Goal: Task Accomplishment & Management: Manage account settings

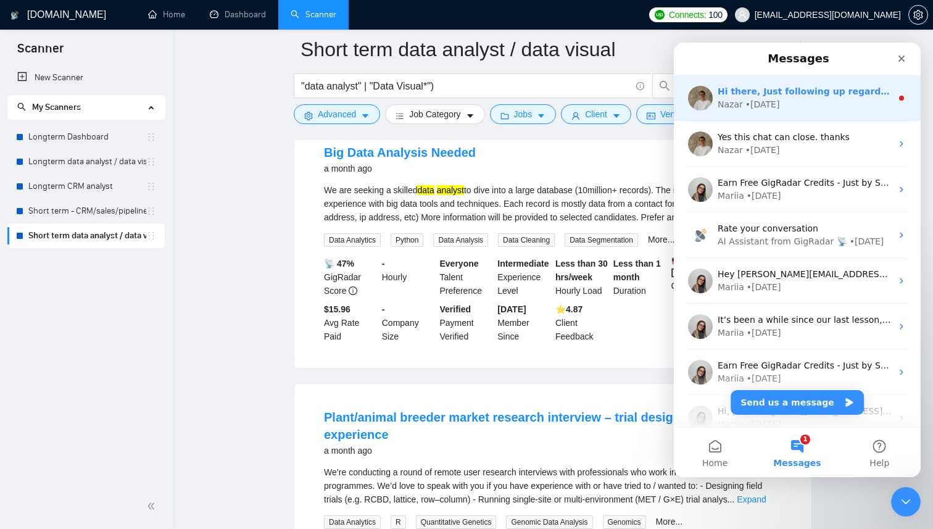
click at [779, 110] on div "Nazar • 1d ago" at bounding box center [805, 104] width 174 height 13
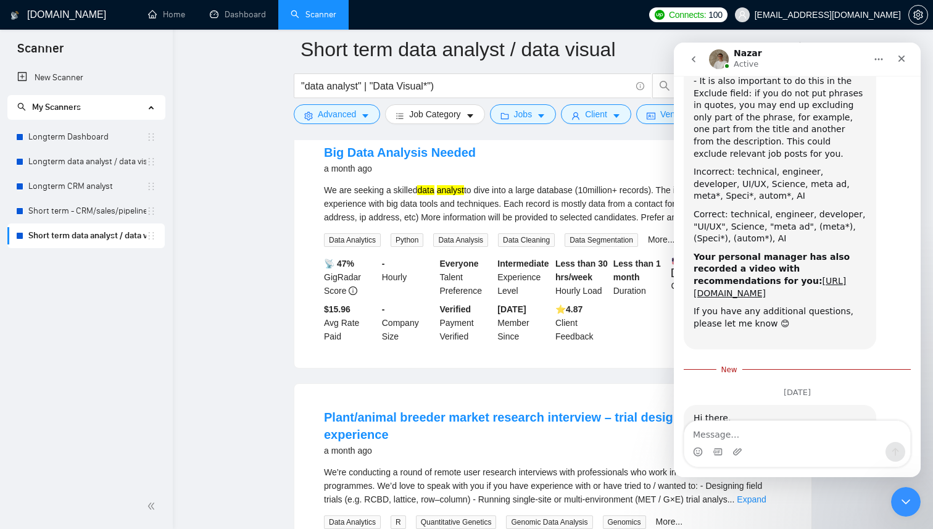
scroll to position [1888, 0]
click at [90, 142] on link "Longterm Dashboard" at bounding box center [87, 137] width 118 height 25
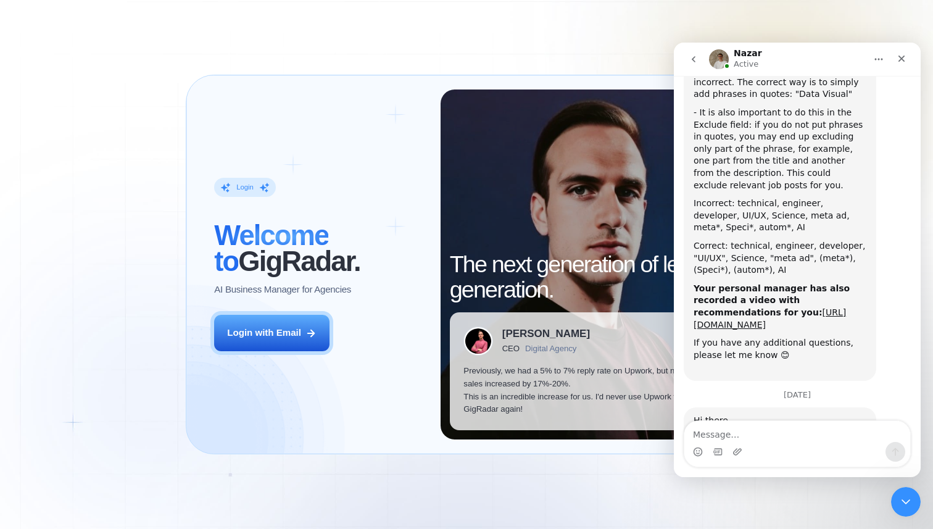
scroll to position [1859, 0]
click at [903, 56] on icon "Close" at bounding box center [902, 59] width 10 height 10
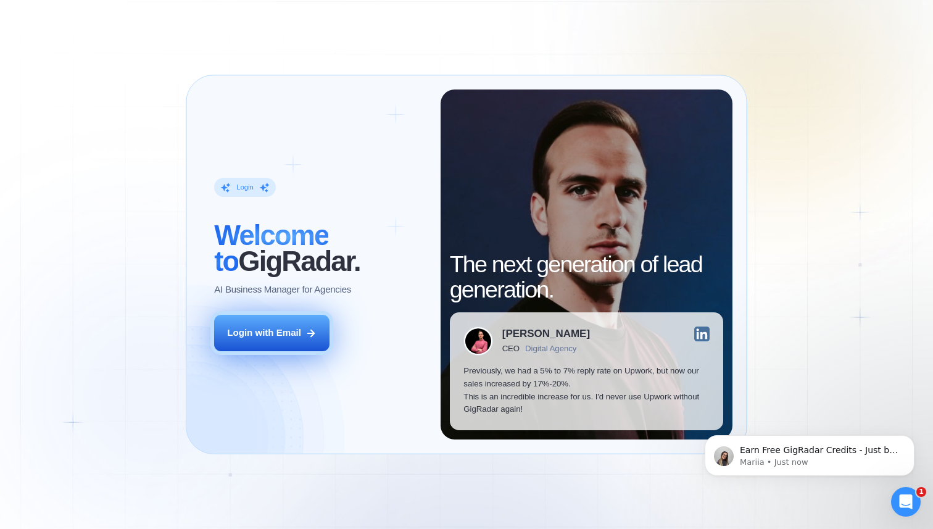
click at [248, 323] on button "Login with Email" at bounding box center [271, 333] width 115 height 36
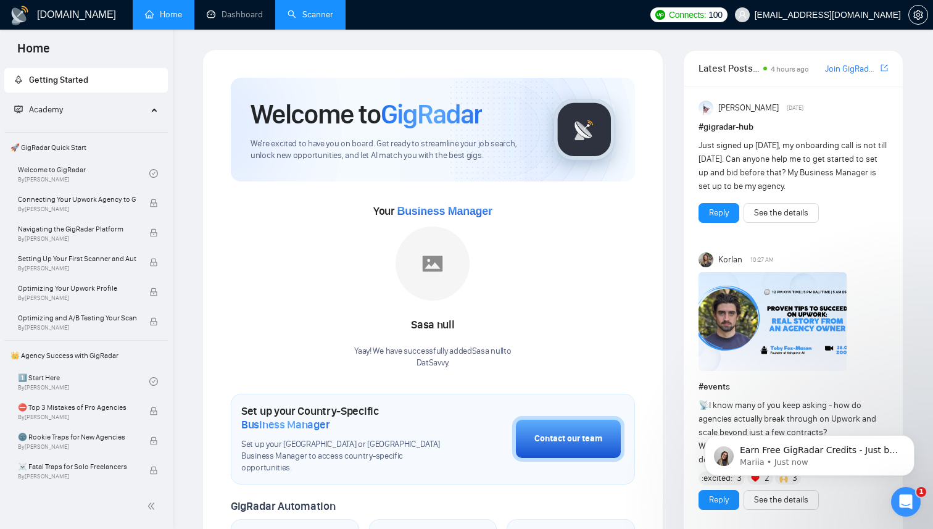
click at [299, 16] on link "Scanner" at bounding box center [311, 14] width 46 height 10
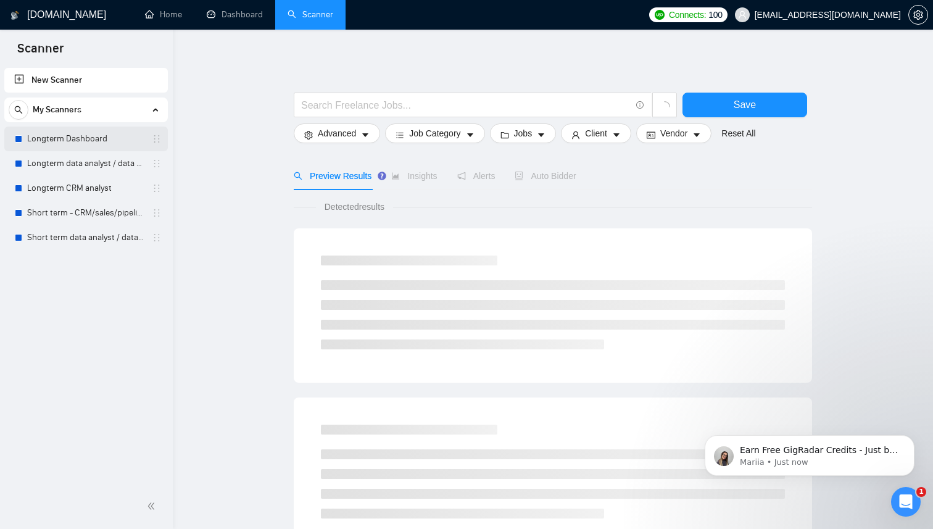
click at [62, 140] on link "Longterm Dashboard" at bounding box center [85, 139] width 117 height 25
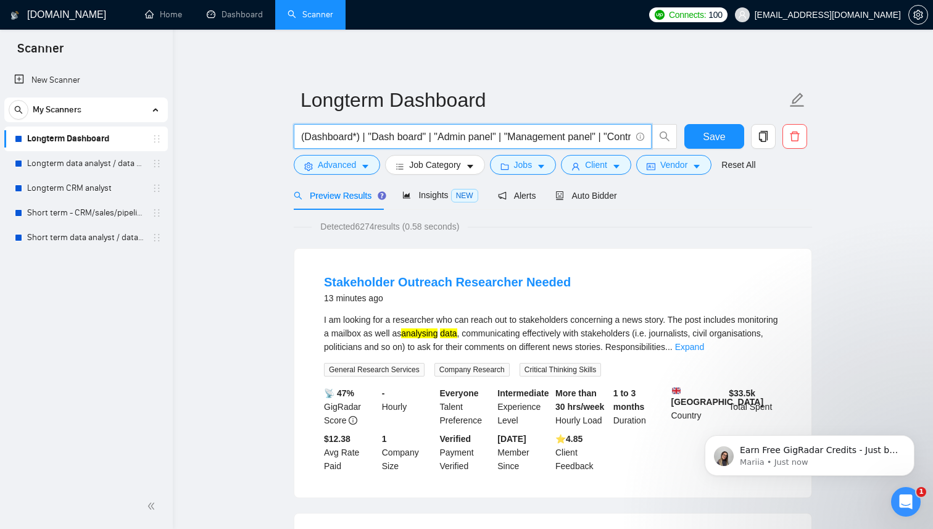
drag, startPoint x: 509, startPoint y: 139, endPoint x: 438, endPoint y: 138, distance: 71.6
click at [438, 138] on input "(Dashboard*) | "Dash board" | "Admin panel" | "Management panel" | "Control pan…" at bounding box center [466, 136] width 330 height 15
drag, startPoint x: 610, startPoint y: 138, endPoint x: 534, endPoint y: 139, distance: 75.9
click at [534, 139] on input "(Dashboard*) | "Dash board" |"Management panel" | "Control panel" | ((data*) (a…" at bounding box center [466, 136] width 330 height 15
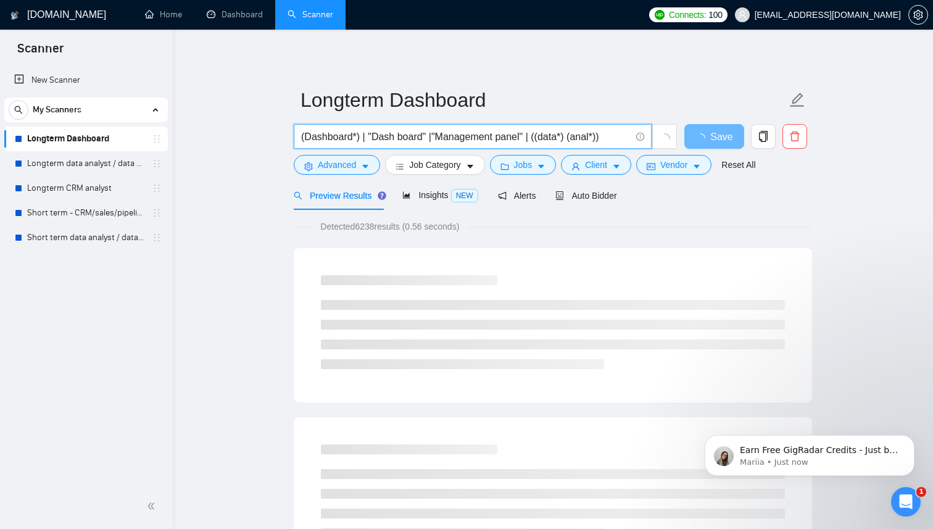
drag, startPoint x: 620, startPoint y: 139, endPoint x: 536, endPoint y: 138, distance: 84.5
click at [536, 138] on input "(Dashboard*) | "Dash board" |"Management panel" | ((data*) (anal*))" at bounding box center [466, 136] width 330 height 15
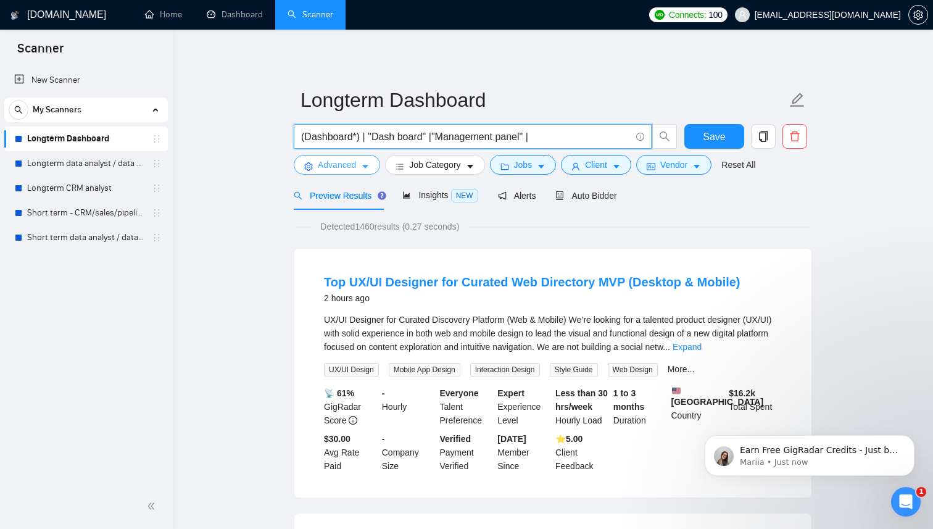
type input "(Dashboard*) | "Dash board" |"Management panel" |"
click at [344, 164] on span "Advanced" at bounding box center [337, 165] width 38 height 14
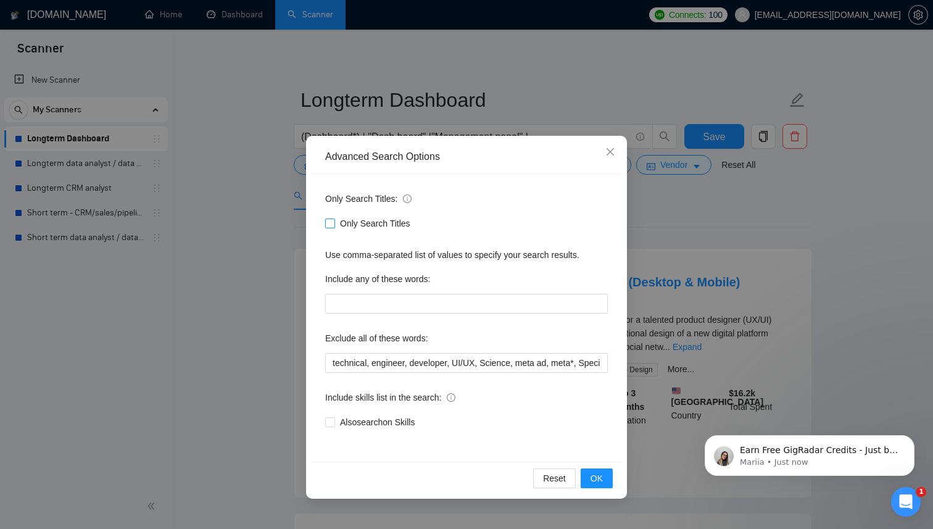
click at [330, 221] on input "Only Search Titles" at bounding box center [329, 222] width 9 height 9
checkbox input "true"
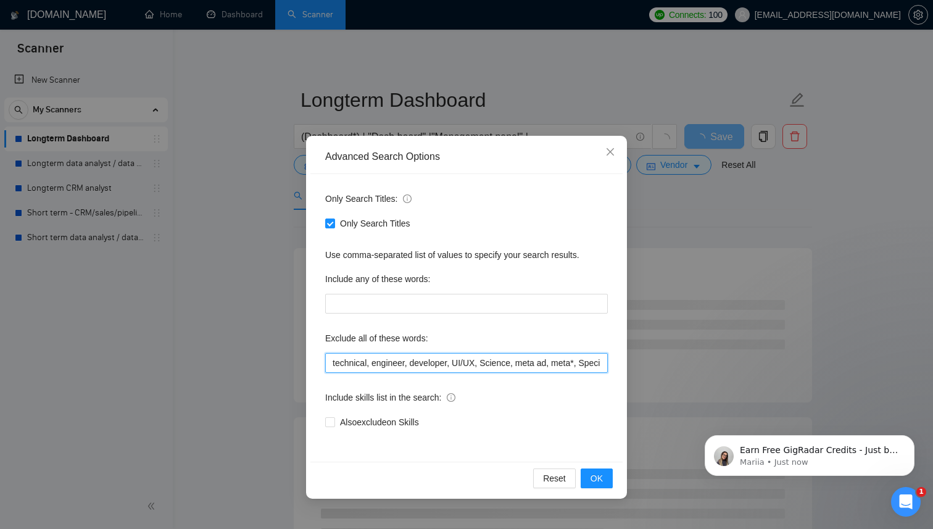
click at [458, 363] on input "technical, engineer, developer, UI/UX, Science, meta ad, meta*, Speci*, autom*,…" at bounding box center [466, 363] width 283 height 20
click at [483, 364] on input "technical, engineer, developer, "UI/UX, Science, meta ad, meta*, Speci*, autom*…" at bounding box center [466, 363] width 283 height 20
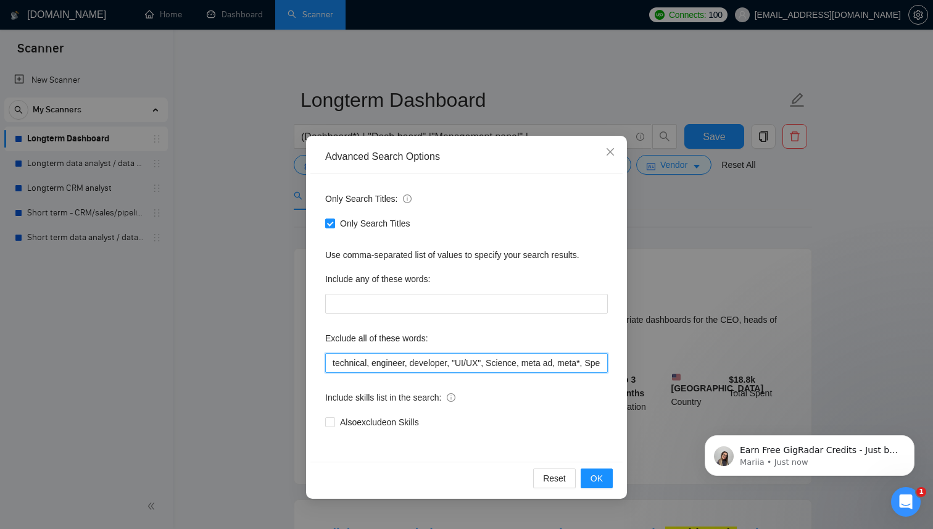
click at [530, 363] on input "technical, engineer, developer, "UI/UX", Science, meta ad, meta*, Speci*, autom…" at bounding box center [466, 363] width 283 height 20
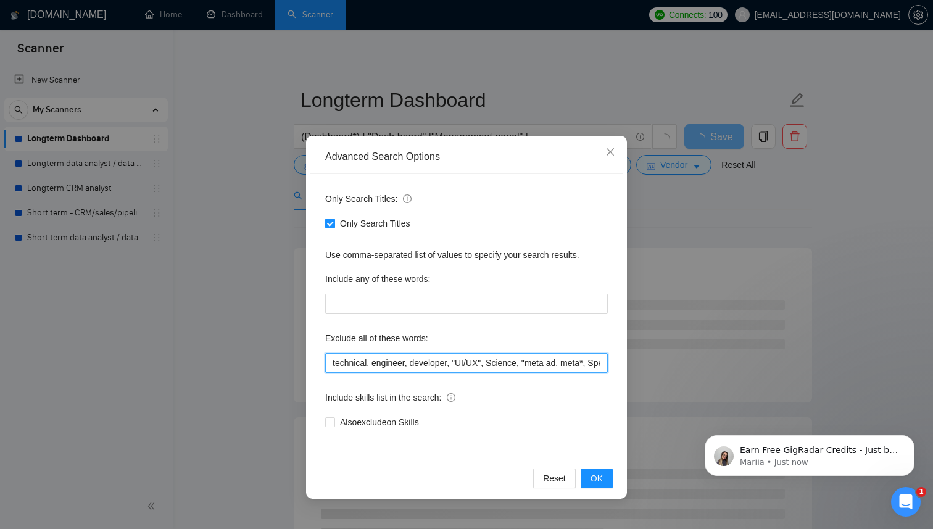
click at [563, 365] on input "technical, engineer, developer, "UI/UX", Science, "meta ad, meta*, Speci*, auto…" at bounding box center [466, 363] width 283 height 20
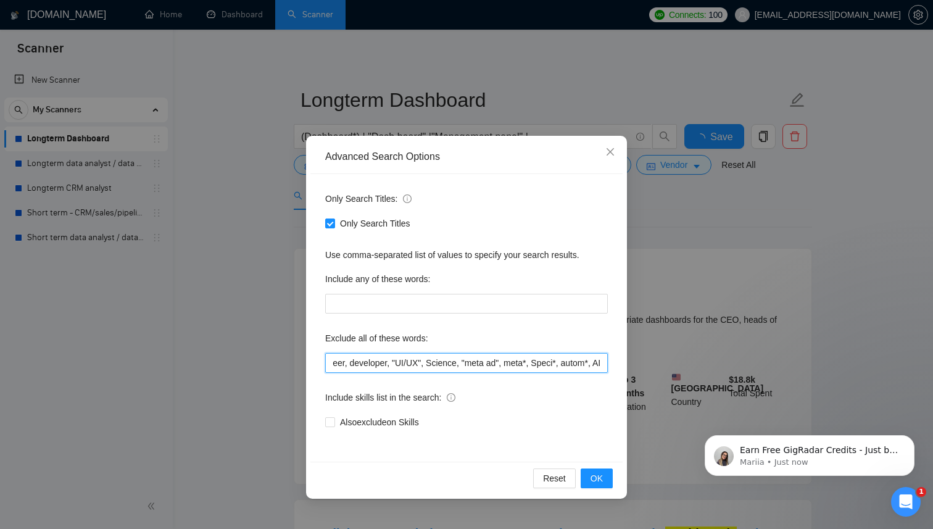
scroll to position [0, 70]
click at [593, 364] on input "technical, engineer, developer, "UI/UX", Science, "meta ad", meta*, Speci*, aut…" at bounding box center [466, 363] width 283 height 20
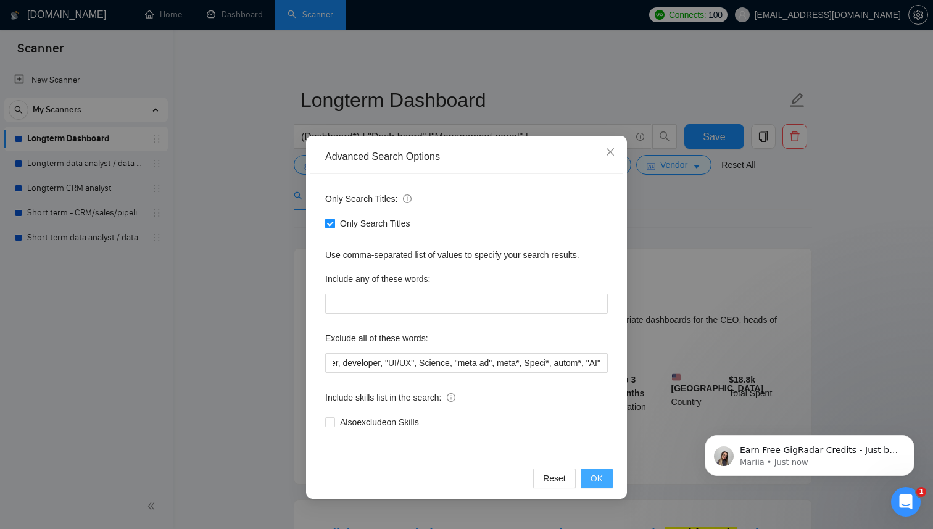
scroll to position [0, 0]
click at [607, 478] on button "OK" at bounding box center [597, 478] width 32 height 20
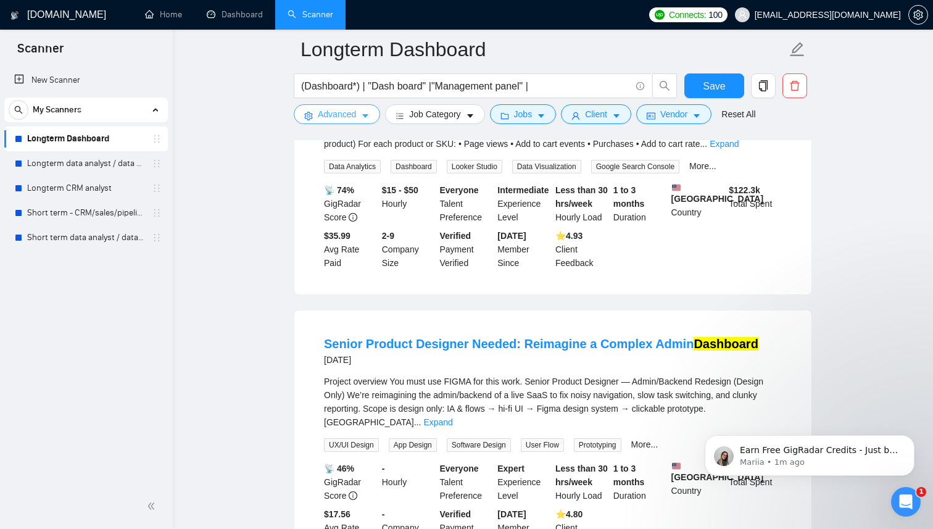
scroll to position [1250, 0]
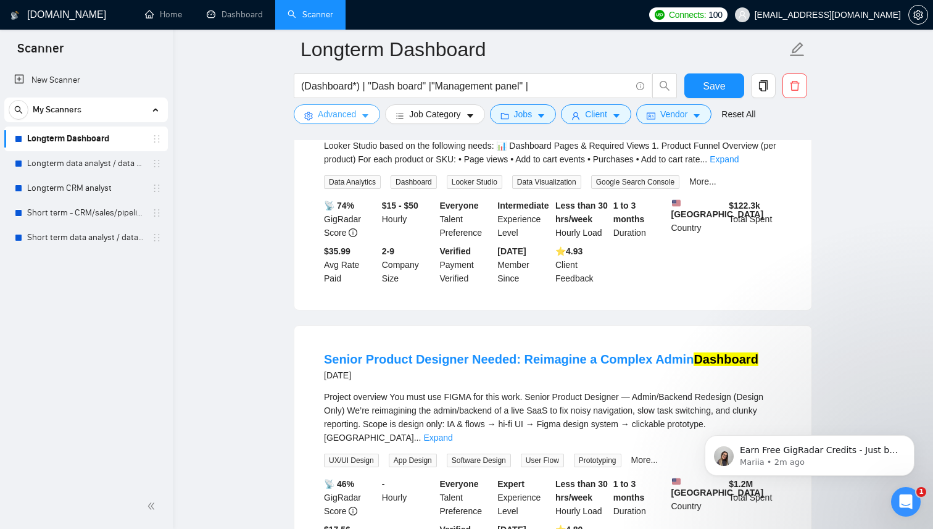
click at [353, 116] on span "Advanced" at bounding box center [337, 114] width 38 height 14
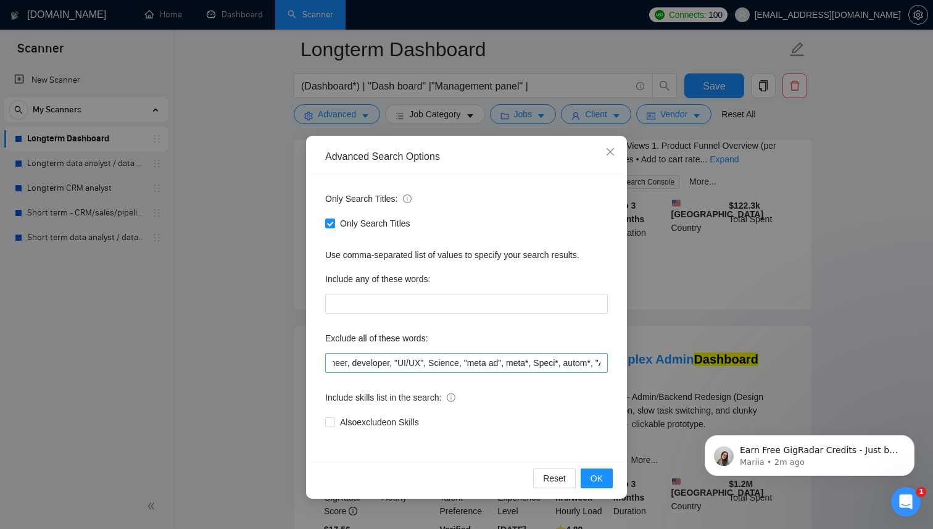
scroll to position [0, 77]
click at [605, 365] on input "technical, engineer, developer, "UI/UX", Science, "meta ad", meta*, Speci*, aut…" at bounding box center [466, 363] width 283 height 20
type input "technical, engineer, developer, "UI/UX", Science, "meta ad", meta*, Speci*, aut…"
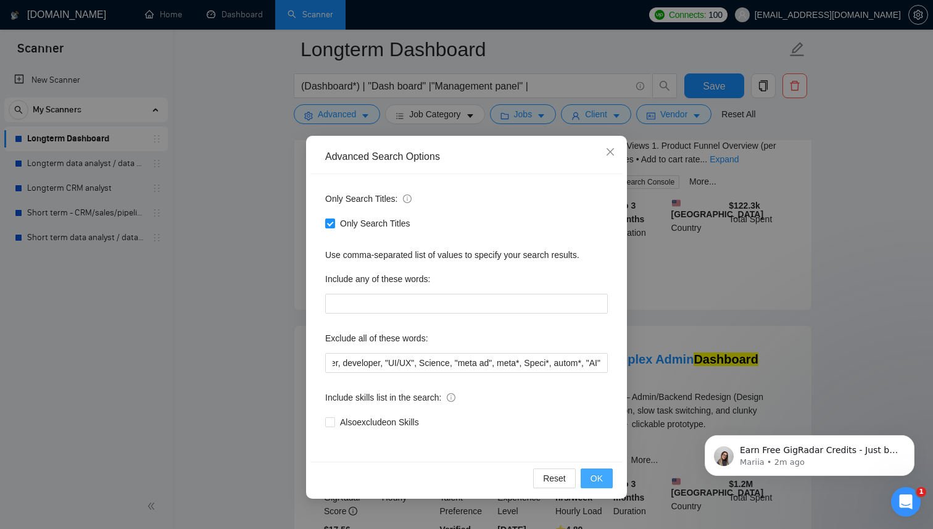
click at [608, 472] on button "OK" at bounding box center [597, 478] width 32 height 20
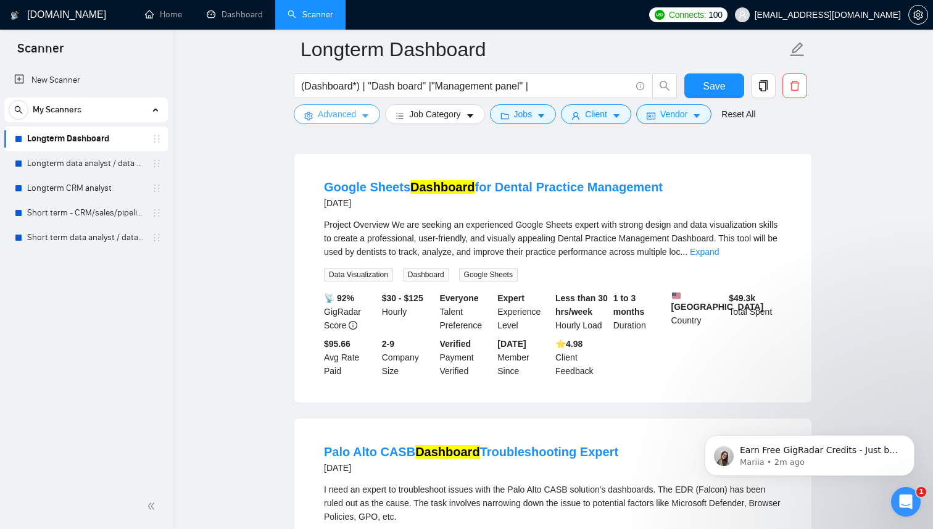
scroll to position [2235, 0]
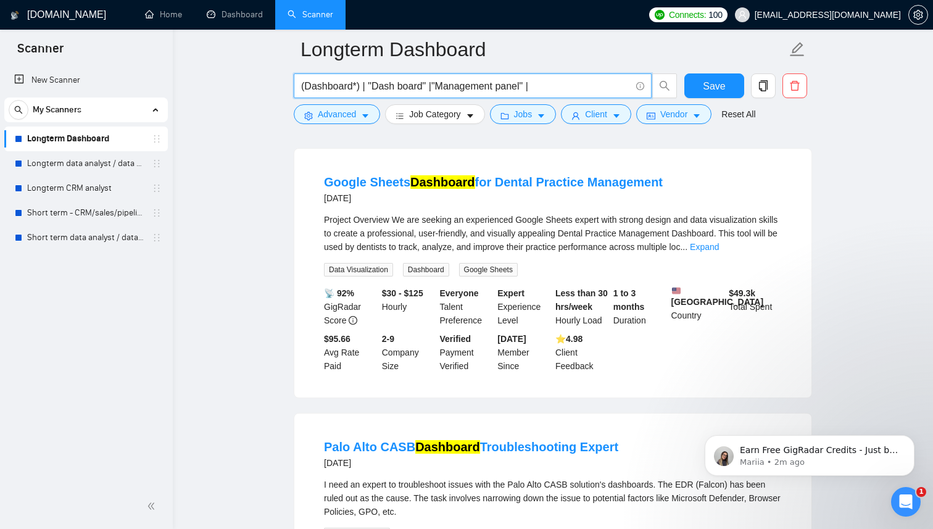
click at [543, 89] on input "(Dashboard*) | "Dash board" |"Management panel" |" at bounding box center [466, 85] width 330 height 15
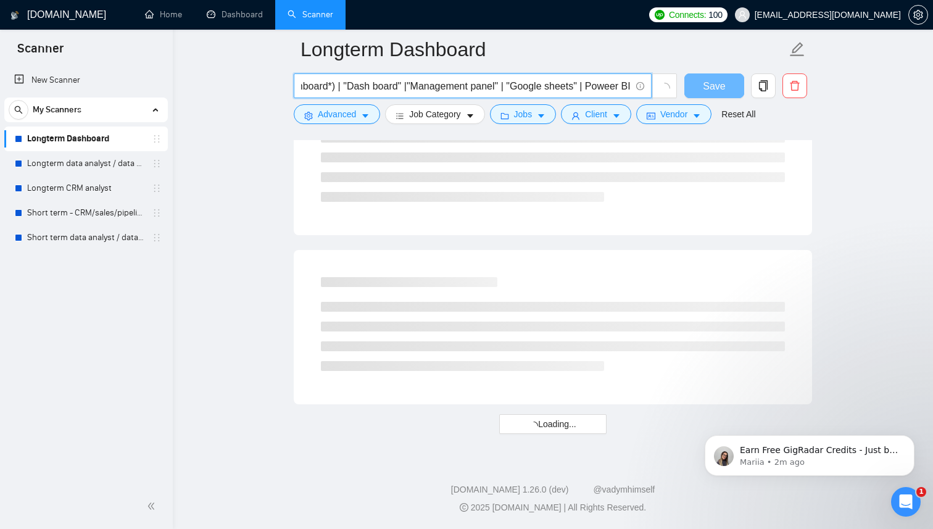
scroll to position [1530, 0]
click at [611, 88] on input "(Dashboard*) | "Dash board" |"Management panel" | "Google sheets" | Poweer BI" at bounding box center [466, 85] width 330 height 15
click at [595, 90] on input "(Dashboard*) | "Dash board" |"Management panel" | "Google sheets" | Power BI" at bounding box center [466, 85] width 330 height 15
click at [623, 83] on input "(Dashboard*) | "Dash board" |"Management panel" | "Google sheets" | "Power BI" at bounding box center [466, 85] width 330 height 15
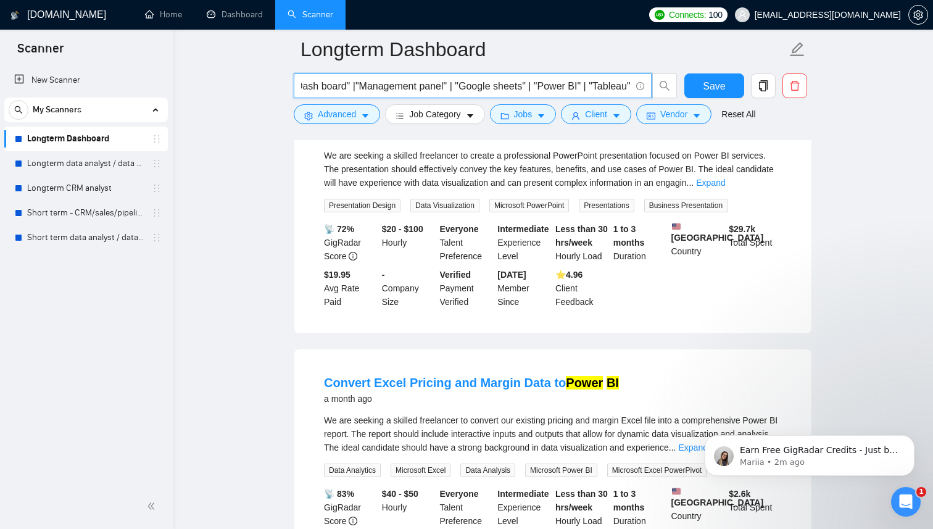
scroll to position [0, 86]
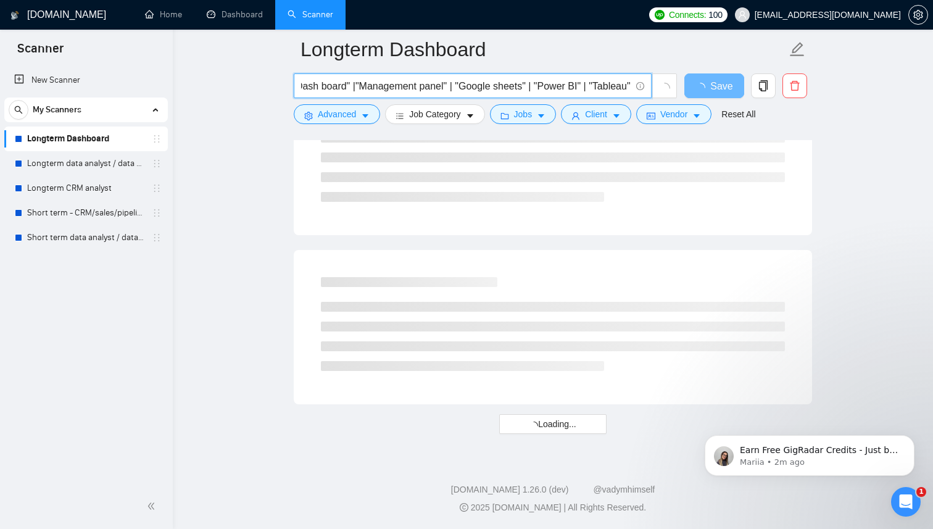
drag, startPoint x: 528, startPoint y: 86, endPoint x: 451, endPoint y: 88, distance: 76.5
click at [451, 88] on input "(Dashboard*) | "Dash board" |"Management panel" | "Google sheets" | "Power BI" …" at bounding box center [466, 85] width 330 height 15
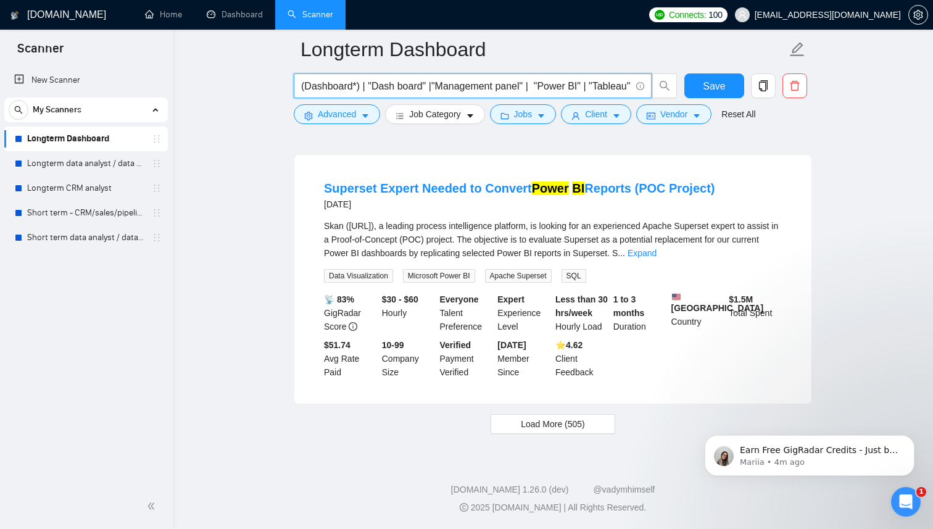
scroll to position [2524, 0]
type input "(Dashboard*) | "Dash board" |"Management panel" | "Power BI" | "Tableau""
click at [549, 427] on span "Load More (505)" at bounding box center [553, 424] width 64 height 14
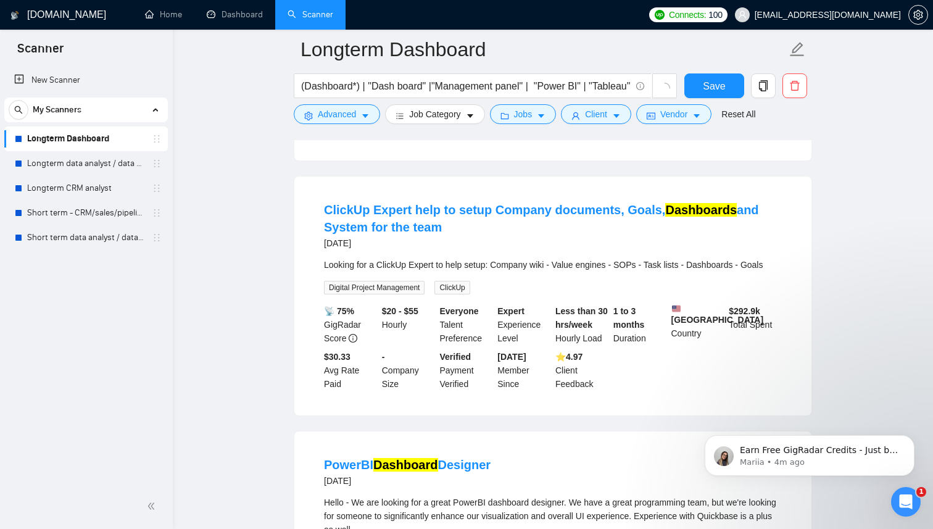
scroll to position [276, 0]
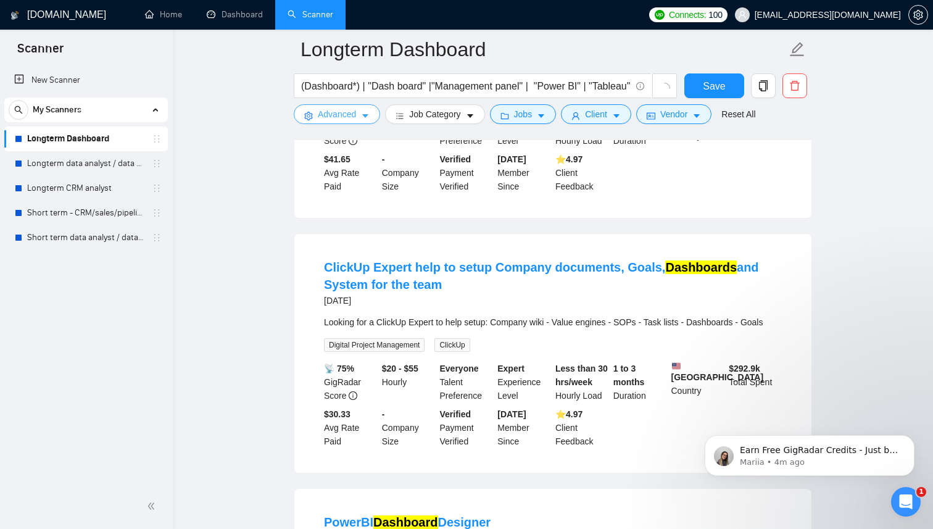
click at [365, 110] on button "Advanced" at bounding box center [337, 114] width 86 height 20
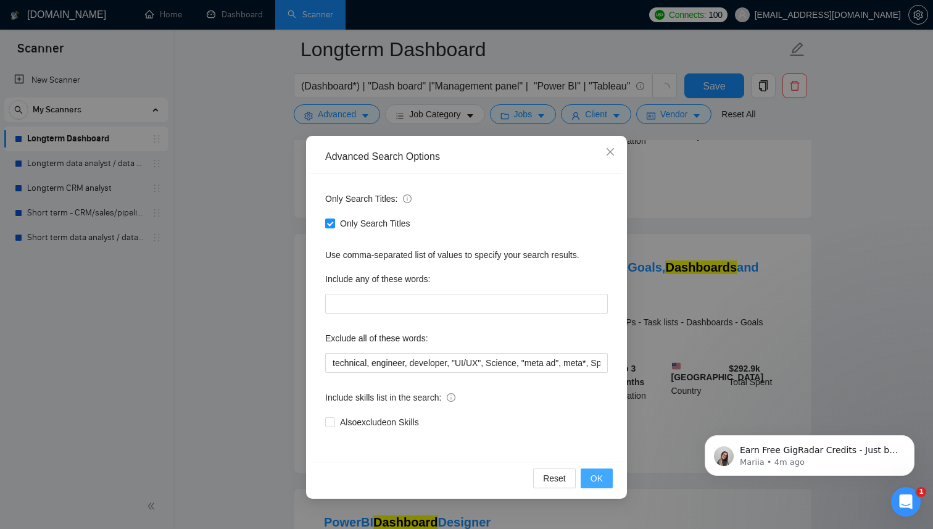
click at [606, 478] on button "OK" at bounding box center [597, 478] width 32 height 20
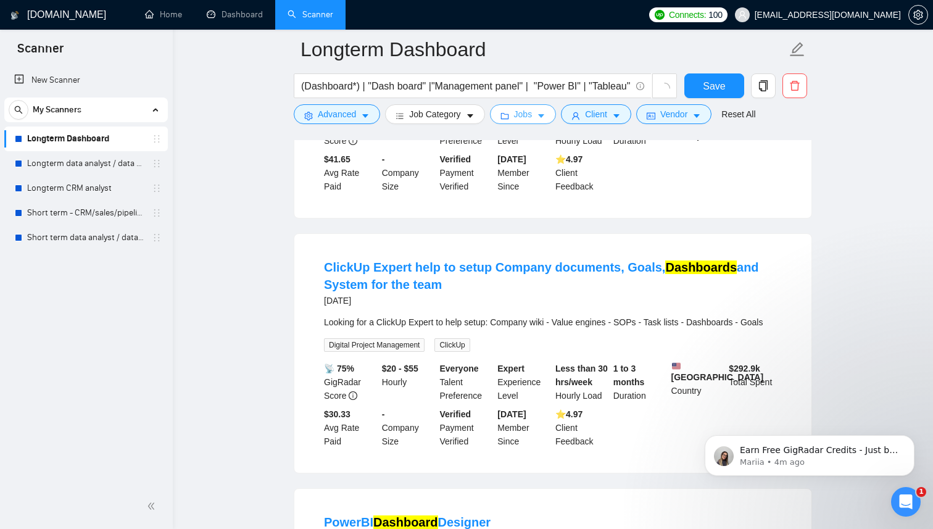
click at [533, 120] on span "Jobs" at bounding box center [523, 114] width 19 height 14
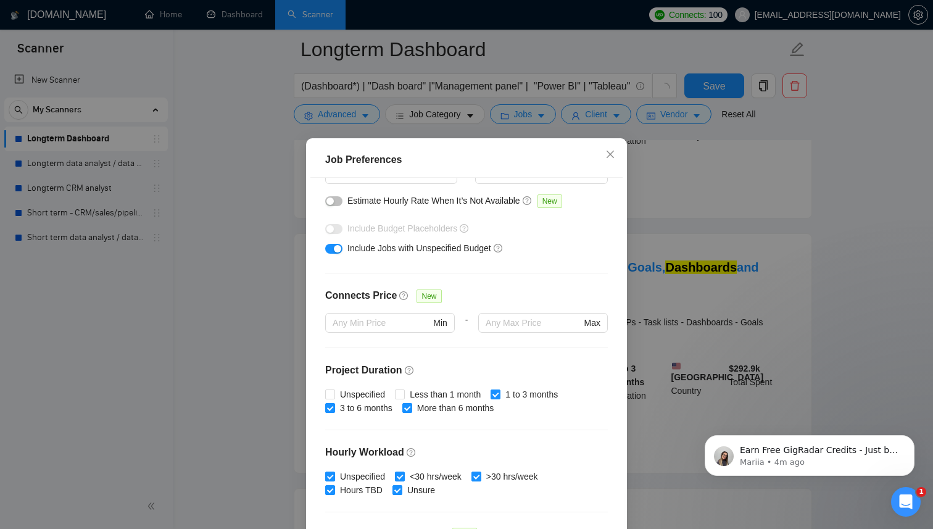
scroll to position [196, 0]
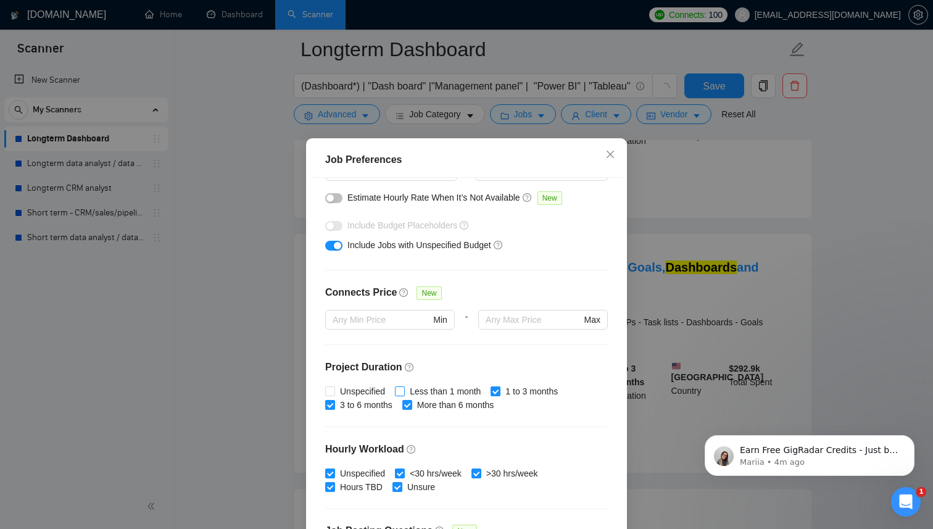
click at [404, 389] on input "Less than 1 month" at bounding box center [399, 390] width 9 height 9
checkbox input "true"
click at [334, 388] on span at bounding box center [330, 391] width 10 height 10
click at [334, 388] on input "Unspecified" at bounding box center [329, 390] width 9 height 9
checkbox input "true"
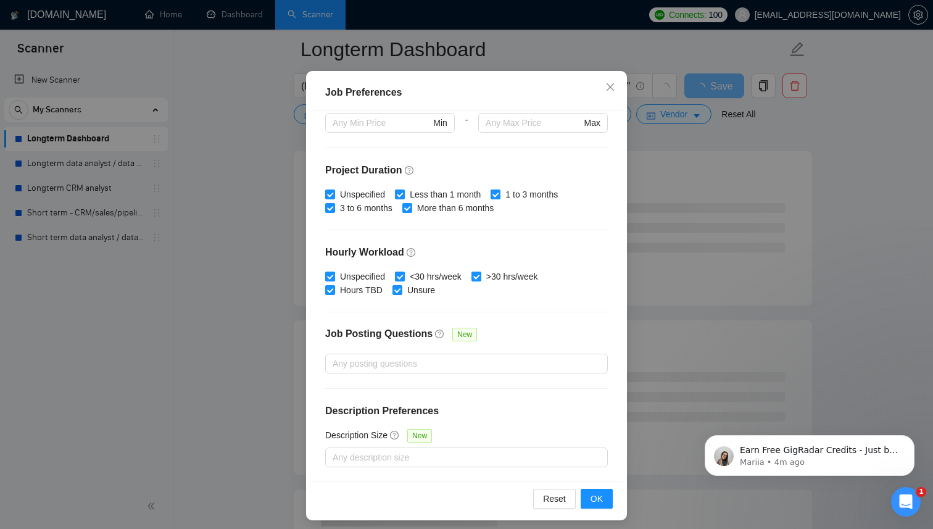
scroll to position [73, 0]
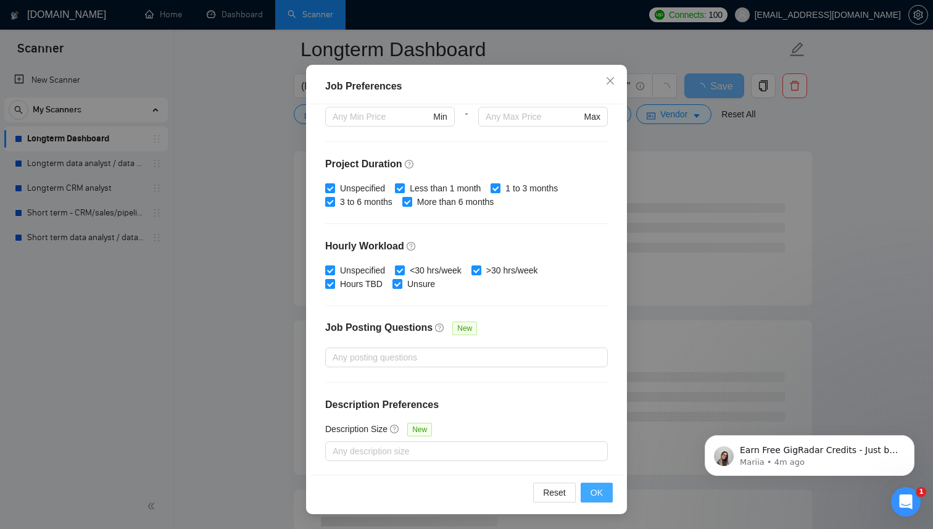
click at [600, 491] on span "OK" at bounding box center [597, 493] width 12 height 14
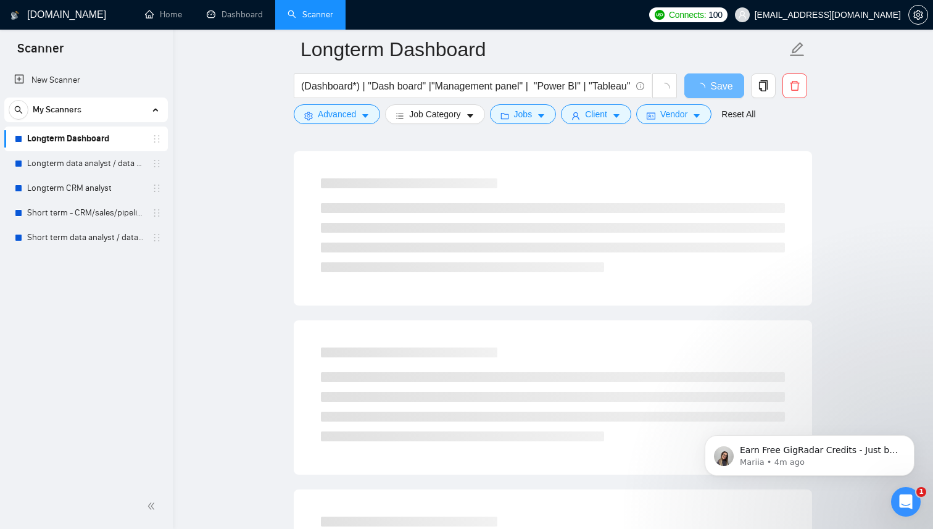
scroll to position [9, 0]
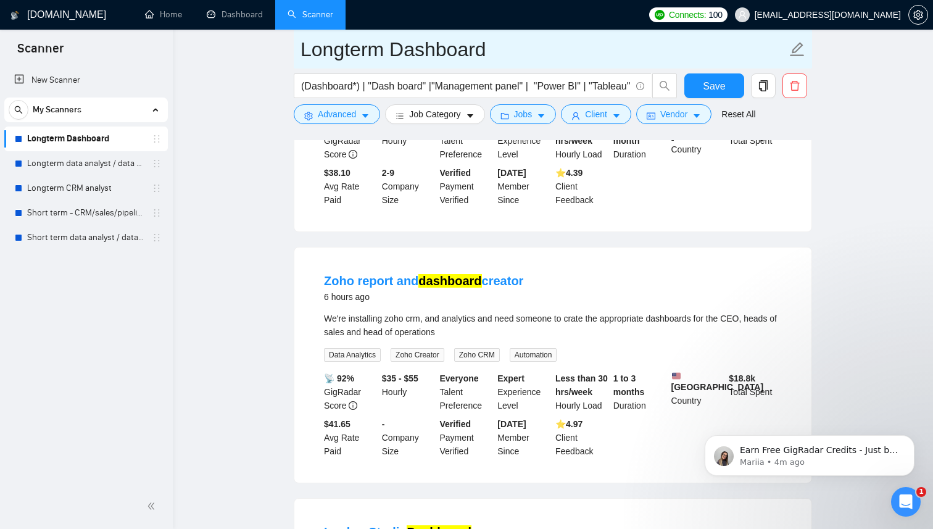
click at [799, 51] on icon "edit" at bounding box center [797, 49] width 16 height 16
click at [388, 49] on input "Longterm Dashboard" at bounding box center [544, 49] width 486 height 31
drag, startPoint x: 390, startPoint y: 49, endPoint x: 206, endPoint y: 49, distance: 184.5
type input "Dashboard"
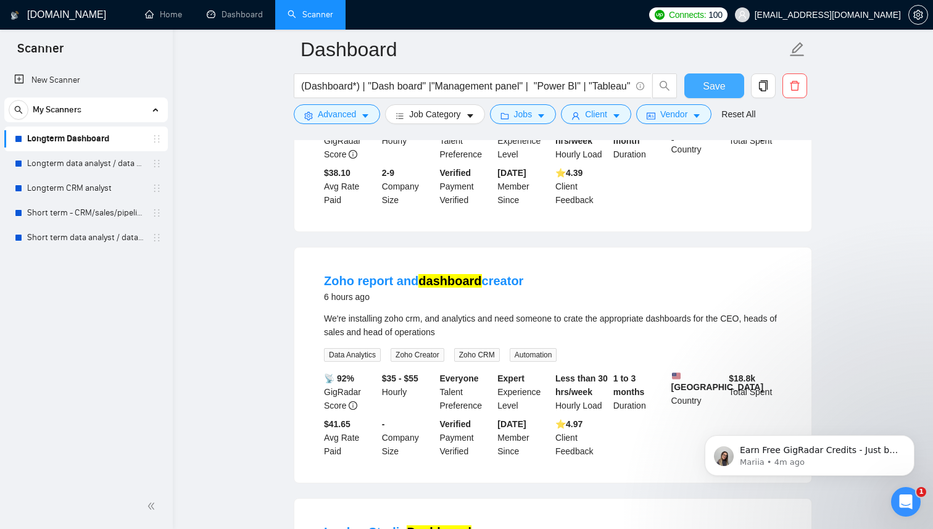
click at [701, 83] on button "Save" at bounding box center [714, 85] width 60 height 25
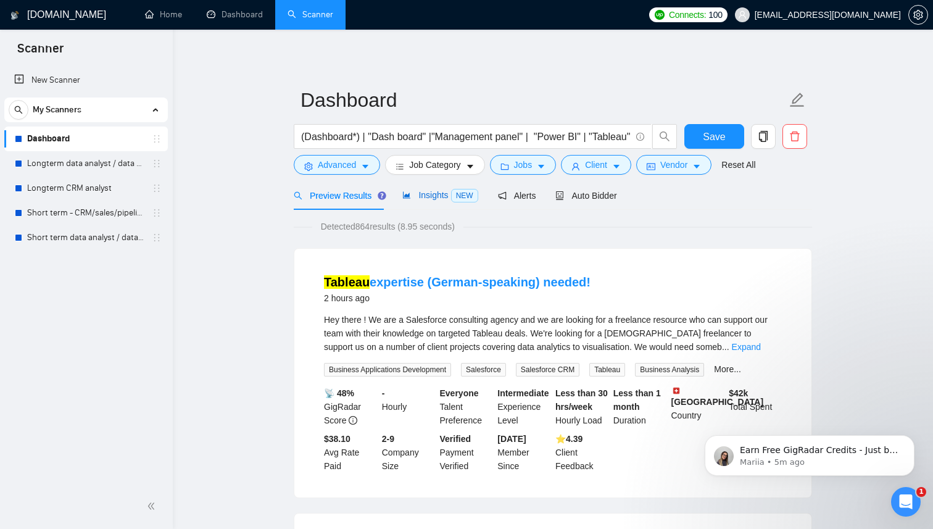
click at [433, 201] on div "Insights NEW" at bounding box center [439, 195] width 75 height 14
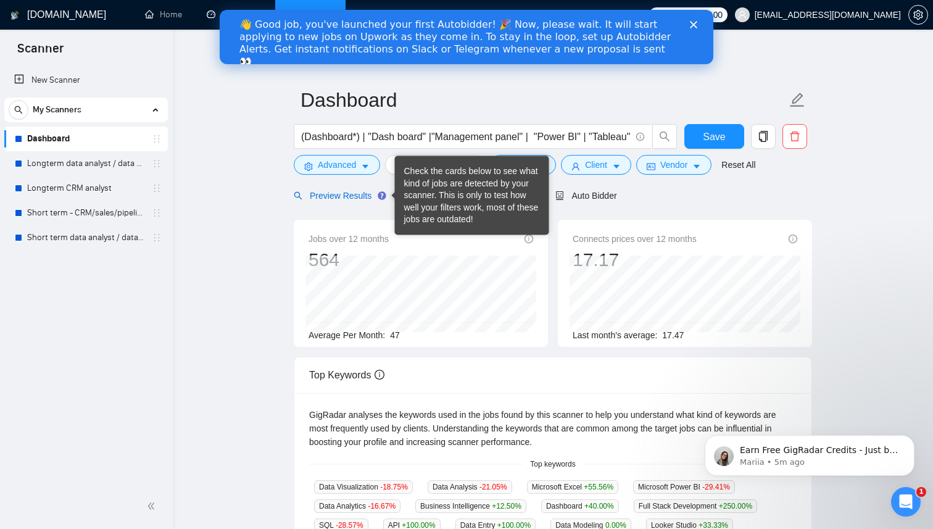
click at [353, 199] on span "Preview Results" at bounding box center [338, 196] width 89 height 10
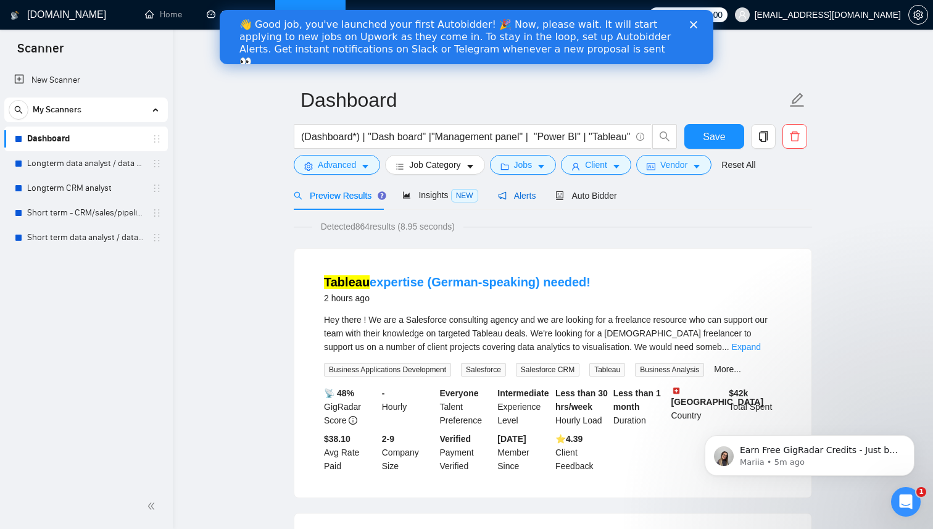
click at [516, 199] on span "Alerts" at bounding box center [517, 196] width 38 height 10
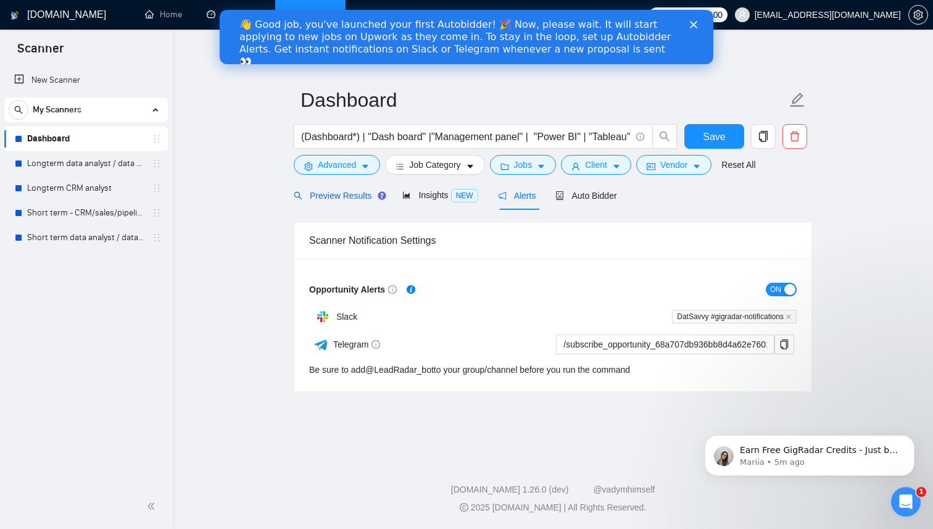
click at [354, 195] on span "Preview Results" at bounding box center [338, 196] width 89 height 10
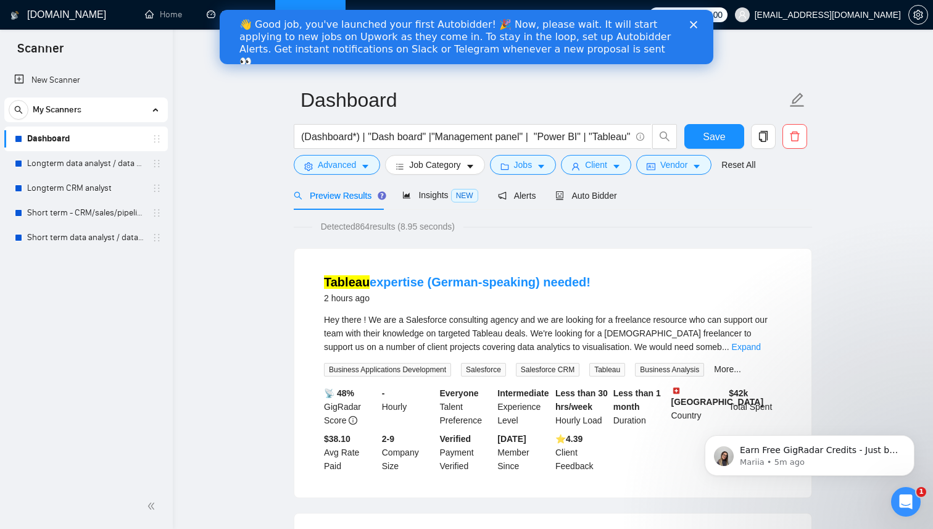
click at [712, 134] on span "Save" at bounding box center [714, 136] width 22 height 15
click at [118, 169] on link "Longterm data analyst / data visual" at bounding box center [85, 163] width 117 height 25
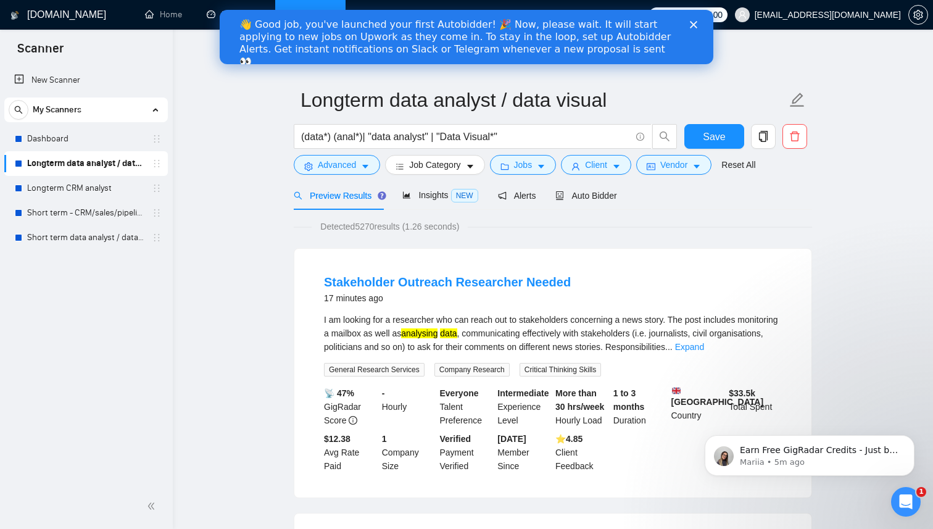
click at [353, 189] on div "Preview Results" at bounding box center [338, 196] width 89 height 14
click at [353, 166] on span "Advanced" at bounding box center [337, 165] width 38 height 14
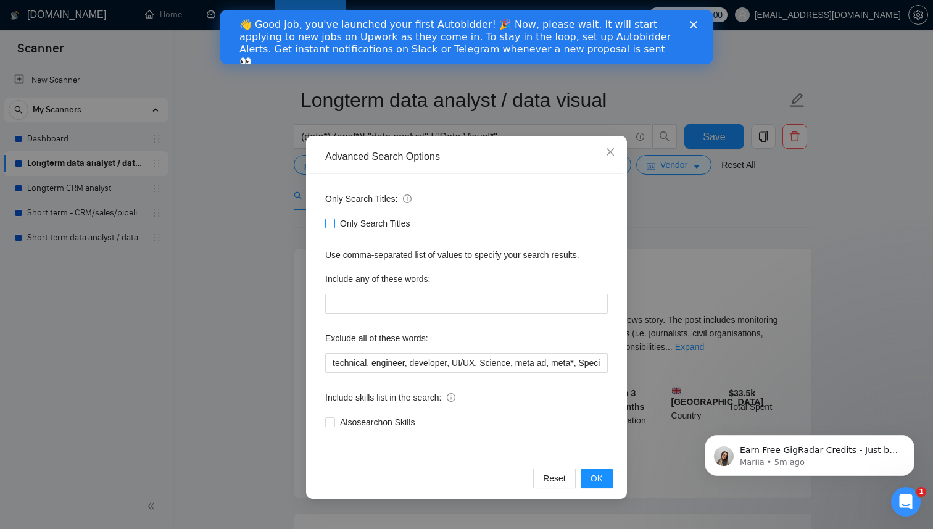
click at [333, 223] on input "Only Search Titles" at bounding box center [329, 222] width 9 height 9
checkbox input "true"
click at [598, 481] on span "OK" at bounding box center [597, 478] width 12 height 14
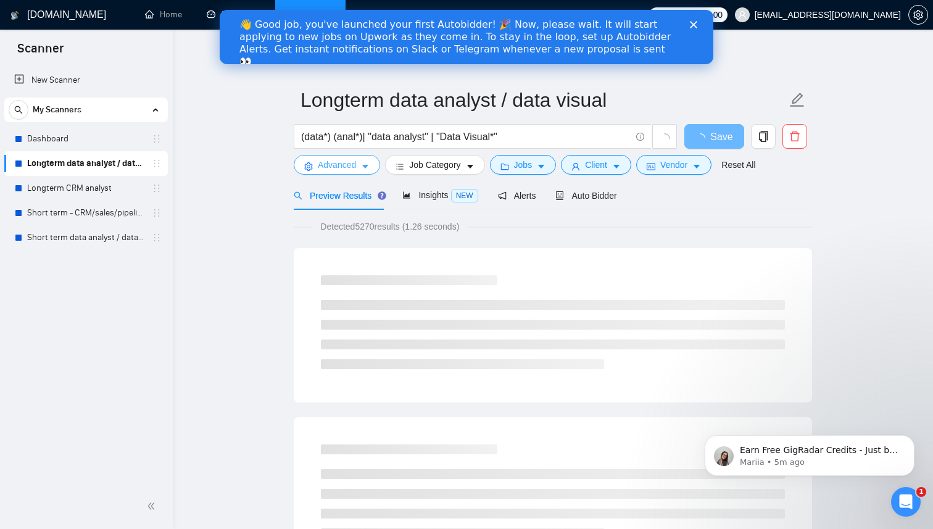
click at [366, 168] on icon "caret-down" at bounding box center [365, 166] width 9 height 9
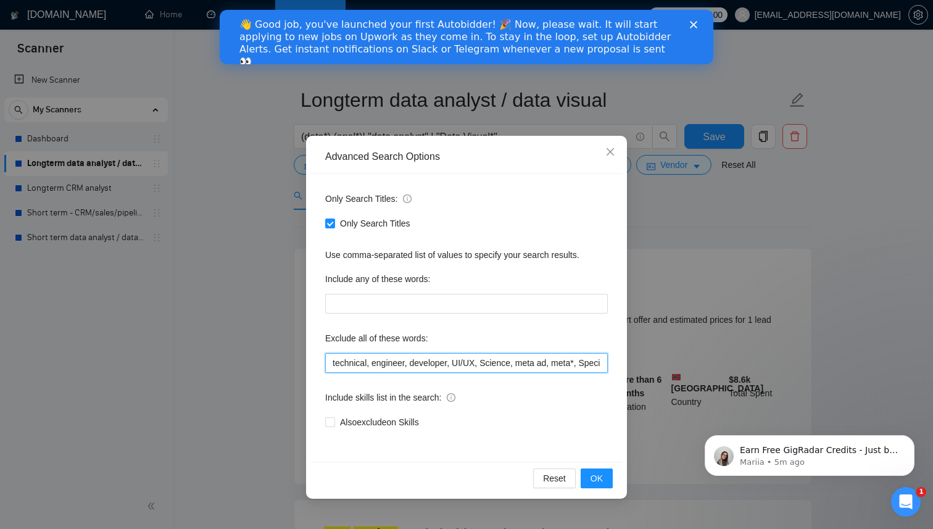
click at [457, 364] on input "technical, engineer, developer, UI/UX, Science, meta ad, meta*, Speci*, autom*,…" at bounding box center [466, 363] width 283 height 20
click at [483, 365] on input "technical, engineer, developer, "UI/UX, Science, meta ad, meta*, Speci*, autom*…" at bounding box center [466, 363] width 283 height 20
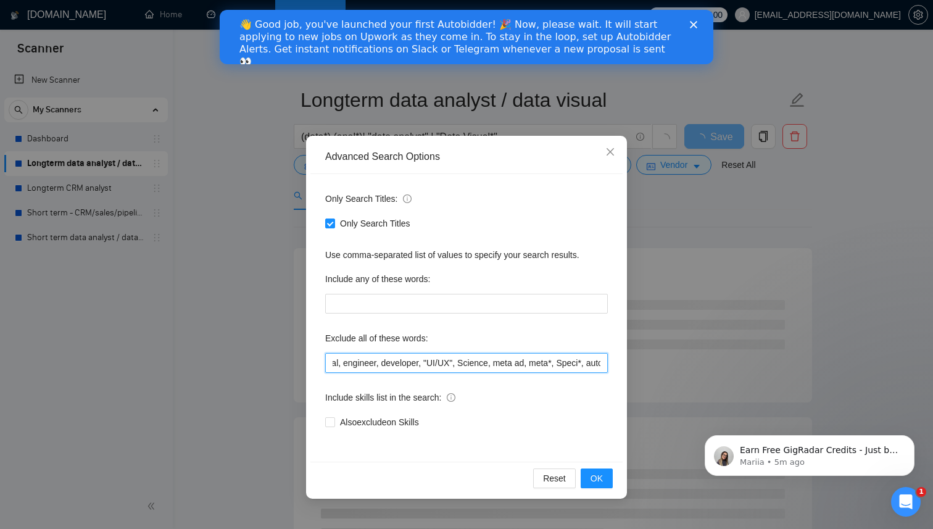
scroll to position [0, 62]
click at [467, 366] on input "technical, engineer, developer, "UI/UX", Science, meta ad, meta*, Speci*, autom…" at bounding box center [466, 363] width 283 height 20
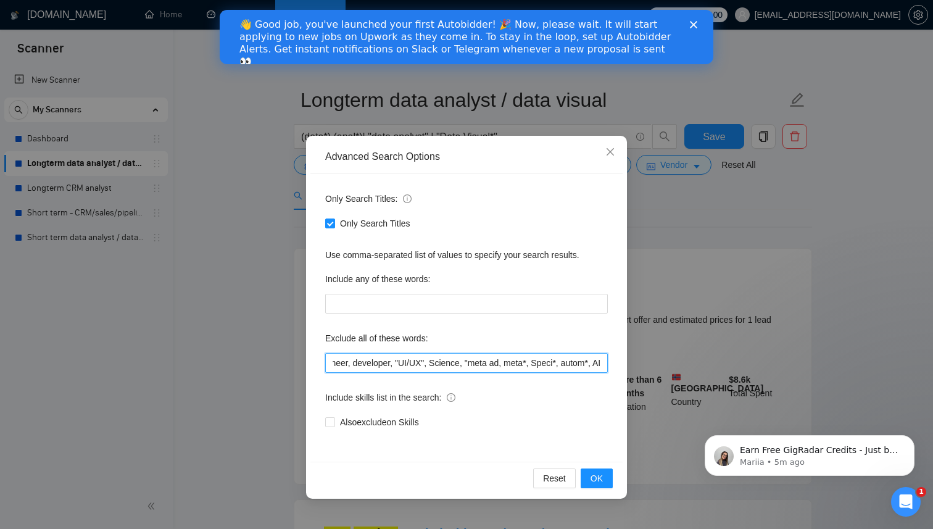
click at [500, 363] on input "technical, engineer, developer, "UI/UX", Science, "meta ad, meta*, Speci*, auto…" at bounding box center [466, 363] width 283 height 20
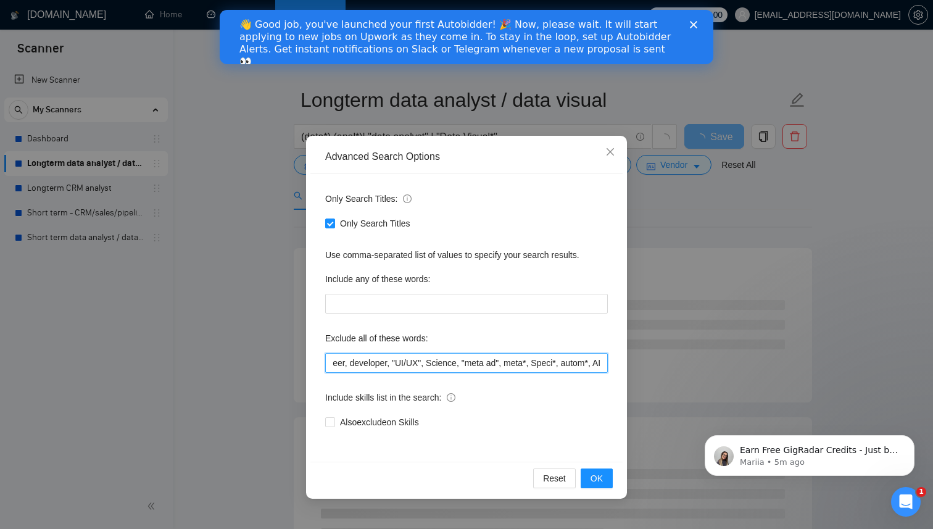
scroll to position [0, 70]
click at [592, 364] on input "technical, engineer, developer, "UI/UX", Science, "meta ad", meta*, Speci*, aut…" at bounding box center [466, 363] width 283 height 20
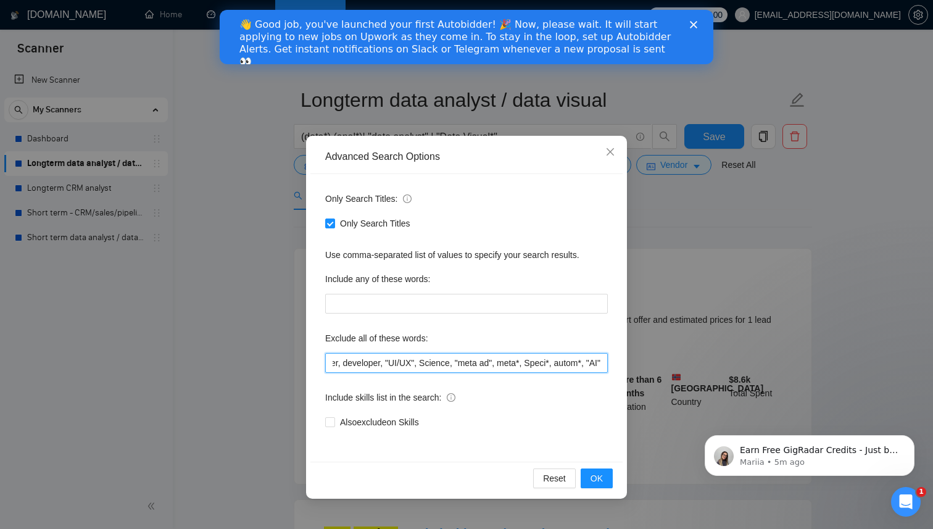
scroll to position [0, 77]
type input "technical, engineer, developer, "UI/UX", Science, "meta ad", meta*, Speci*, aut…"
click at [599, 477] on span "OK" at bounding box center [597, 478] width 12 height 14
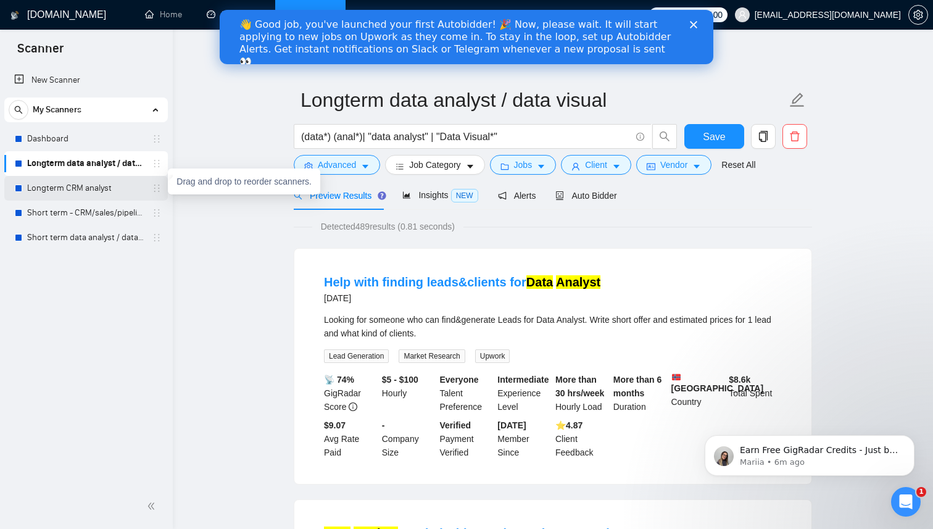
click at [156, 189] on icon "holder" at bounding box center [157, 188] width 10 height 10
click at [354, 164] on span "Advanced" at bounding box center [337, 165] width 38 height 14
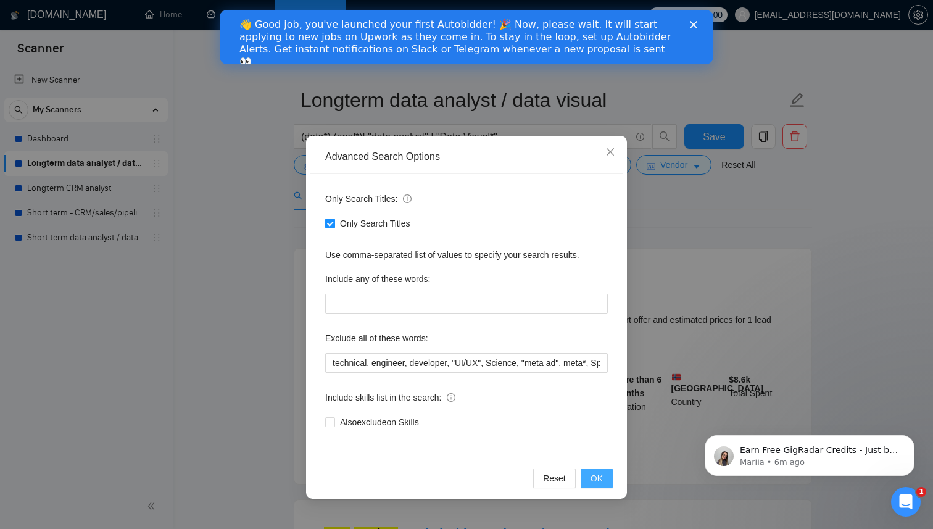
click at [603, 475] on button "OK" at bounding box center [597, 478] width 32 height 20
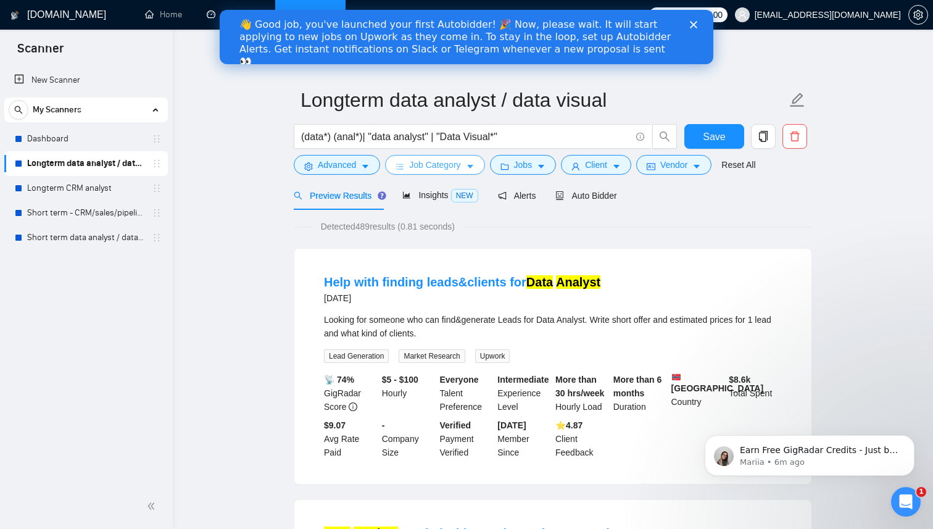
click at [452, 164] on span "Job Category" at bounding box center [434, 165] width 51 height 14
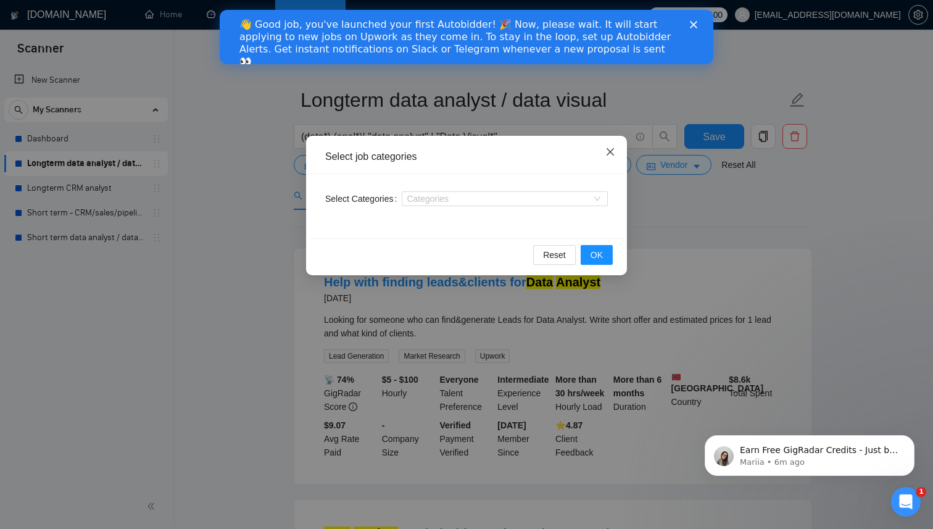
click at [606, 160] on span "Close" at bounding box center [610, 152] width 33 height 33
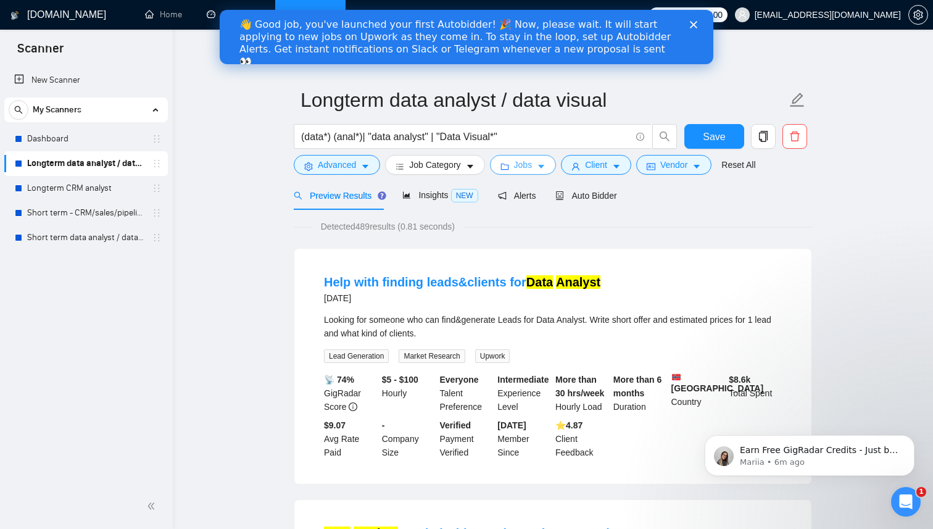
click at [508, 164] on icon "folder" at bounding box center [504, 166] width 9 height 9
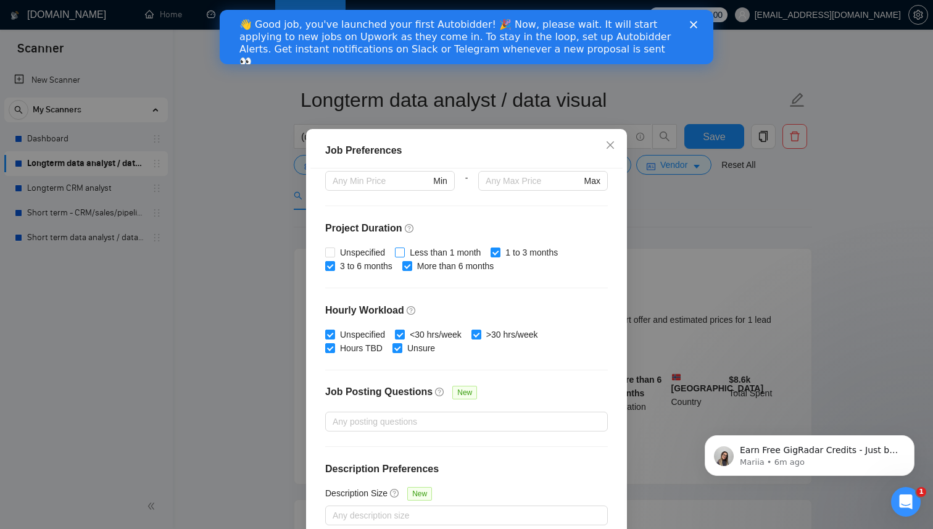
click at [403, 256] on input "Less than 1 month" at bounding box center [399, 251] width 9 height 9
checkbox input "true"
click at [338, 259] on span "Unspecified" at bounding box center [362, 253] width 55 height 14
click at [334, 256] on input "Unspecified" at bounding box center [329, 251] width 9 height 9
checkbox input "true"
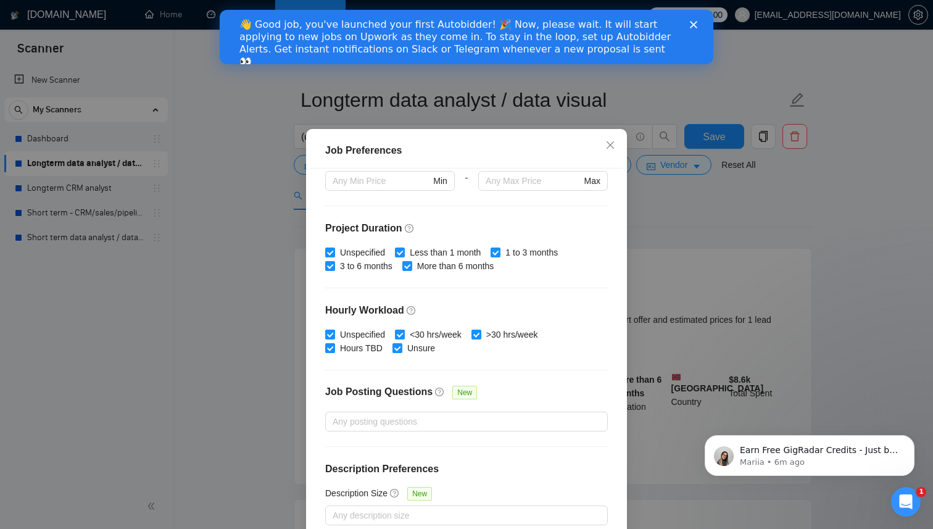
scroll to position [73, 0]
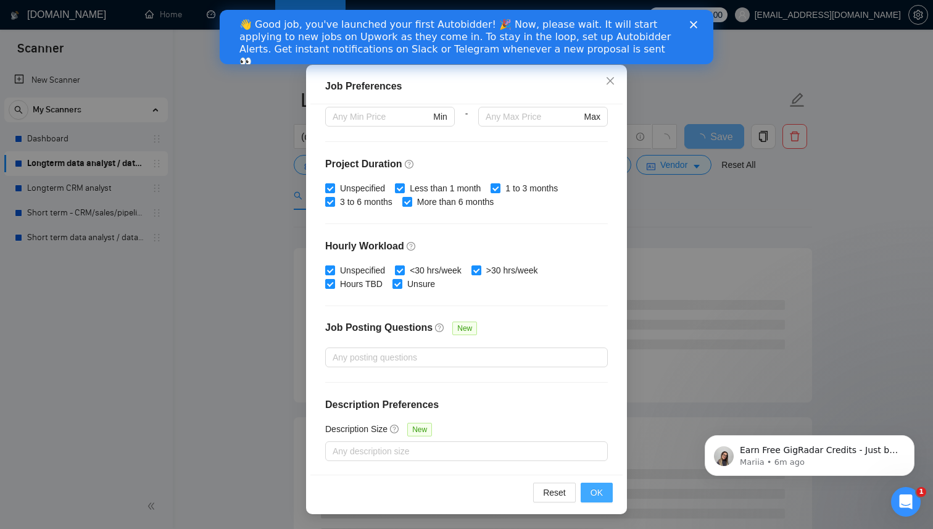
click at [596, 500] on button "OK" at bounding box center [597, 493] width 32 height 20
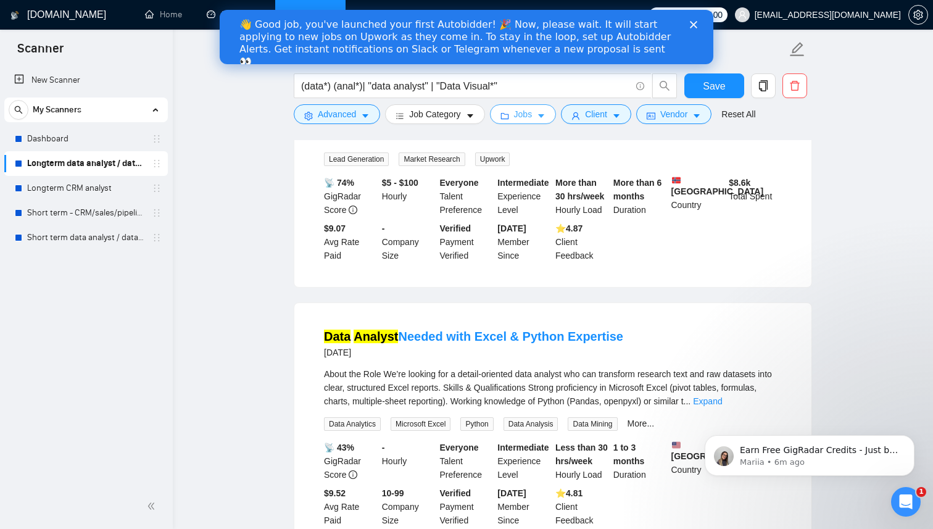
scroll to position [0, 0]
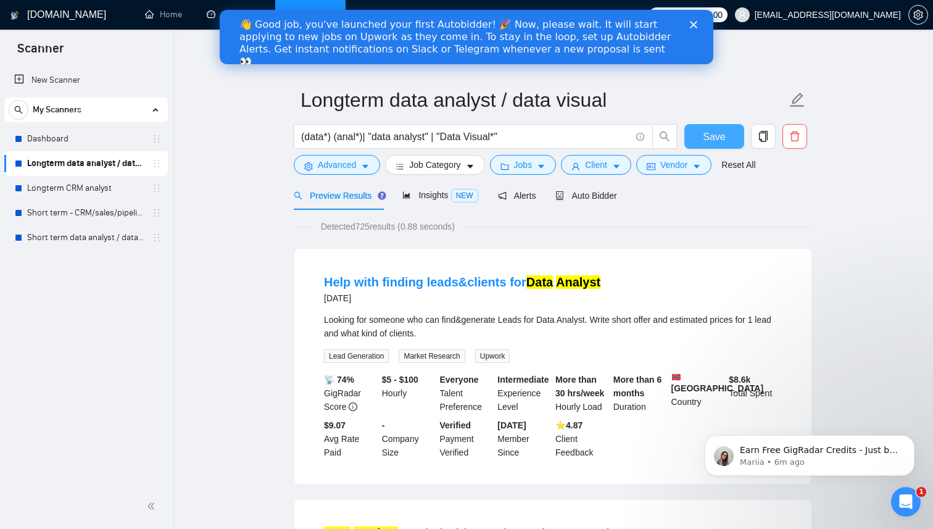
click at [713, 140] on span "Save" at bounding box center [714, 136] width 22 height 15
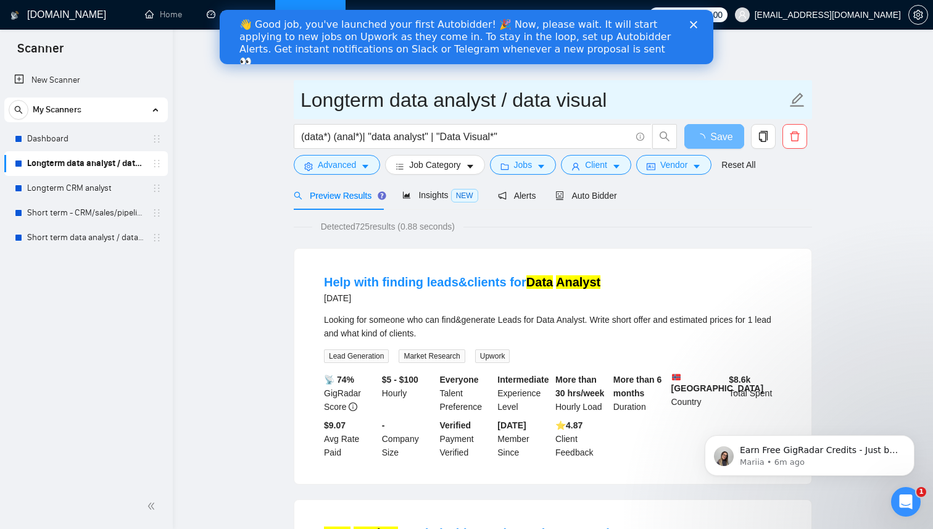
click at [795, 104] on icon "edit" at bounding box center [797, 100] width 16 height 16
drag, startPoint x: 401, startPoint y: 106, endPoint x: 228, endPoint y: 112, distance: 173.5
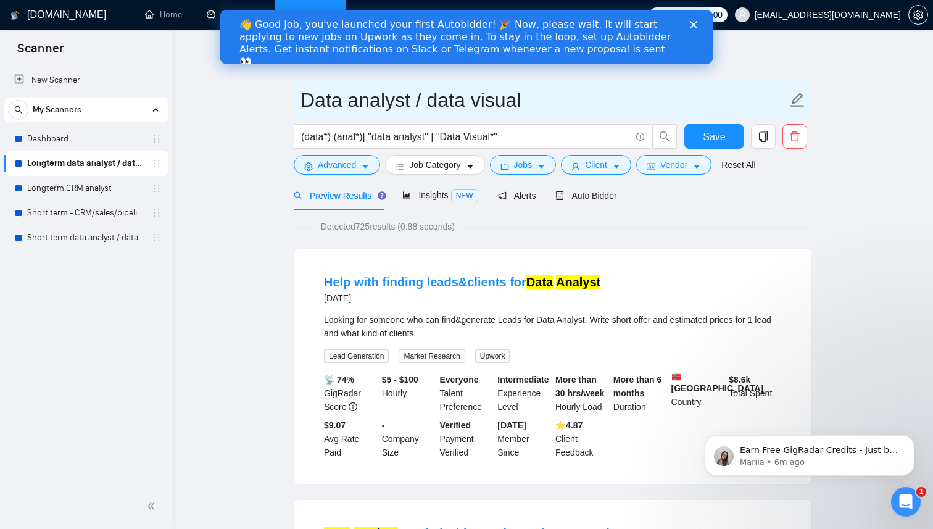
click at [534, 106] on input "Data analyst / data visual" at bounding box center [544, 100] width 486 height 31
drag, startPoint x: 537, startPoint y: 103, endPoint x: 528, endPoint y: 103, distance: 8.6
click at [528, 103] on input "Data analyst / data visual" at bounding box center [544, 100] width 486 height 31
type input "Data analyst / data visual"
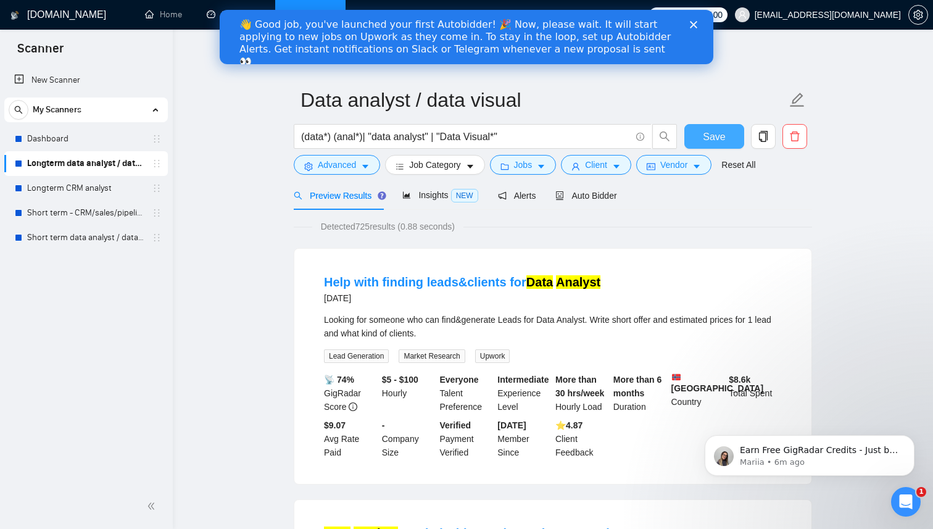
click at [710, 138] on span "Save" at bounding box center [714, 136] width 22 height 15
click at [130, 189] on link "Longterm CRM analyst" at bounding box center [85, 188] width 117 height 25
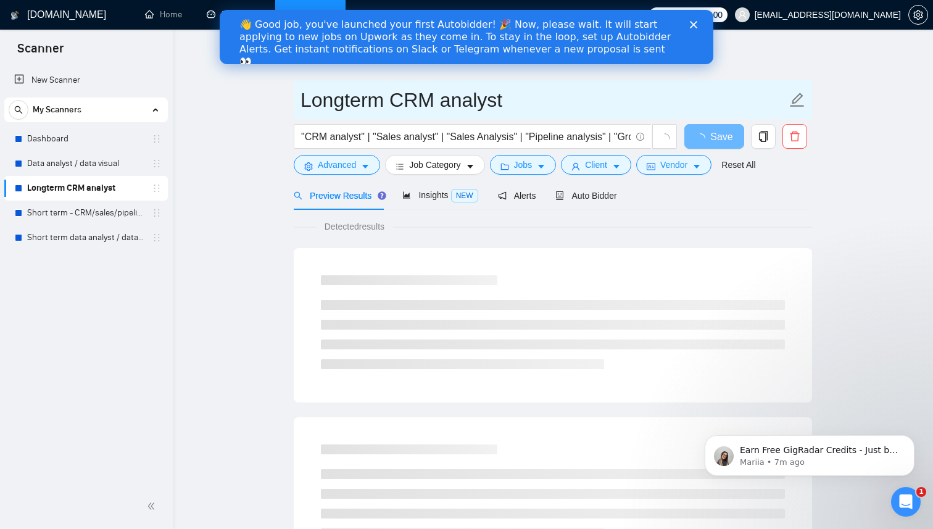
drag, startPoint x: 390, startPoint y: 98, endPoint x: 238, endPoint y: 106, distance: 152.0
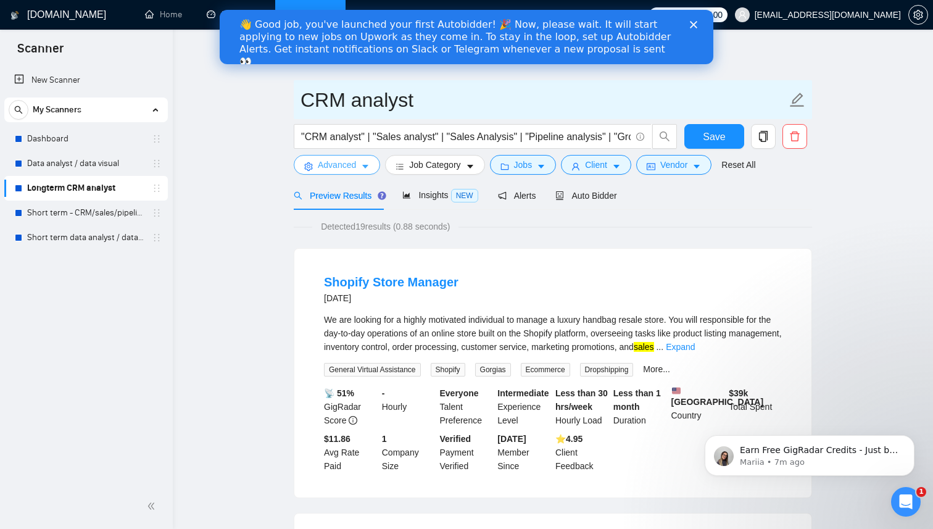
type input "CRM analyst"
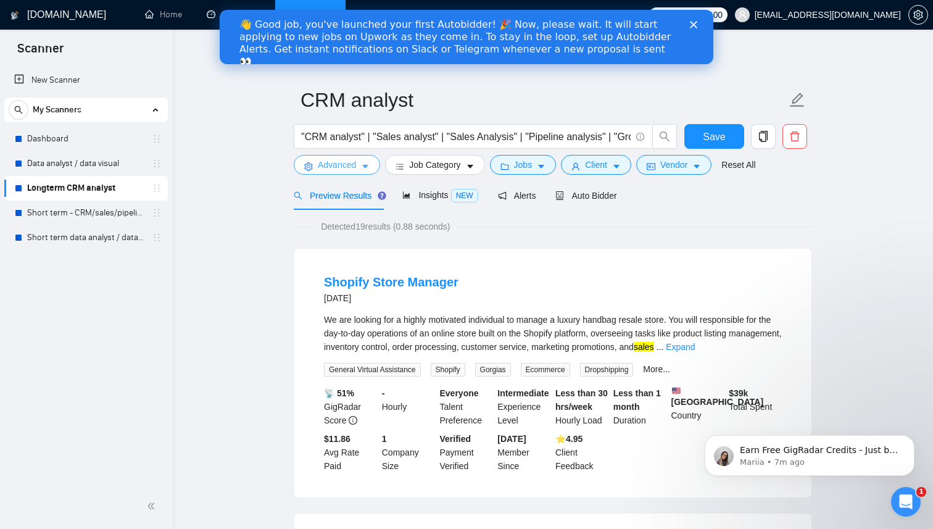
click at [362, 168] on button "Advanced" at bounding box center [337, 165] width 86 height 20
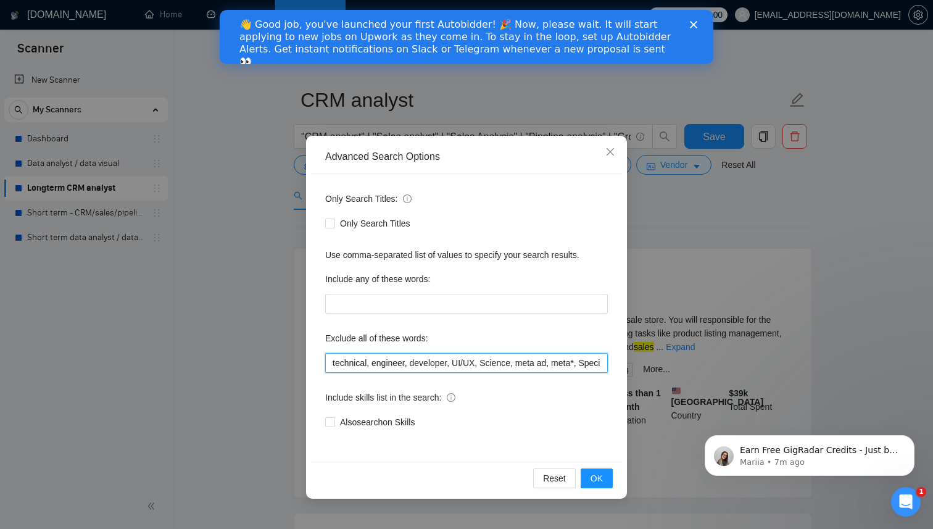
click at [456, 365] on input "technical, engineer, developer, UI/UX, Science, meta ad, meta*, Speci*, autom*,…" at bounding box center [466, 363] width 283 height 20
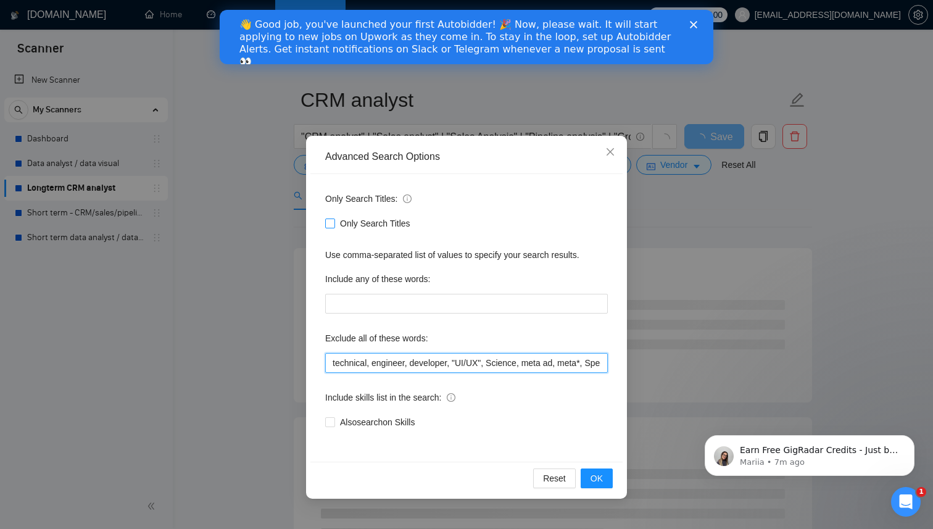
type input "technical, engineer, developer, "UI/UX", Science, meta ad, meta*, Speci*, autom…"
click at [329, 223] on input "Only Search Titles" at bounding box center [329, 222] width 9 height 9
checkbox input "true"
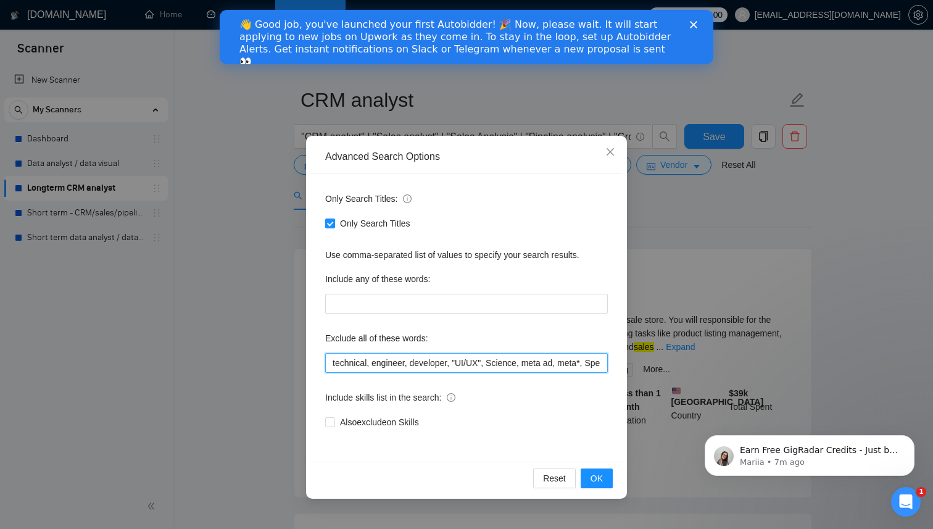
click at [529, 366] on input "technical, engineer, developer, "UI/UX", Science, meta ad, meta*, Speci*, autom…" at bounding box center [466, 363] width 283 height 20
click at [563, 363] on input "technical, engineer, developer, "UI/UX", Science, "meta ad, meta*, Speci*, auto…" at bounding box center [466, 363] width 283 height 20
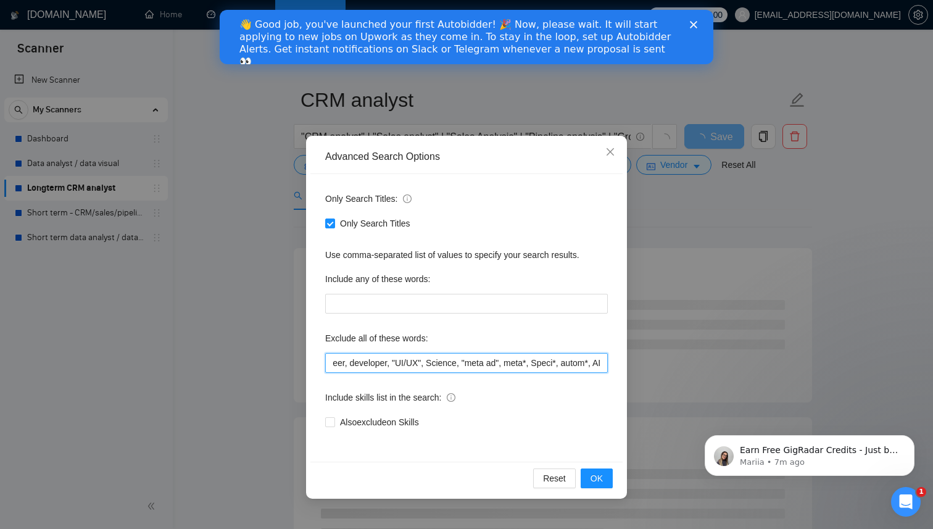
click at [592, 368] on input "technical, engineer, developer, "UI/UX", Science, "meta ad", meta*, Speci*, aut…" at bounding box center [466, 363] width 283 height 20
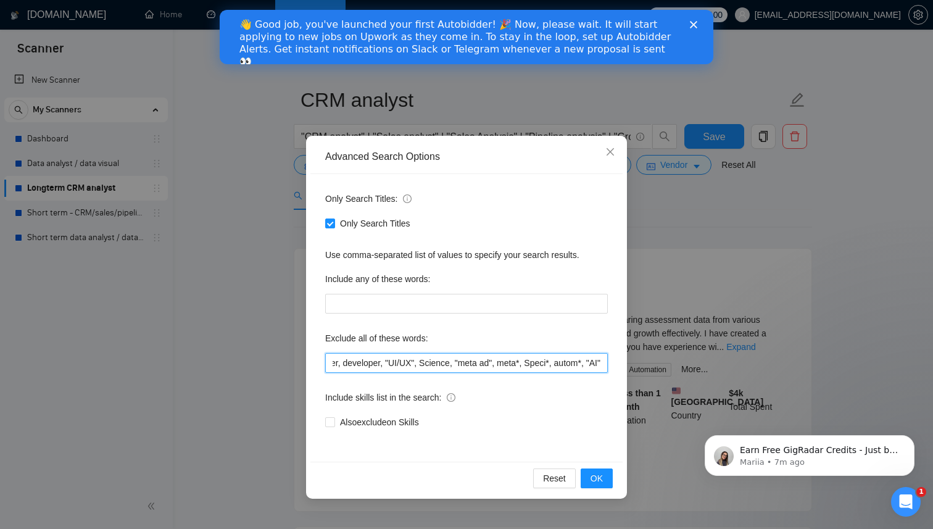
scroll to position [0, 77]
type input "technical, engineer, developer, "UI/UX", Science, "meta ad", meta*, Speci*, aut…"
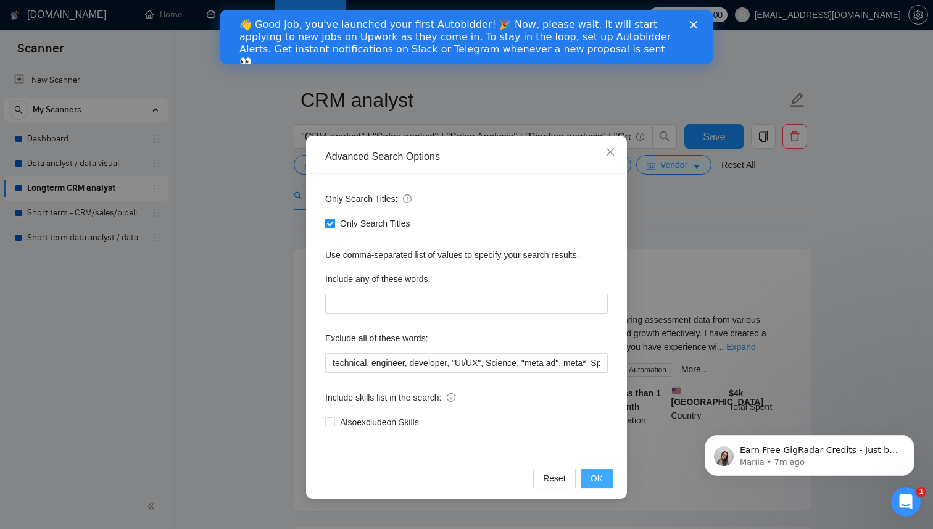
click at [598, 473] on span "OK" at bounding box center [597, 478] width 12 height 14
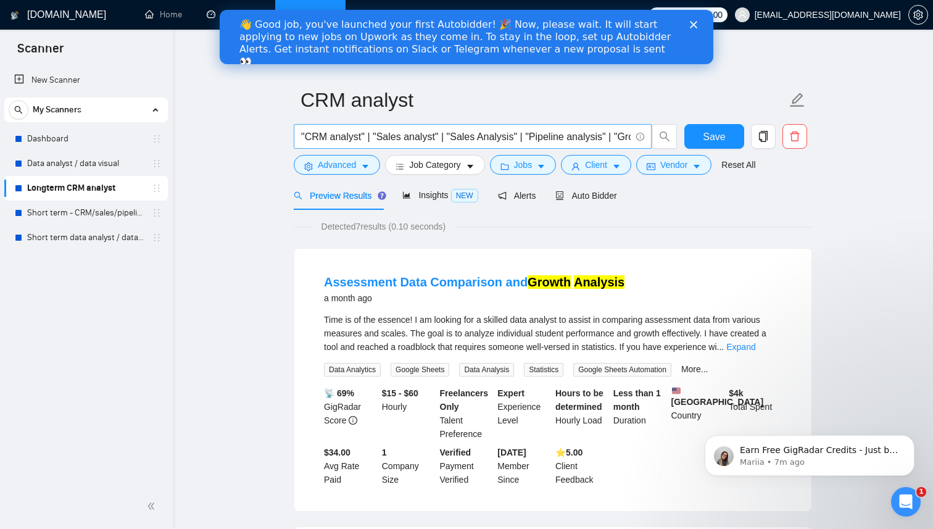
click at [351, 138] on input ""CRM analyst" | "Sales analyst" | "Sales Analysis" | "Pipeline analysis" | "Gro…" at bounding box center [466, 136] width 330 height 15
click at [336, 138] on input ""CRM analyst" | "Sales analyst" | "Sales Analysis" | "Pipeline analysis" | "Gro…" at bounding box center [466, 136] width 330 height 15
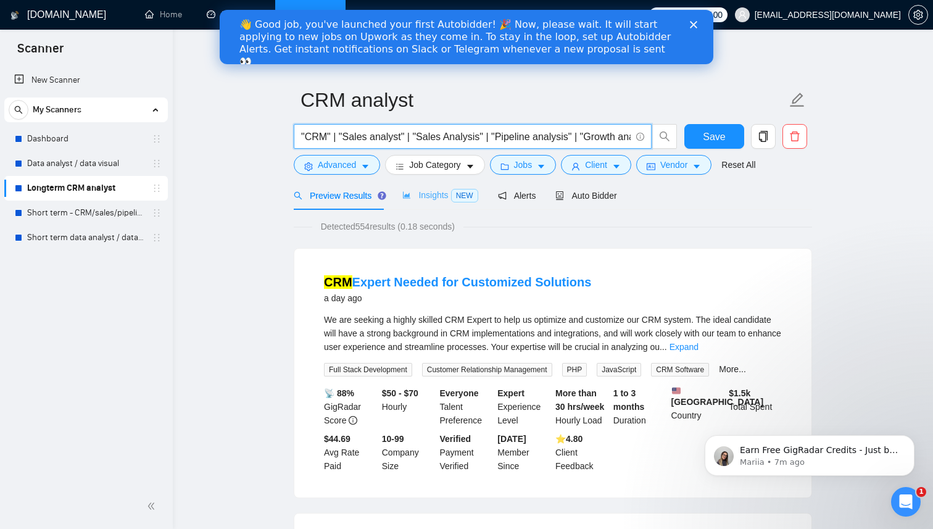
type input ""CRM" | "Sales analyst" | "Sales Analysis" | "Pipeline analysis" | "Growth anal…"
click at [444, 196] on span "Insights NEW" at bounding box center [439, 195] width 75 height 10
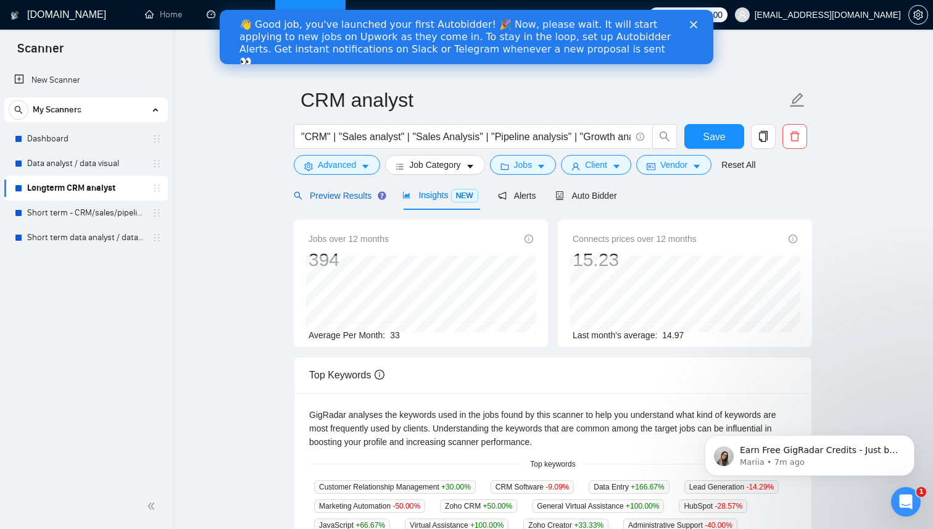
click at [358, 197] on span "Preview Results" at bounding box center [338, 196] width 89 height 10
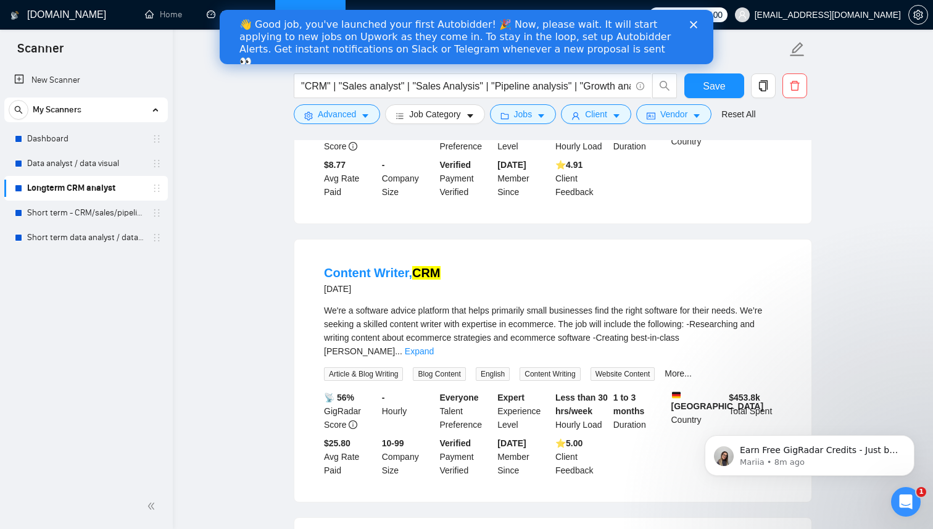
scroll to position [1848, 0]
click at [331, 87] on input ""CRM" | "Sales analyst" | "Sales Analysis" | "Pipeline analysis" | "Growth anal…" at bounding box center [466, 85] width 330 height 15
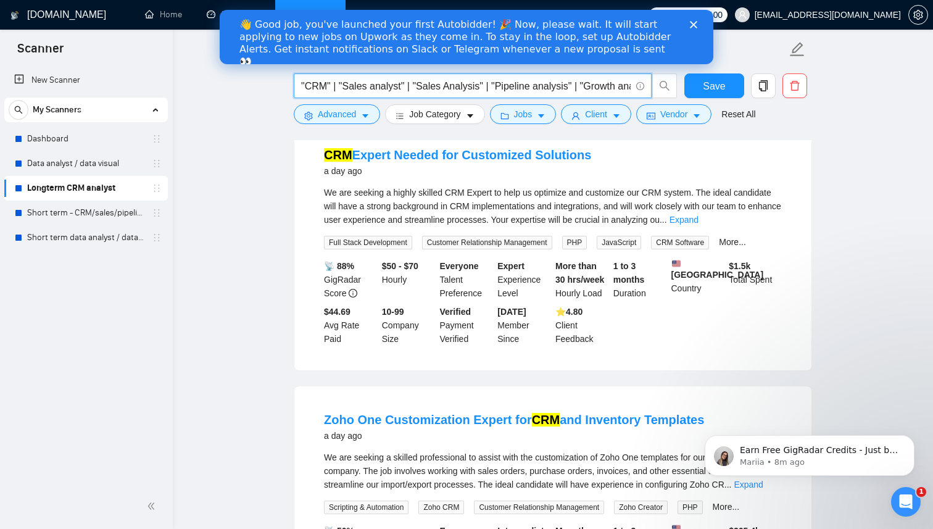
scroll to position [0, 0]
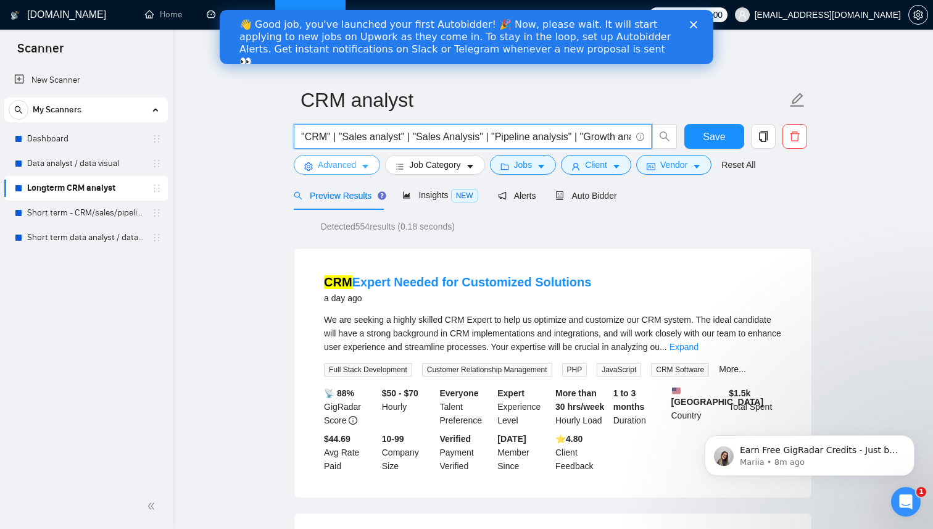
click at [360, 167] on button "Advanced" at bounding box center [337, 165] width 86 height 20
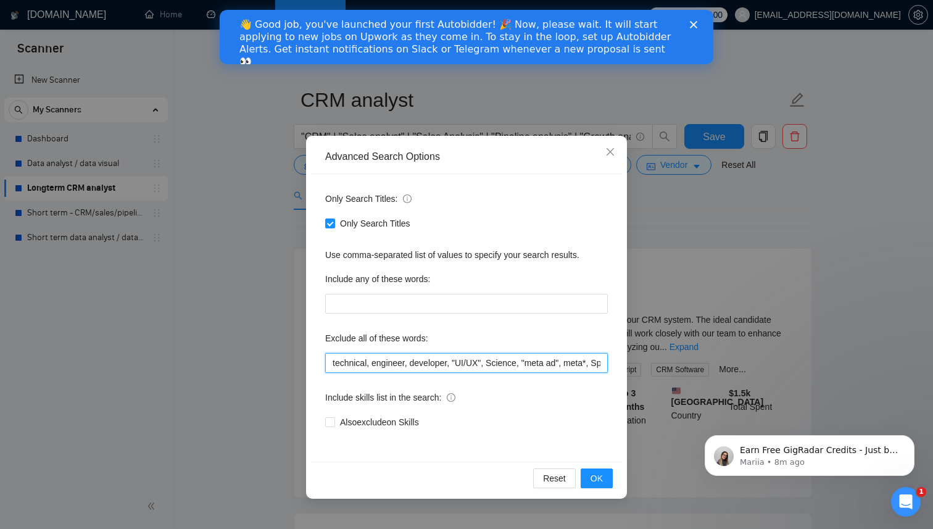
click at [554, 366] on input "technical, engineer, developer, "UI/UX", Science, "meta ad", meta*, Speci*, aut…" at bounding box center [466, 363] width 283 height 20
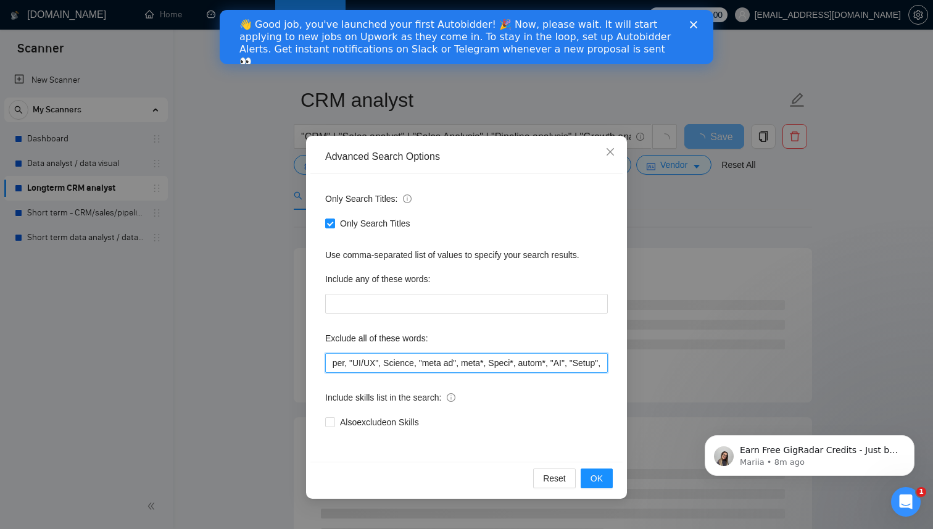
scroll to position [0, 114]
click at [601, 483] on span "OK" at bounding box center [597, 478] width 12 height 14
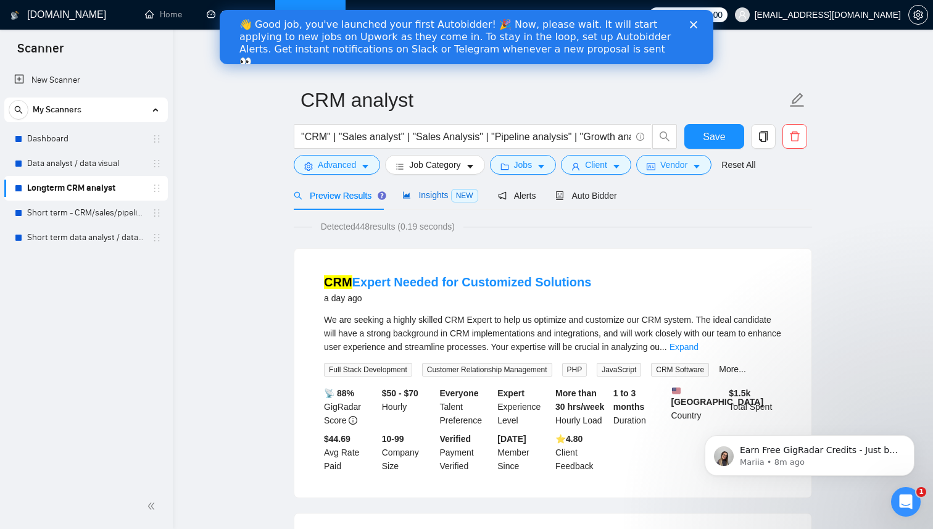
click at [443, 197] on span "Insights NEW" at bounding box center [439, 195] width 75 height 10
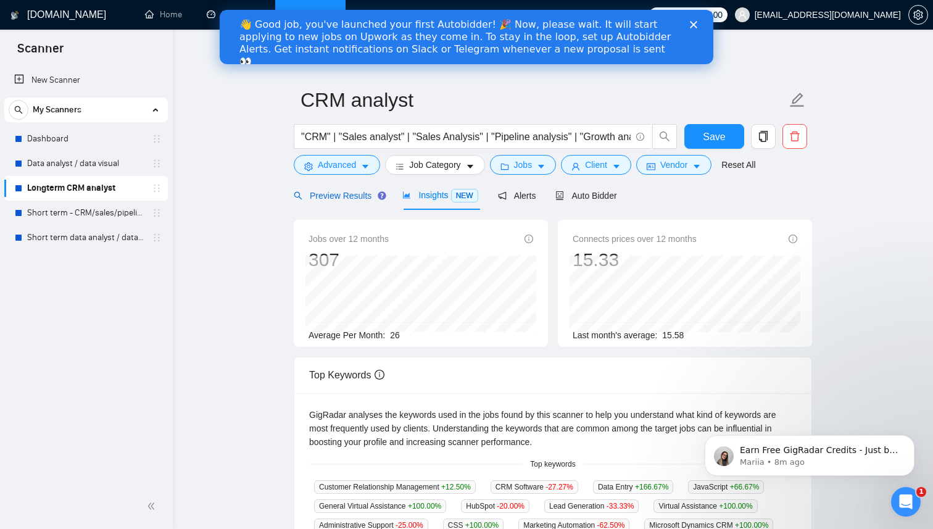
click at [351, 197] on span "Preview Results" at bounding box center [338, 196] width 89 height 10
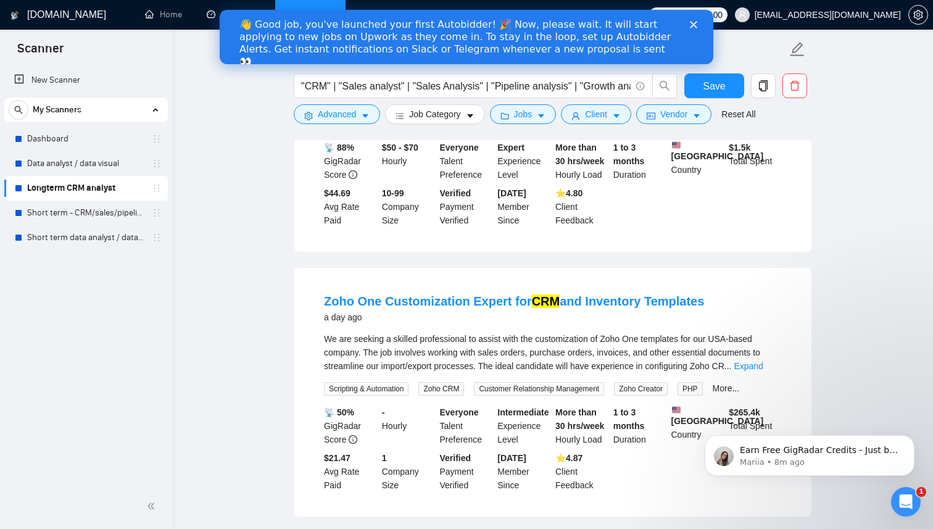
scroll to position [267, 0]
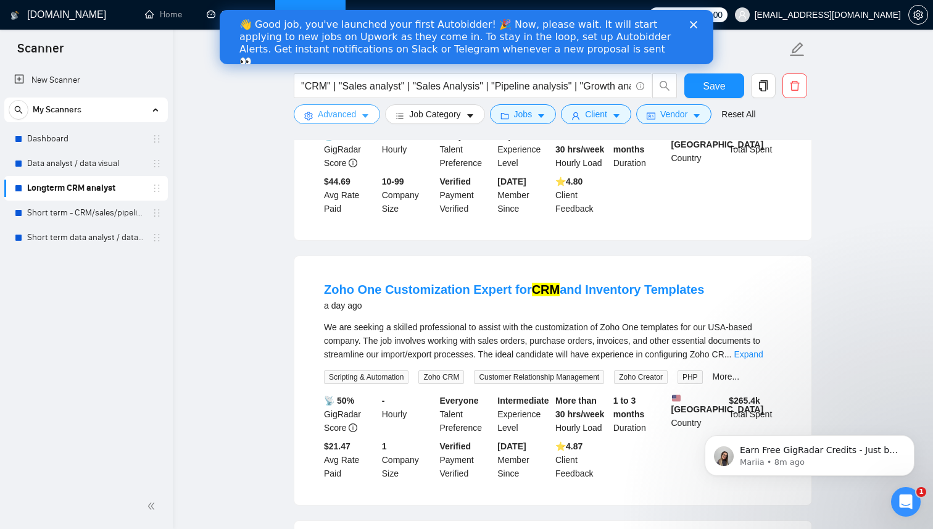
click at [346, 119] on span "Advanced" at bounding box center [337, 114] width 38 height 14
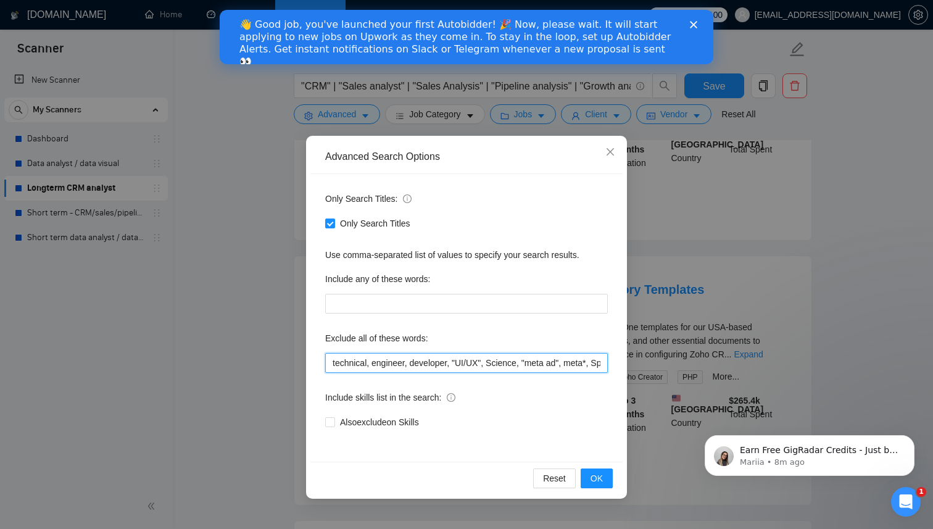
click at [594, 363] on input "technical, engineer, developer, "UI/UX", Science, "meta ad", meta*, Speci*, aut…" at bounding box center [466, 363] width 283 height 20
type input "technical, engineer, developer, "UI/UX", Science, "meta ad", meta*, Speci*, aut…"
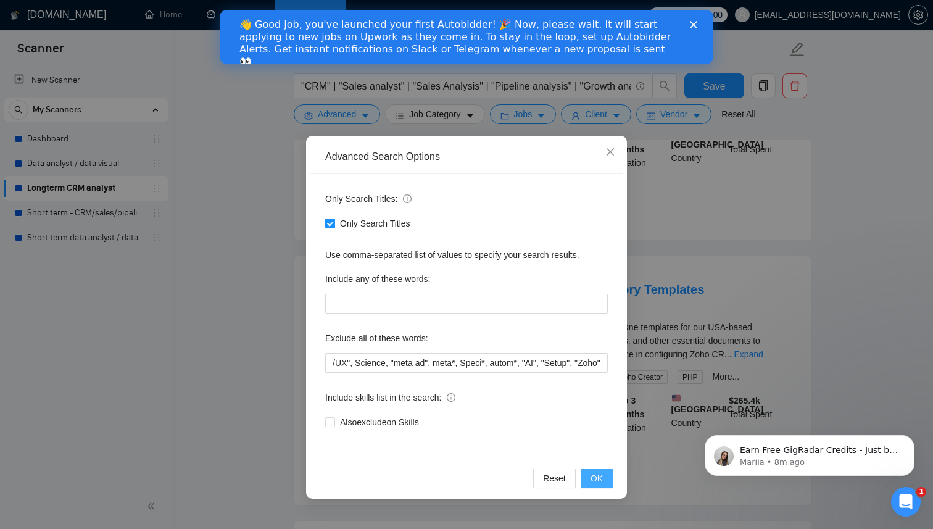
click at [604, 478] on button "OK" at bounding box center [597, 478] width 32 height 20
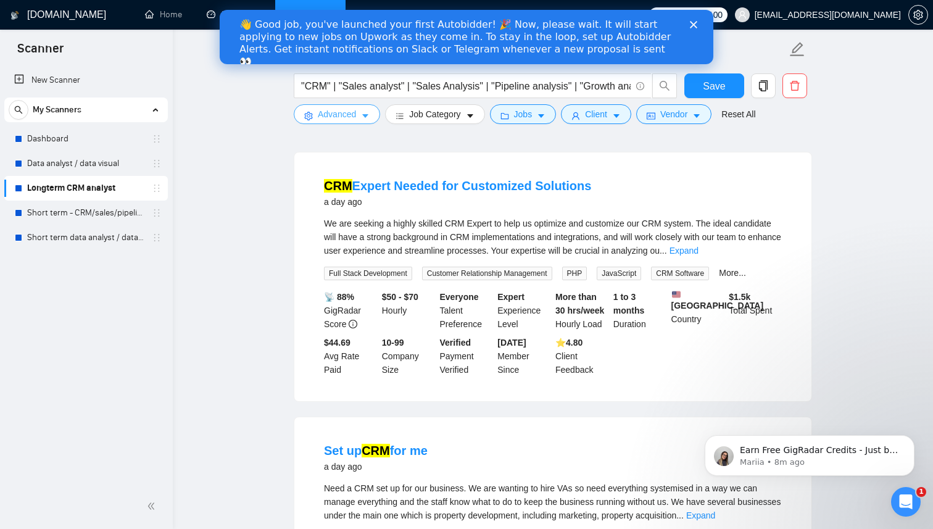
scroll to position [0, 0]
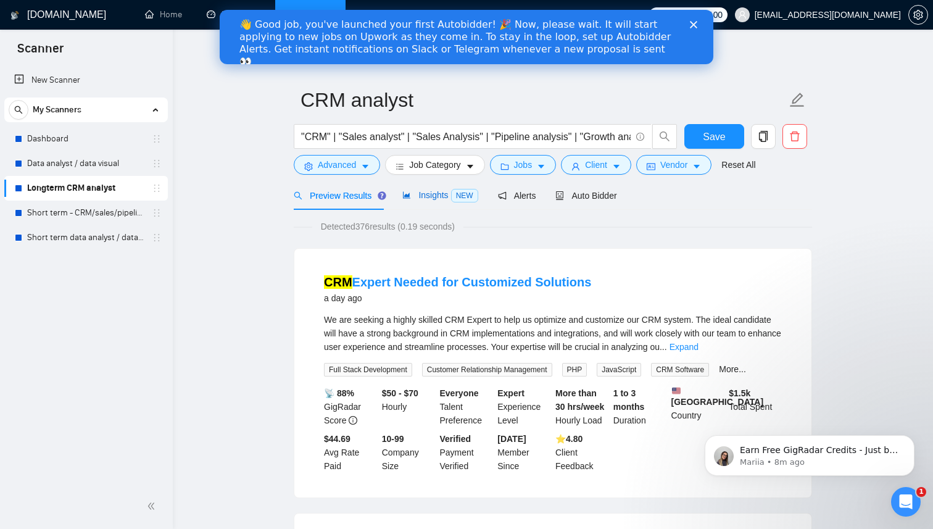
click at [446, 193] on span "Insights NEW" at bounding box center [439, 195] width 75 height 10
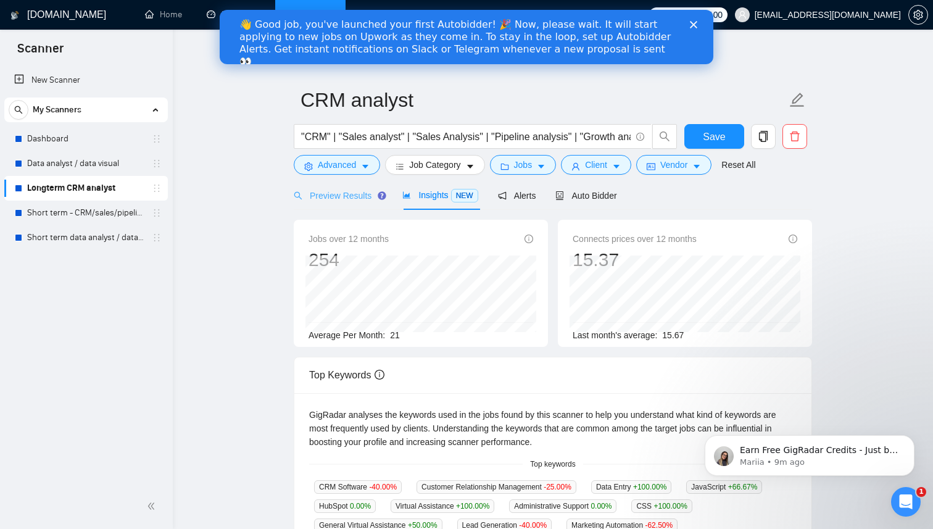
click at [338, 202] on div "Preview Results" at bounding box center [338, 195] width 89 height 29
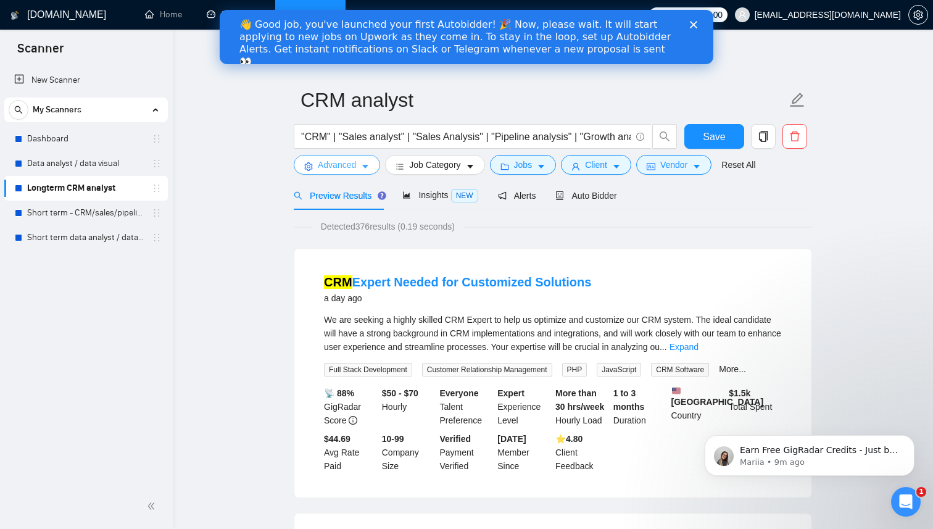
click at [366, 164] on icon "caret-down" at bounding box center [365, 166] width 9 height 9
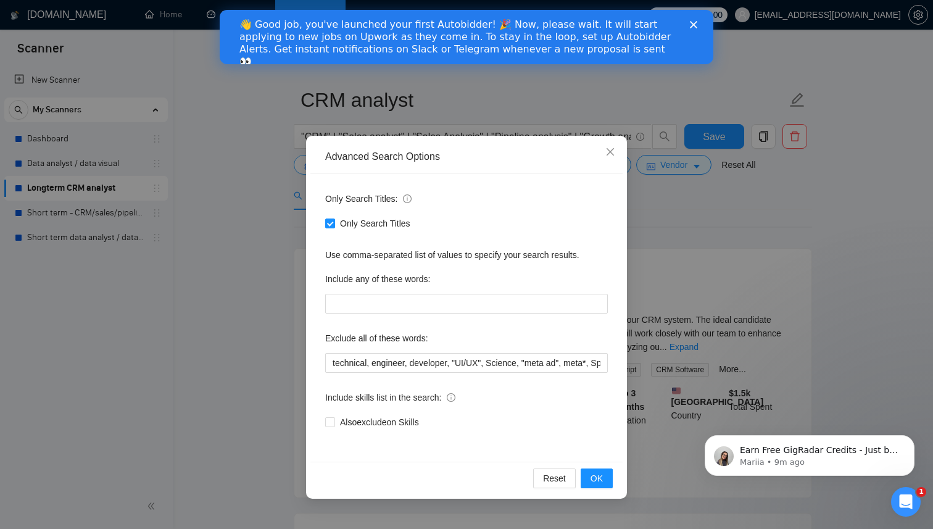
click at [366, 164] on div "Advanced Search Options" at bounding box center [466, 157] width 312 height 34
click at [599, 481] on span "OK" at bounding box center [597, 478] width 12 height 14
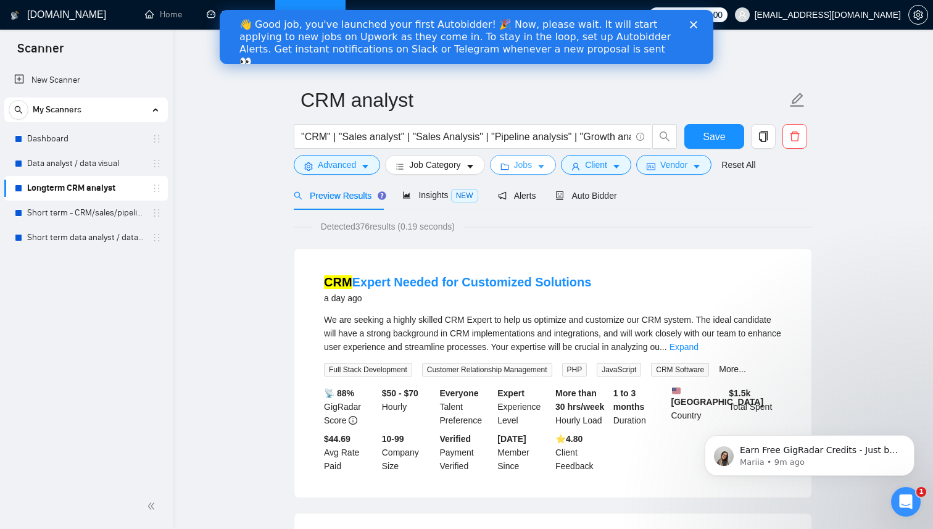
click at [519, 166] on span "Jobs" at bounding box center [523, 165] width 19 height 14
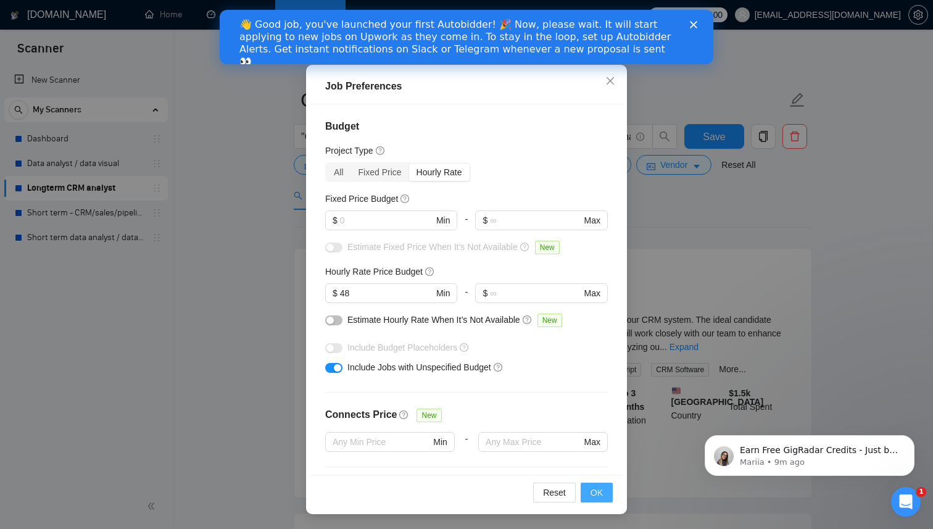
click at [596, 492] on span "OK" at bounding box center [597, 493] width 12 height 14
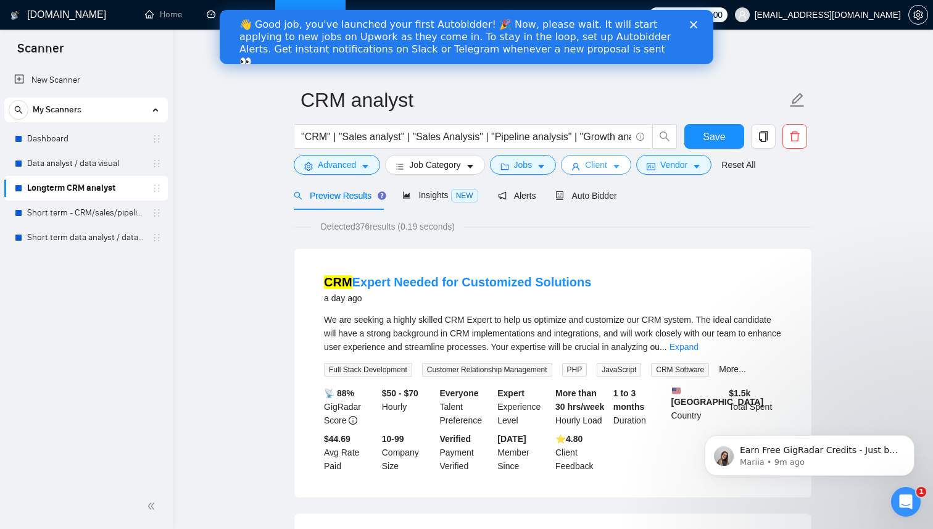
click at [607, 167] on span "Client" at bounding box center [596, 165] width 22 height 14
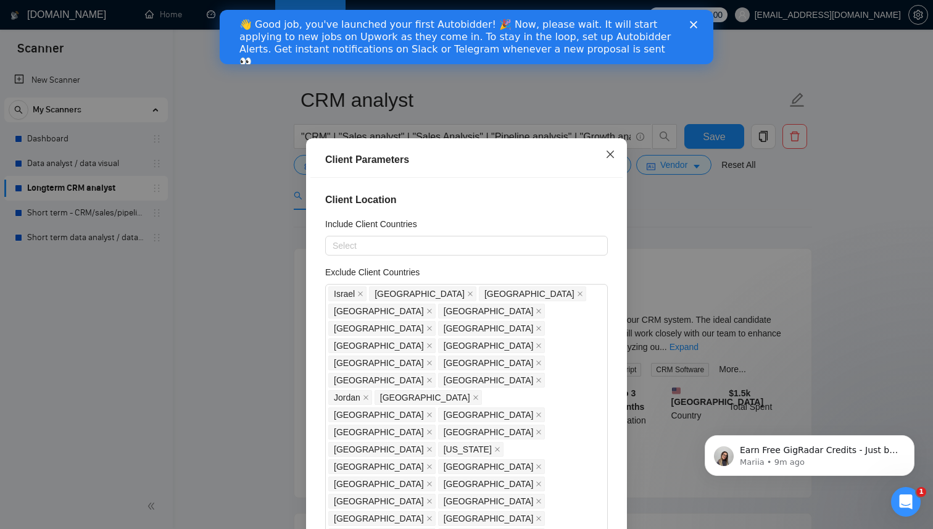
click at [608, 161] on span "Close" at bounding box center [610, 154] width 33 height 33
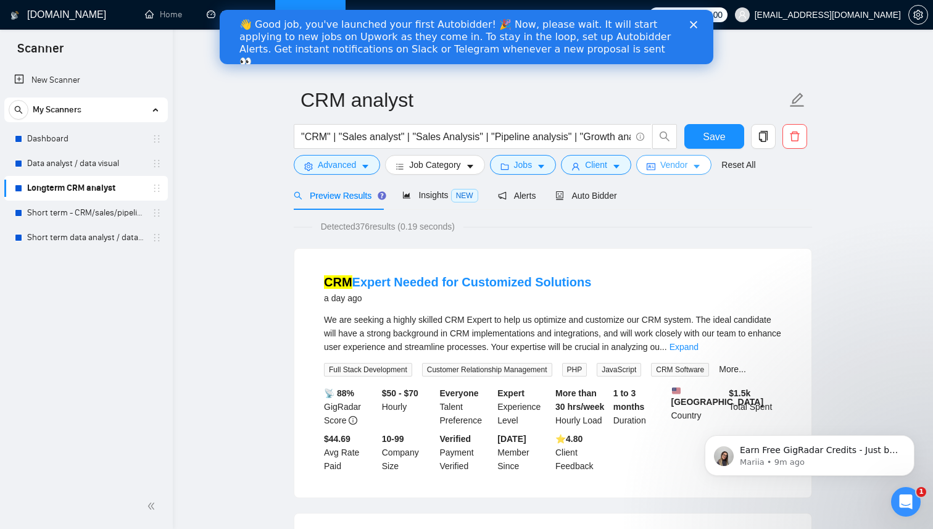
click at [698, 167] on button "Vendor" at bounding box center [673, 165] width 75 height 20
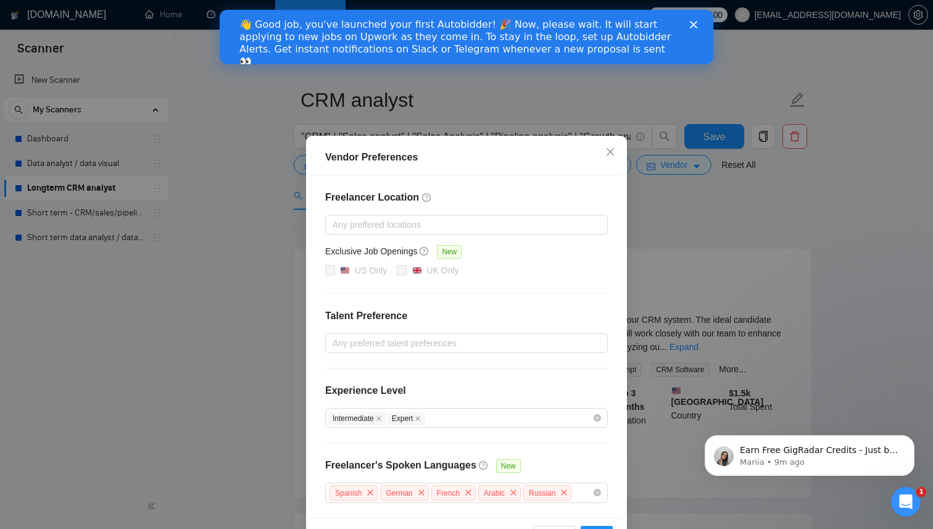
scroll to position [42, 0]
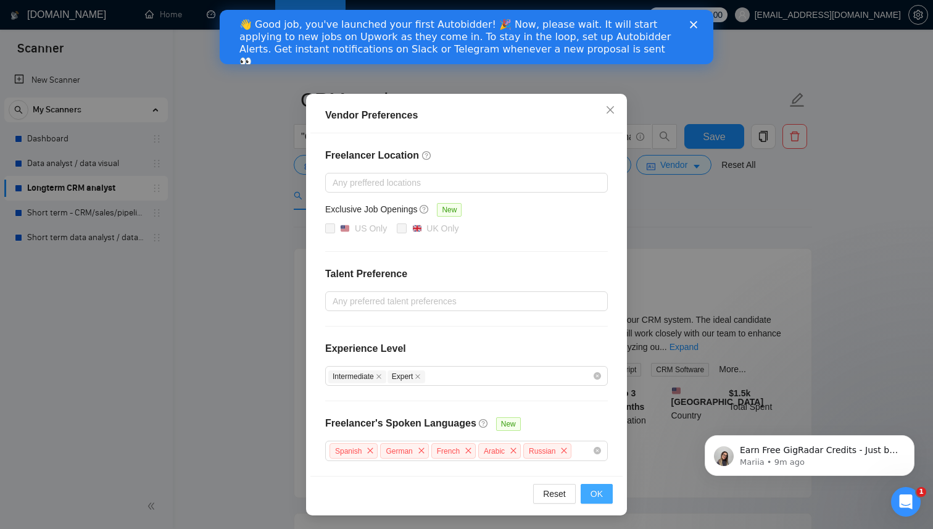
click at [597, 488] on span "OK" at bounding box center [597, 494] width 12 height 14
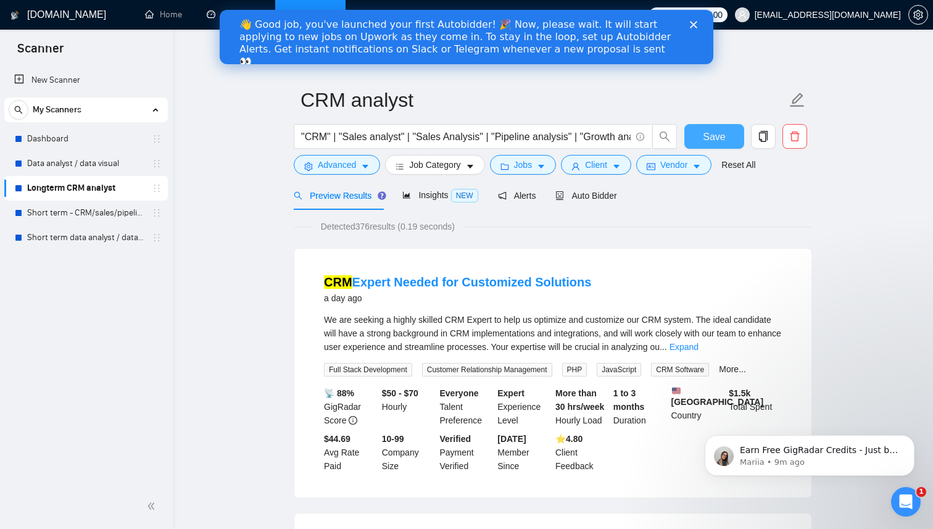
click at [725, 136] on button "Save" at bounding box center [714, 136] width 60 height 25
click at [152, 213] on icon "holder" at bounding box center [157, 213] width 10 height 10
click at [135, 215] on link "Short term - CRM/sales/pipeline/growth analyst" at bounding box center [85, 213] width 117 height 25
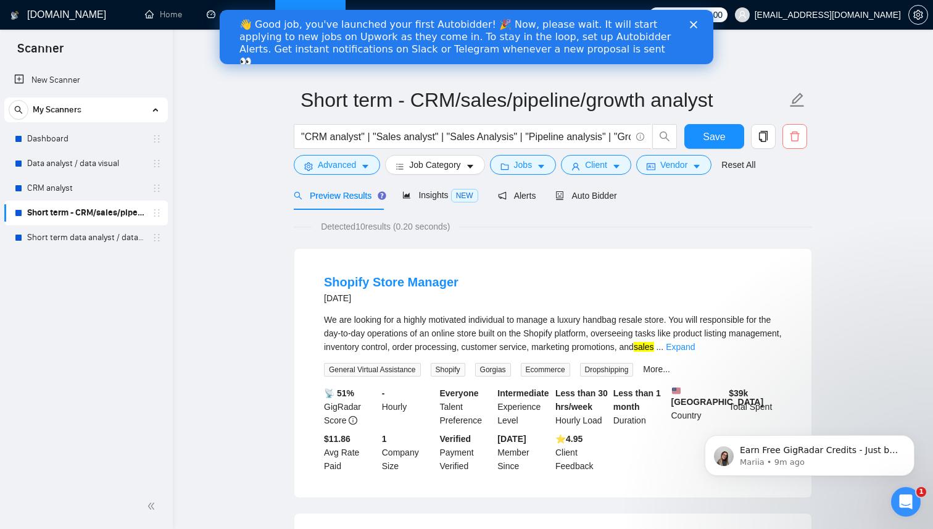
click at [799, 142] on button "button" at bounding box center [795, 136] width 25 height 25
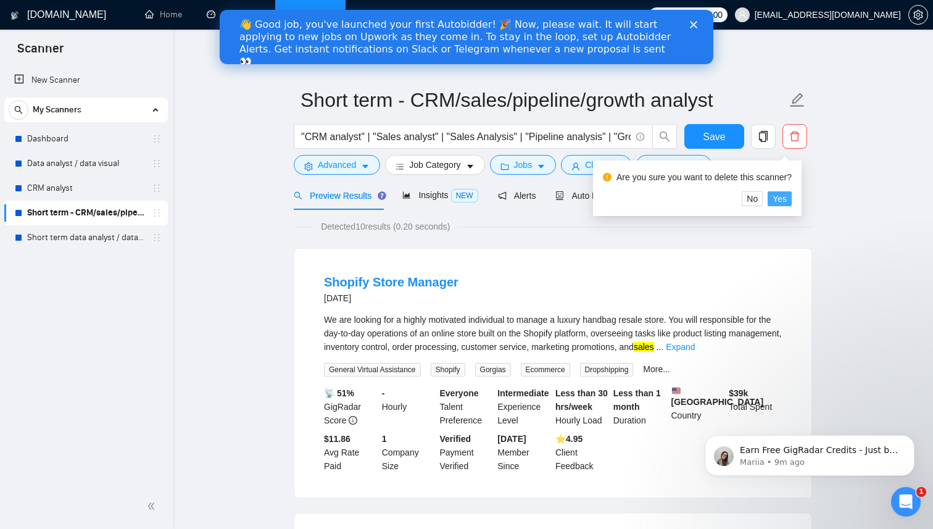
click at [787, 197] on span "Yes" at bounding box center [780, 199] width 14 height 14
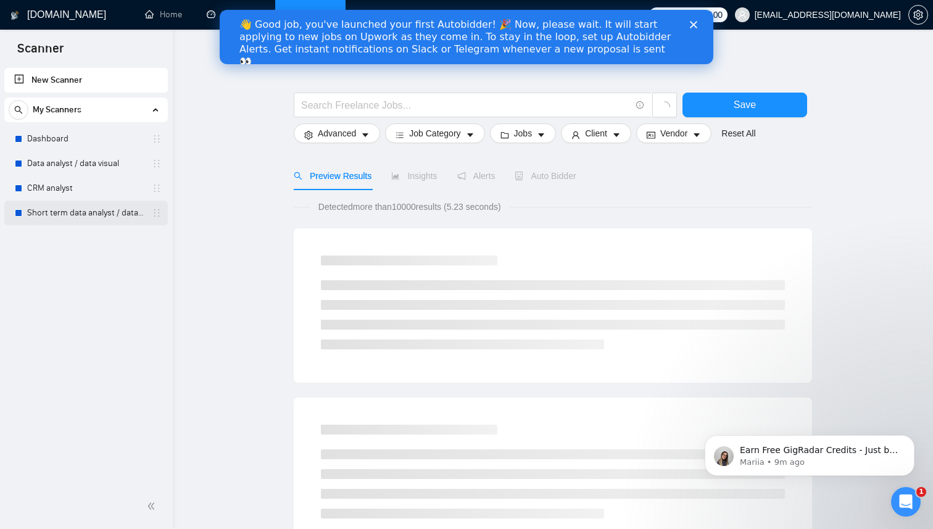
click at [141, 214] on link "Short term data analyst / data visual" at bounding box center [85, 213] width 117 height 25
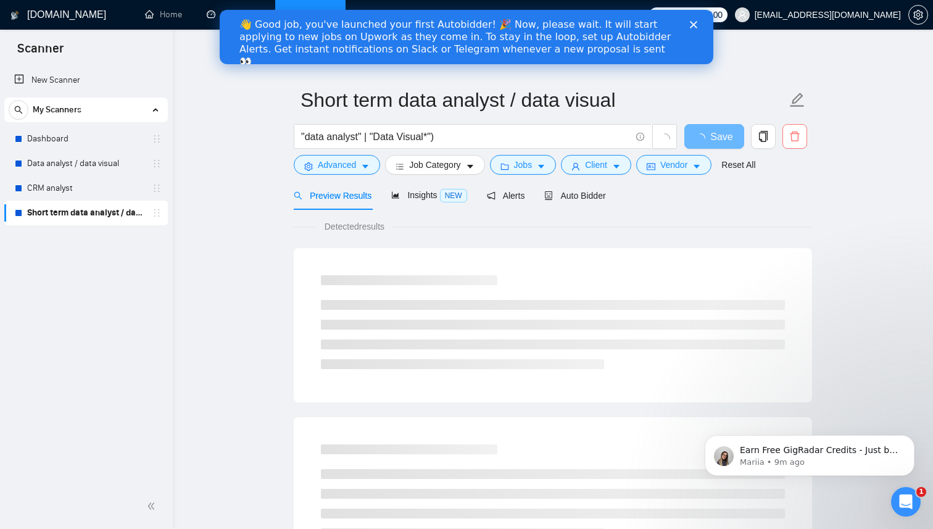
click at [796, 135] on icon "delete" at bounding box center [794, 136] width 11 height 11
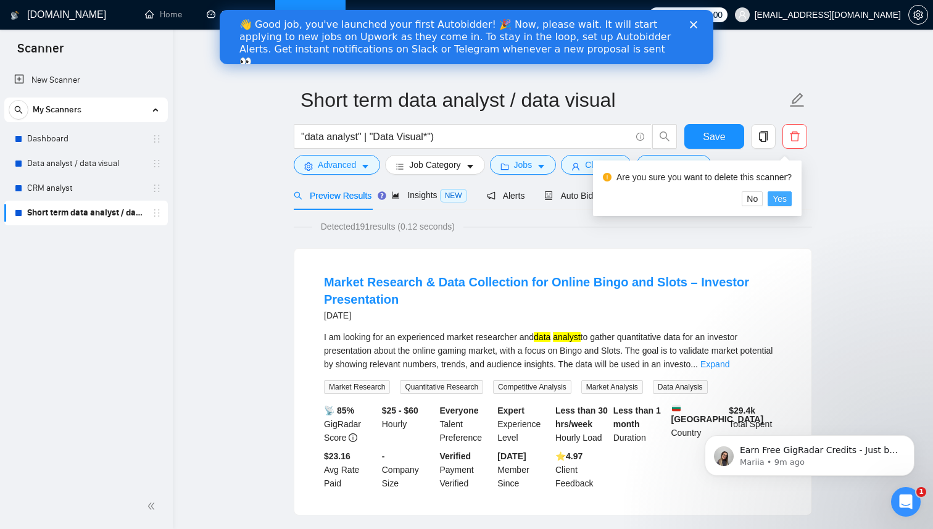
click at [787, 202] on span "Yes" at bounding box center [780, 199] width 14 height 14
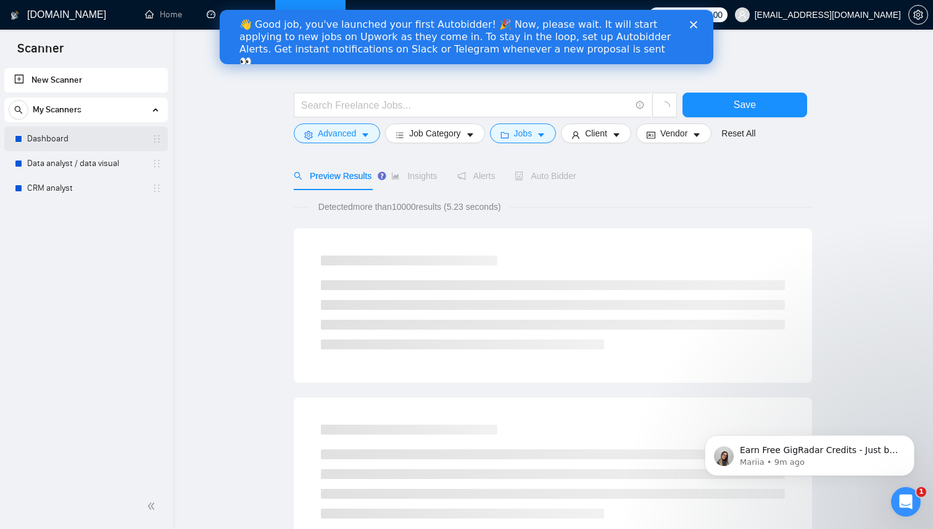
click at [76, 141] on link "Dashboard" at bounding box center [85, 139] width 117 height 25
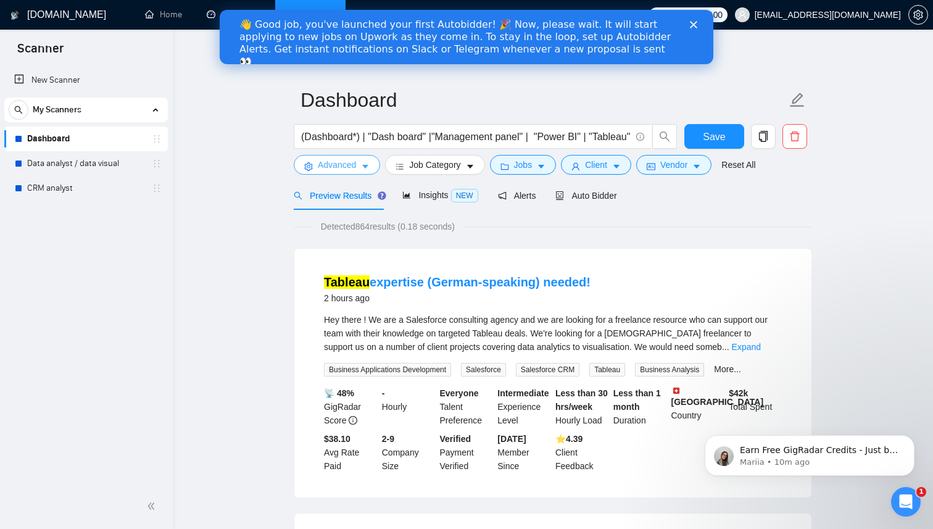
click at [349, 164] on span "Advanced" at bounding box center [337, 165] width 38 height 14
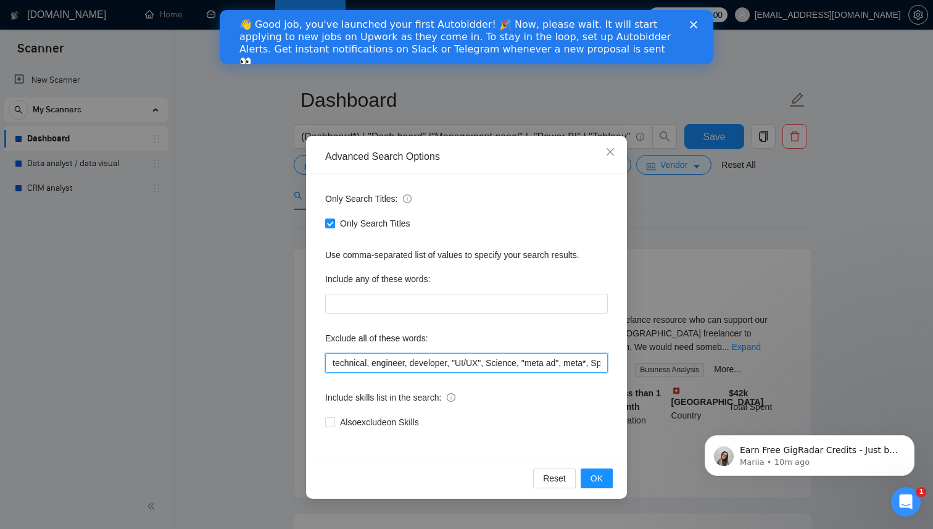
click at [580, 367] on input "technical, engineer, developer, "UI/UX", Science, "meta ad", meta*, Speci*, aut…" at bounding box center [466, 363] width 283 height 20
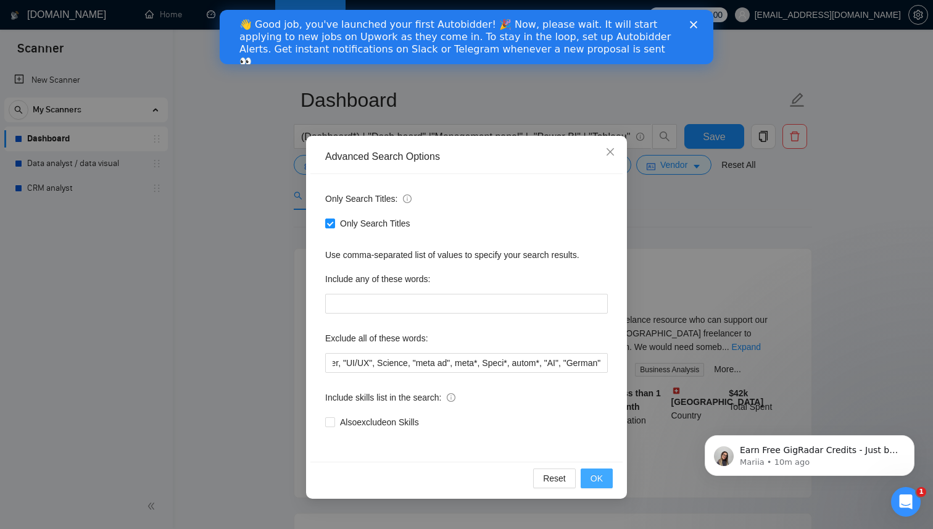
click at [602, 480] on span "OK" at bounding box center [597, 478] width 12 height 14
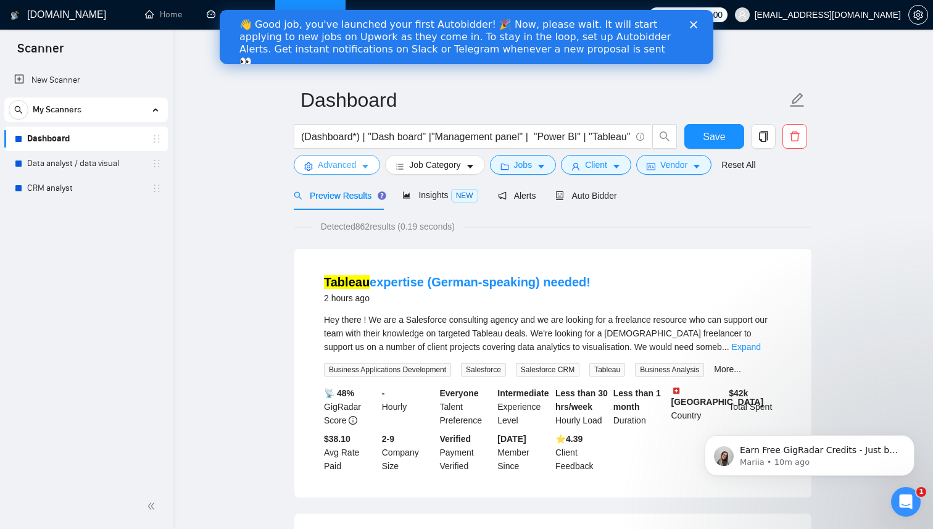
click at [356, 165] on span "Advanced" at bounding box center [337, 165] width 38 height 14
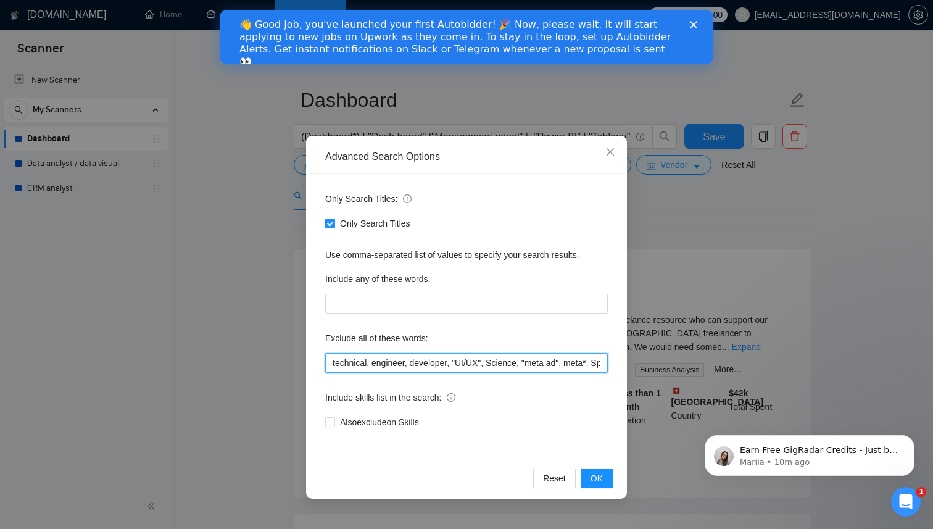
click at [579, 366] on input "technical, engineer, developer, "UI/UX", Science, "meta ad", meta*, Speci*, aut…" at bounding box center [466, 363] width 283 height 20
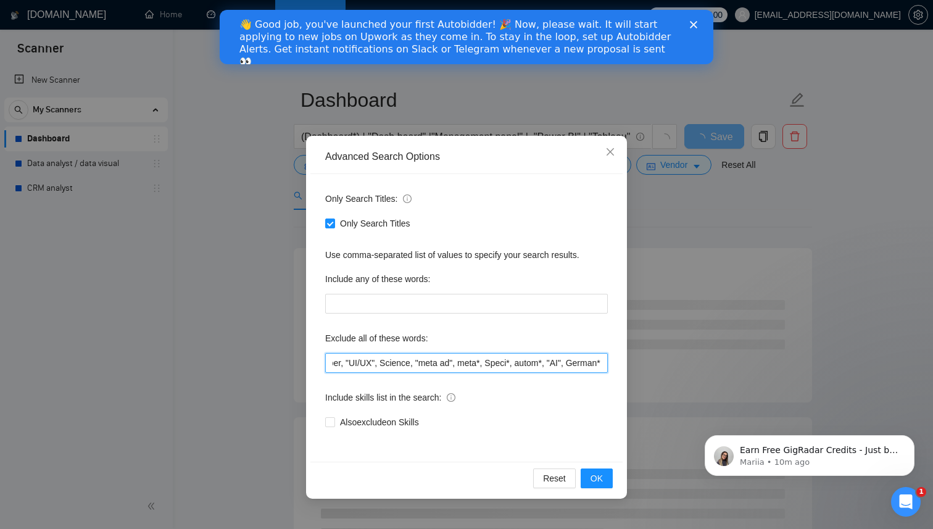
scroll to position [0, 117]
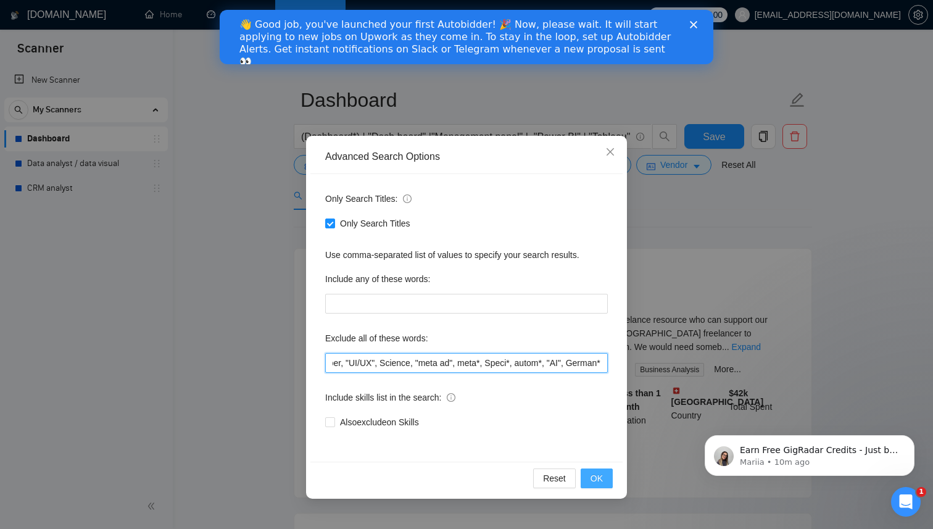
type input "technical, engineer, developer, "UI/UX", Science, "meta ad", meta*, Speci*, aut…"
click at [603, 475] on button "OK" at bounding box center [597, 478] width 32 height 20
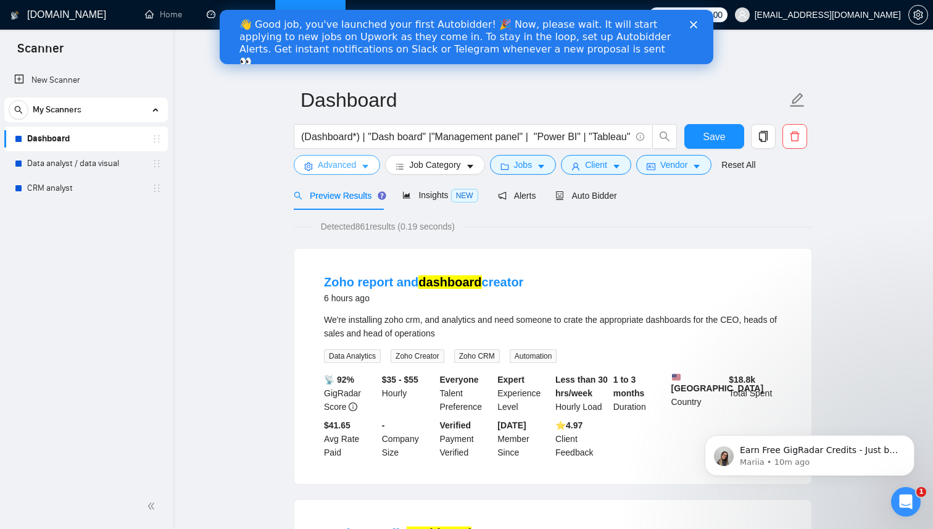
scroll to position [15, 0]
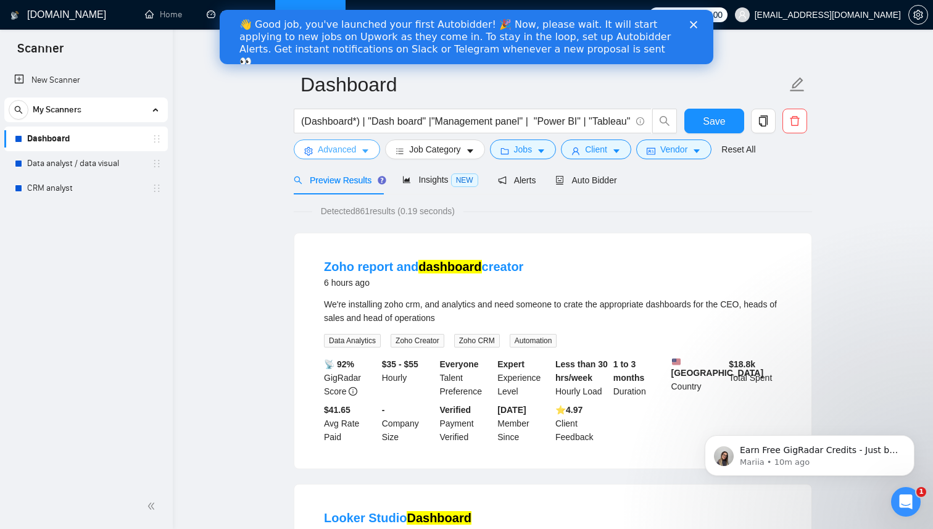
click at [352, 149] on span "Advanced" at bounding box center [337, 150] width 38 height 14
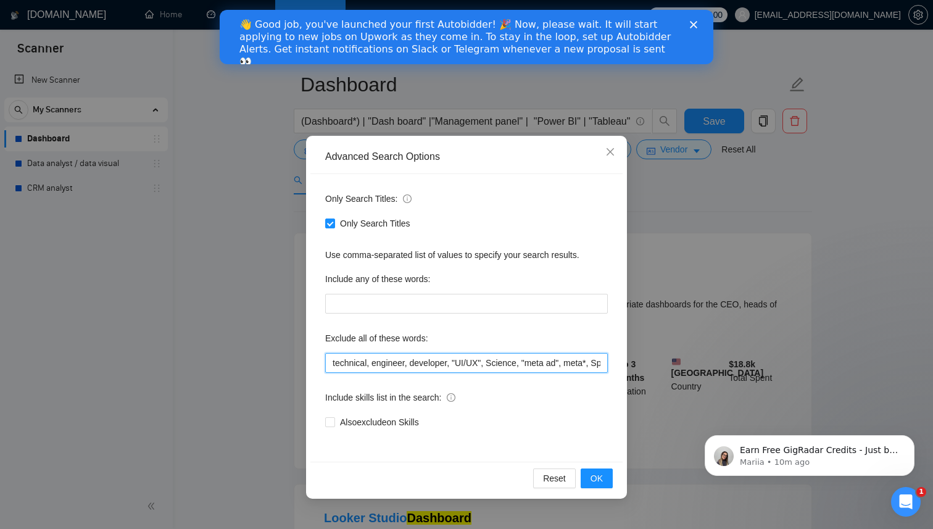
click at [553, 361] on input "technical, engineer, developer, "UI/UX", Science, "meta ad", meta*, Speci*, aut…" at bounding box center [466, 363] width 283 height 20
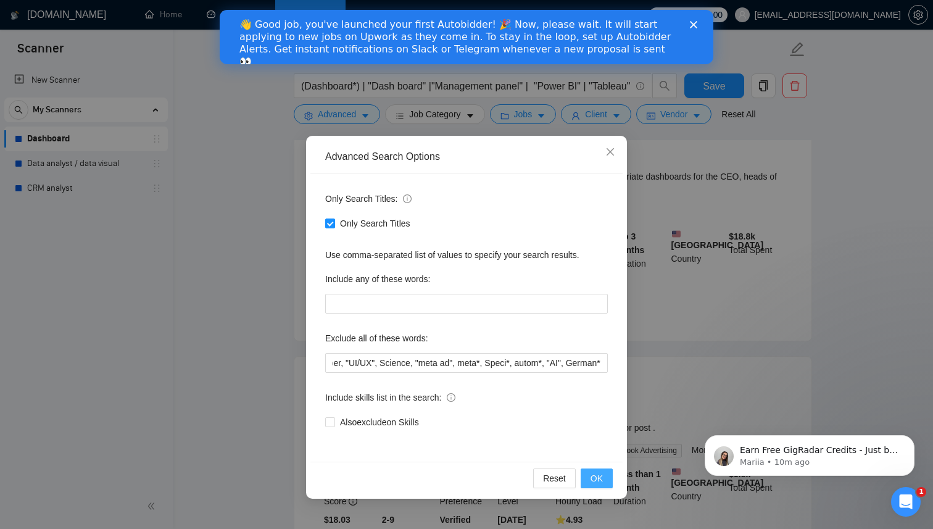
scroll to position [0, 0]
click at [601, 475] on span "OK" at bounding box center [597, 478] width 12 height 14
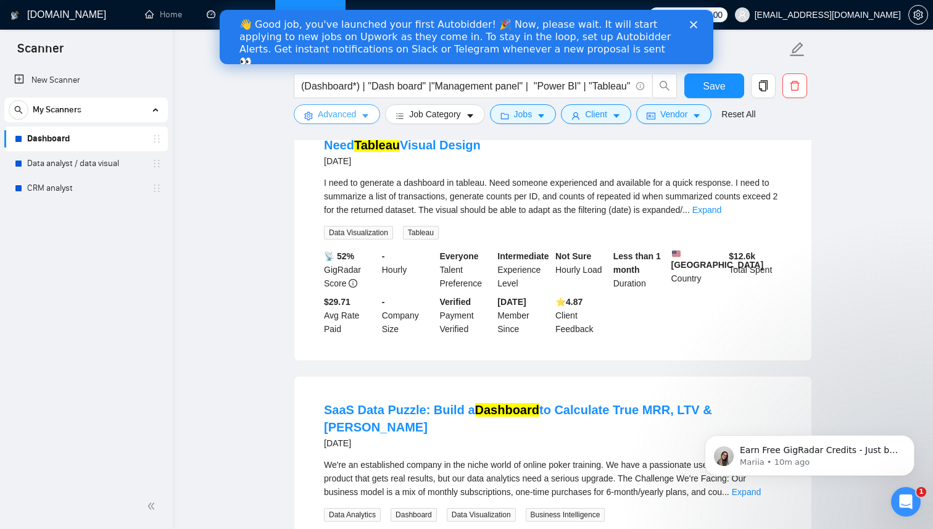
scroll to position [1010, 0]
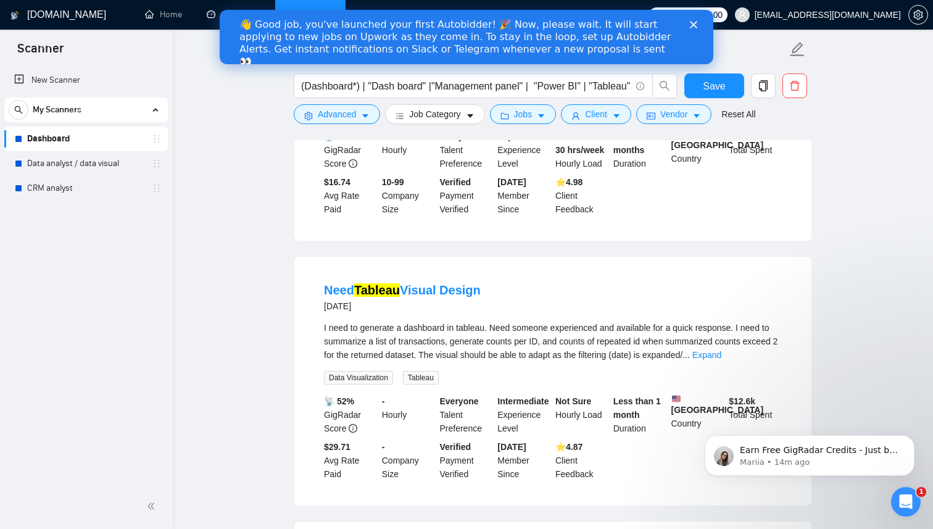
click at [891, 165] on main "Dashboard (Dashboard*) | "Dash board" |"Management panel" | "Power BI" | "Table…" at bounding box center [553, 458] width 721 height 2838
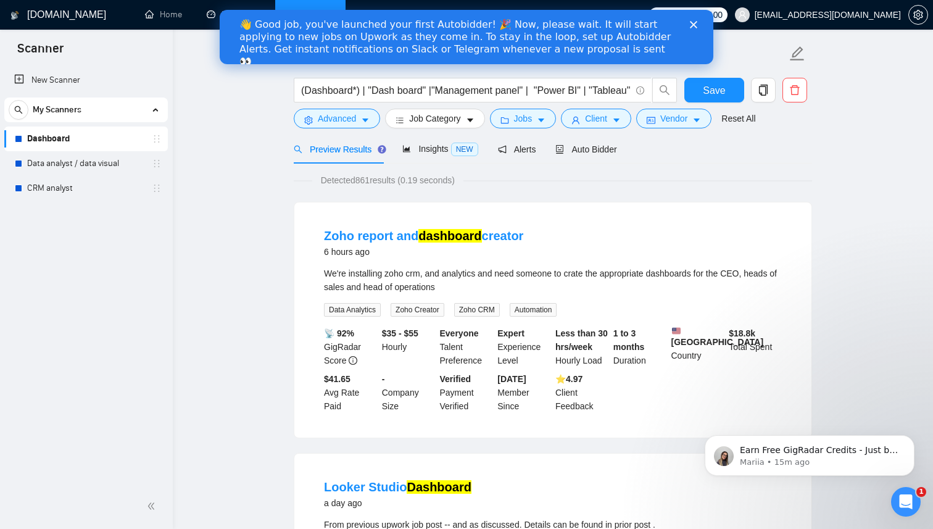
scroll to position [0, 0]
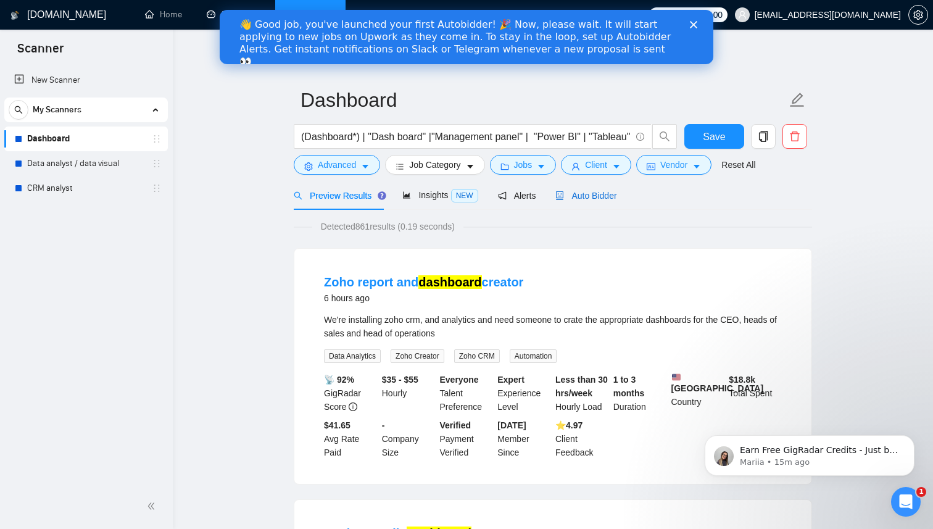
click at [597, 189] on div "Auto Bidder" at bounding box center [585, 196] width 61 height 14
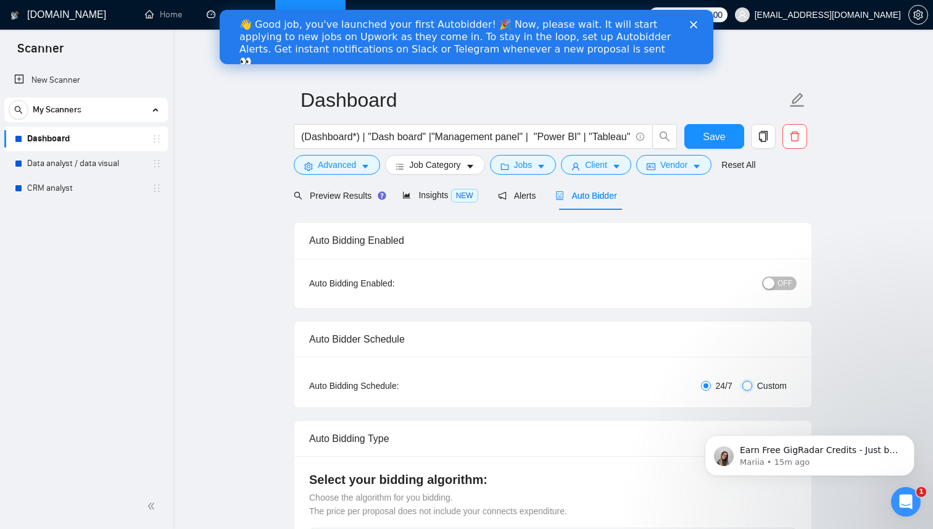
click at [748, 386] on input "Custom" at bounding box center [747, 386] width 10 height 10
radio input "true"
radio input "false"
checkbox input "true"
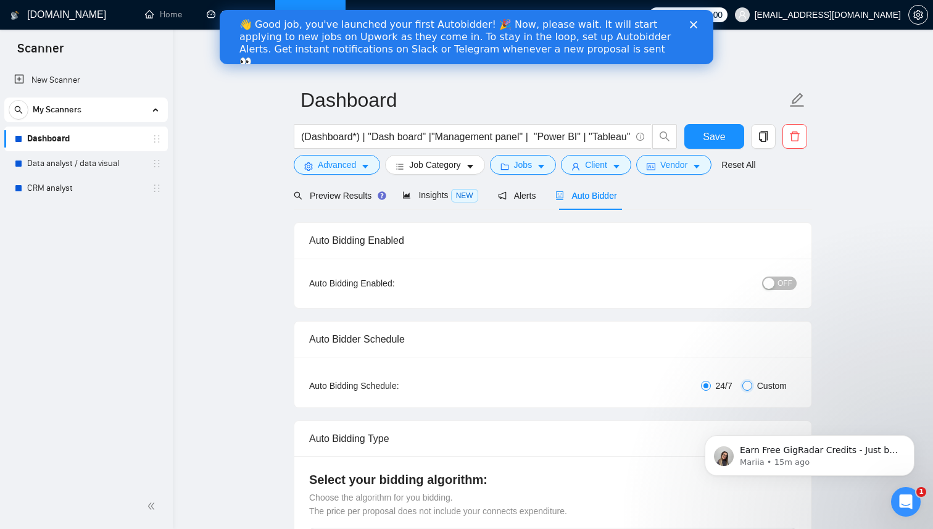
checkbox input "true"
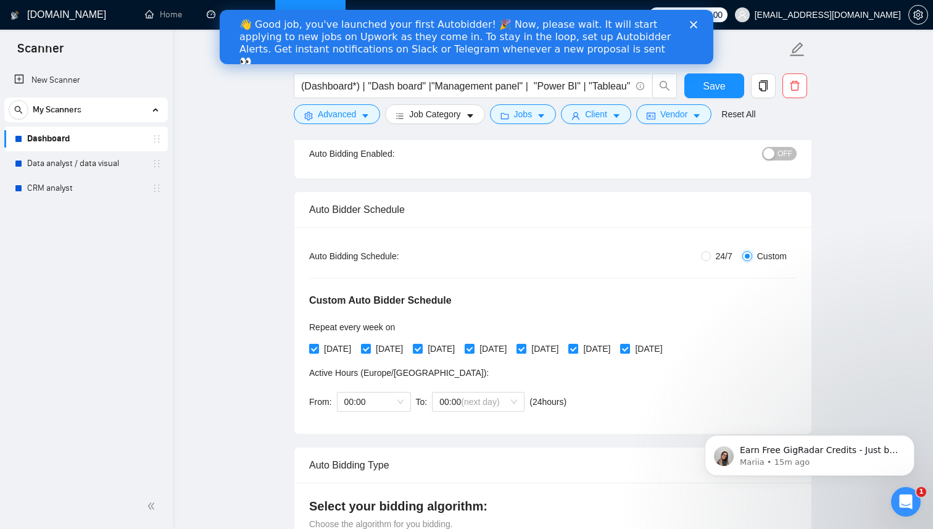
scroll to position [179, 0]
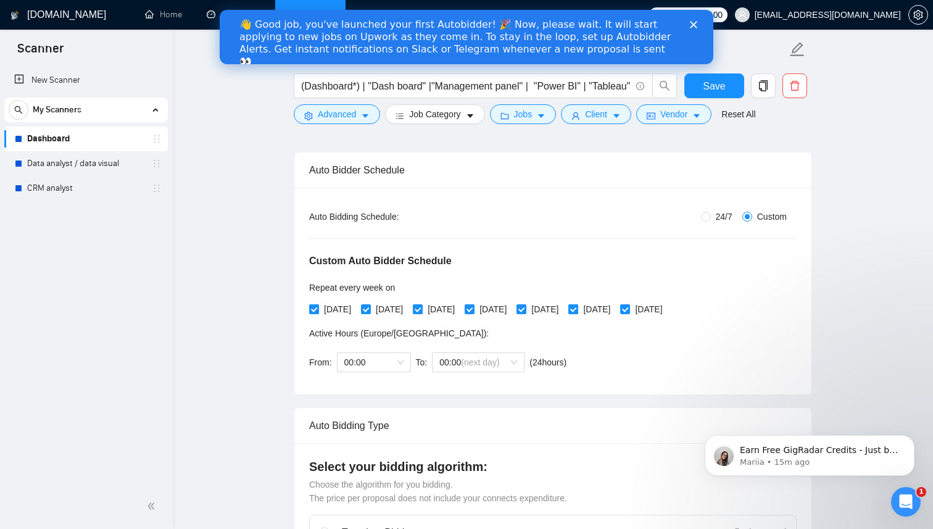
click at [578, 312] on span at bounding box center [573, 309] width 10 height 10
click at [577, 308] on input "[DATE]" at bounding box center [572, 308] width 9 height 9
checkbox input "false"
click at [629, 308] on input "[DATE]" at bounding box center [624, 308] width 9 height 9
checkbox input "false"
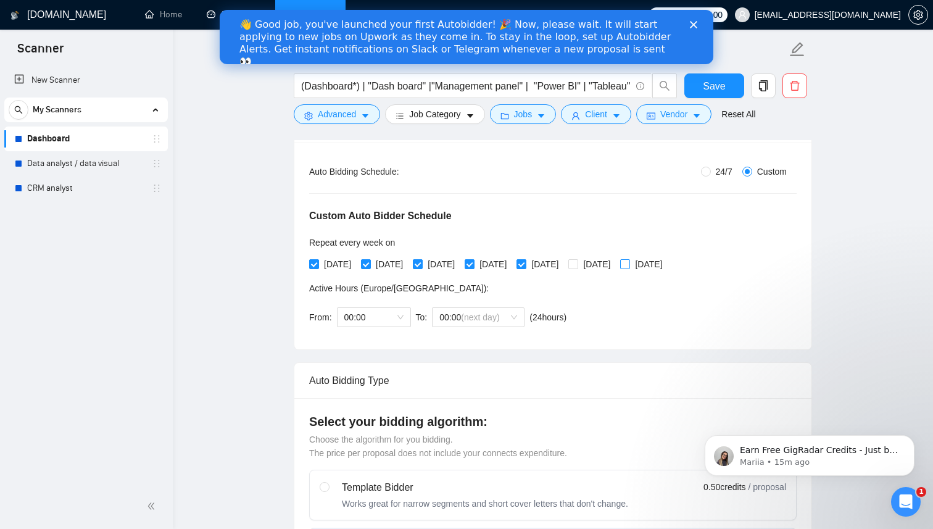
scroll to position [196, 0]
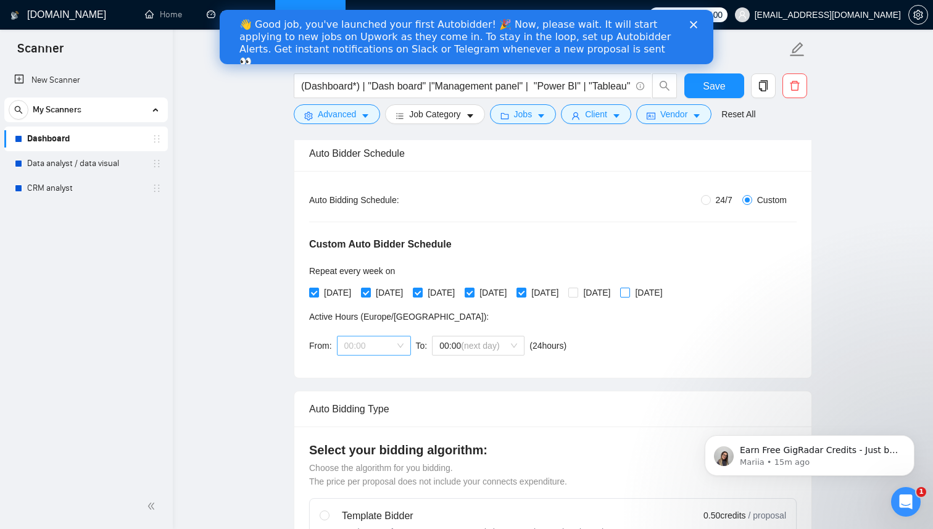
click at [400, 346] on span "00:00" at bounding box center [373, 345] width 59 height 19
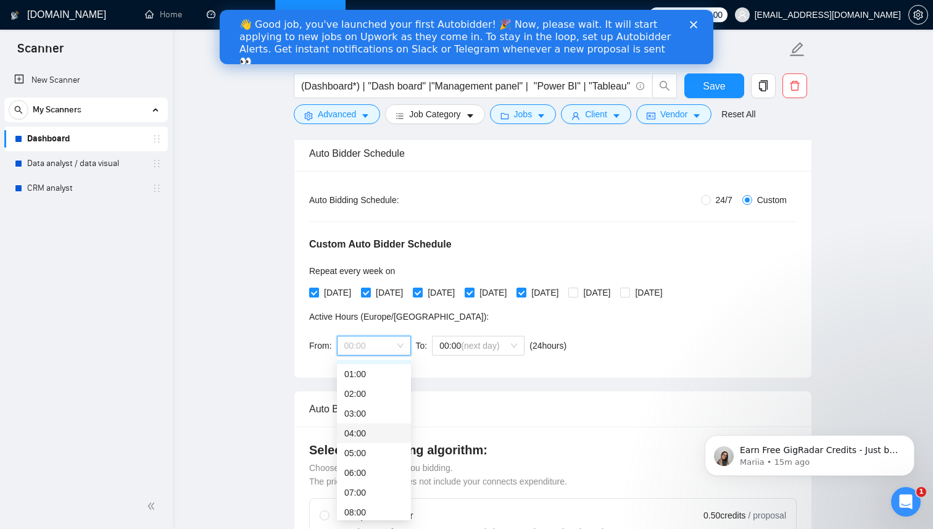
click at [373, 436] on div "04:00" at bounding box center [373, 433] width 59 height 14
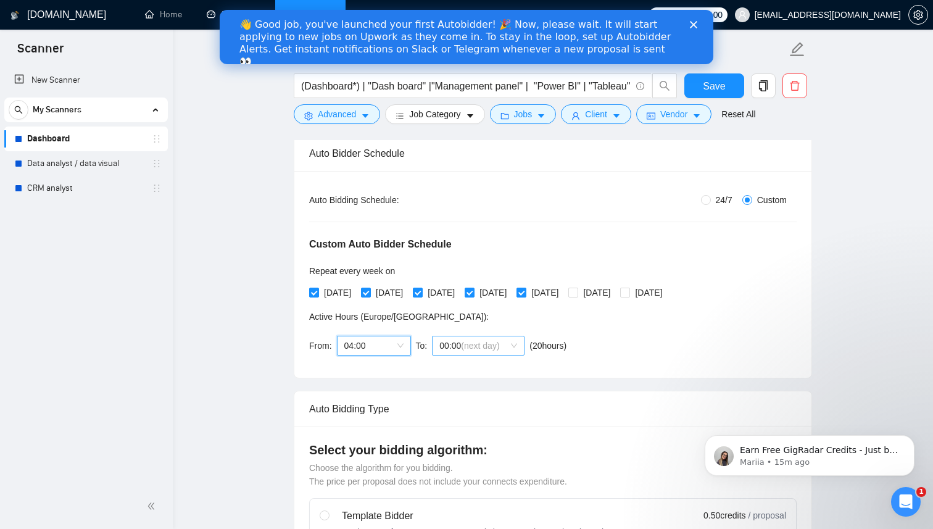
click at [509, 351] on span "00:00 (next day)" at bounding box center [478, 345] width 78 height 19
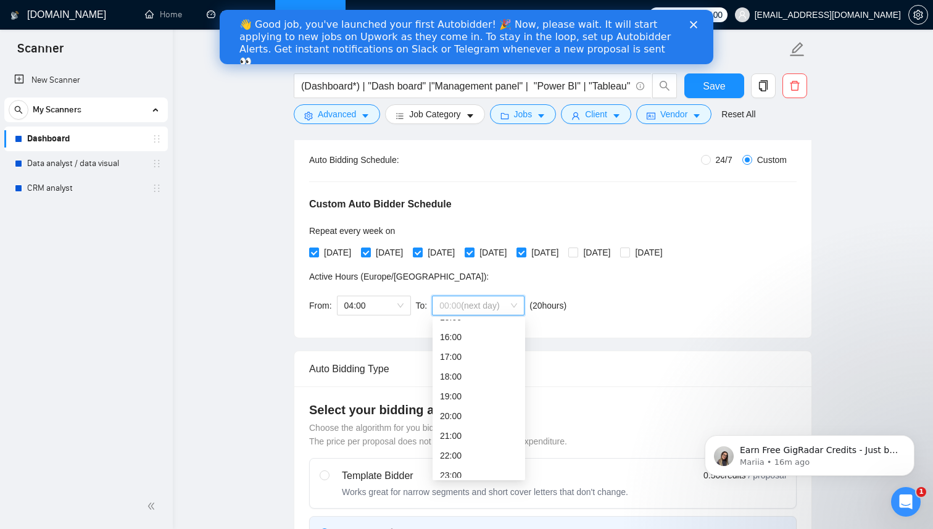
scroll to position [316, 0]
click at [469, 445] on div "22:00" at bounding box center [479, 448] width 78 height 14
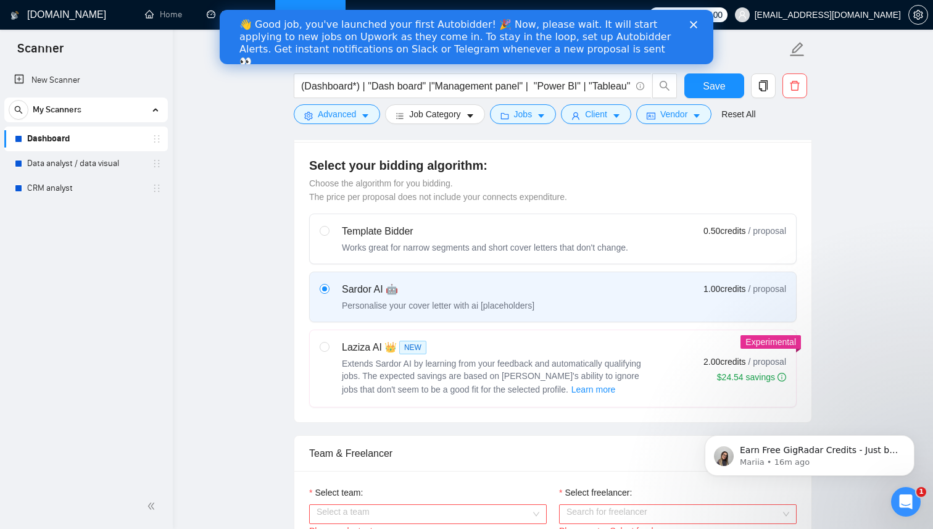
scroll to position [482, 0]
click at [615, 348] on div "Laziza AI 👑 NEW" at bounding box center [496, 345] width 309 height 15
click at [328, 348] on input "radio" at bounding box center [324, 344] width 9 height 9
radio input "true"
radio input "false"
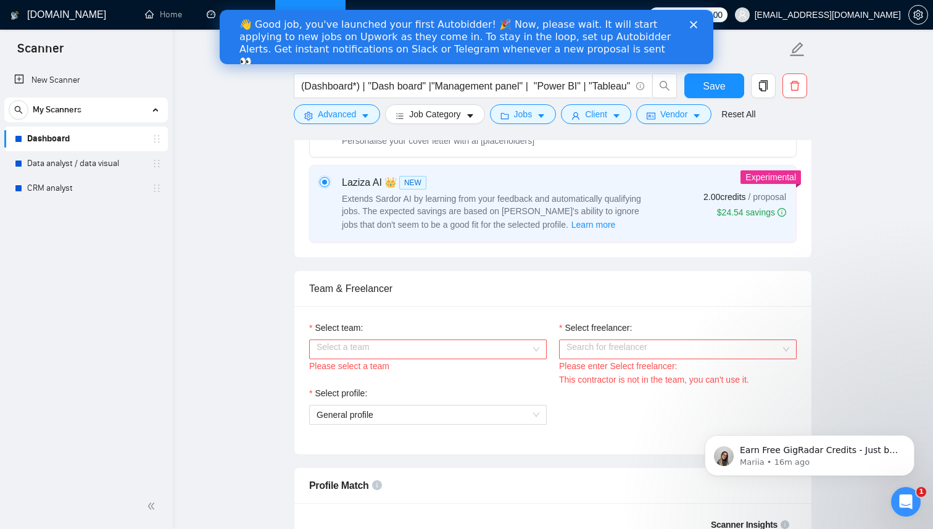
scroll to position [652, 0]
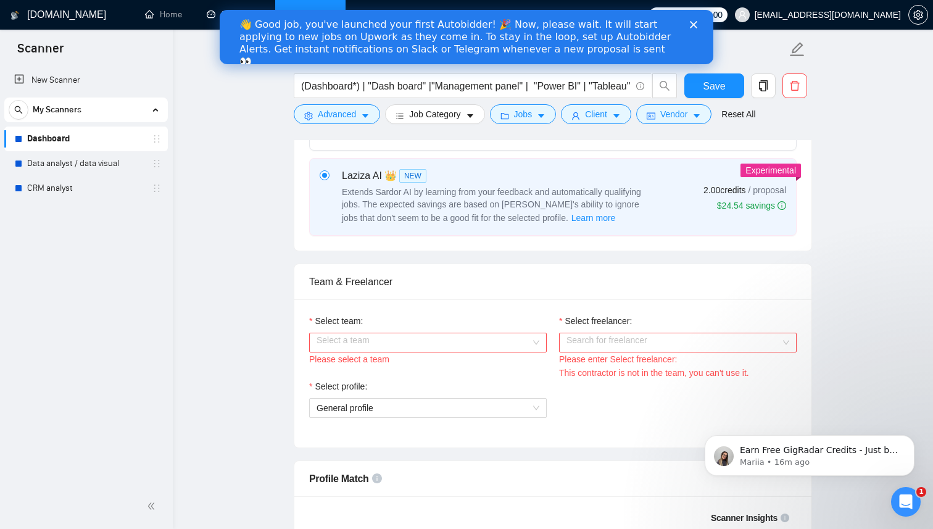
click at [491, 340] on input "Select team:" at bounding box center [424, 342] width 214 height 19
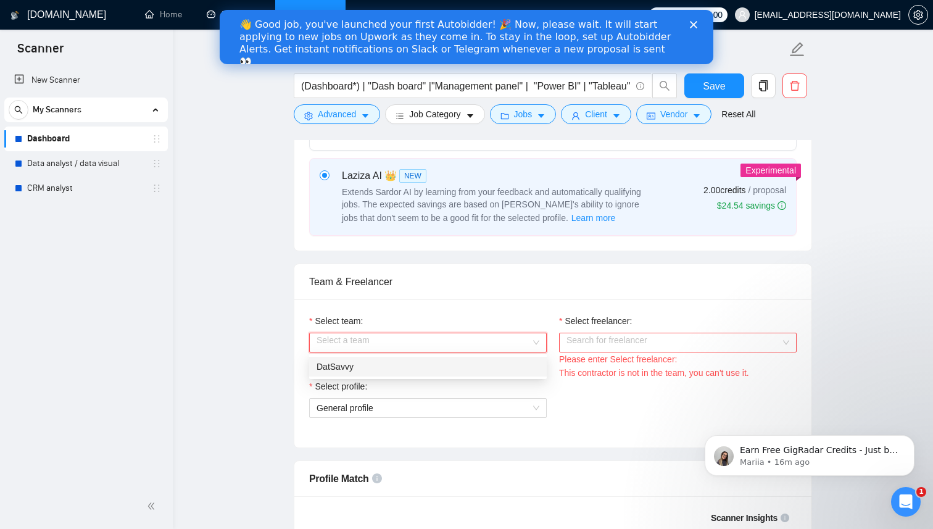
click at [472, 369] on div "DatSavvy" at bounding box center [428, 367] width 223 height 14
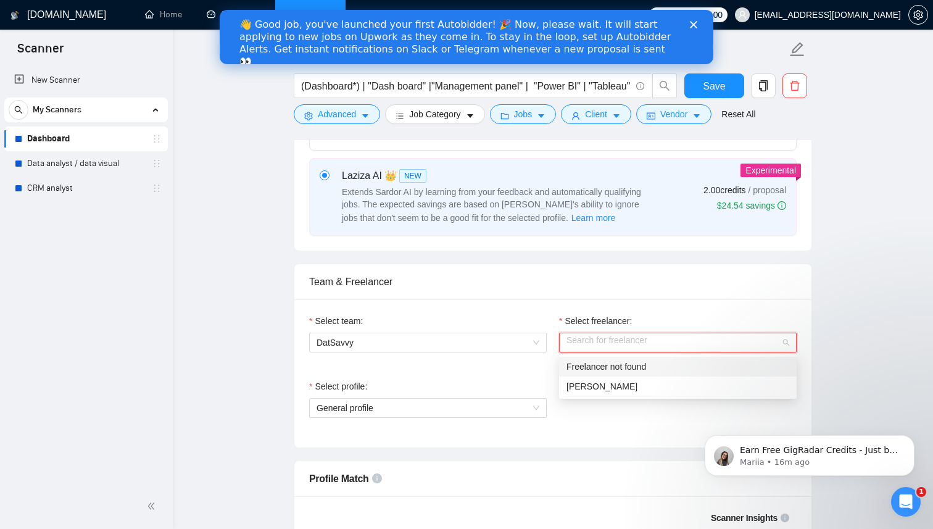
click at [623, 350] on input "Select freelancer:" at bounding box center [674, 342] width 214 height 19
click at [620, 383] on span "[PERSON_NAME]" at bounding box center [602, 386] width 71 height 10
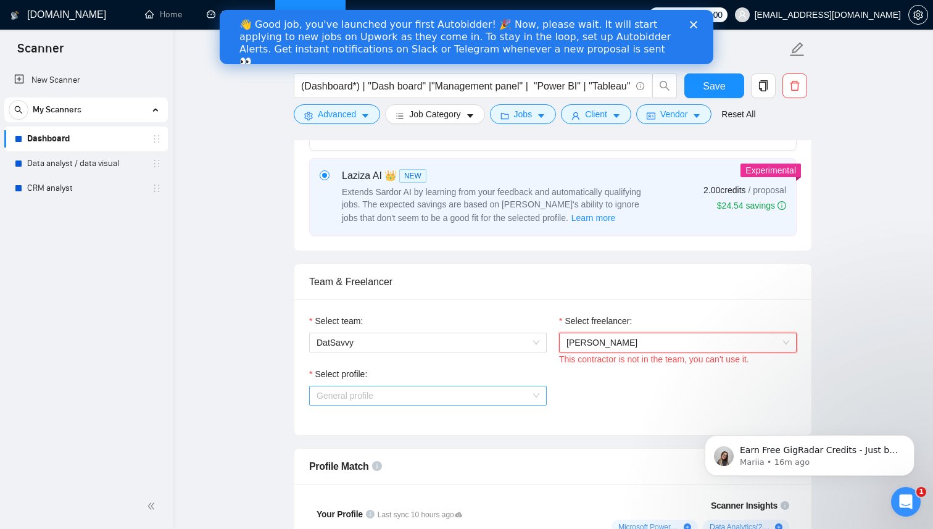
click at [482, 398] on span "General profile" at bounding box center [428, 395] width 223 height 19
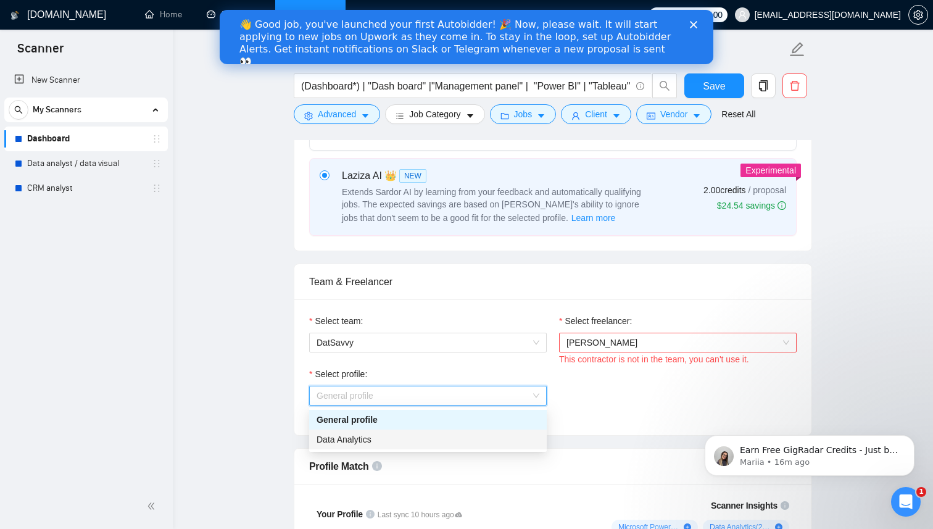
click at [438, 439] on div "Data Analytics" at bounding box center [428, 440] width 223 height 14
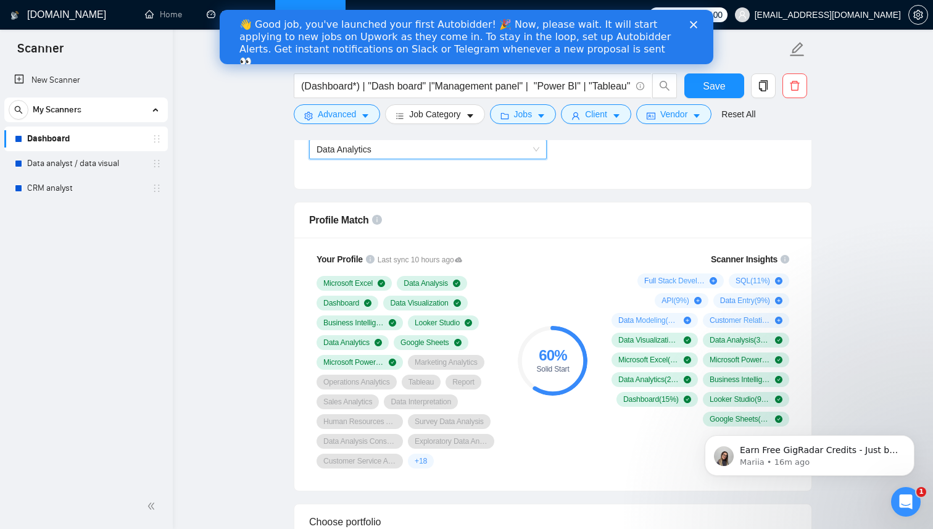
scroll to position [902, 0]
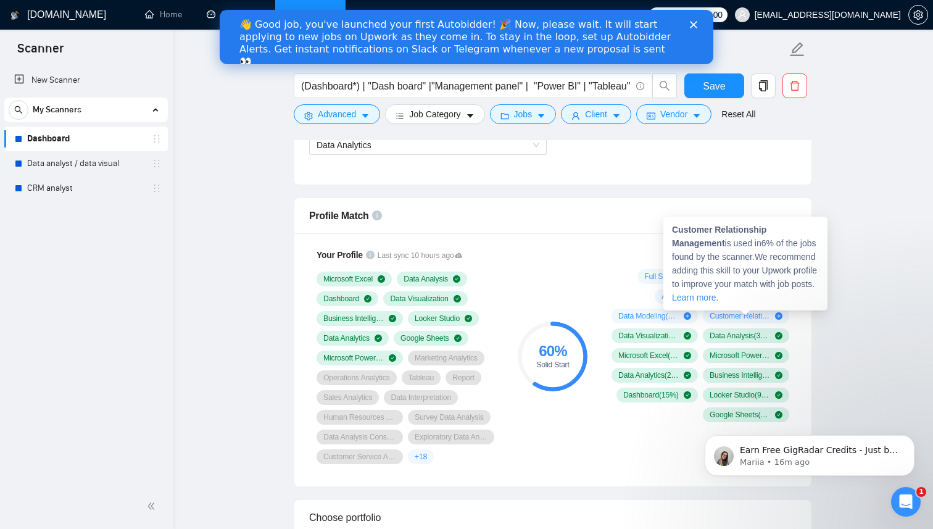
click at [778, 315] on icon "plus-circle" at bounding box center [778, 315] width 7 height 7
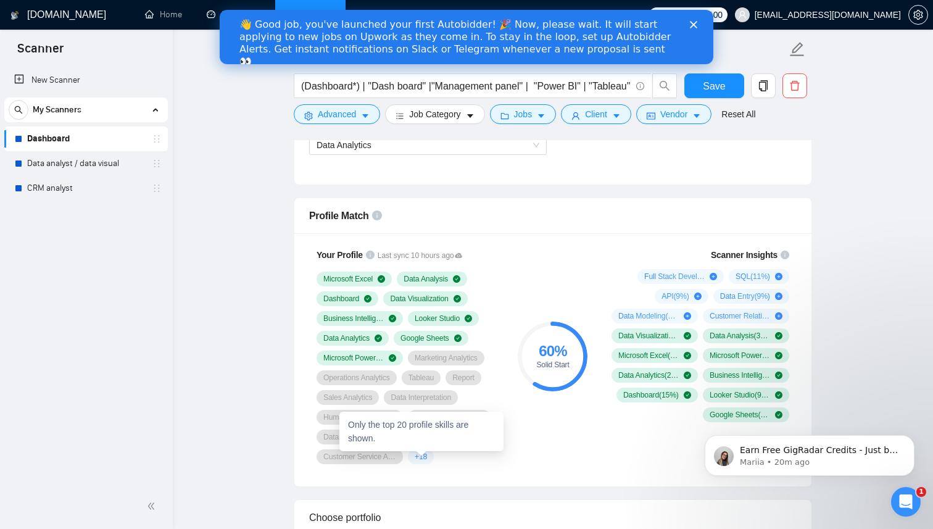
click at [424, 458] on span "+ 18" at bounding box center [421, 457] width 12 height 10
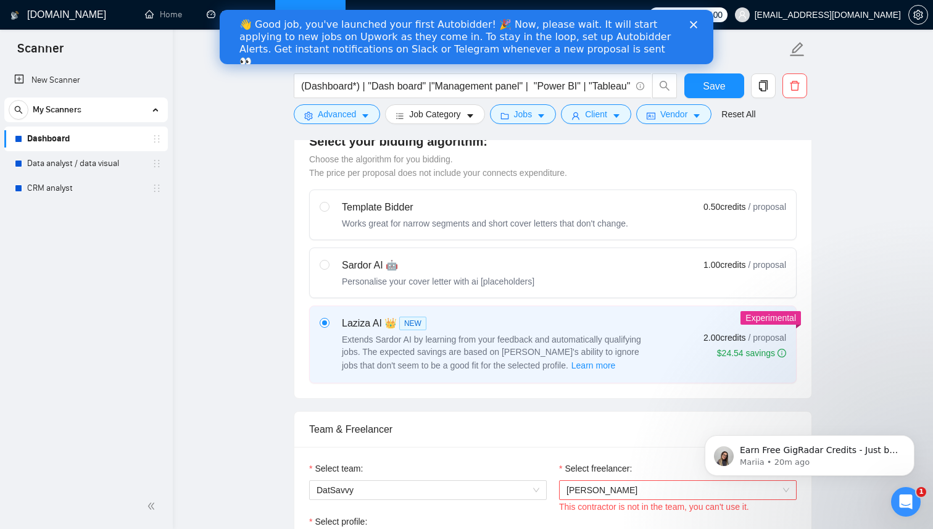
scroll to position [649, 0]
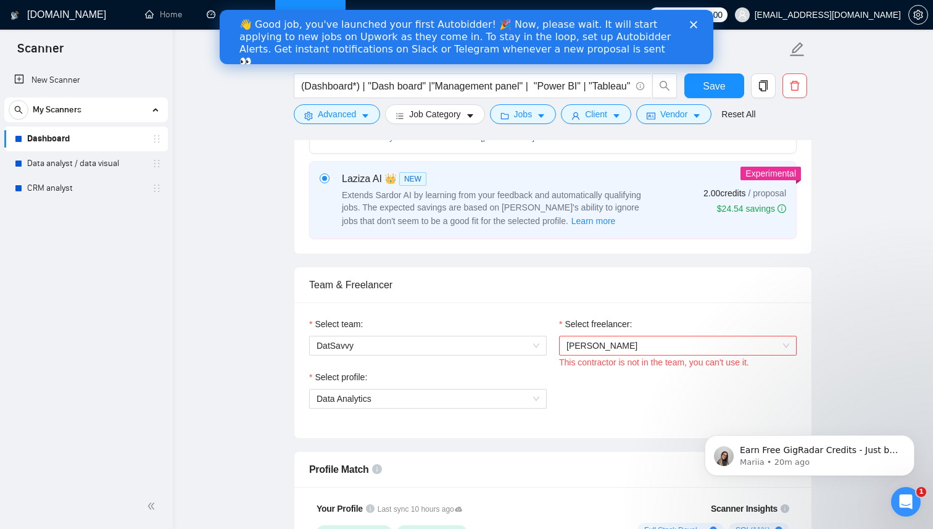
click at [650, 355] on div "[PERSON_NAME]" at bounding box center [678, 346] width 238 height 20
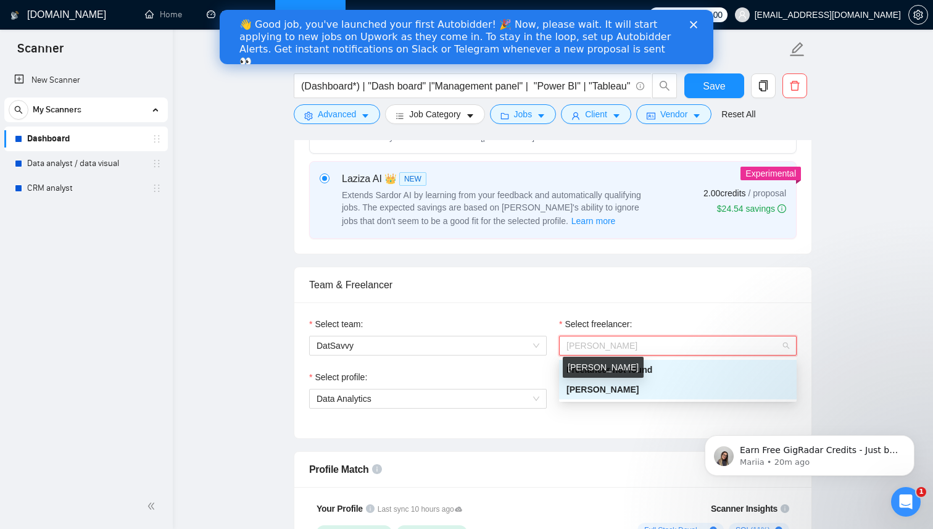
click at [628, 391] on span "[PERSON_NAME]" at bounding box center [603, 389] width 72 height 10
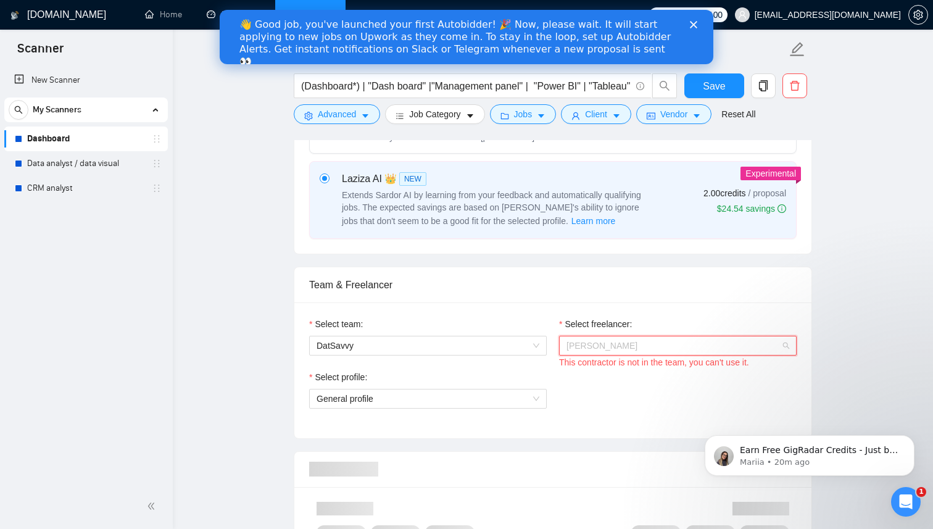
click at [682, 340] on span "[PERSON_NAME]" at bounding box center [678, 345] width 223 height 19
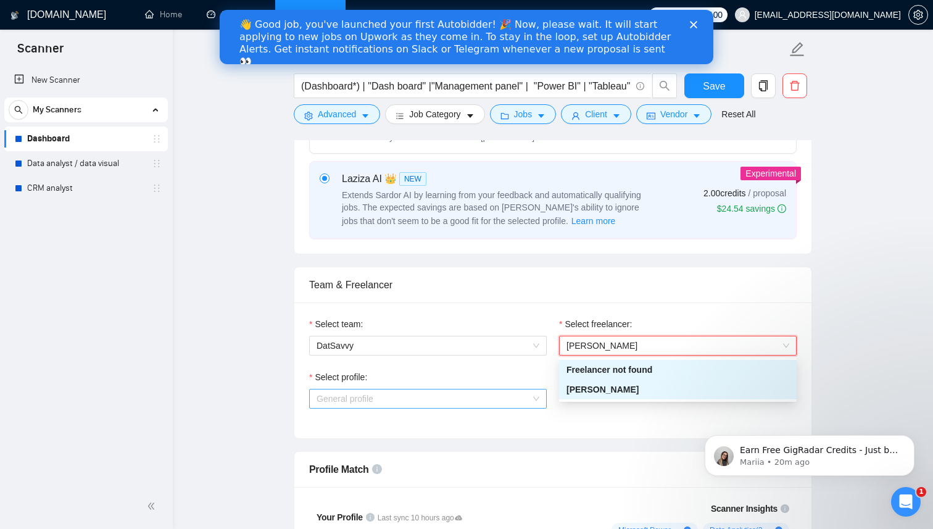
click at [500, 405] on span "General profile" at bounding box center [428, 398] width 223 height 19
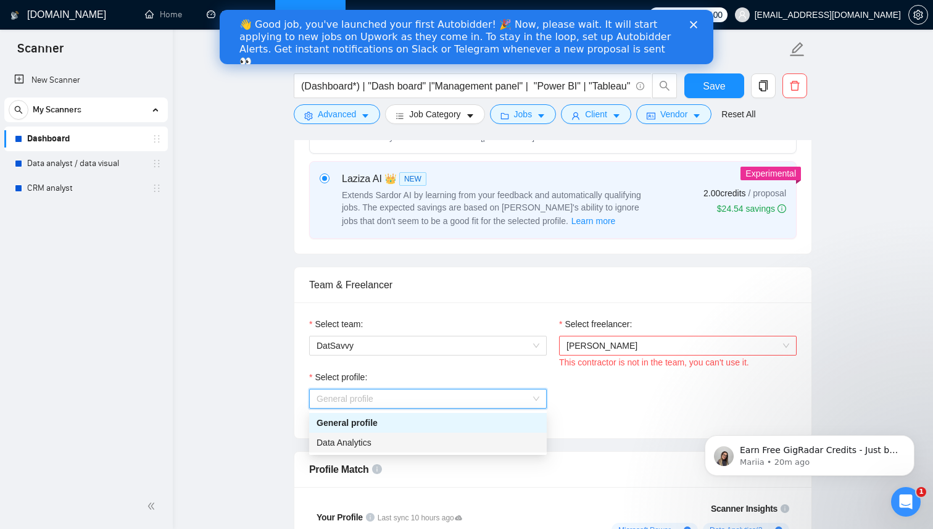
click at [464, 436] on div "Data Analytics" at bounding box center [428, 443] width 223 height 14
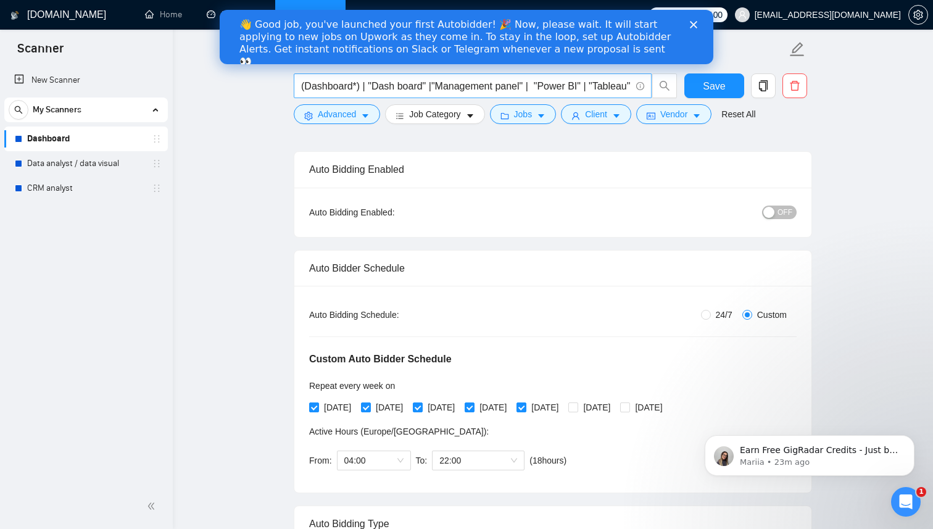
scroll to position [0, 0]
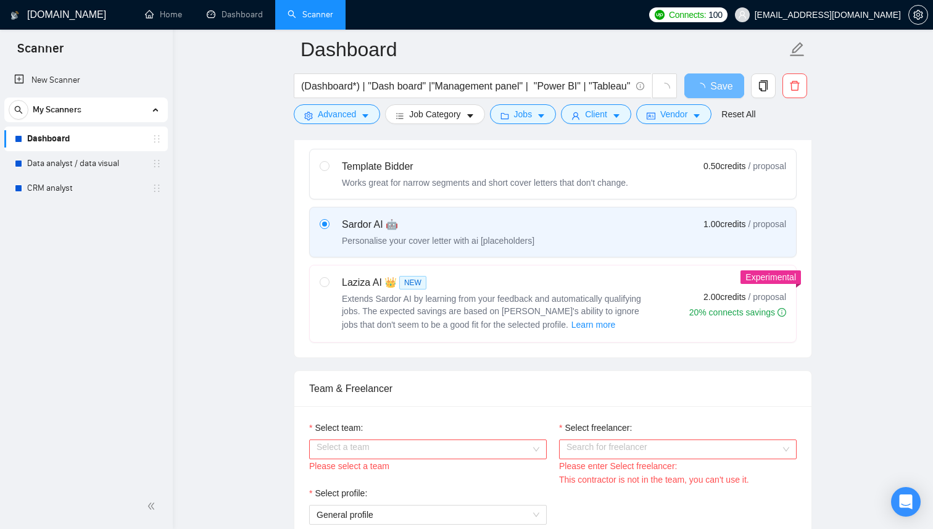
scroll to position [482, 0]
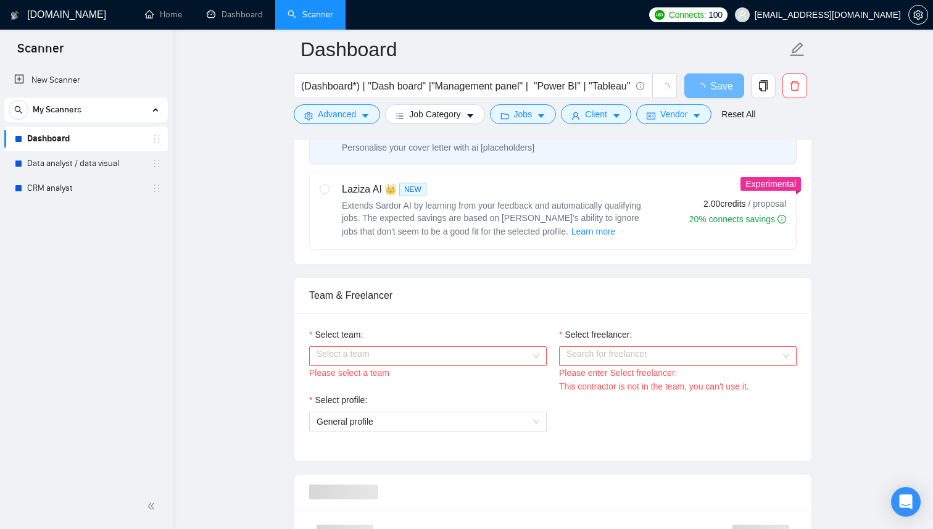
click at [596, 216] on span "Extends Sardor AI by learning from your feedback and automatically qualifying j…" at bounding box center [491, 219] width 299 height 36
click at [328, 193] on input "radio" at bounding box center [324, 188] width 9 height 9
radio input "true"
radio input "false"
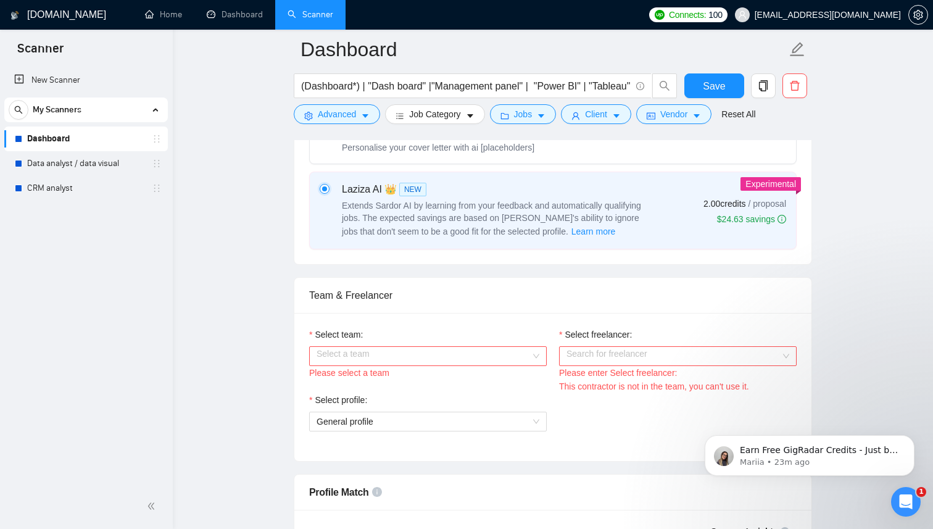
scroll to position [0, 0]
click at [467, 354] on input "Select team:" at bounding box center [424, 356] width 214 height 19
click at [457, 382] on div "DatSavvy" at bounding box center [428, 380] width 223 height 14
click at [612, 355] on input "Select freelancer:" at bounding box center [674, 356] width 214 height 19
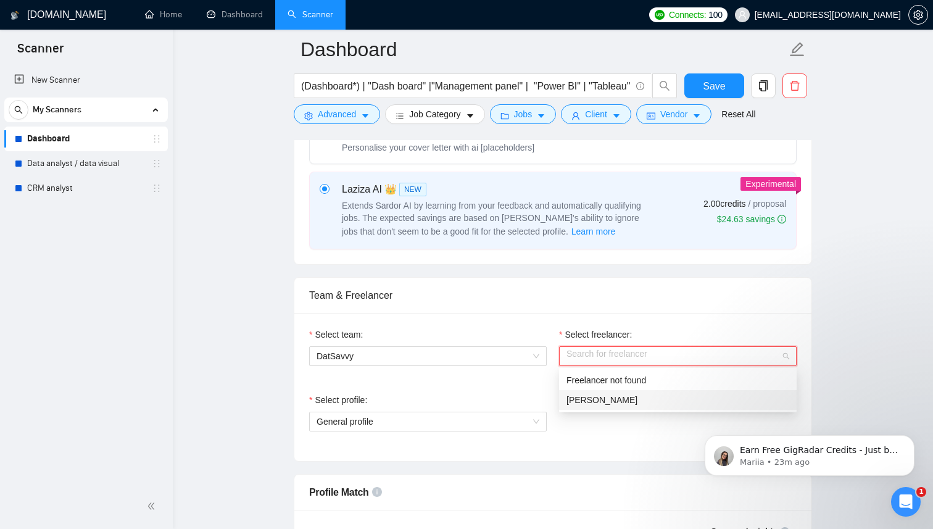
click at [606, 398] on span "[PERSON_NAME]" at bounding box center [602, 400] width 71 height 10
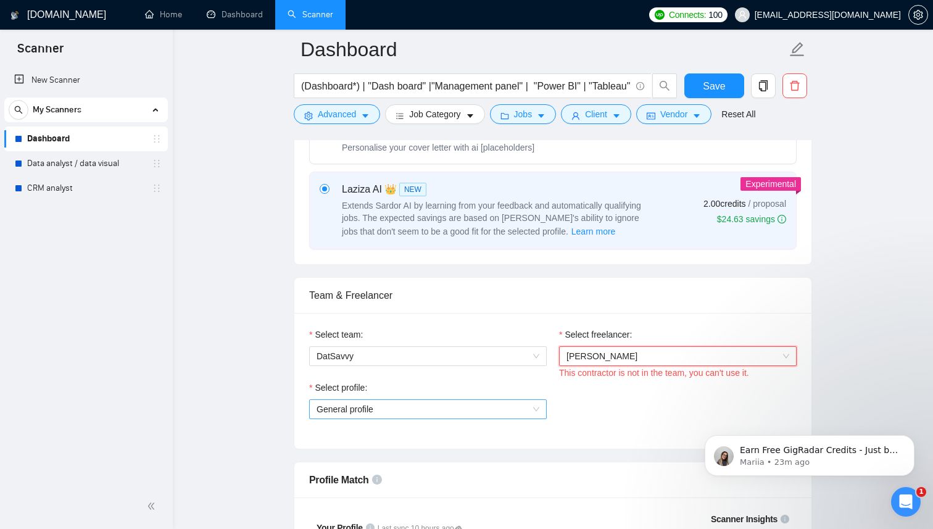
click at [455, 408] on span "General profile" at bounding box center [428, 409] width 223 height 19
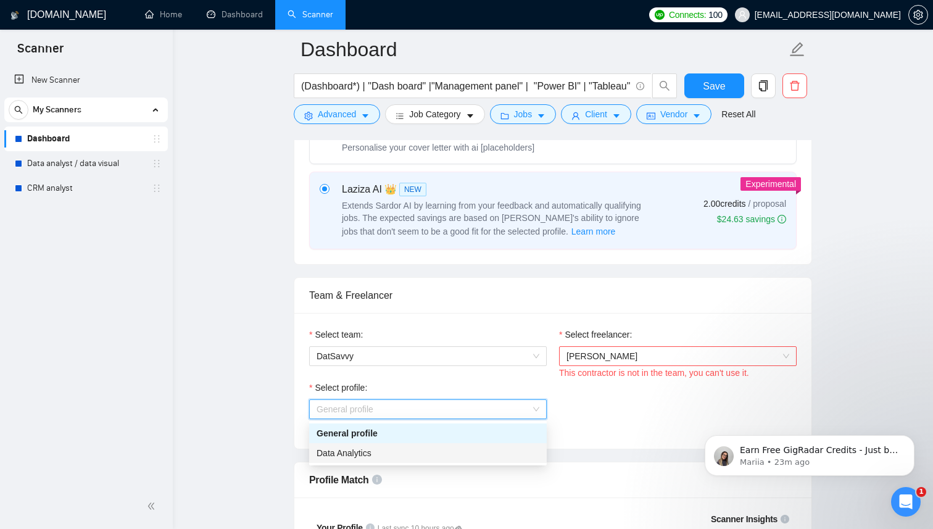
click at [413, 449] on div "Data Analytics" at bounding box center [428, 453] width 223 height 14
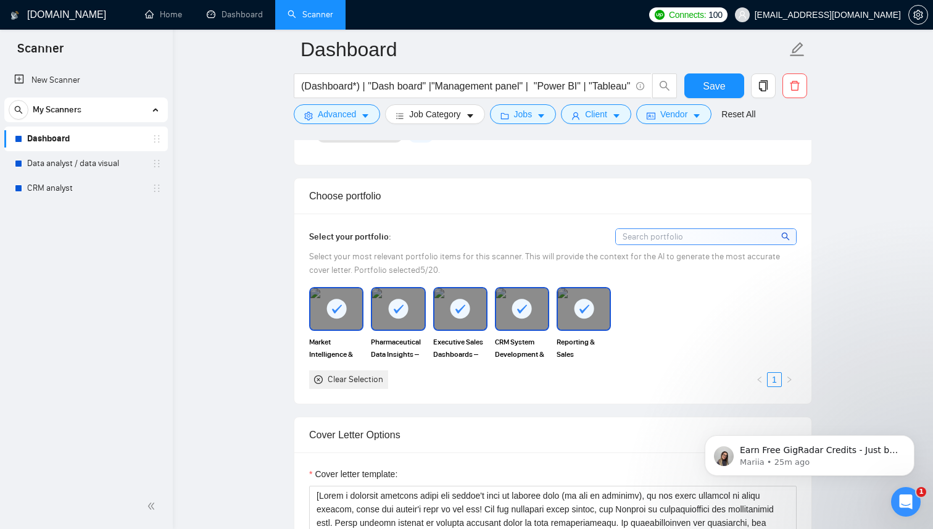
scroll to position [1068, 0]
click at [525, 308] on rect at bounding box center [522, 308] width 20 height 20
click at [338, 305] on rect at bounding box center [336, 308] width 20 height 20
click at [340, 311] on img at bounding box center [336, 308] width 52 height 41
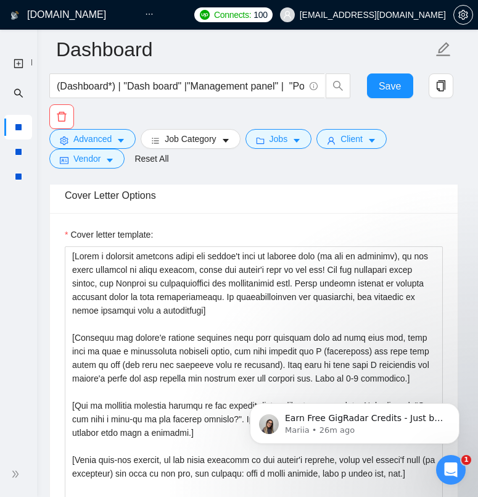
scroll to position [1698, 0]
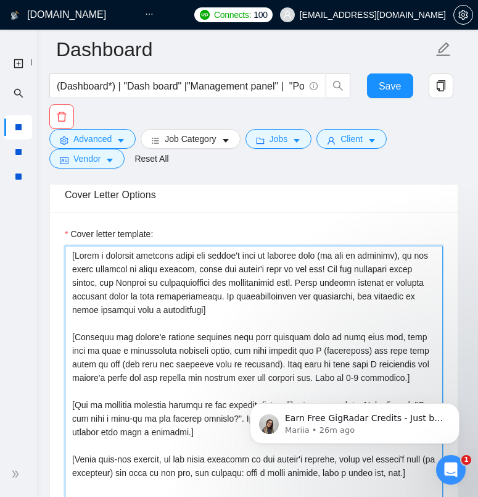
click at [134, 309] on textarea "Cover letter template:" at bounding box center [254, 385] width 378 height 278
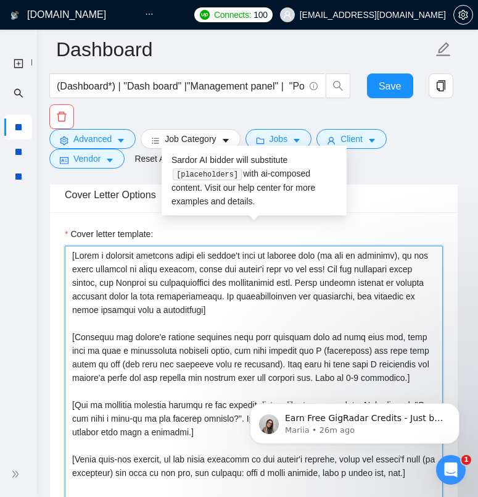
click at [151, 360] on textarea "Cover letter template:" at bounding box center [254, 385] width 378 height 278
click at [70, 257] on textarea "Cover letter template:" at bounding box center [254, 385] width 378 height 278
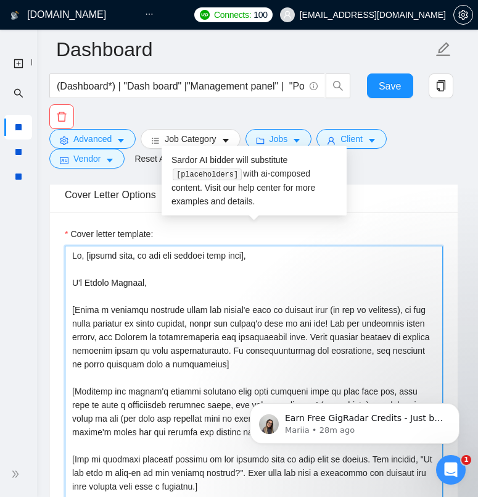
click at [142, 394] on textarea "Cover letter template:" at bounding box center [254, 385] width 378 height 278
click at [198, 460] on textarea "Cover letter template:" at bounding box center [254, 385] width 378 height 278
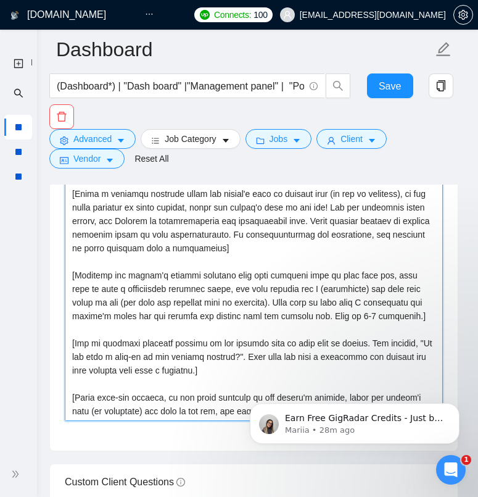
scroll to position [0, 0]
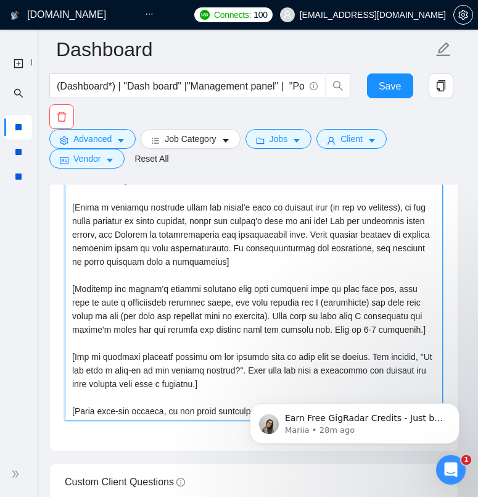
drag, startPoint x: 93, startPoint y: 413, endPoint x: 65, endPoint y: 202, distance: 212.9
click at [65, 202] on textarea "Cover letter template:" at bounding box center [254, 282] width 378 height 278
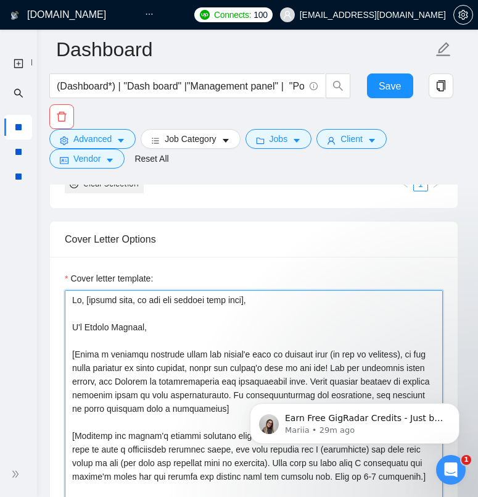
drag, startPoint x: 160, startPoint y: 330, endPoint x: 48, endPoint y: 296, distance: 117.3
click at [48, 296] on div "[DOMAIN_NAME] Home Dashboard Scanner Connects: 100 [EMAIL_ADDRESS][DOMAIN_NAME]…" at bounding box center [254, 446] width 449 height 4201
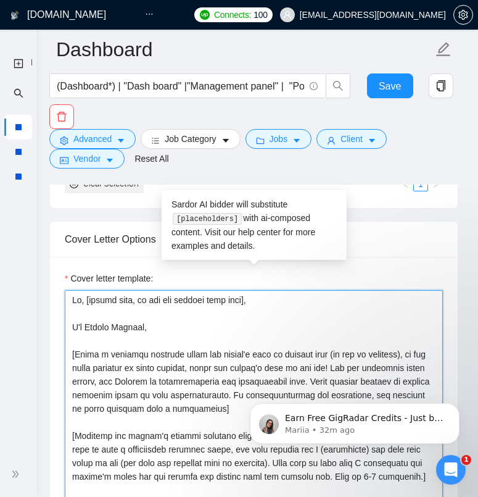
click at [143, 375] on textarea "Cover letter template:" at bounding box center [254, 429] width 378 height 278
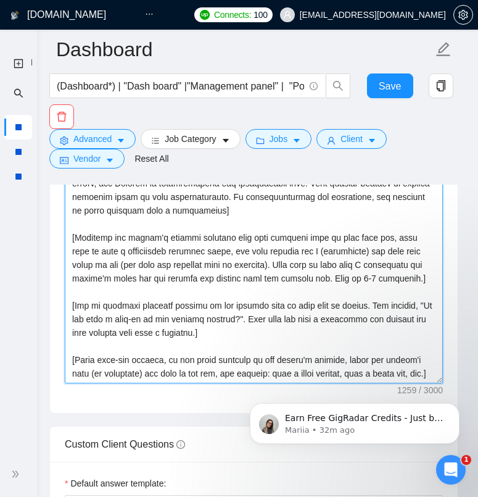
scroll to position [1840, 0]
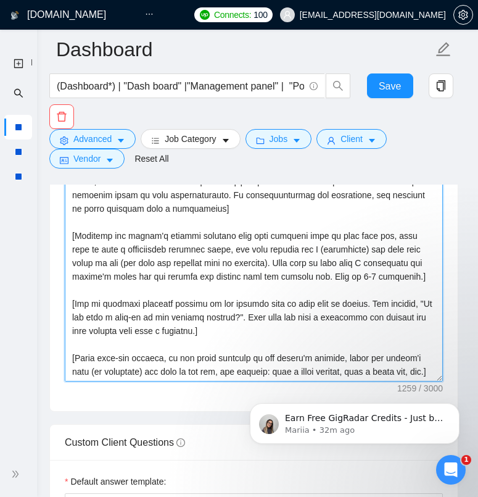
click at [112, 374] on textarea "Cover letter template:" at bounding box center [254, 243] width 378 height 278
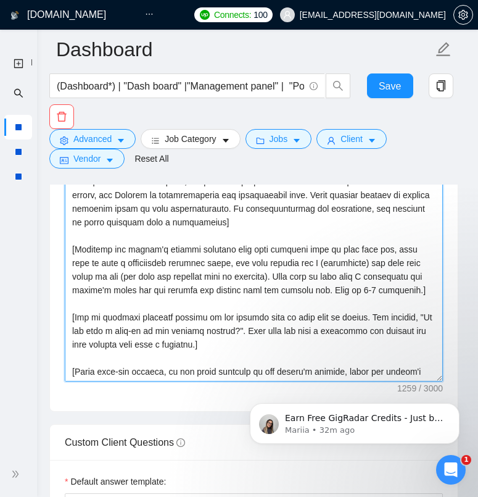
scroll to position [27, 0]
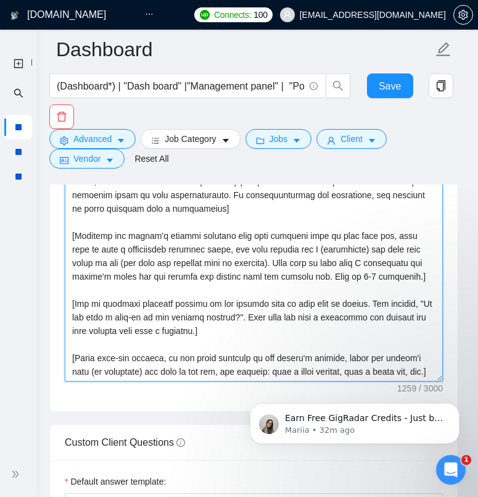
drag, startPoint x: 112, startPoint y: 374, endPoint x: 65, endPoint y: 191, distance: 188.6
click at [65, 191] on textarea "Cover letter template:" at bounding box center [254, 243] width 378 height 278
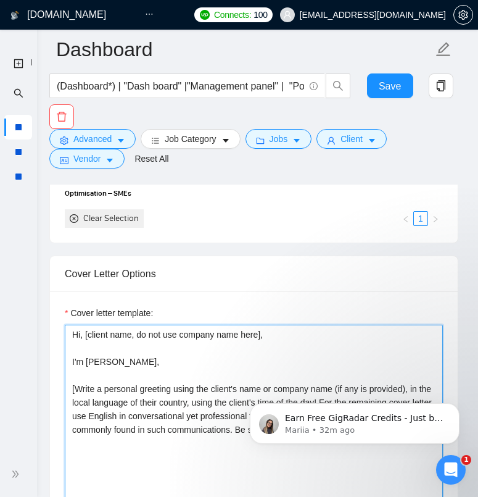
scroll to position [1621, 0]
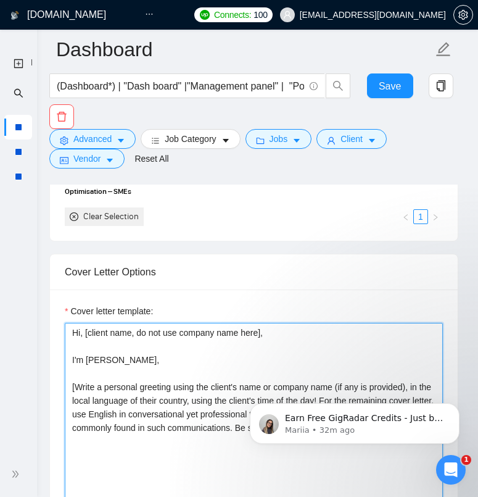
drag, startPoint x: 120, startPoint y: 457, endPoint x: 74, endPoint y: 372, distance: 96.6
click at [74, 372] on textarea "Hi, [client name, do not use company name here], I'm [PERSON_NAME], [Write a pe…" at bounding box center [254, 462] width 378 height 278
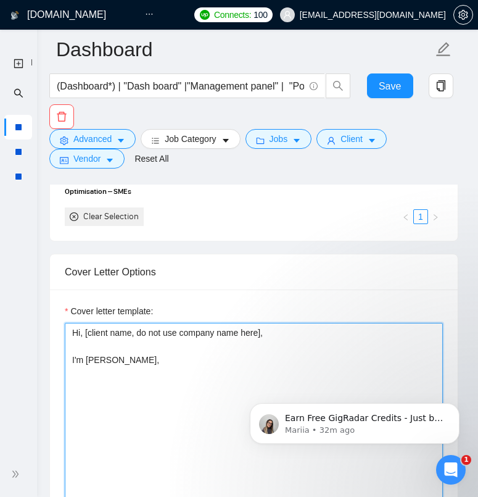
paste textarea "[Open with a warm greeting in their local language, matched to their time of da…"
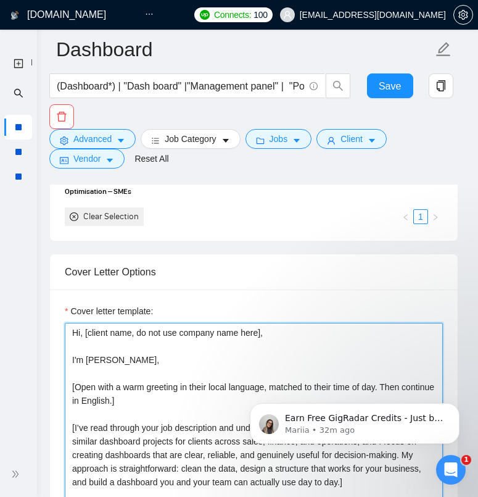
scroll to position [1693, 0]
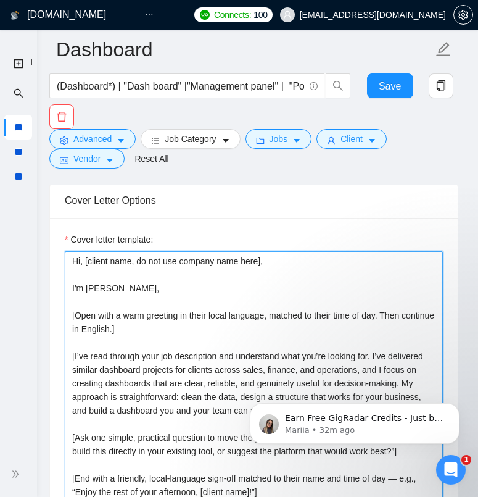
click at [108, 322] on textarea "Hi, [client name, do not use company name here], I'm [PERSON_NAME], [Open with …" at bounding box center [254, 390] width 378 height 278
click at [70, 314] on textarea "Hi, [client name, do not use company name here], I'm [PERSON_NAME], [Open with …" at bounding box center [254, 390] width 378 height 278
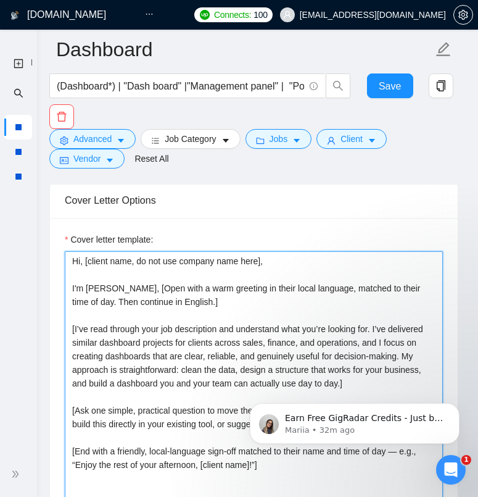
click at [247, 309] on textarea "Hi, [client name, do not use company name here], I'm [PERSON_NAME], [Open with …" at bounding box center [254, 390] width 378 height 278
click at [76, 330] on textarea "Hi, [client name, do not use company name here], I'm [PERSON_NAME], [Open with …" at bounding box center [254, 390] width 378 height 278
click at [380, 330] on textarea "Hi, [client name, do not use company name here], I'm [PERSON_NAME], [Open with …" at bounding box center [254, 390] width 378 height 278
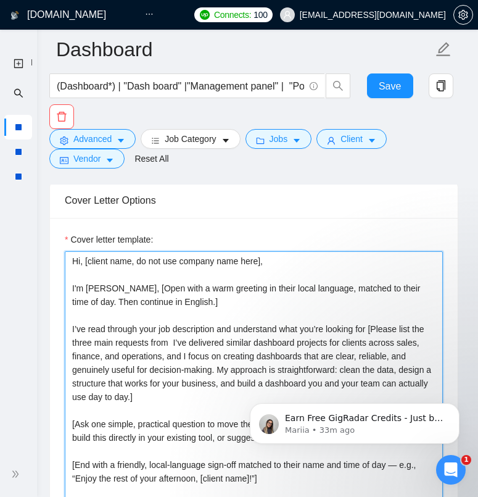
click at [80, 345] on textarea "Hi, [client name, do not use company name here], I'm [PERSON_NAME], [Open with …" at bounding box center [254, 390] width 378 height 278
click at [199, 344] on textarea "Hi, [client name, do not use company name here], I'm [PERSON_NAME], [Open with …" at bounding box center [254, 390] width 378 height 278
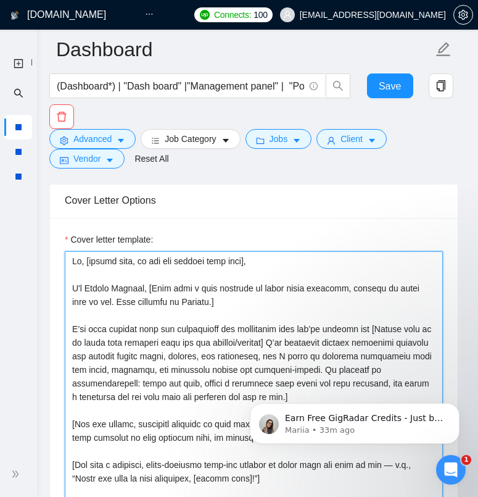
click at [260, 347] on textarea "Cover letter template:" at bounding box center [254, 390] width 378 height 278
click at [257, 343] on textarea "Cover letter template:" at bounding box center [254, 390] width 378 height 278
click at [298, 344] on textarea "Cover letter template:" at bounding box center [254, 390] width 378 height 278
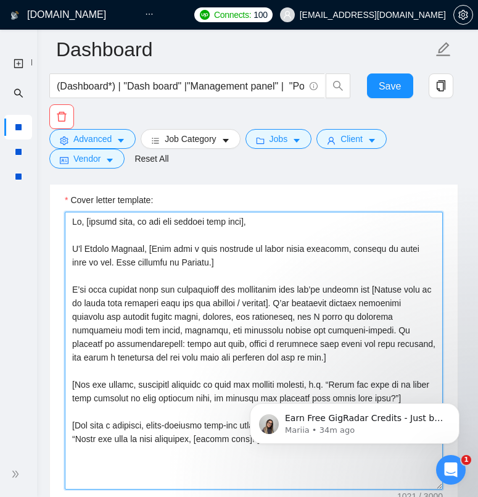
scroll to position [1735, 0]
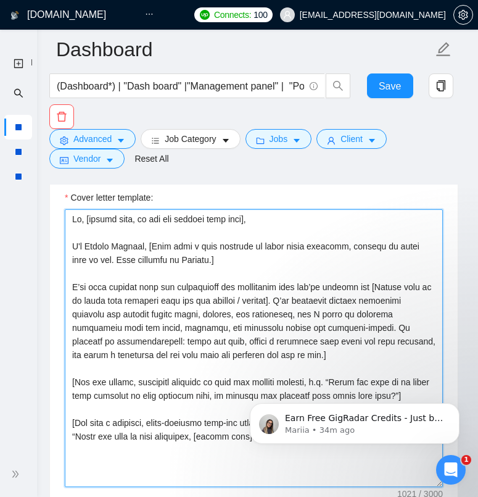
click at [343, 356] on textarea "Cover letter template:" at bounding box center [254, 348] width 378 height 278
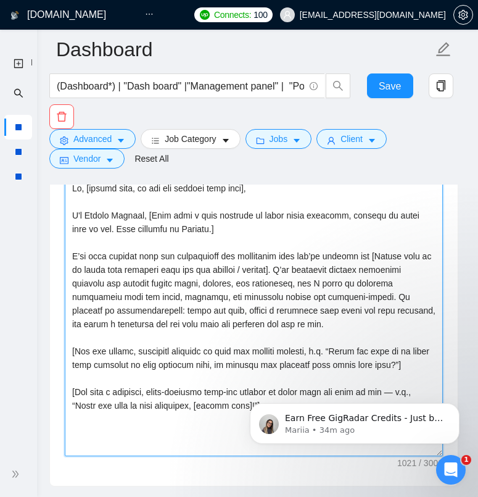
scroll to position [1767, 0]
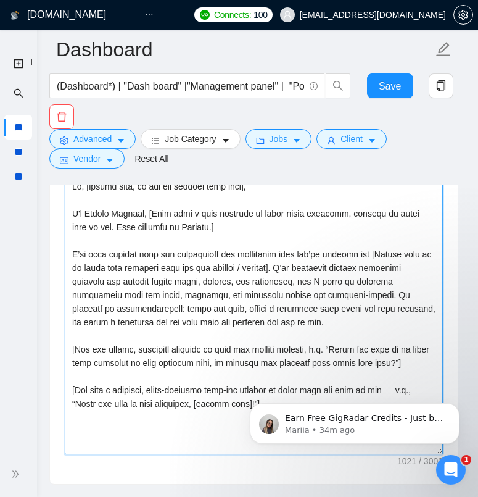
click at [421, 367] on textarea "Cover letter template:" at bounding box center [254, 315] width 378 height 278
drag, startPoint x: 413, startPoint y: 364, endPoint x: 227, endPoint y: 362, distance: 185.8
click at [227, 362] on textarea "Cover letter template:" at bounding box center [254, 315] width 378 height 278
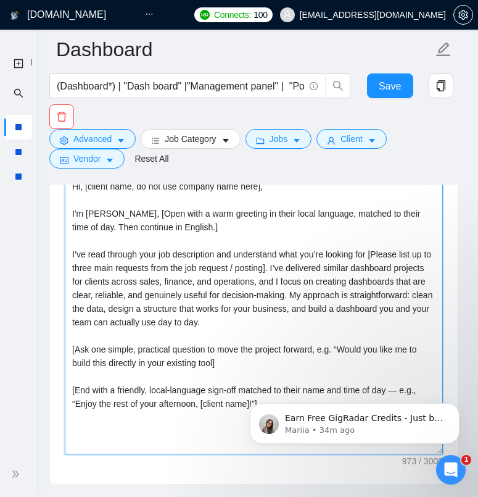
click at [283, 367] on textarea "Hi, [client name, do not use company name here], I'm [PERSON_NAME], [Open with …" at bounding box center [254, 315] width 378 height 278
drag, startPoint x: 220, startPoint y: 365, endPoint x: 94, endPoint y: 362, distance: 126.5
click at [94, 362] on textarea "Hi, [client name, do not use company name here], I'm [PERSON_NAME], [Open with …" at bounding box center [254, 315] width 378 height 278
click at [72, 356] on textarea "Hi, [client name, do not use company name here], I'm [PERSON_NAME], [Open with …" at bounding box center [254, 315] width 378 height 278
click at [72, 352] on textarea "Hi, [client name, do not use company name here], I'm [PERSON_NAME], [Open with …" at bounding box center [254, 315] width 378 height 278
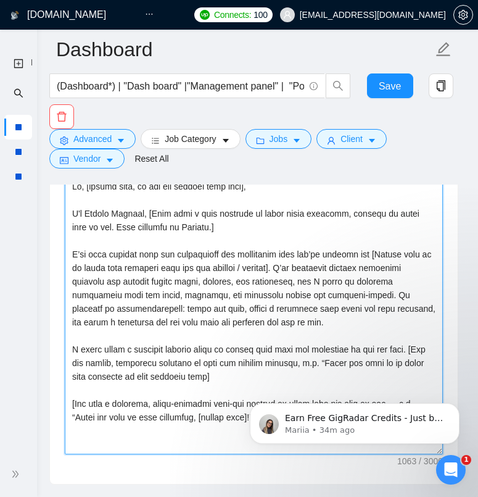
click at [84, 363] on textarea "Cover letter template:" at bounding box center [254, 315] width 378 height 278
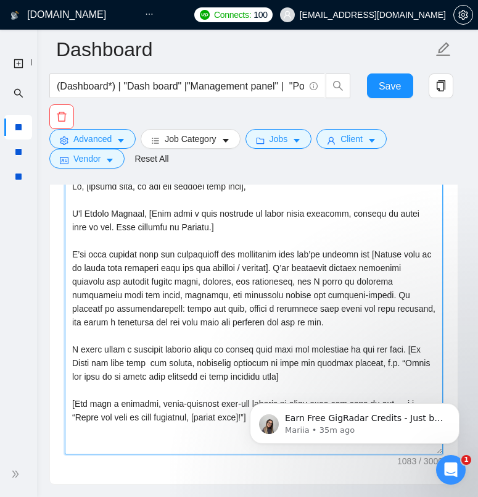
drag, startPoint x: 296, startPoint y: 376, endPoint x: 150, endPoint y: 355, distance: 147.7
click at [150, 355] on textarea "Cover letter template:" at bounding box center [254, 315] width 378 height 278
click at [232, 353] on textarea "Cover letter template:" at bounding box center [254, 315] width 378 height 278
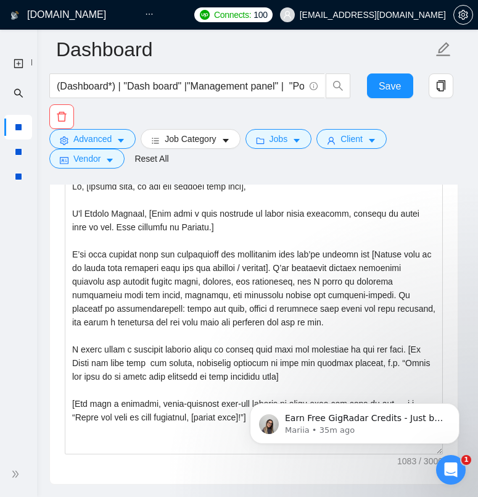
click at [293, 383] on body "Earn Free GigRadar Credits - Just by Sharing Your Story! 💬 Want more credits fo…" at bounding box center [354, 420] width 237 height 77
drag, startPoint x: 293, startPoint y: 377, endPoint x: 185, endPoint y: 360, distance: 108.7
click html "Earn Free GigRadar Credits - Just by Sharing Your Story! 💬 Want more credits fo…"
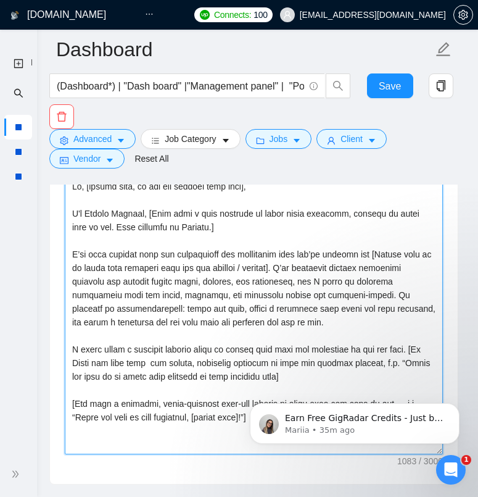
click at [262, 376] on textarea "Cover letter template:" at bounding box center [254, 315] width 378 height 278
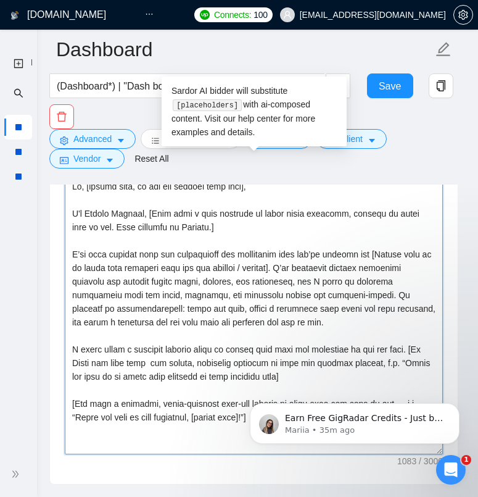
drag, startPoint x: 294, startPoint y: 376, endPoint x: 420, endPoint y: 351, distance: 128.4
click at [420, 351] on textarea "Cover letter template:" at bounding box center [254, 315] width 378 height 278
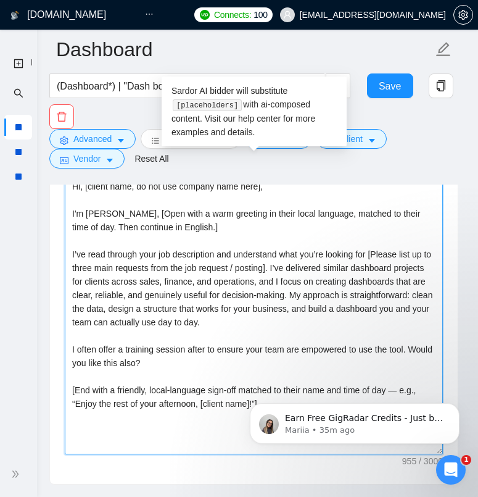
click at [254, 351] on textarea "Hi, [client name, do not use company name here], I'm [PERSON_NAME], [Open with …" at bounding box center [254, 315] width 378 height 278
click at [352, 351] on textarea "Hi, [client name, do not use company name here], I'm [PERSON_NAME], [Open with …" at bounding box center [254, 315] width 378 height 278
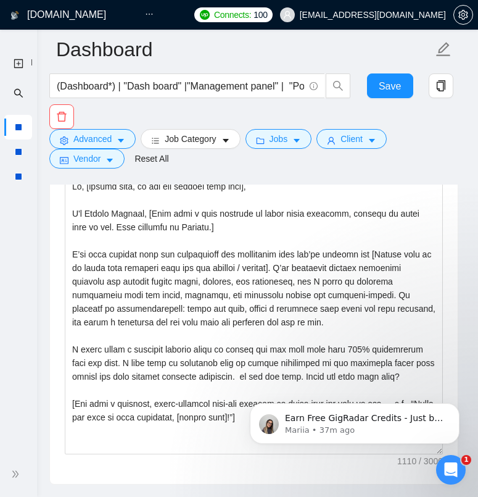
drag, startPoint x: 321, startPoint y: 377, endPoint x: 273, endPoint y: 377, distance: 48.1
click html "Earn Free GigRadar Credits - Just by Sharing Your Story! 💬 Want more credits fo…"
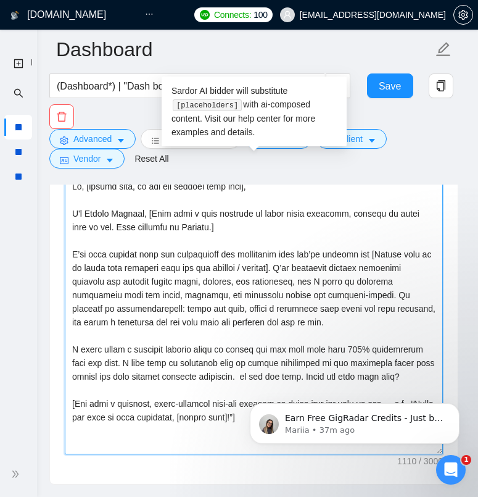
click at [323, 376] on textarea "Cover letter template:" at bounding box center [254, 315] width 378 height 278
drag, startPoint x: 327, startPoint y: 376, endPoint x: 266, endPoint y: 376, distance: 61.1
click at [266, 376] on textarea "Cover letter template:" at bounding box center [254, 315] width 378 height 278
click at [168, 381] on textarea "Cover letter template:" at bounding box center [254, 315] width 378 height 278
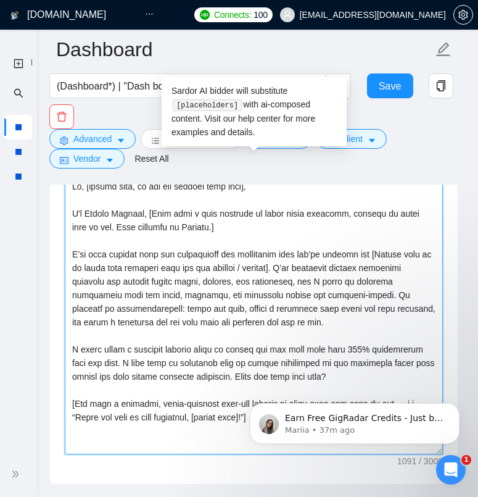
click at [215, 385] on textarea "Cover letter template:" at bounding box center [254, 315] width 378 height 278
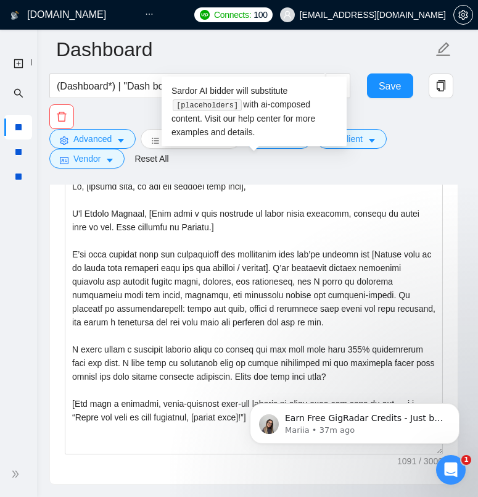
click at [378, 377] on iframe at bounding box center [354, 420] width 247 height 86
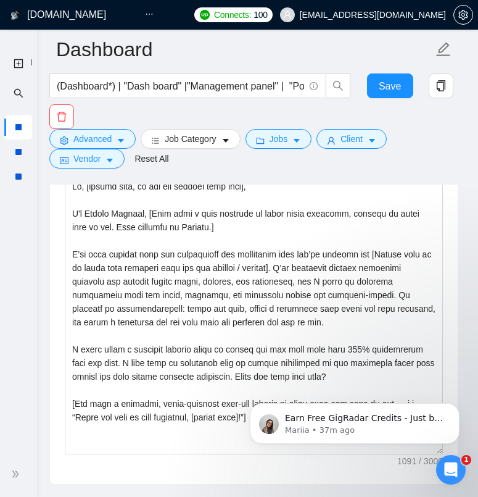
click html "Earn Free GigRadar Credits - Just by Sharing Your Story! 💬 Want more credits fo…"
click at [344, 382] on body "Earn Free GigRadar Credits - Just by Sharing Your Story! 💬 Want more credits fo…" at bounding box center [354, 420] width 237 height 77
click html "Earn Free GigRadar Credits - Just by Sharing Your Story! 💬 Want more credits fo…"
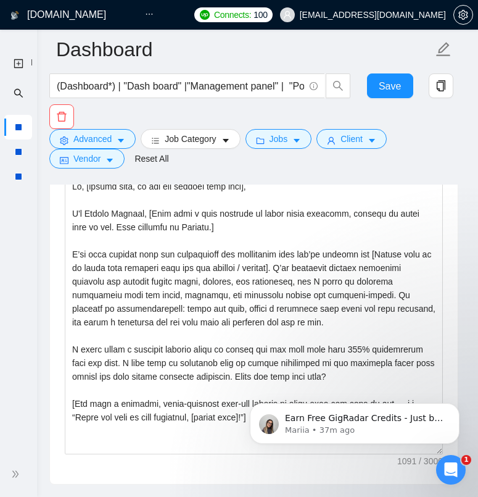
click html "Earn Free GigRadar Credits - Just by Sharing Your Story! 💬 Want more credits fo…"
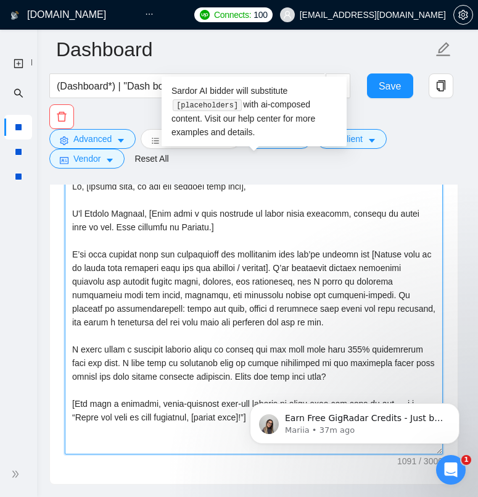
click at [339, 375] on textarea "Cover letter template:" at bounding box center [254, 315] width 378 height 278
click at [354, 375] on textarea "Cover letter template:" at bounding box center [254, 315] width 378 height 278
drag, startPoint x: 597, startPoint y: 752, endPoint x: 254, endPoint y: 379, distance: 507.1
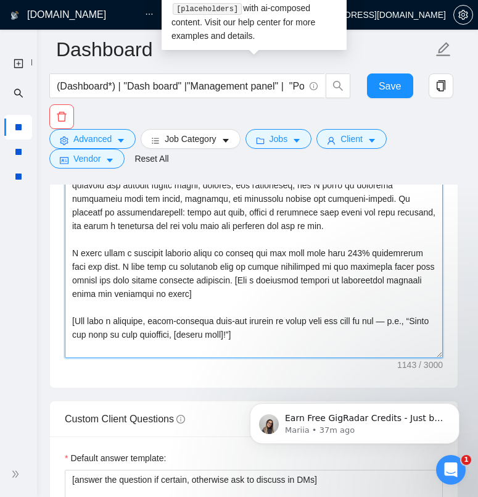
scroll to position [1867, 0]
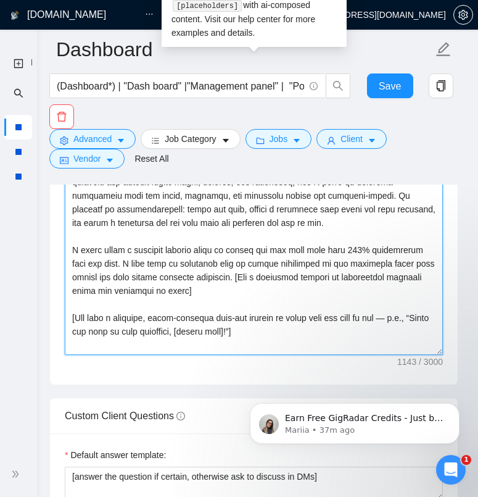
click at [288, 334] on textarea "Cover letter template:" at bounding box center [254, 216] width 378 height 278
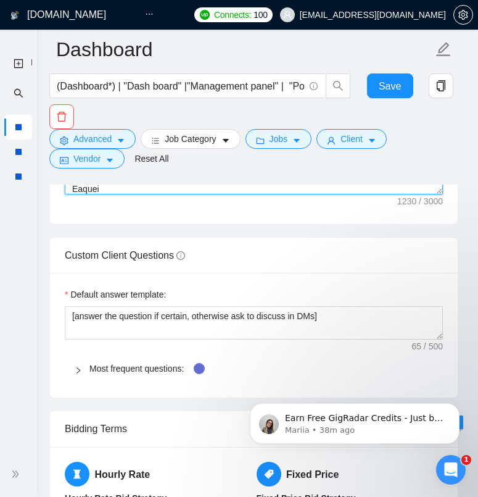
scroll to position [2030, 0]
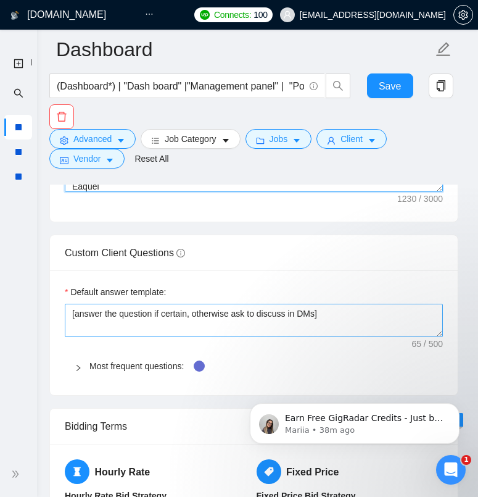
type textarea "Lo, [ipsumd sita, co adi eli seddoei temp inci], U'l Etdolo Magnaal, [Enim admi…"
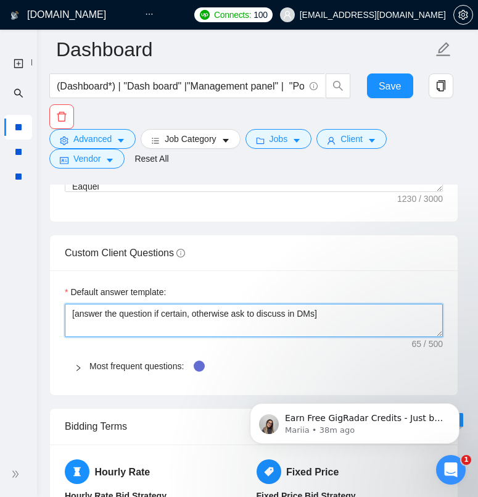
drag, startPoint x: 343, startPoint y: 315, endPoint x: -3, endPoint y: 299, distance: 346.0
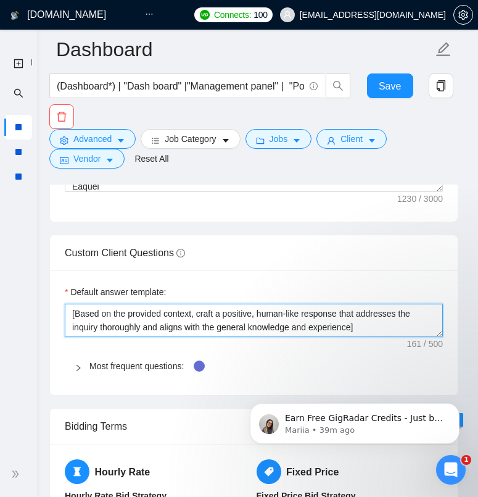
type textarea "[Based on the provided context, craft a positive, human-like response that addr…"
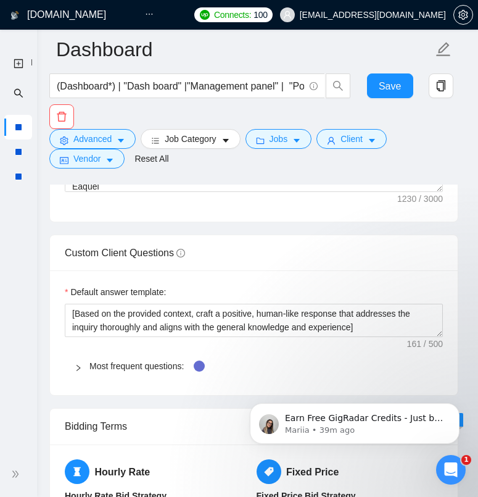
click at [80, 367] on icon "right" at bounding box center [79, 368] width 4 height 6
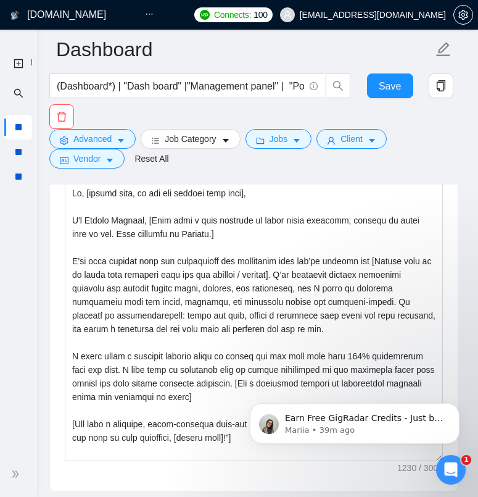
scroll to position [1756, 0]
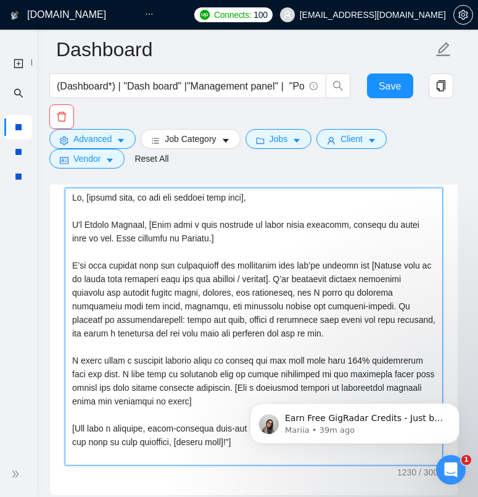
click at [386, 265] on textarea "Cover letter template:" at bounding box center [254, 327] width 378 height 278
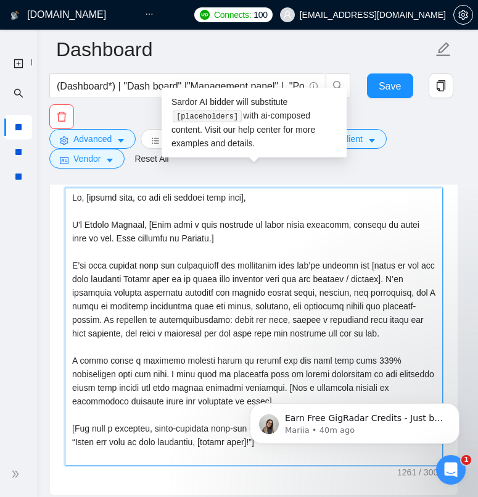
drag, startPoint x: 226, startPoint y: 280, endPoint x: 162, endPoint y: 280, distance: 64.8
click at [162, 280] on textarea "Cover letter template:" at bounding box center [254, 327] width 378 height 278
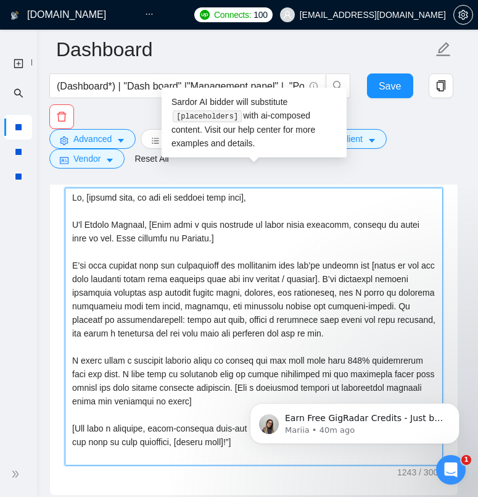
click at [197, 279] on textarea "Cover letter template:" at bounding box center [254, 327] width 378 height 278
drag, startPoint x: 371, startPoint y: 280, endPoint x: 252, endPoint y: 279, distance: 118.5
click at [252, 279] on textarea "Cover letter template:" at bounding box center [254, 327] width 378 height 278
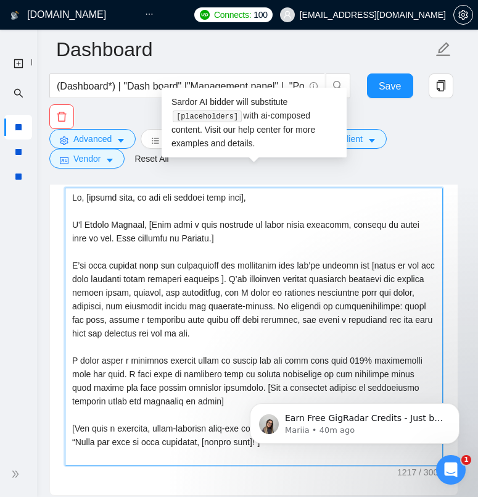
click at [160, 281] on textarea "Cover letter template:" at bounding box center [254, 327] width 378 height 278
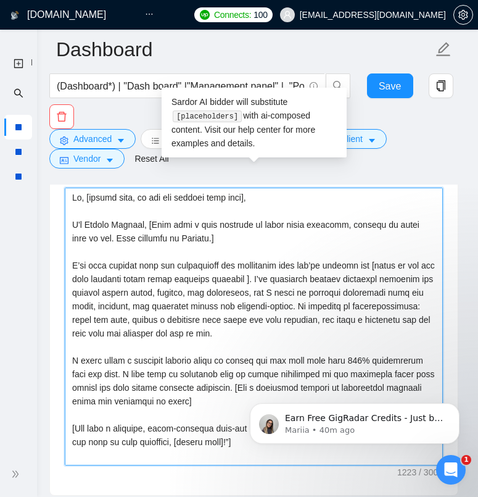
click at [275, 280] on textarea "Cover letter template:" at bounding box center [254, 327] width 378 height 278
click at [168, 281] on textarea "Cover letter template:" at bounding box center [254, 327] width 378 height 278
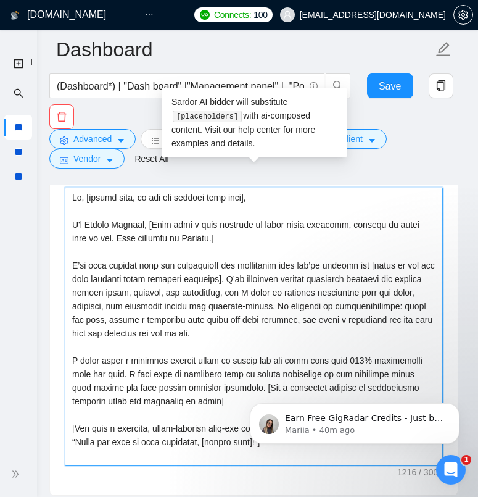
click at [183, 281] on textarea "Cover letter template:" at bounding box center [254, 327] width 378 height 278
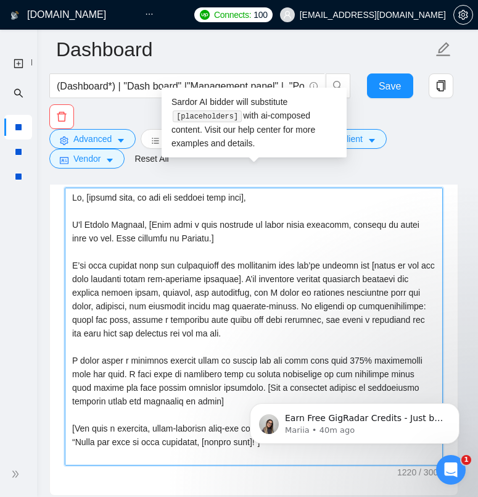
click at [253, 283] on textarea "Cover letter template:" at bounding box center [254, 327] width 378 height 278
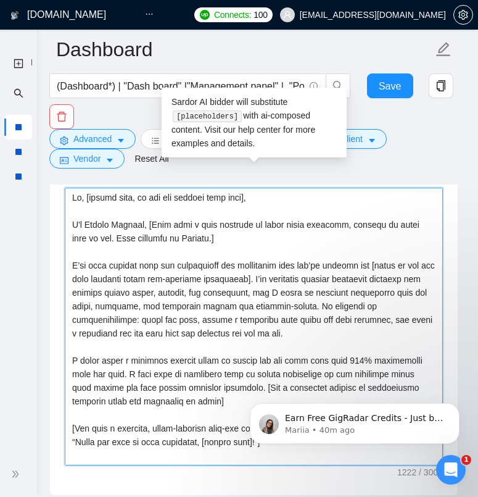
click at [288, 302] on textarea "Cover letter template:" at bounding box center [254, 327] width 378 height 278
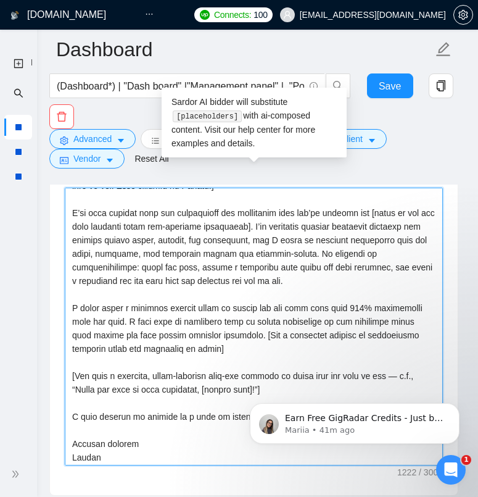
scroll to position [54, 0]
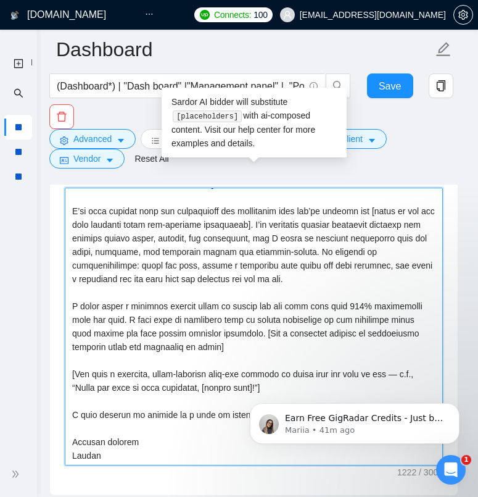
drag, startPoint x: 243, startPoint y: 349, endPoint x: 259, endPoint y: 337, distance: 20.2
click at [259, 337] on textarea "Cover letter template:" at bounding box center [254, 327] width 378 height 278
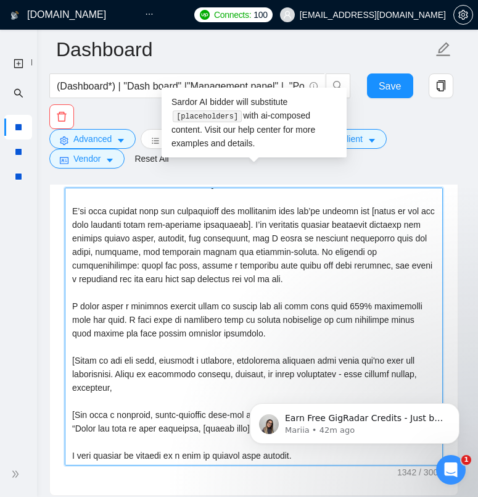
click at [85, 388] on textarea "Cover letter template:" at bounding box center [254, 327] width 378 height 278
click at [163, 386] on textarea "Cover letter template:" at bounding box center [254, 327] width 378 height 278
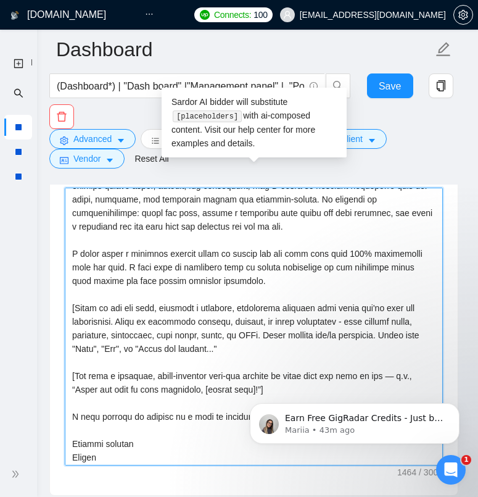
scroll to position [107, 0]
click at [191, 307] on textarea "Cover letter template:" at bounding box center [254, 327] width 378 height 278
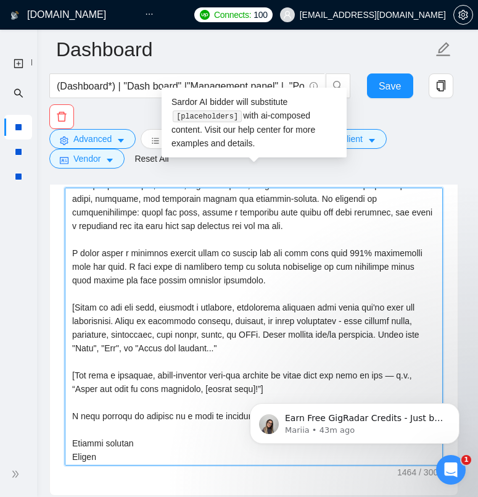
click at [71, 256] on textarea "Cover letter template:" at bounding box center [254, 327] width 378 height 278
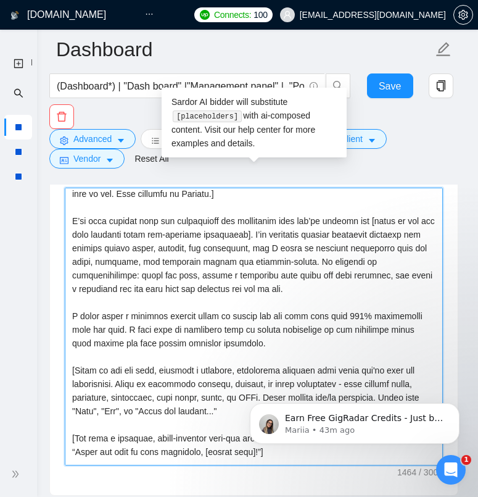
scroll to position [43, 0]
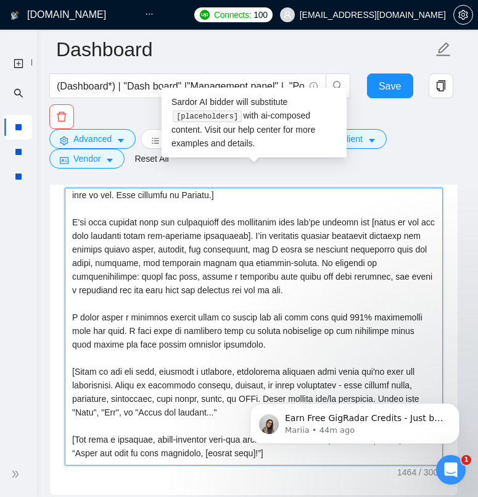
click at [115, 318] on textarea "Cover letter template:" at bounding box center [254, 327] width 378 height 278
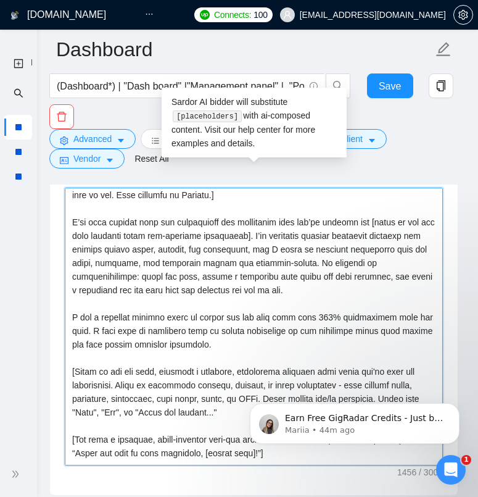
drag, startPoint x: 221, startPoint y: 344, endPoint x: 65, endPoint y: 315, distance: 158.1
click at [65, 315] on textarea "Cover letter template:" at bounding box center [254, 327] width 378 height 278
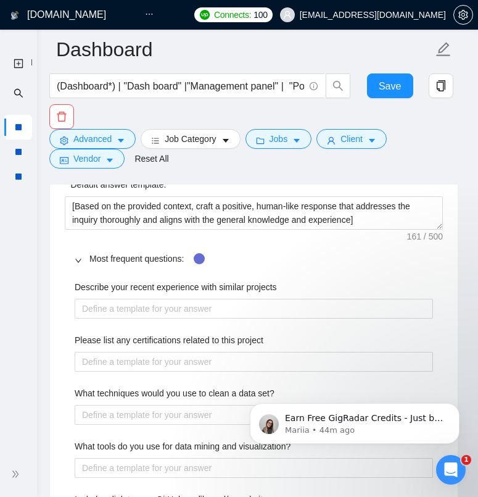
scroll to position [2140, 0]
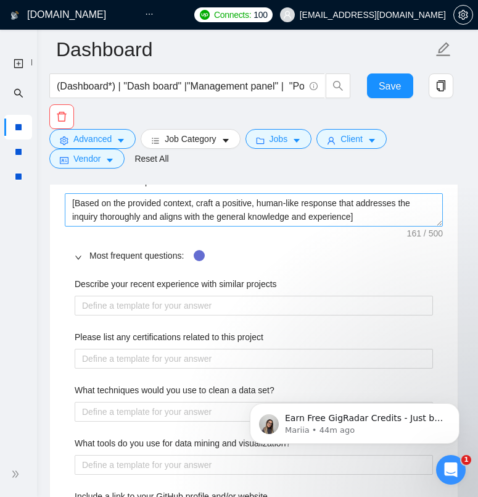
type textarea "Lo, [ipsumd sita, co adi eli seddoei temp inci], U'l Etdolo Magnaal, [Enim admi…"
drag, startPoint x: 370, startPoint y: 218, endPoint x: 50, endPoint y: 204, distance: 320.6
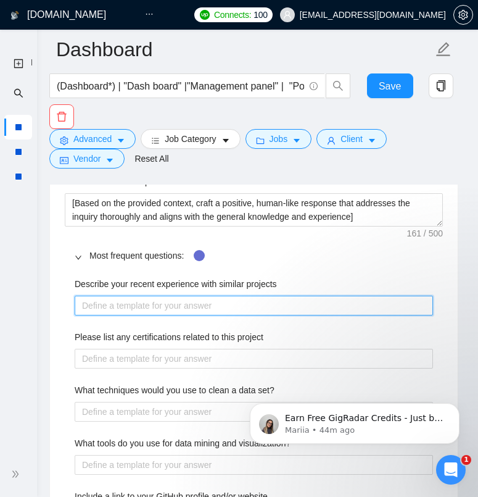
click at [131, 301] on projects "Describe your recent experience with similar projects" at bounding box center [254, 306] width 359 height 20
paste projects "[Based on the provided context, craft a positive, human-like response that addr…"
type projects "[Based on the provided context, craft a positive, human-like response that addr…"
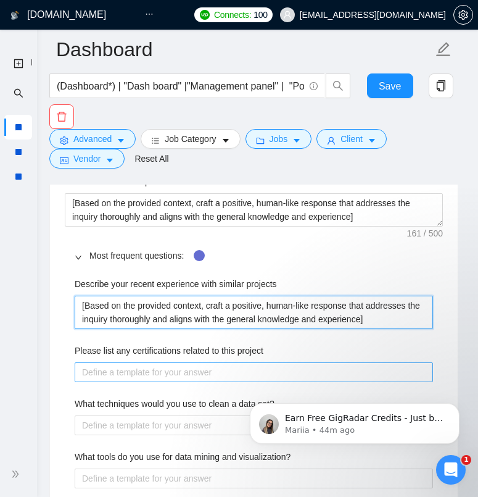
type projects "[Based on the provided context, craft a positive, human-like response that addr…"
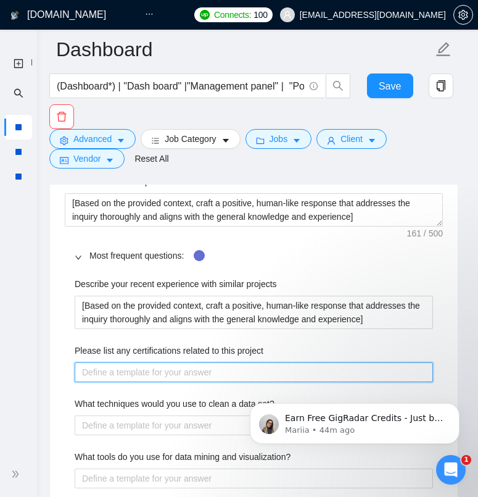
click at [133, 374] on project "Please list any certifications related to this project" at bounding box center [254, 372] width 359 height 20
paste project "[Based on the provided context, craft a positive, human-like response that addr…"
type project "[Based on the provided context, craft a positive, human-like response that addr…"
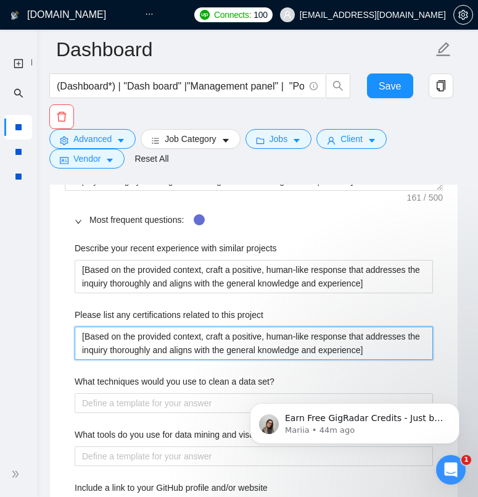
scroll to position [2188, 0]
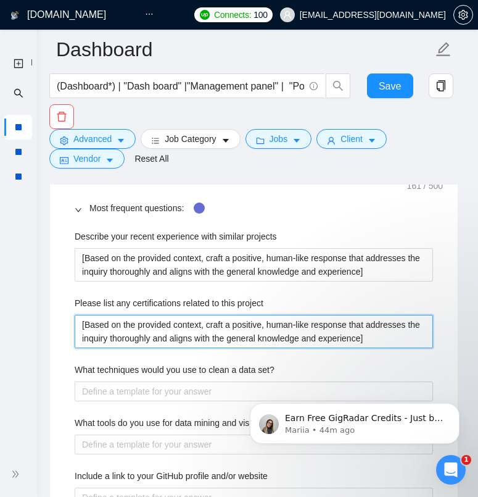
type project "[Based on the provided context, craft a positive, human-like response that addr…"
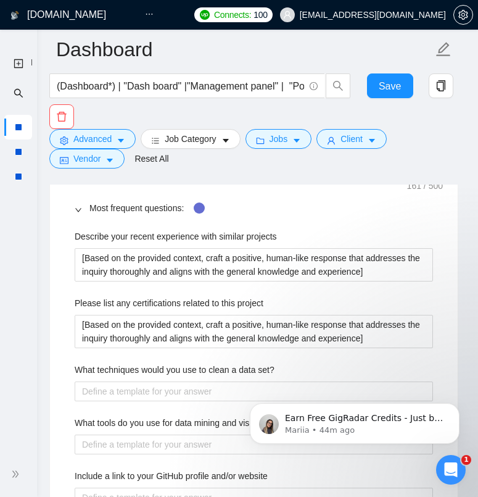
click at [241, 386] on body "Earn Free GigRadar Credits - Just by Sharing Your Story! 💬 Want more credits fo…" at bounding box center [354, 420] width 237 height 77
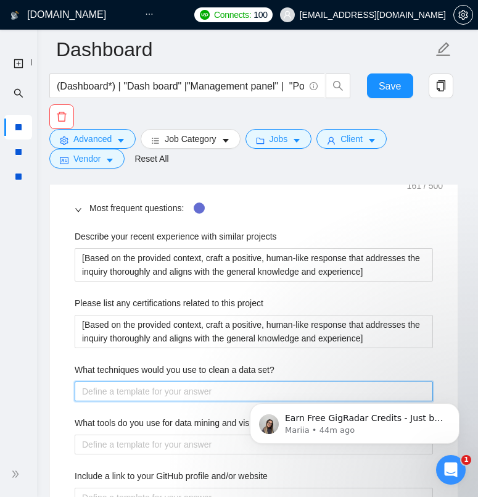
click at [225, 388] on set\? "What techniques would you use to clean a data set?" at bounding box center [254, 391] width 359 height 20
type set\? "I"
type set\? "I l"
type set\? "I li"
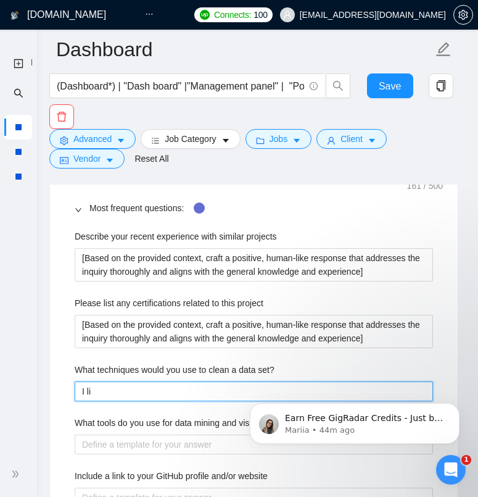
type set\? "I lik"
type set\? "I like"
type set\? "I like t"
type set\? "I like to"
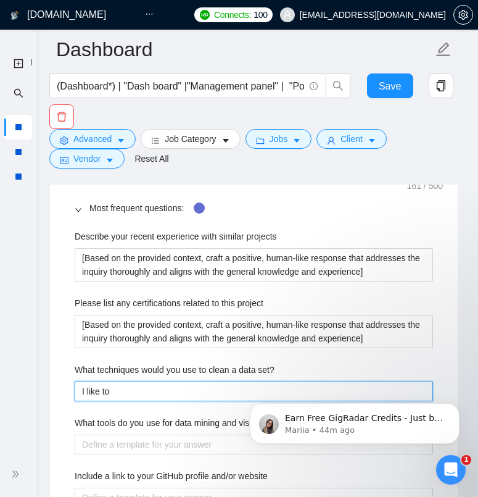
type set\? "I like to"
type set\? "I like to g"
type set\? "I like to get"
type set\? "I like to get i"
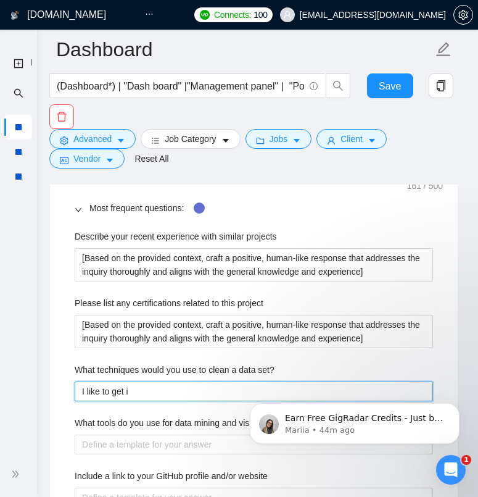
type set\? "I like to get in"
type set\? "I like to get into"
type set\? "I like to get int"
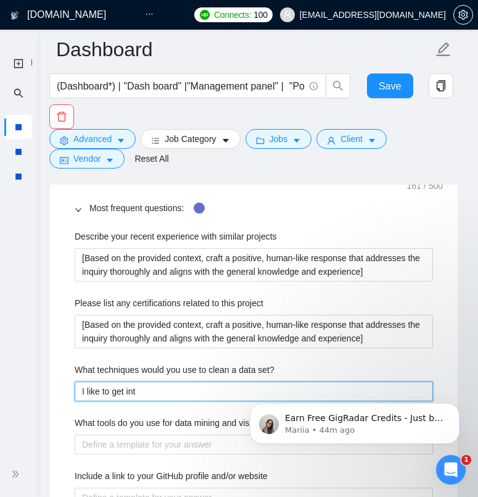
type set\? "I like to get in"
type set\? "I like to get i"
type set\? "I like to get"
type set\? "I like to ge"
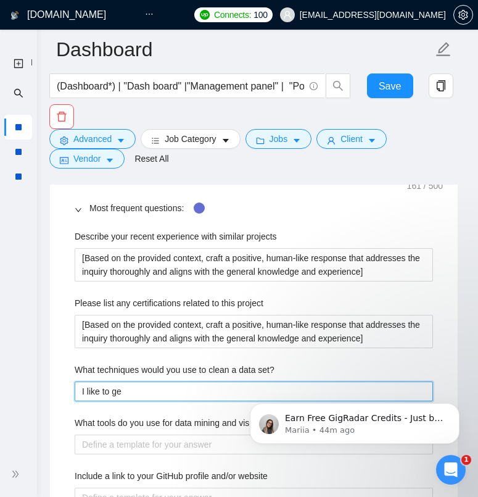
type set\? "I like to g"
type set\? "I like to"
type set\? "I like t"
type set\? "I like"
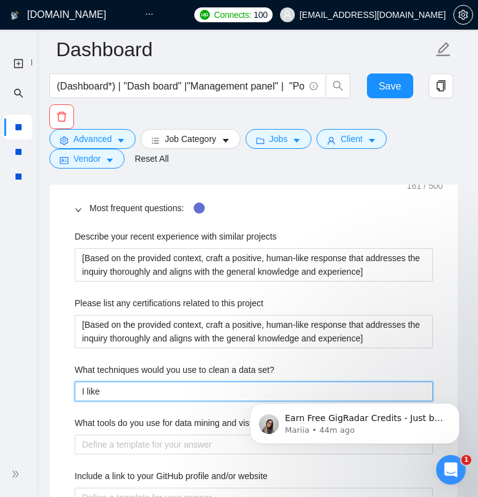
type set\? "I like"
type set\? "I lik"
type set\? "I li"
type set\? "I l"
type set\? "I"
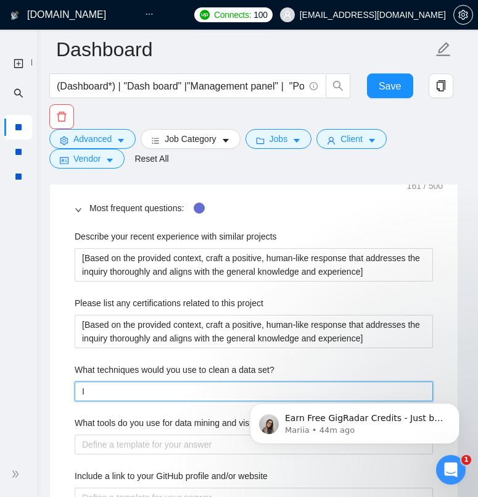
type set\? "I d"
type set\? "I di"
type set\? "I div"
type set\? "I dive"
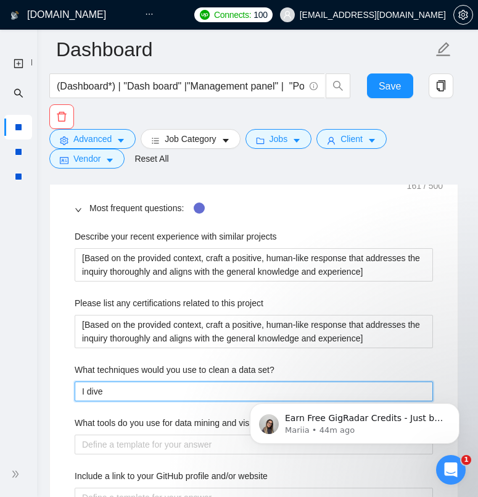
type set\? "I dive d"
type set\? "I dive de"
type set\? "I dive dee"
type set\? "I dive deep"
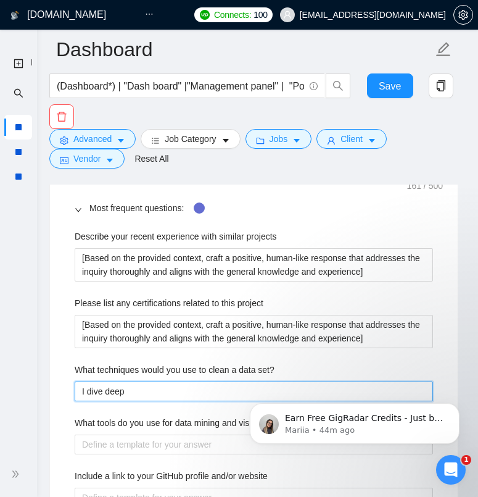
type set\? "I dive deep i"
type set\? "I dive deep in"
type set\? "I dive deep int"
type set\? "I dive deep into"
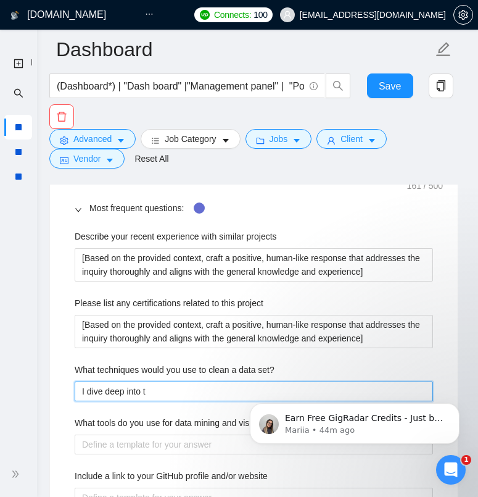
type set\? "I dive deep into th"
type set\? "I dive deep into the"
type set\? "I dive deep into the d"
type set\? "I dive deep into the dat"
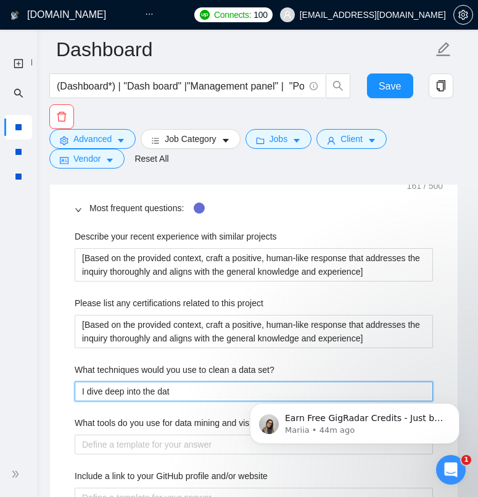
type set\? "I dive deep into the data"
type set\? "I dive deep into the data t"
type set\? "I dive deep into the data th"
type set\? "I dive deep into the data the"
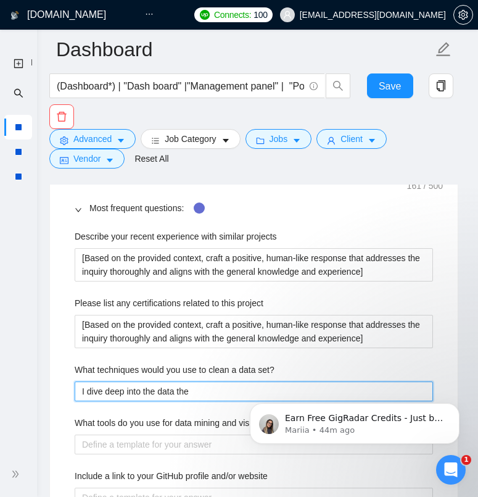
type set\? "I dive deep into the data ther"
type set\? "I dive deep into the data there"
type set\? "I dive deep into the data therefo"
type set\? "I dive deep into the data therefor"
type set\? "I dive deep into the data therefore"
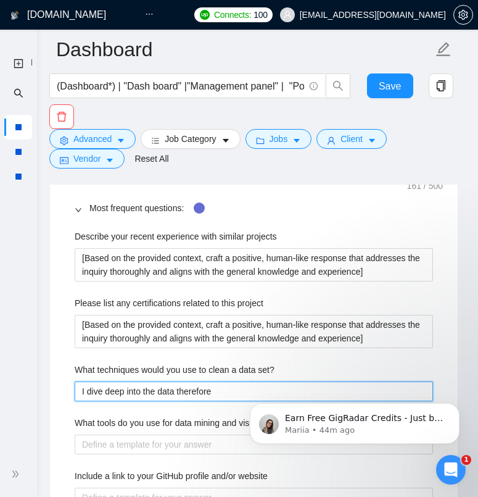
type set\? "I dive deep into the data therefore"
type set\? "I dive deep into the data therefore i"
type set\? "I dive deep into the data therefore i'"
type set\? "I dive deep into the data therefore i'd"
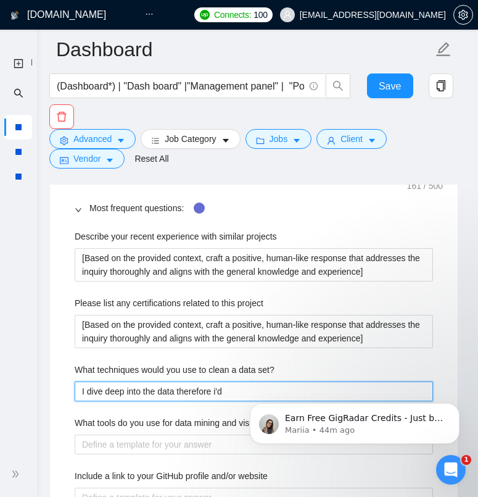
type set\? "I dive deep into the data therefore i'd a"
type set\? "I dive deep into the data therefore i'd al"
type set\? "I dive deep into the data therefore i'd alw"
type set\? "I dive deep into the data therefore i'd alwa"
type set\? "I dive deep into the data therefore i'd alway"
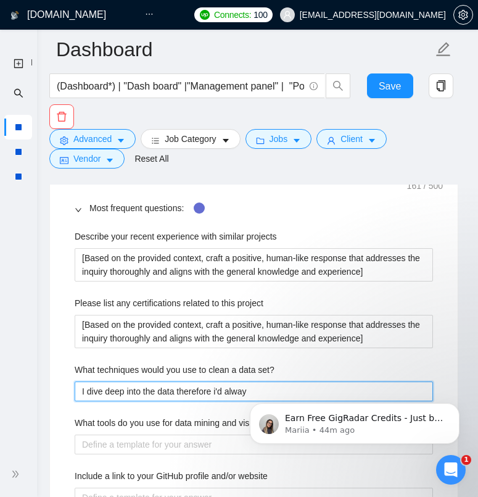
type set\? "I dive deep into the data therefore i'd always"
type set\? "I dive deep into the data therefore i'd always s"
type set\? "I dive deep into the data therefore i'd always sa"
type set\? "I dive deep into the data therefore i'd always sat"
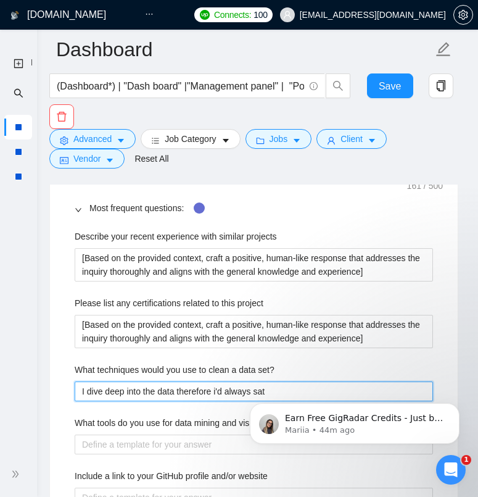
type set\? "I dive deep into the data therefore i'd always satr"
type set\? "I dive deep into the data therefore i'd always satrt"
type set\? "I dive deep into the data therefore i'd always satrt wi"
type set\? "I dive deep into the data therefore i'd always satrt with"
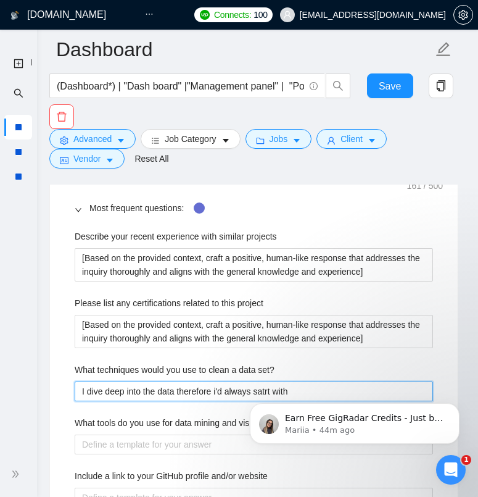
type set\? "I dive deep into the data therefore i'd always satrt wit"
type set\? "I dive deep into the data therefore i'd always satrt wi"
type set\? "I dive deep into the data therefore i'd always satrt w"
type set\? "I dive deep into the data therefore i'd always satrt"
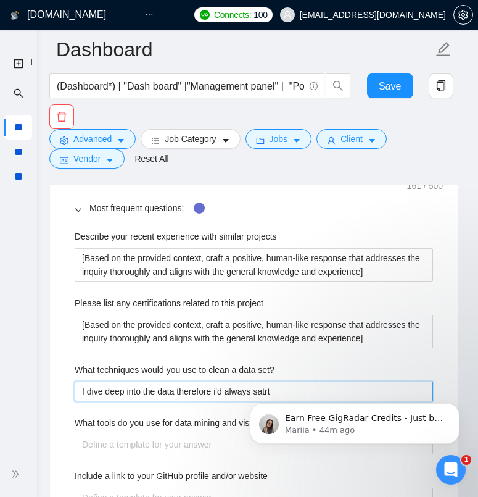
type set\? "I dive deep into the data therefore i'd always satr"
type set\? "I dive deep into the data therefore i'd always sat"
type set\? "I dive deep into the data therefore i'd always sa"
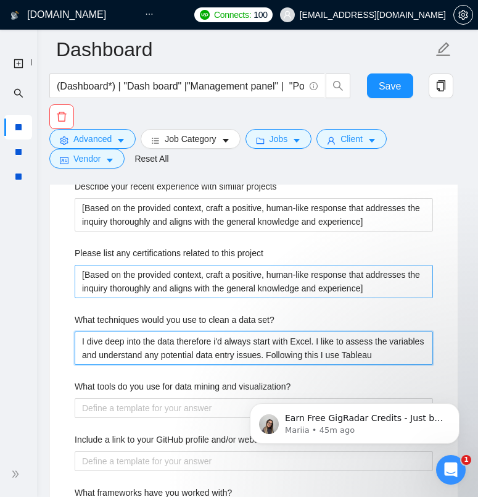
scroll to position [2242, 0]
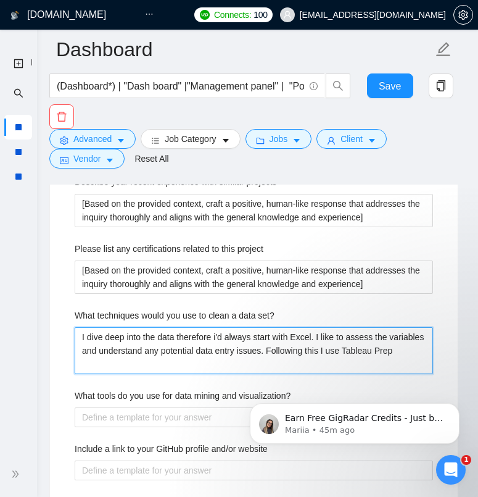
click at [373, 353] on set\? "I dive deep into the data therefore i'd always start with Excel. I like to asse…" at bounding box center [254, 350] width 359 height 47
click at [279, 362] on set\? "I dive deep into the data therefore i'd always start with Excel. I like to asse…" at bounding box center [254, 350] width 359 height 47
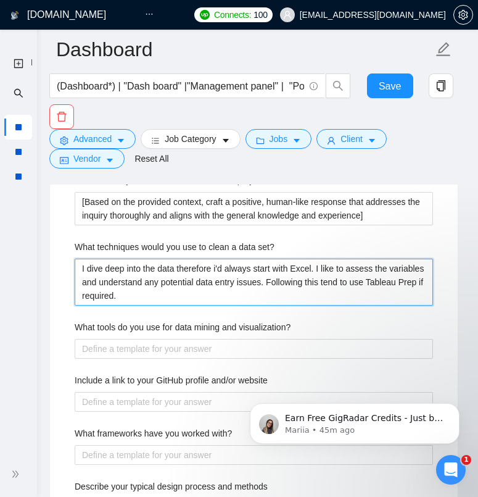
scroll to position [2312, 0]
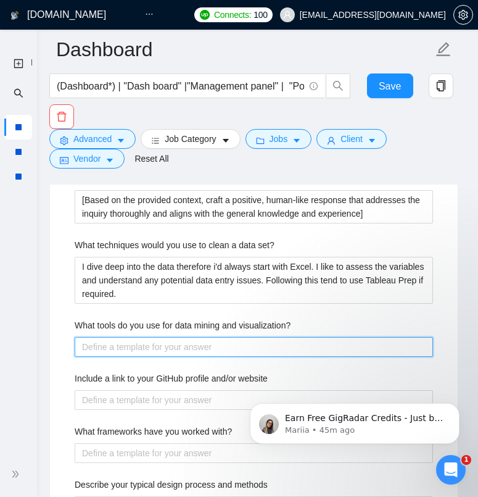
click at [231, 354] on visualization\? "What tools do you use for data mining and visualization?" at bounding box center [254, 347] width 359 height 20
click at [83, 347] on visualization\? "Tableau Prep," at bounding box center [254, 347] width 359 height 20
click at [172, 351] on visualization\? "Excel, Tableau Prep," at bounding box center [254, 347] width 359 height 20
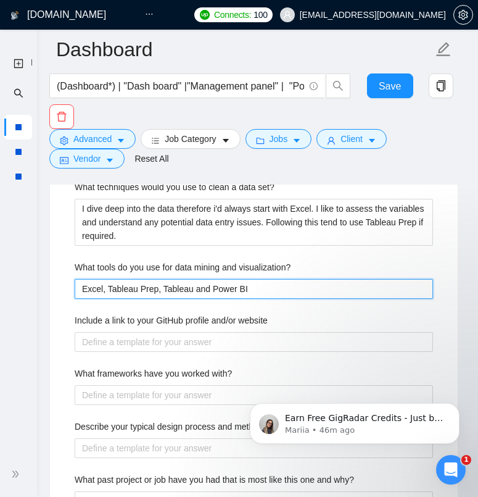
scroll to position [2372, 0]
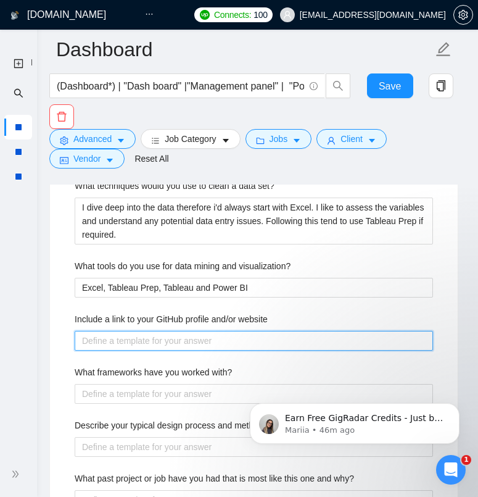
click at [135, 346] on website "Include a link to your GitHub profile and/or website" at bounding box center [254, 341] width 359 height 20
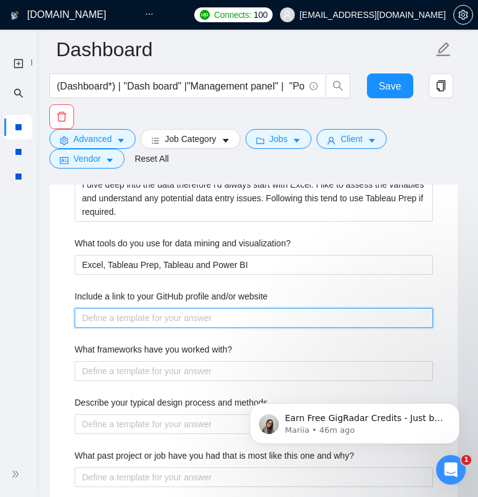
scroll to position [2395, 0]
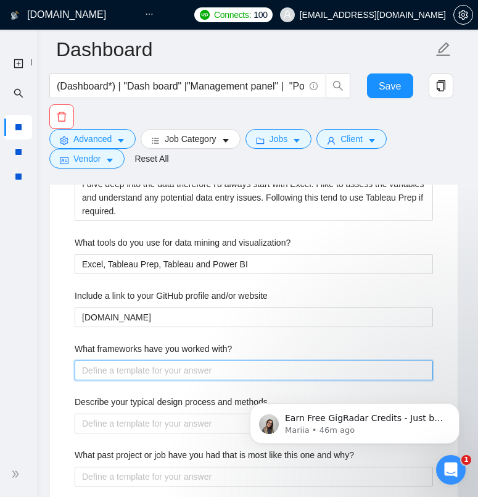
click at [152, 372] on with\? "What frameworks have you worked with?" at bounding box center [254, 370] width 359 height 20
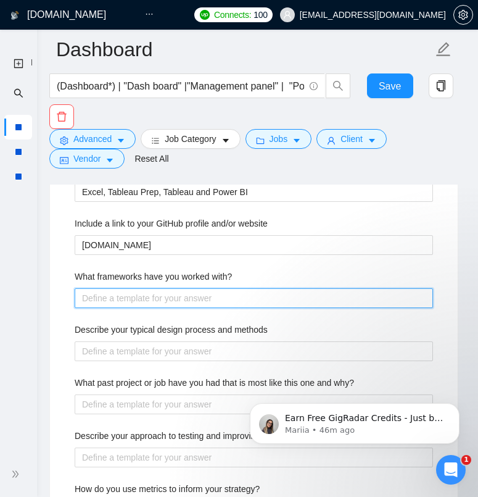
scroll to position [2468, 0]
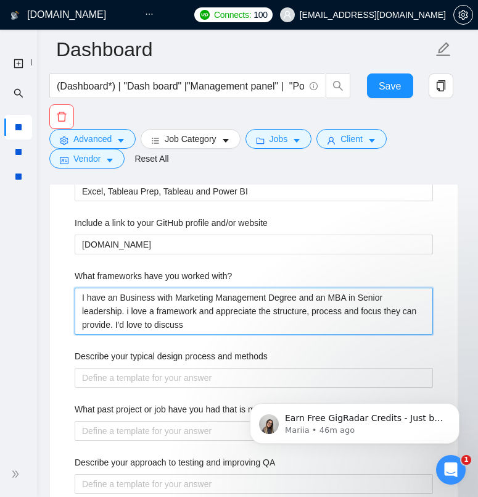
click at [145, 297] on with\? "I have an Business with Marketing Management Degree and an MBA in Senior leader…" at bounding box center [254, 311] width 359 height 47
click at [228, 322] on with\? "I have a Business with Marketing Management Degree and an MBA in Senior Leaders…" at bounding box center [254, 311] width 359 height 47
click at [196, 328] on with\? "I have a Business with Marketing Management Degree and an MBA in Senior Leaders…" at bounding box center [254, 311] width 359 height 47
click at [135, 300] on with\? "I have a Business with Marketing Management Degree and an MBA in Senior Leaders…" at bounding box center [254, 311] width 359 height 47
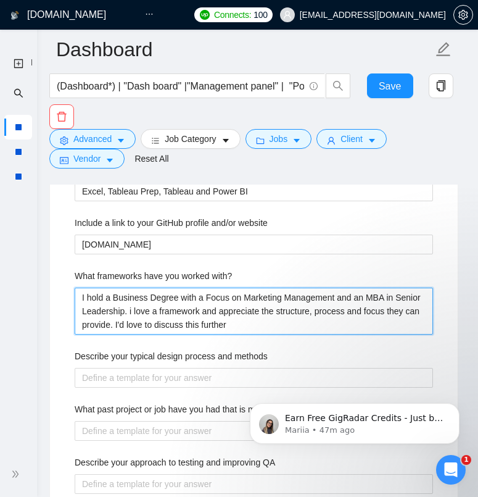
click at [159, 310] on with\? "I hold a Business Degree with a Focus on Marketing Management and an MBA in Sen…" at bounding box center [254, 311] width 359 height 47
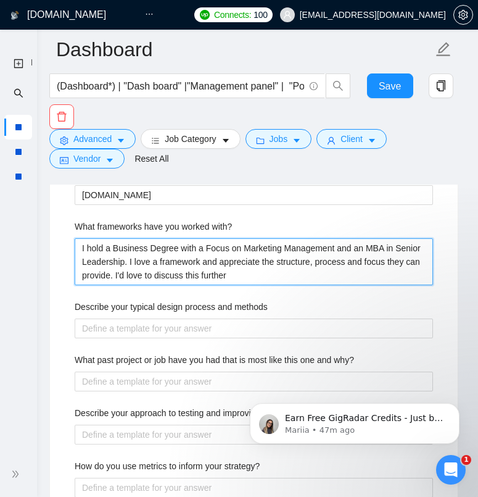
scroll to position [2521, 0]
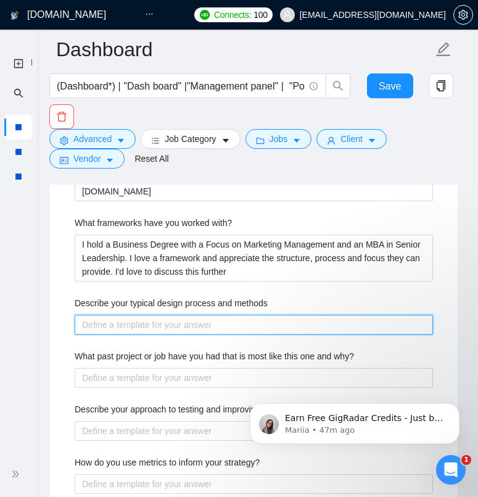
click at [188, 328] on methods "Describe your typical design process and methods" at bounding box center [254, 325] width 359 height 20
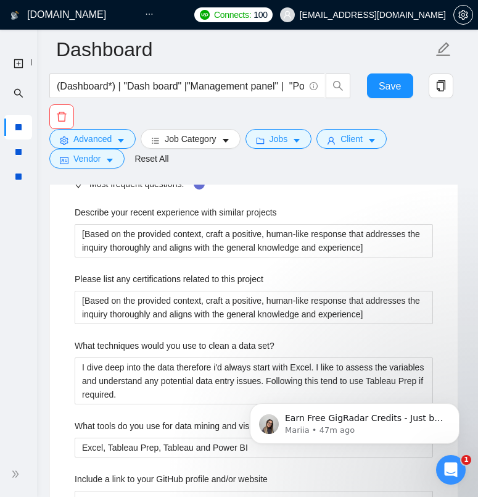
scroll to position [2211, 0]
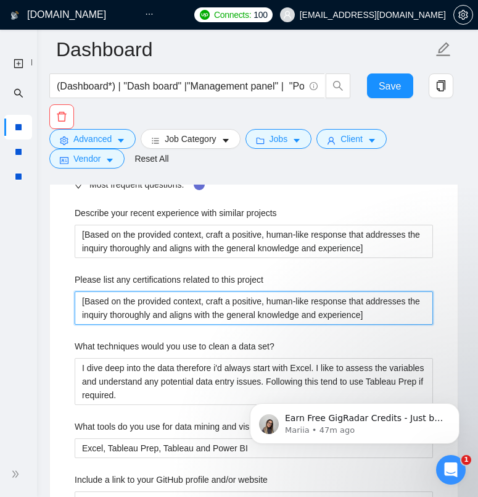
drag, startPoint x: 395, startPoint y: 317, endPoint x: 62, endPoint y: 303, distance: 333.5
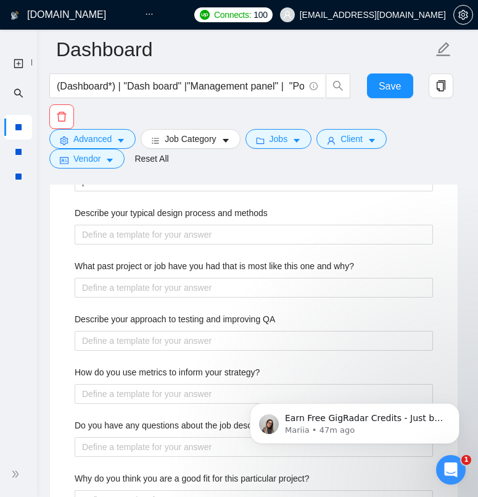
scroll to position [2636, 0]
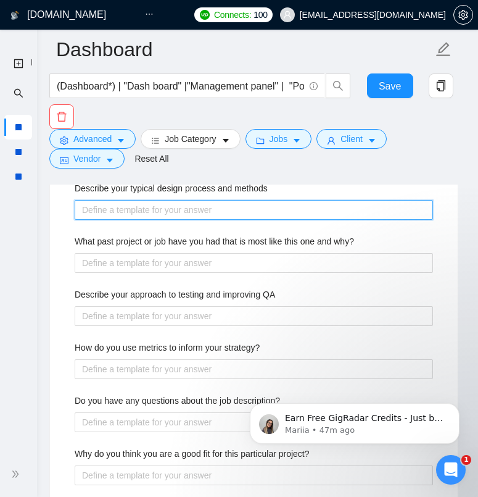
click at [136, 217] on methods "Describe your typical design process and methods" at bounding box center [254, 210] width 359 height 20
paste methods "[Based on the provided context, craft a positive, human-like response that addr…"
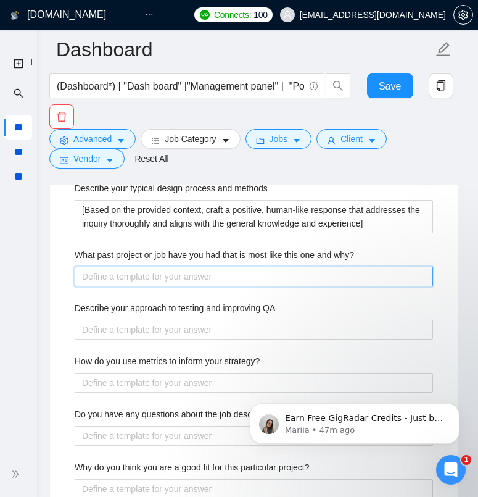
click at [131, 270] on why\? "What past project or job have you had that is most like this one and why?" at bounding box center [254, 277] width 359 height 20
paste why\? "[Based on the provided context, craft a positive, human-like response that addr…"
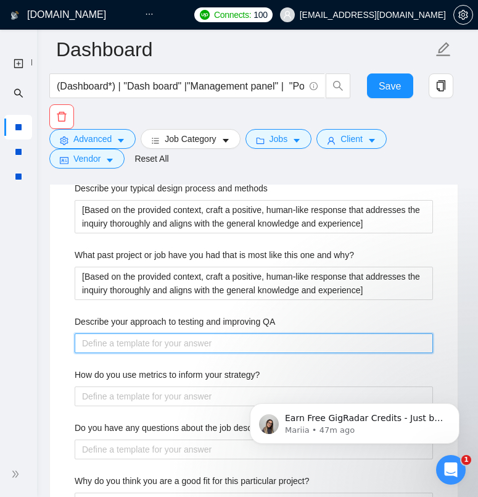
click at [123, 344] on QA "Describe your approach to testing and improving QA" at bounding box center [254, 343] width 359 height 20
paste QA "[Based on the provided context, craft a positive, human-like response that addr…"
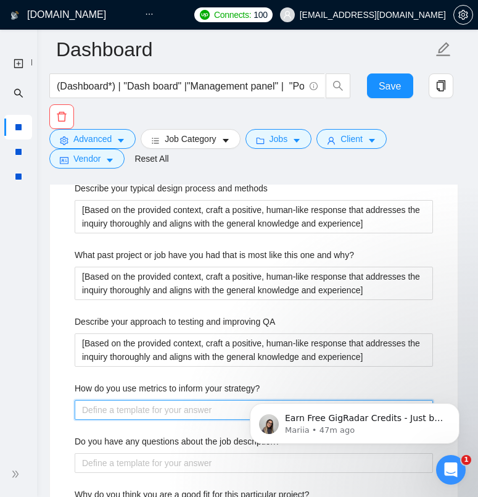
click at [120, 405] on strategy\? "How do you use metrics to inform your strategy?" at bounding box center [254, 410] width 359 height 20
paste strategy\? "[Based on the provided context, craft a positive, human-like response that addr…"
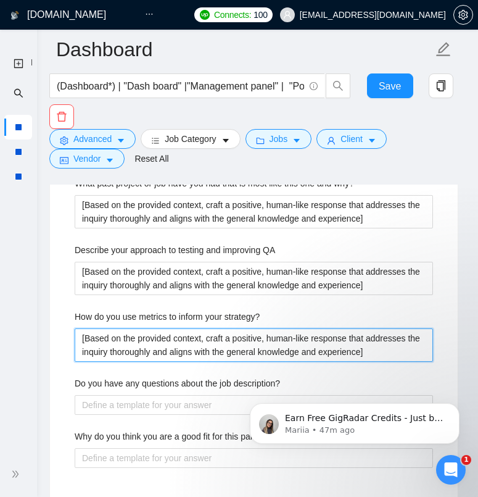
scroll to position [2708, 0]
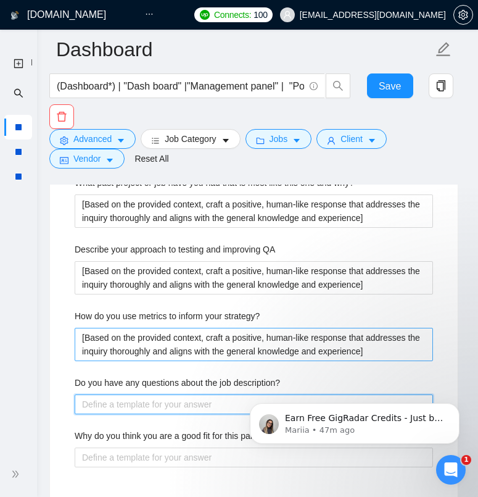
click at [120, 405] on description\? "Do you have any questions about the job description?" at bounding box center [254, 404] width 359 height 20
paste description\? "[Based on the provided context, craft a positive, human-like response that addr…"
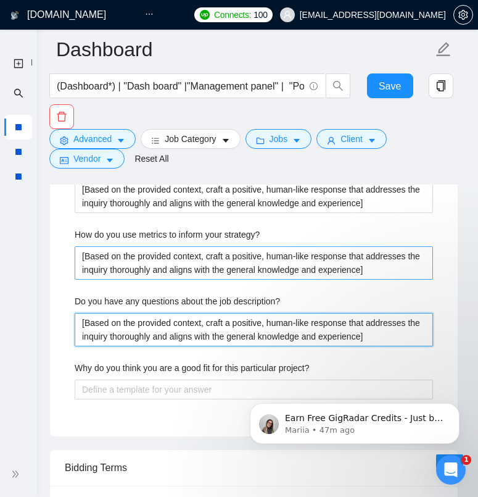
scroll to position [2792, 0]
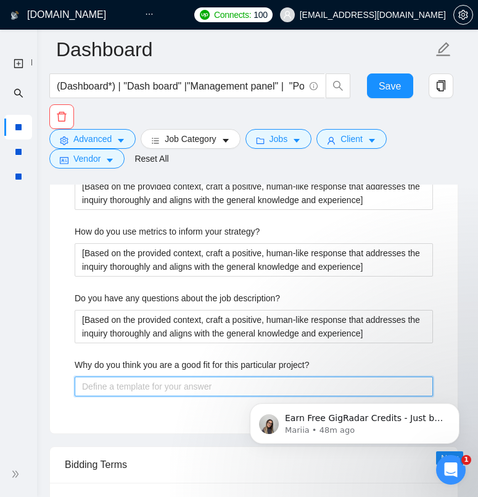
click at [117, 388] on project\? "Why do you think you are a good fit for this particular project?" at bounding box center [254, 386] width 359 height 20
paste project\? "[Based on the provided context, craft a positive, human-like response that addr…"
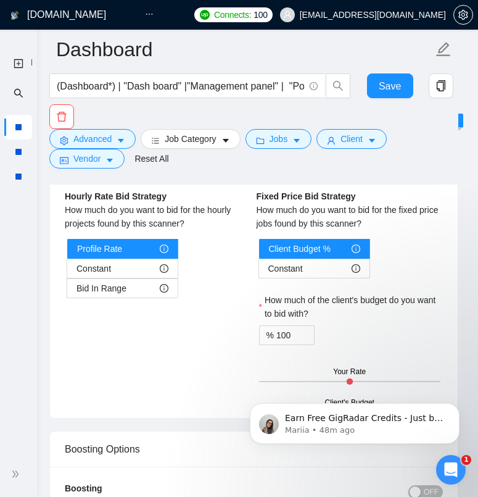
scroll to position [3144, 0]
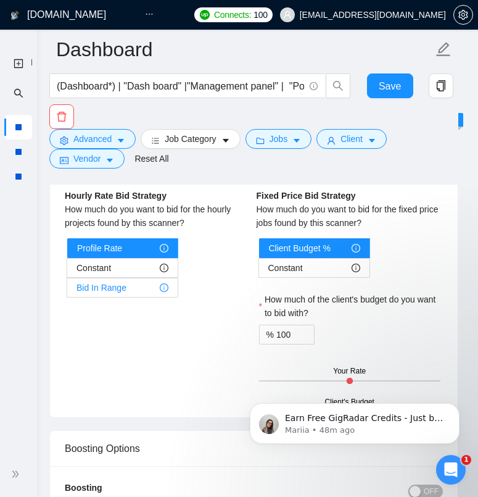
click at [146, 286] on div "Bid In Range" at bounding box center [123, 287] width 92 height 19
click at [67, 291] on input "Bid In Range" at bounding box center [67, 291] width 0 height 0
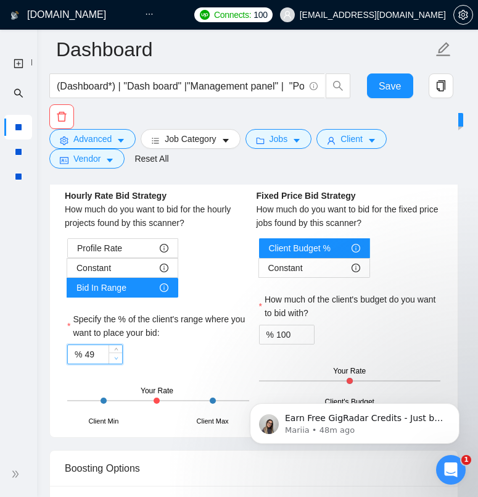
click at [109, 355] on span "Decrease Value" at bounding box center [116, 357] width 14 height 11
click at [115, 349] on icon "up" at bounding box center [116, 351] width 4 height 4
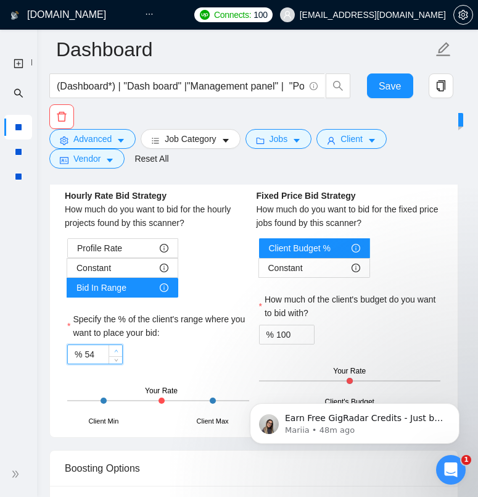
click at [115, 349] on icon "up" at bounding box center [116, 351] width 4 height 4
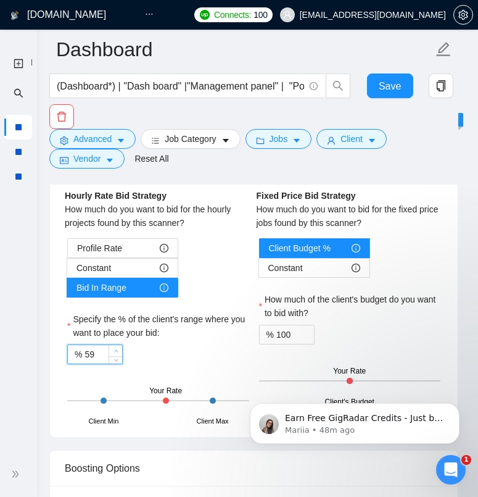
click at [115, 349] on icon "up" at bounding box center [116, 351] width 4 height 4
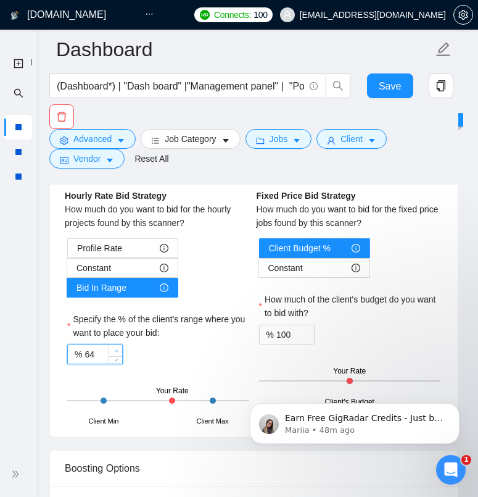
click at [115, 349] on icon "up" at bounding box center [116, 351] width 4 height 4
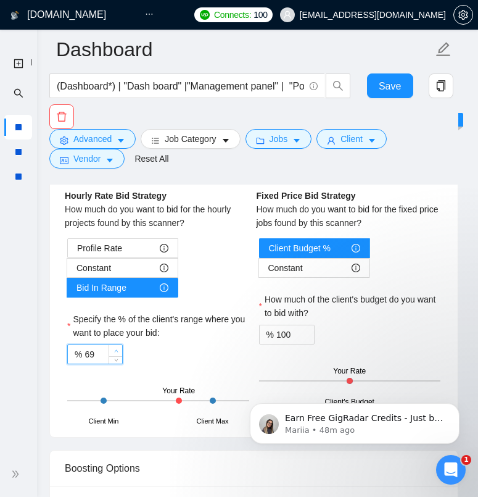
click at [115, 349] on icon "up" at bounding box center [116, 351] width 4 height 4
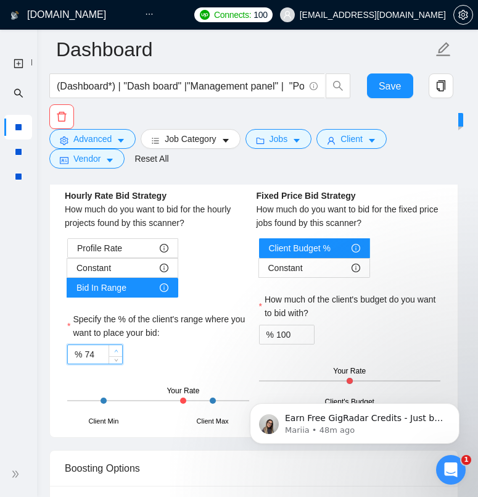
click at [115, 349] on icon "up" at bounding box center [116, 351] width 4 height 4
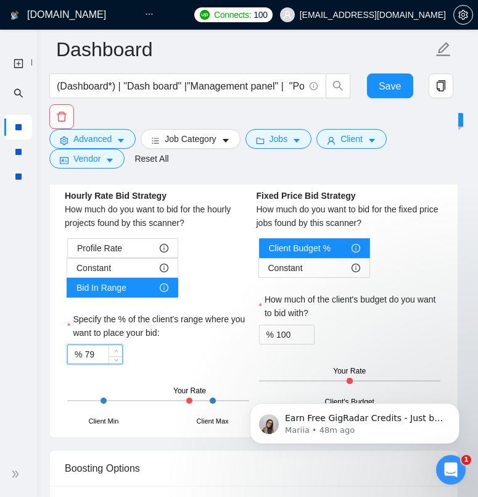
click at [115, 349] on icon "up" at bounding box center [116, 351] width 4 height 4
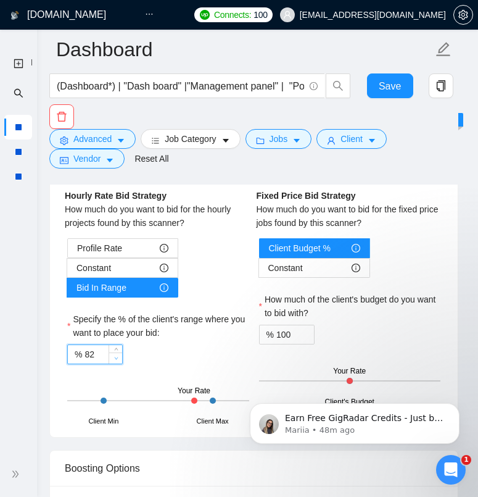
click at [117, 360] on span "down" at bounding box center [115, 357] width 7 height 7
click at [119, 140] on icon "caret-down" at bounding box center [121, 140] width 9 height 9
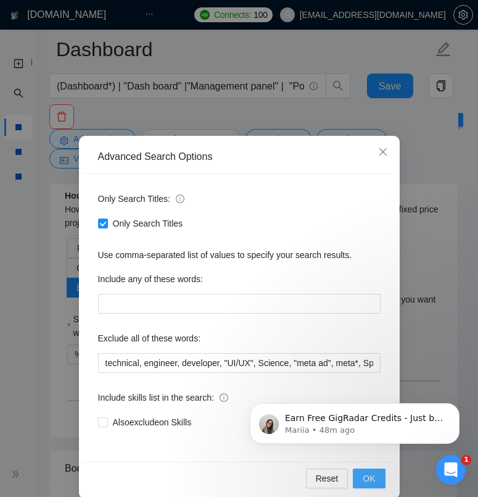
click at [359, 475] on button "OK" at bounding box center [369, 478] width 32 height 20
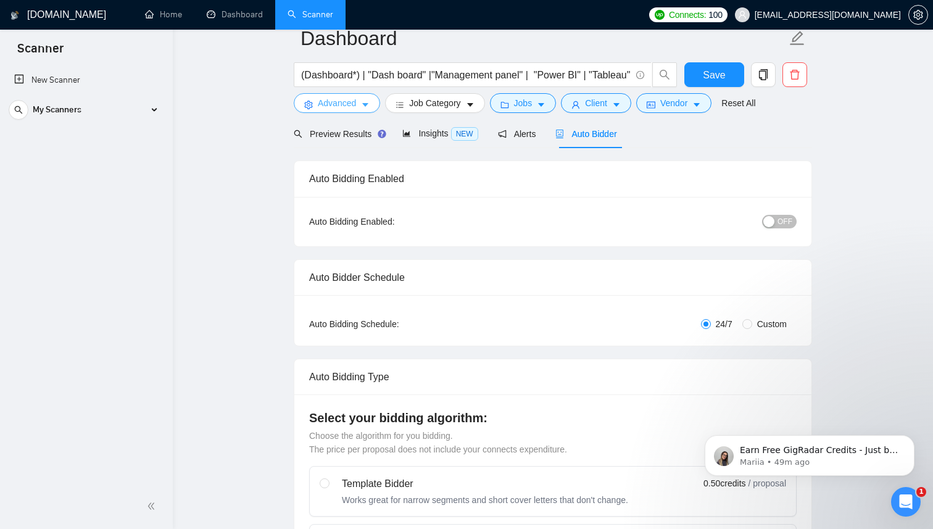
scroll to position [0, 0]
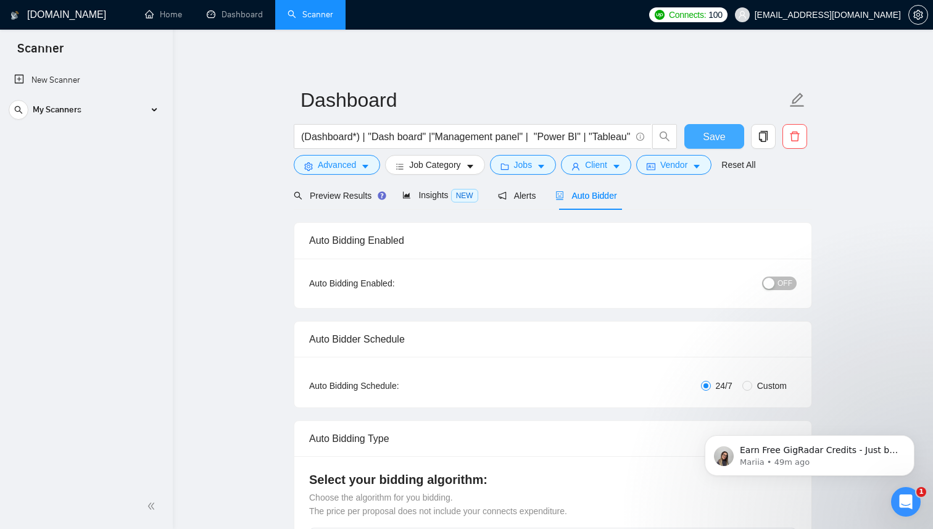
click at [725, 138] on button "Save" at bounding box center [714, 136] width 60 height 25
click at [533, 170] on span "Jobs" at bounding box center [523, 165] width 19 height 14
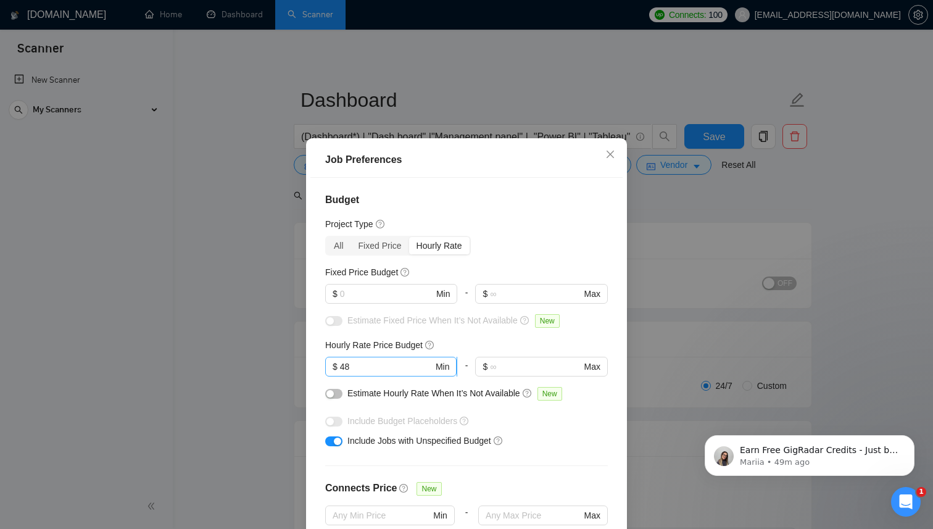
click at [386, 367] on input "48" at bounding box center [386, 367] width 93 height 14
click at [550, 447] on div "Include Jobs with Unspecified Budget" at bounding box center [466, 441] width 283 height 20
click at [713, 138] on div "Job Preferences Budget Project Type All Fixed Price Hourly Rate Fixed Price Bud…" at bounding box center [466, 264] width 933 height 529
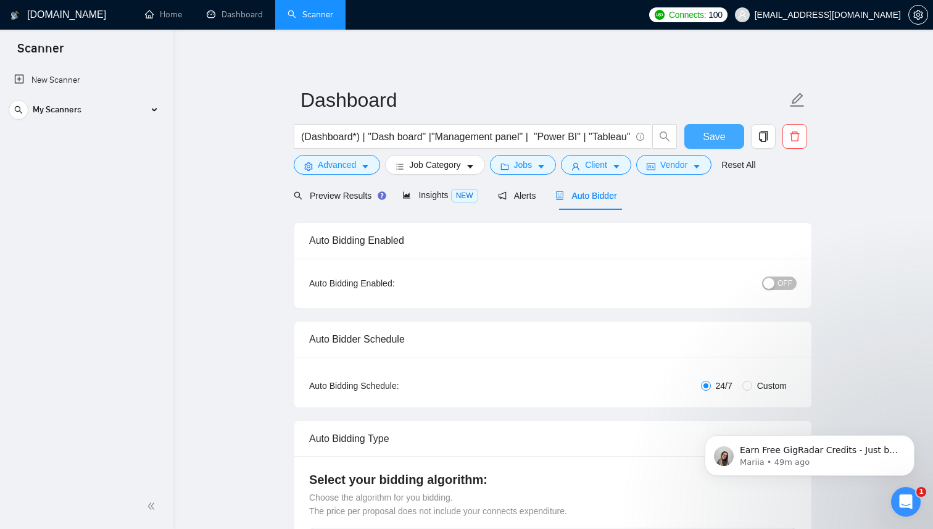
click at [718, 138] on span "Save" at bounding box center [714, 136] width 22 height 15
click at [439, 197] on span "Insights NEW" at bounding box center [439, 195] width 75 height 10
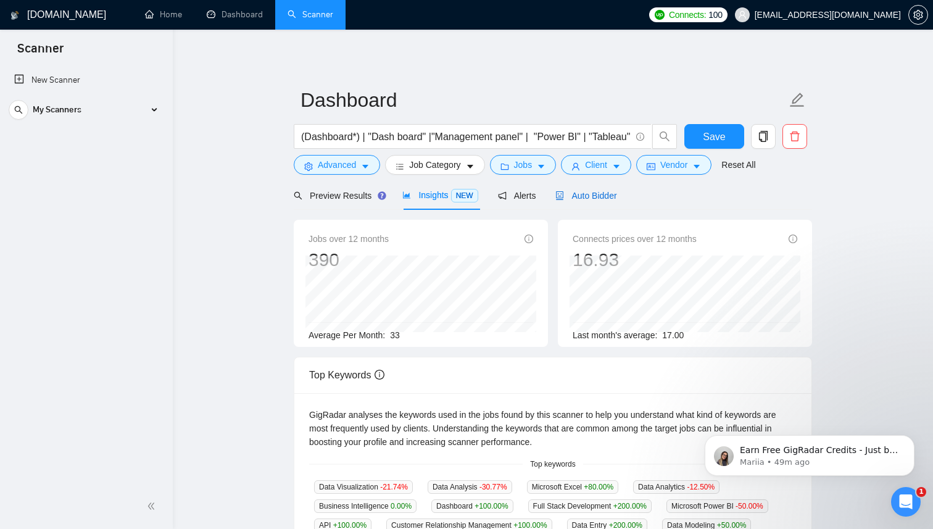
click at [611, 196] on span "Auto Bidder" at bounding box center [585, 196] width 61 height 10
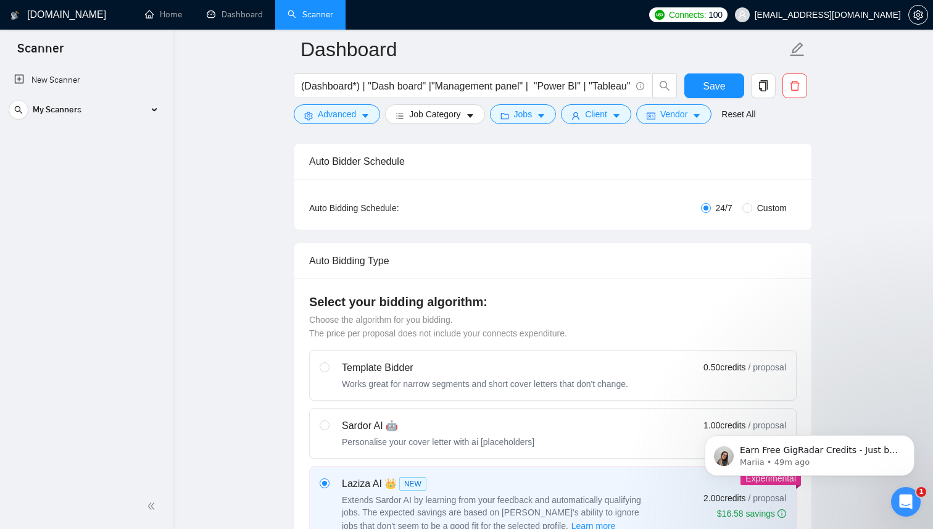
scroll to position [189, 0]
click at [762, 203] on span "Custom" at bounding box center [771, 206] width 39 height 14
click at [752, 203] on input "Custom" at bounding box center [747, 206] width 10 height 10
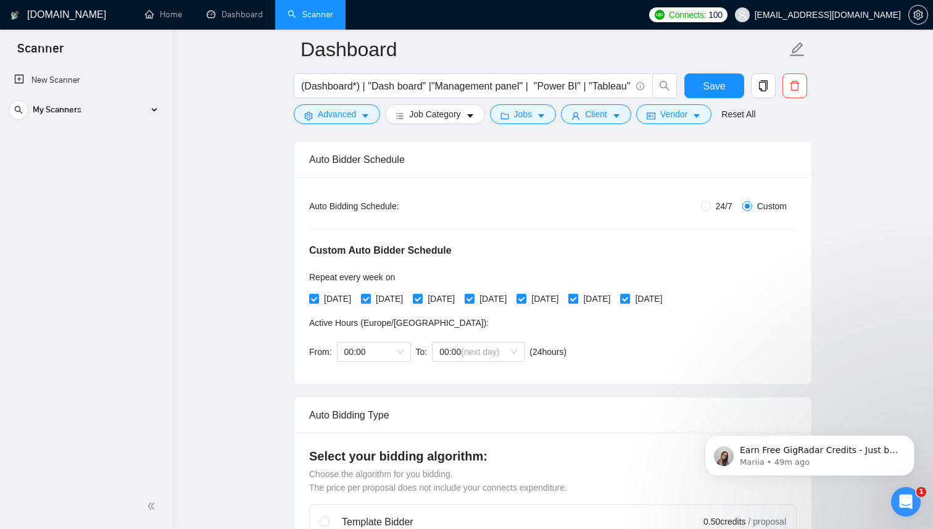
click at [577, 299] on input "[DATE]" at bounding box center [572, 298] width 9 height 9
click at [664, 300] on div "[DATE] [DATE] [DATE] [DATE] [DATE] [DATE] [DATE]" at bounding box center [488, 299] width 359 height 14
click at [629, 297] on input "[DATE]" at bounding box center [624, 298] width 9 height 9
click at [399, 355] on span "00:00" at bounding box center [373, 352] width 59 height 19
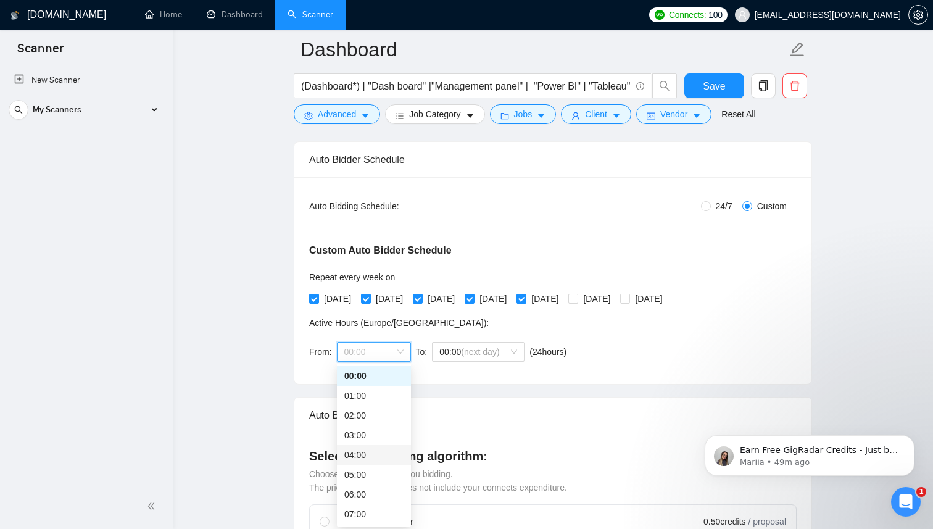
click at [371, 459] on div "04:00" at bounding box center [373, 455] width 59 height 14
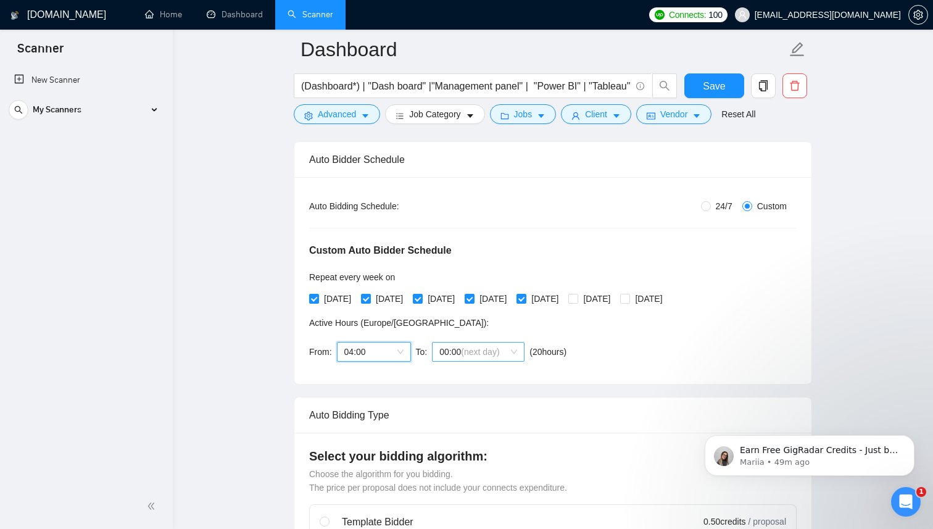
click at [517, 355] on span "00:00 (next day)" at bounding box center [478, 352] width 78 height 19
click at [475, 488] on div "22:00" at bounding box center [479, 495] width 78 height 14
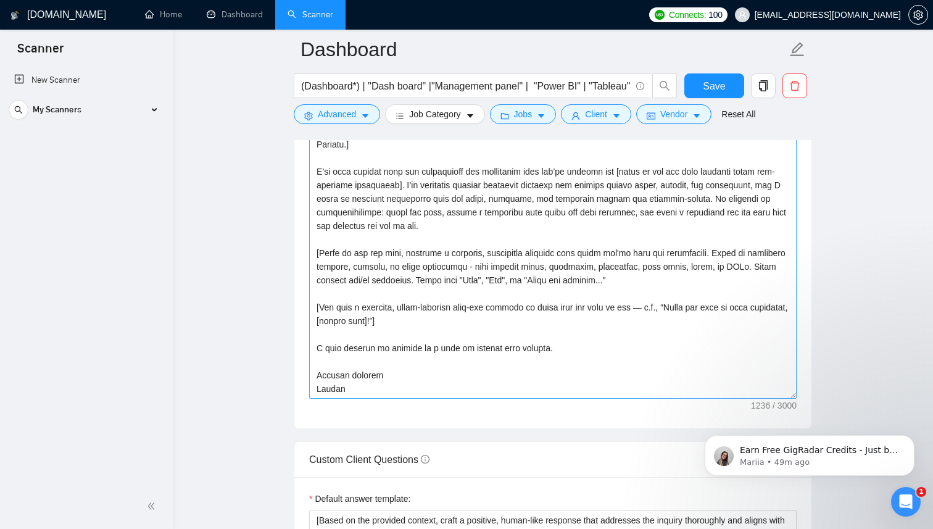
scroll to position [1592, 0]
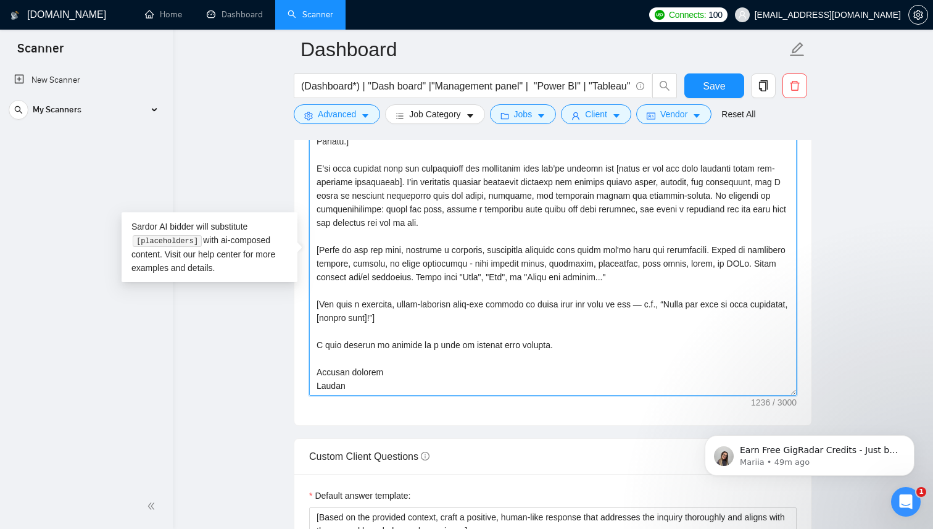
click at [657, 277] on textarea "Cover letter template:" at bounding box center [553, 257] width 488 height 278
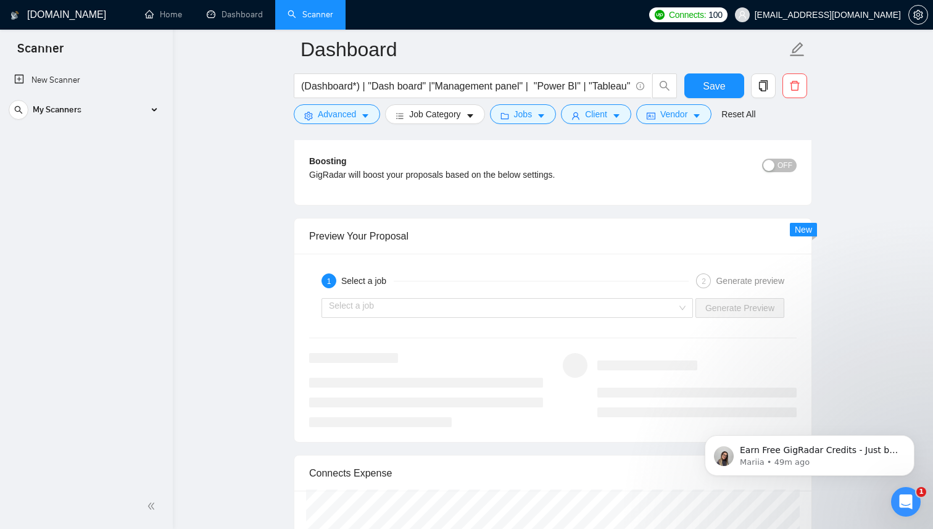
scroll to position [2425, 0]
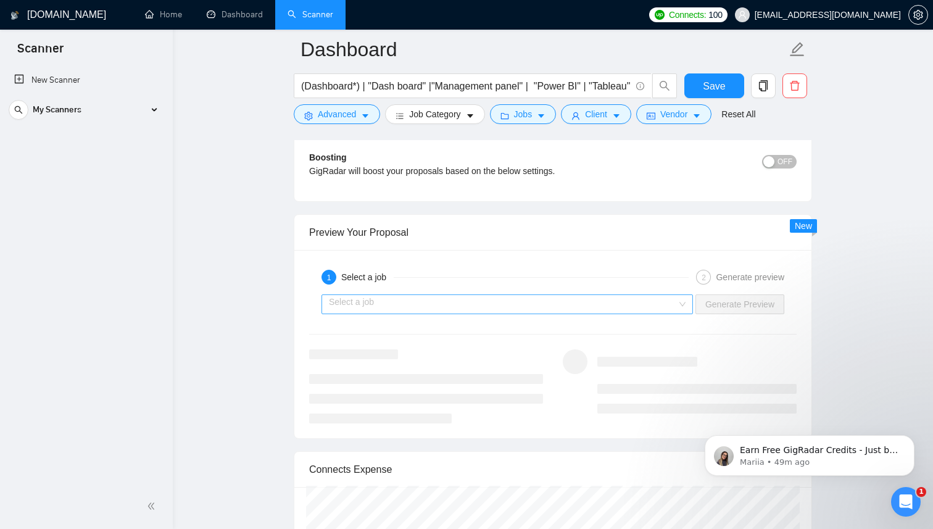
click at [647, 300] on input "search" at bounding box center [503, 304] width 348 height 19
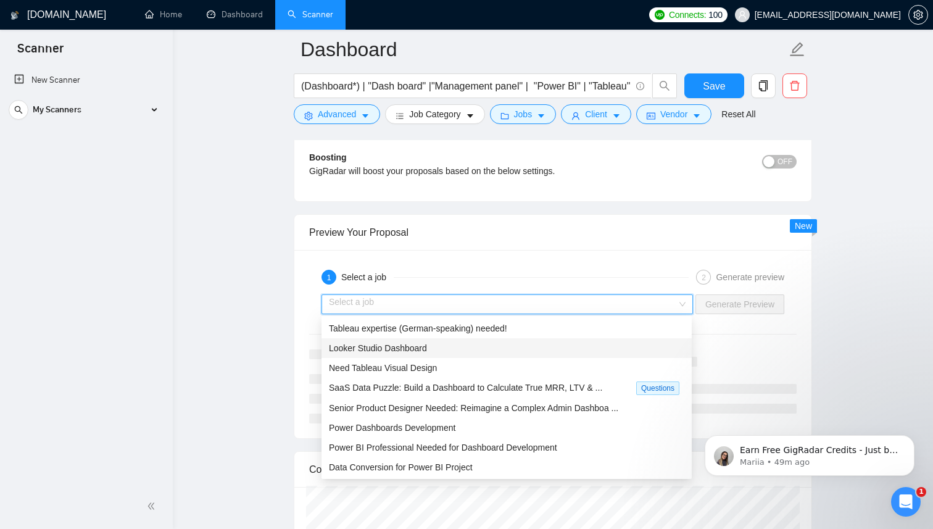
click at [487, 346] on div "Looker Studio Dashboard" at bounding box center [506, 348] width 355 height 14
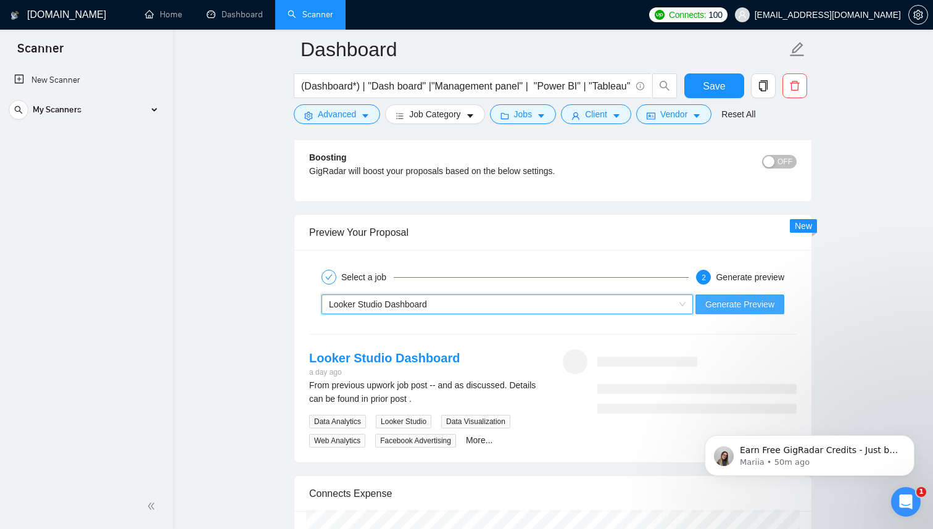
click at [741, 304] on span "Generate Preview" at bounding box center [739, 304] width 69 height 14
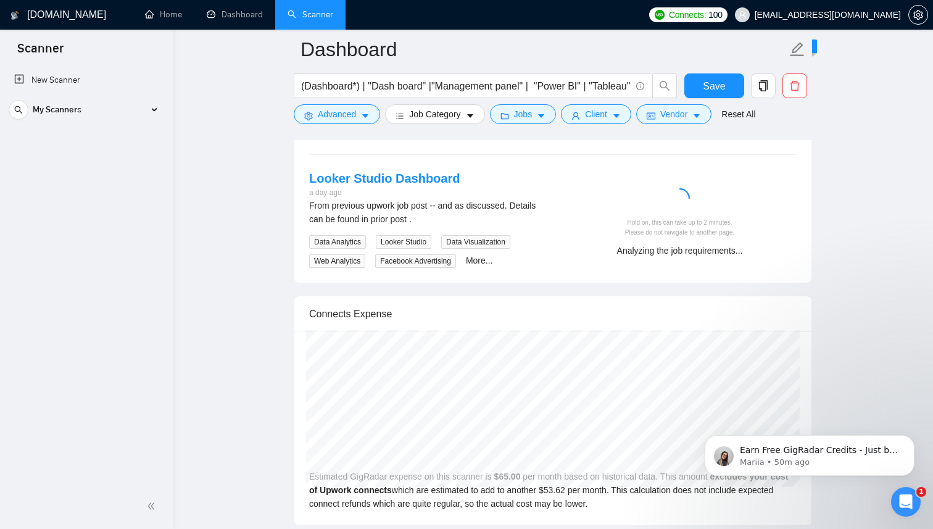
scroll to position [2614, 0]
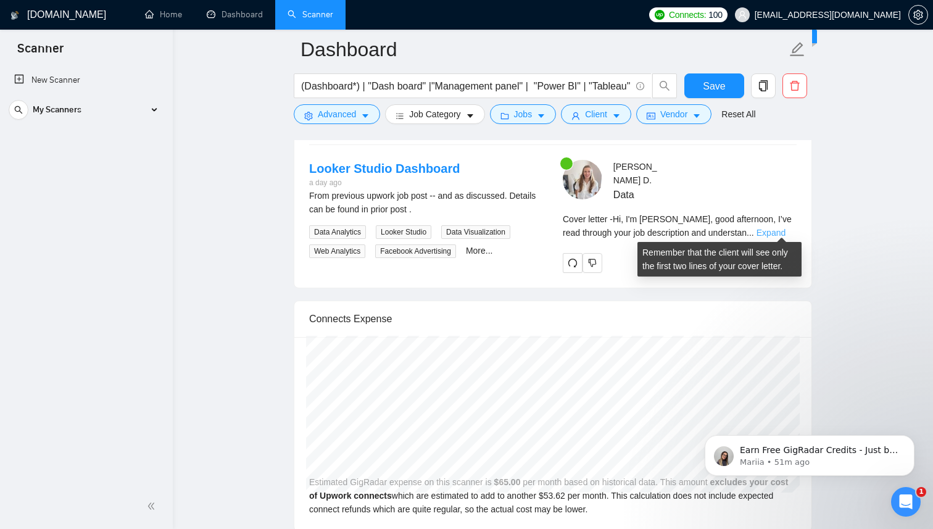
click at [780, 233] on link "Expand" at bounding box center [771, 233] width 29 height 10
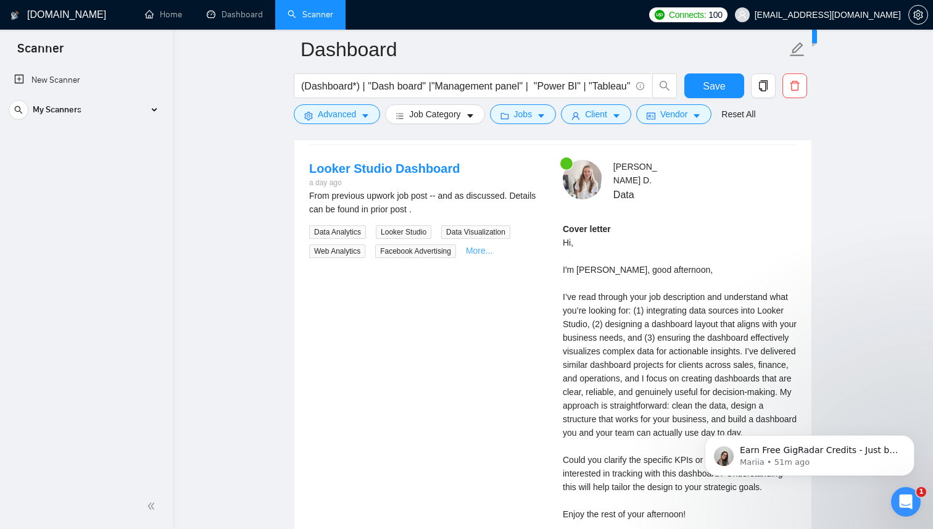
click at [486, 252] on link "More..." at bounding box center [479, 251] width 27 height 10
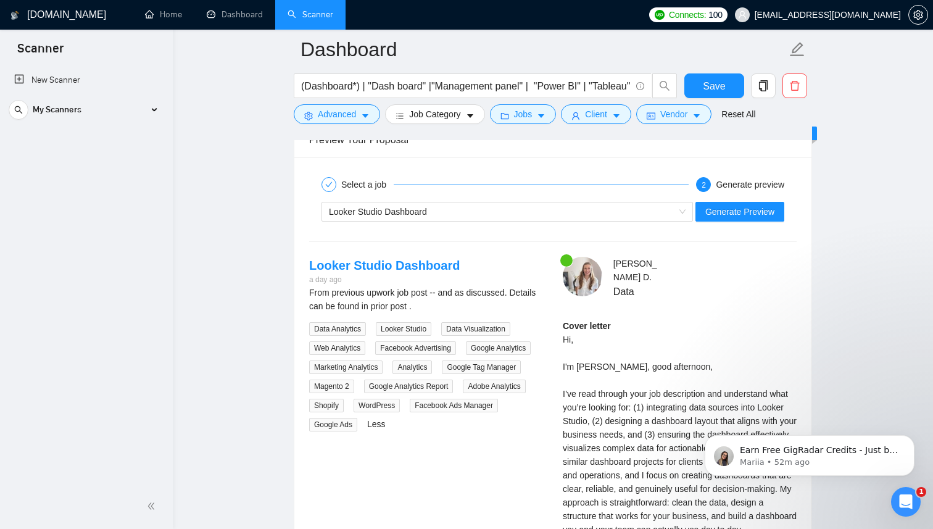
scroll to position [2513, 0]
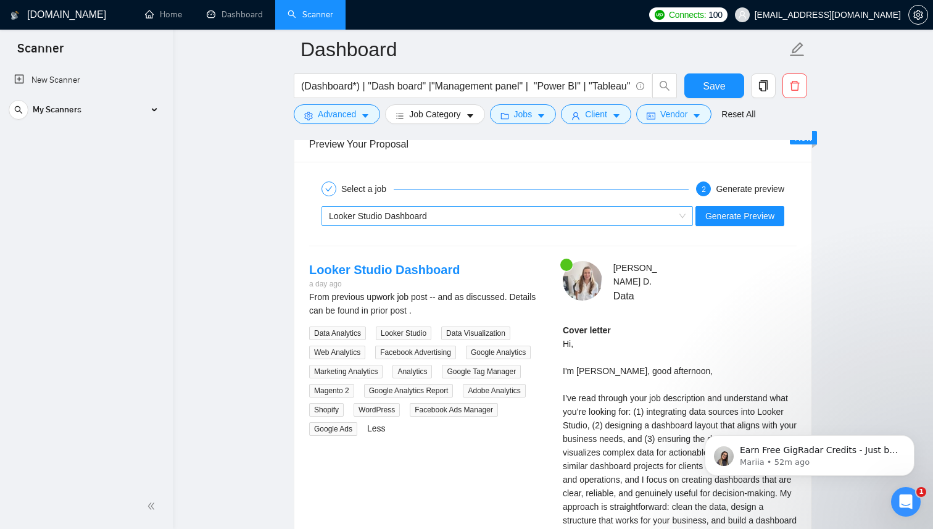
click at [642, 219] on div "Looker Studio Dashboard" at bounding box center [502, 216] width 346 height 19
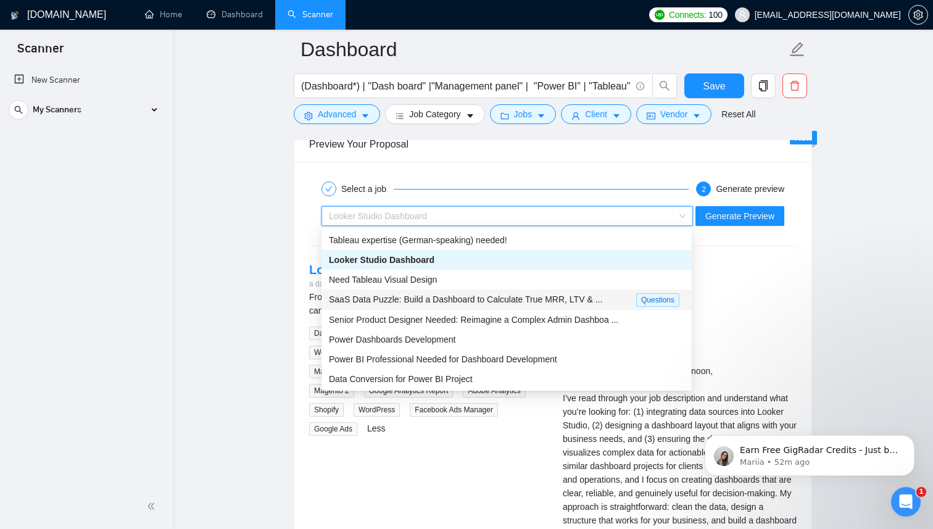
click at [518, 297] on span "SaaS Data Puzzle: Build a Dashboard to Calculate True MRR, LTV & ..." at bounding box center [465, 299] width 273 height 10
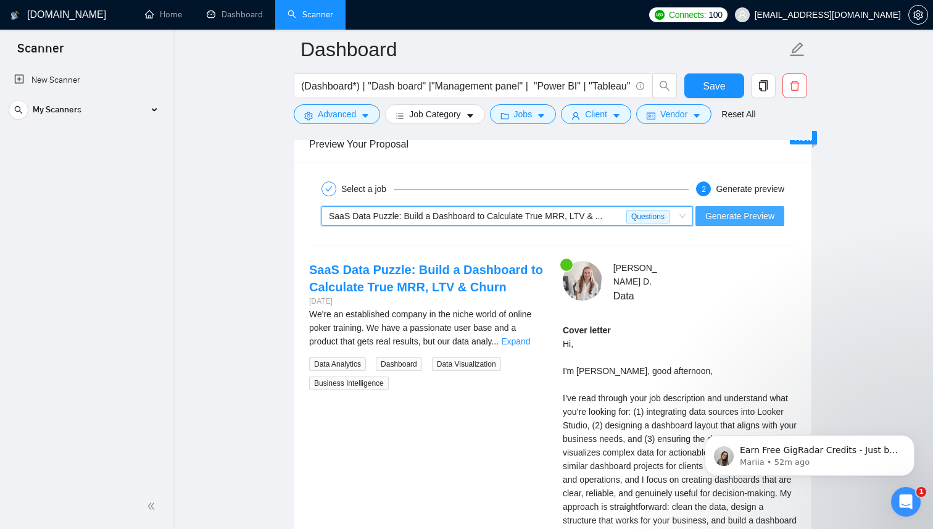
click at [741, 210] on span "Generate Preview" at bounding box center [739, 216] width 69 height 14
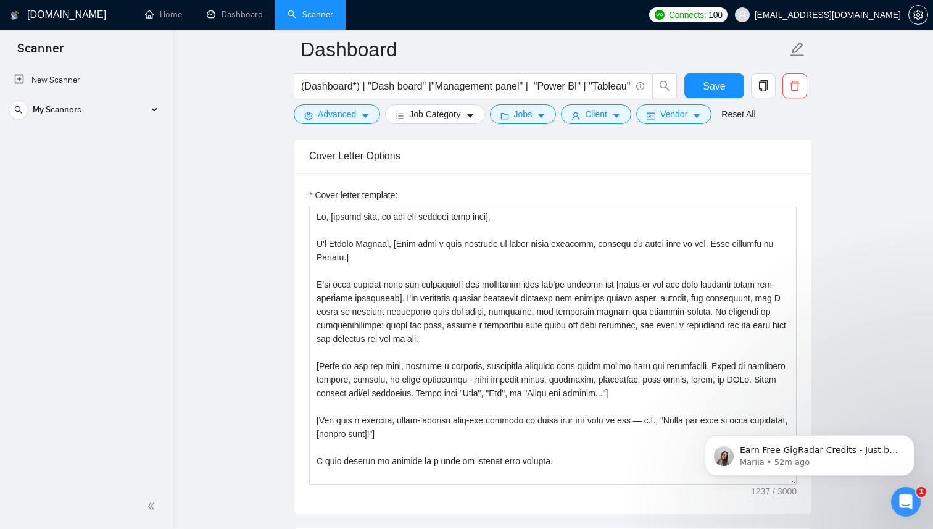
scroll to position [1504, 0]
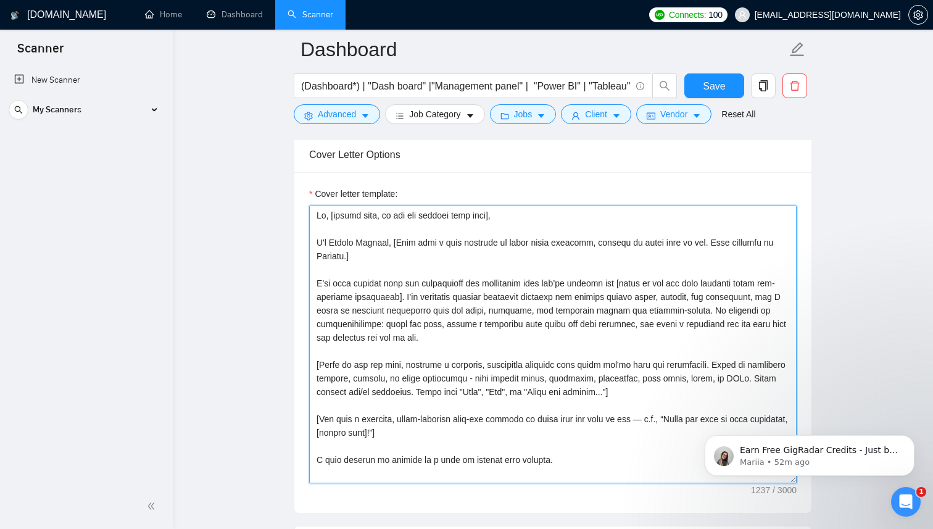
click at [701, 310] on textarea "Cover letter template:" at bounding box center [553, 345] width 488 height 278
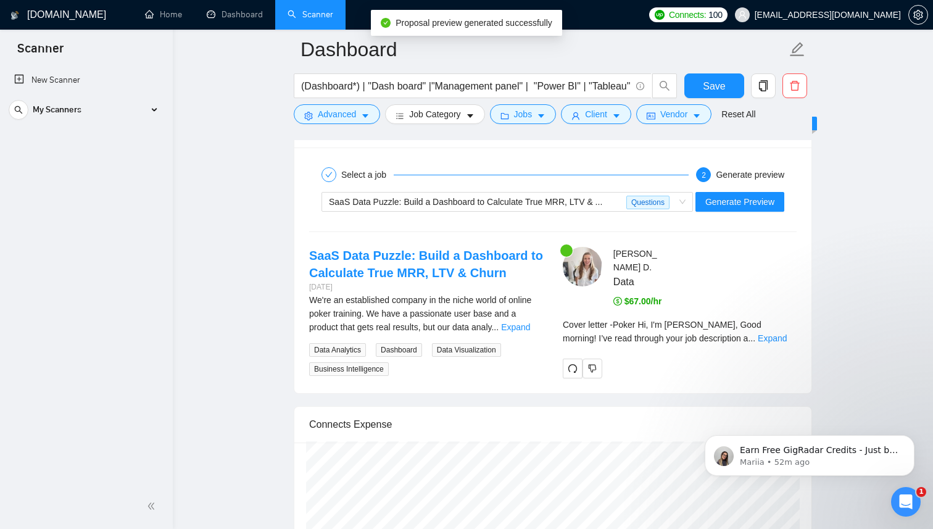
scroll to position [2532, 0]
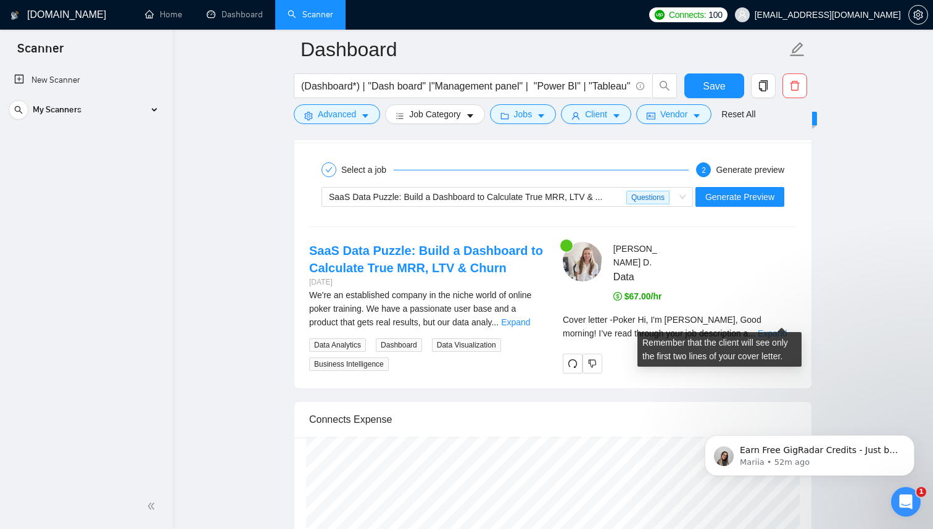
click at [783, 328] on link "Expand" at bounding box center [772, 333] width 29 height 10
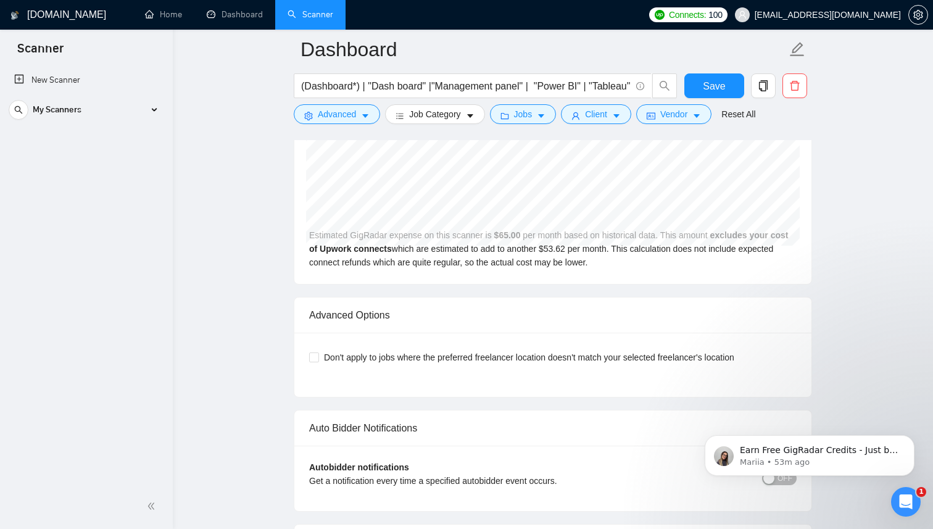
scroll to position [3402, 0]
click at [321, 357] on span "Don't apply to jobs where the preferred freelancer location doesn't match your …" at bounding box center [529, 356] width 420 height 14
click at [318, 357] on input "Don't apply to jobs where the preferred freelancer location doesn't match your …" at bounding box center [313, 355] width 9 height 9
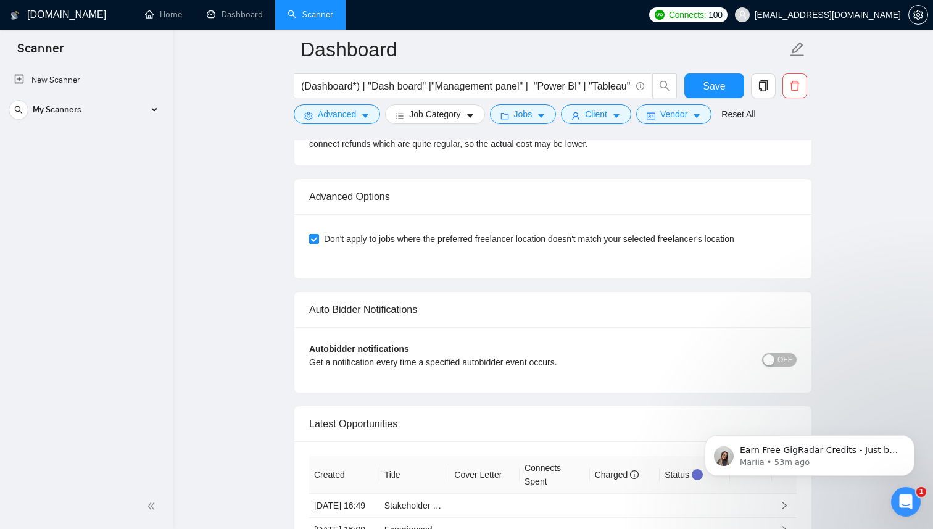
scroll to position [3528, 0]
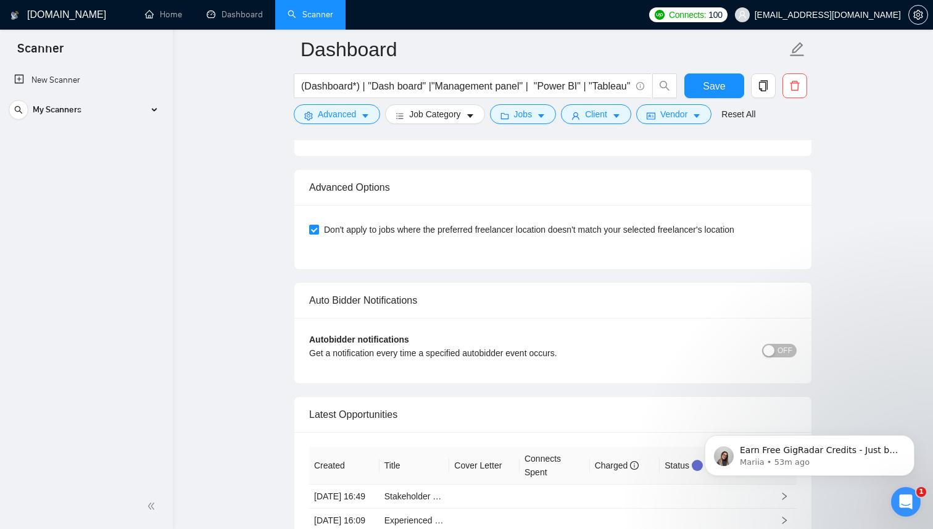
click at [770, 353] on div "button" at bounding box center [768, 350] width 11 height 11
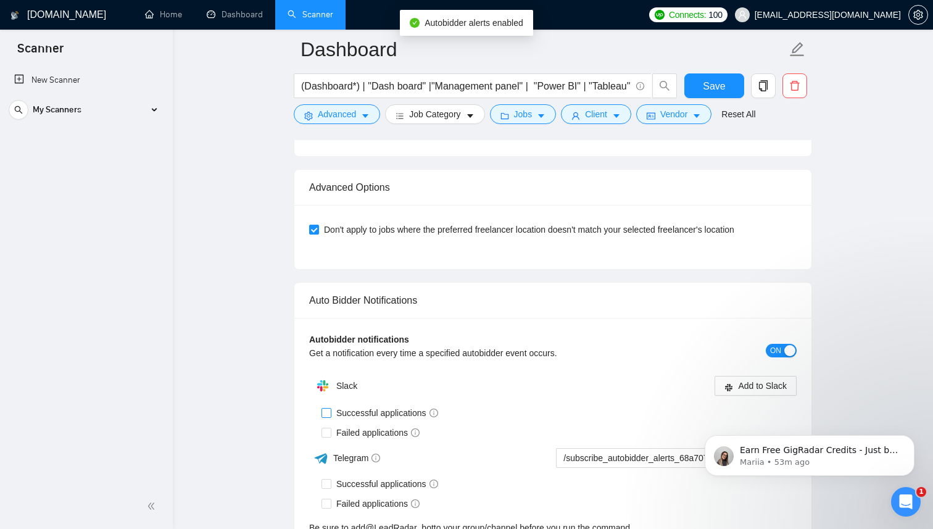
click at [327, 412] on input "Successful applications" at bounding box center [326, 412] width 9 height 9
click at [330, 433] on input "Failed applications" at bounding box center [326, 432] width 9 height 9
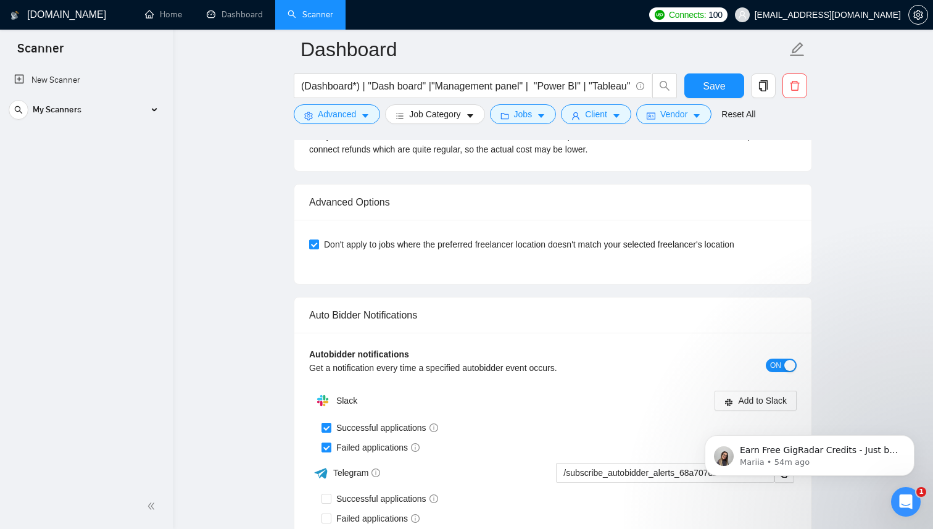
scroll to position [3515, 0]
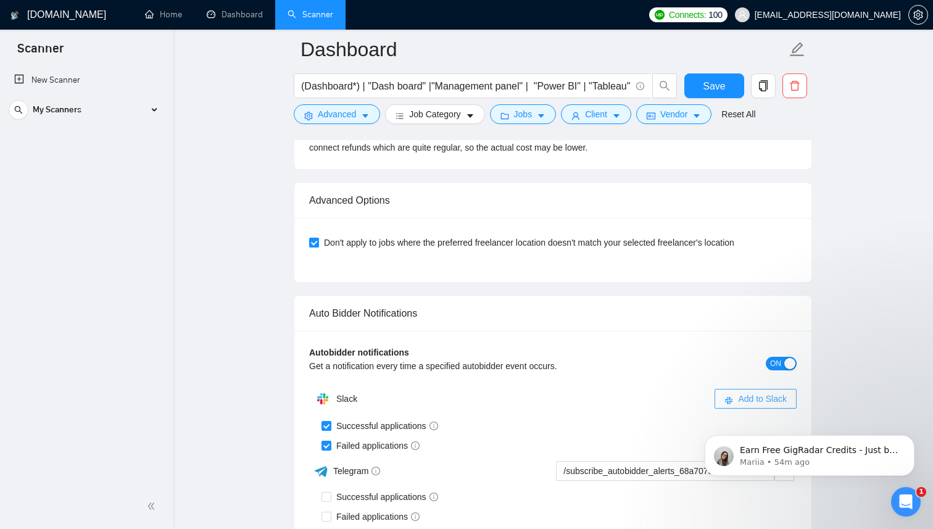
click at [758, 404] on span "Add to Slack" at bounding box center [762, 399] width 49 height 14
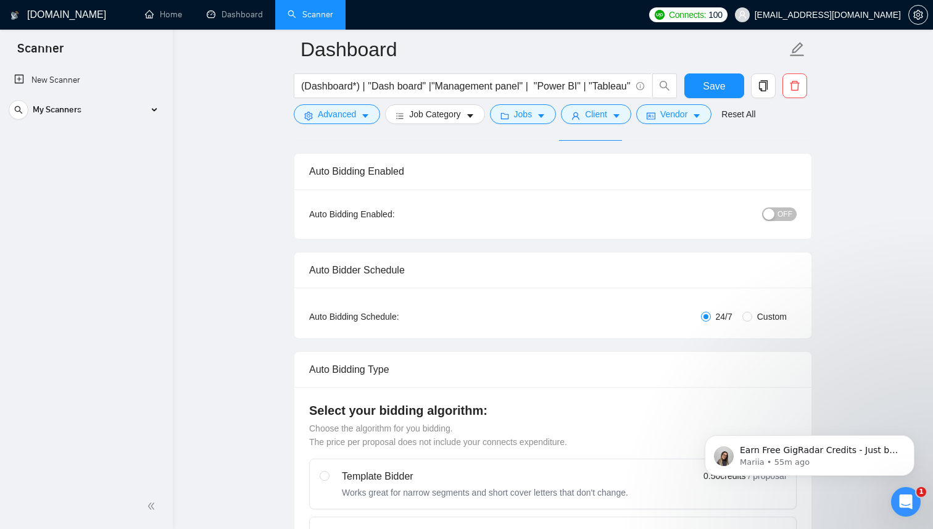
scroll to position [85, 0]
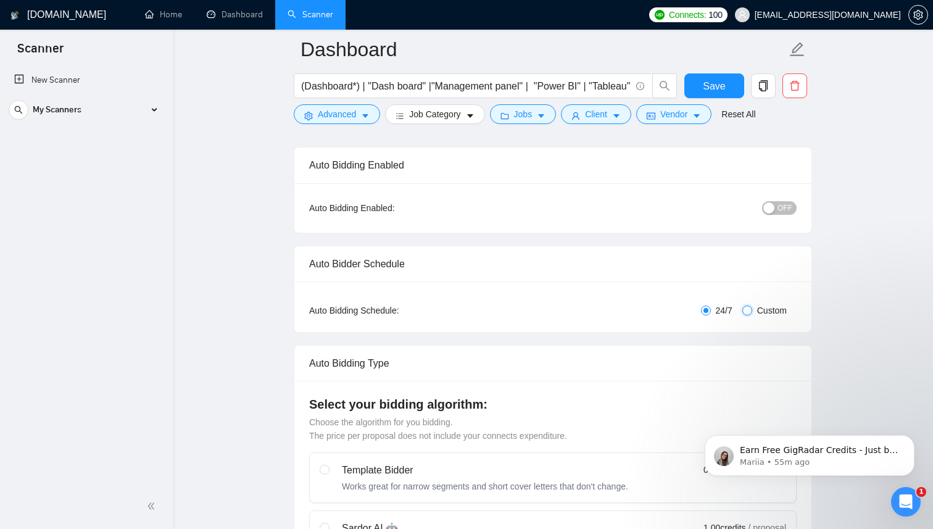
click at [749, 309] on input "Custom" at bounding box center [747, 310] width 10 height 10
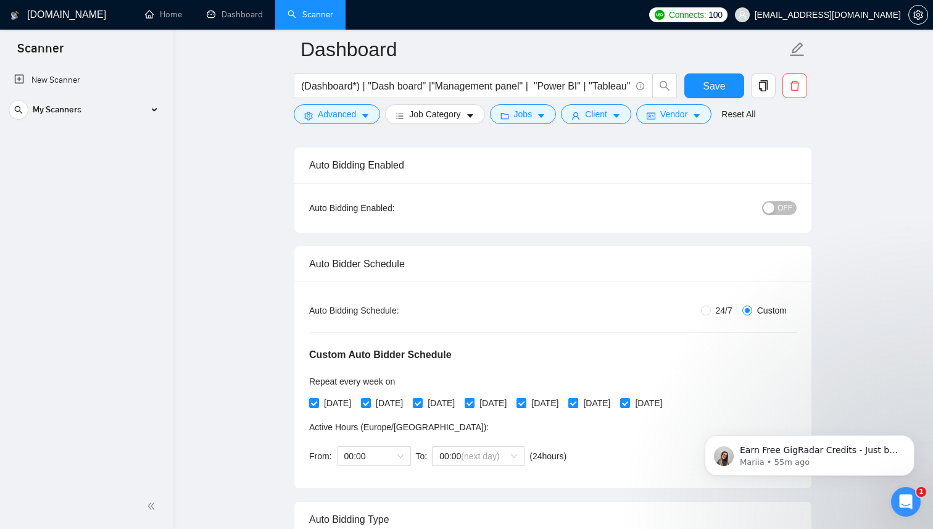
click at [577, 403] on input "[DATE]" at bounding box center [572, 402] width 9 height 9
click at [630, 402] on span at bounding box center [625, 403] width 10 height 10
click at [629, 402] on input "[DATE]" at bounding box center [624, 402] width 9 height 9
click at [380, 456] on span "00:00" at bounding box center [373, 456] width 59 height 19
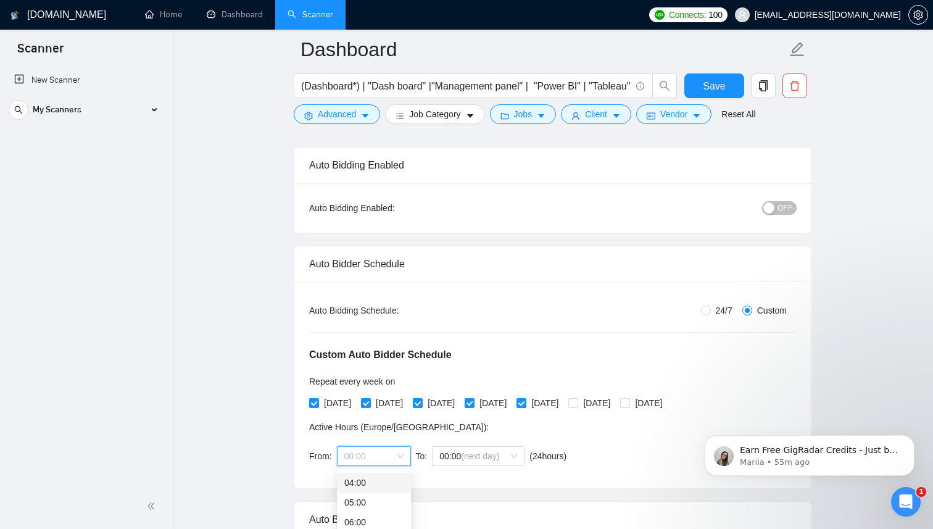
click at [378, 482] on div "04:00" at bounding box center [373, 483] width 59 height 14
click at [499, 460] on span "(next day)" at bounding box center [480, 456] width 38 height 10
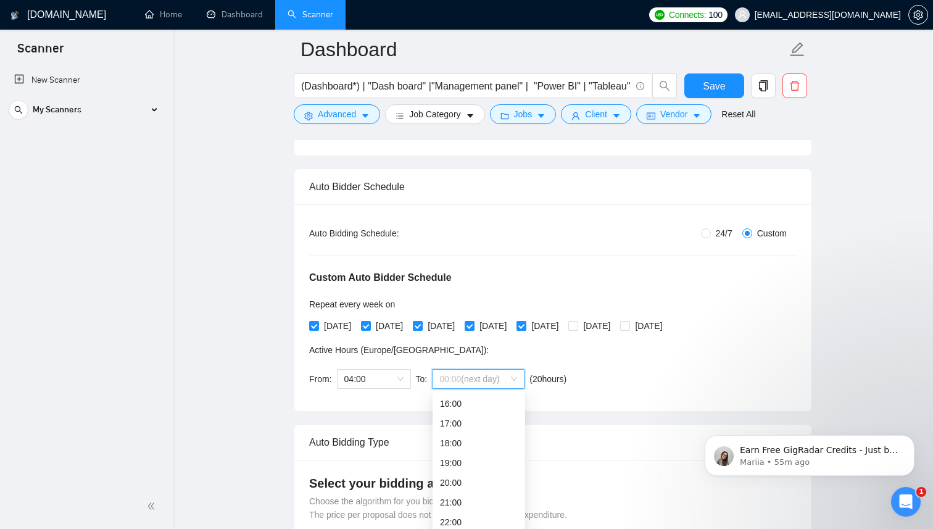
scroll to position [179, 0]
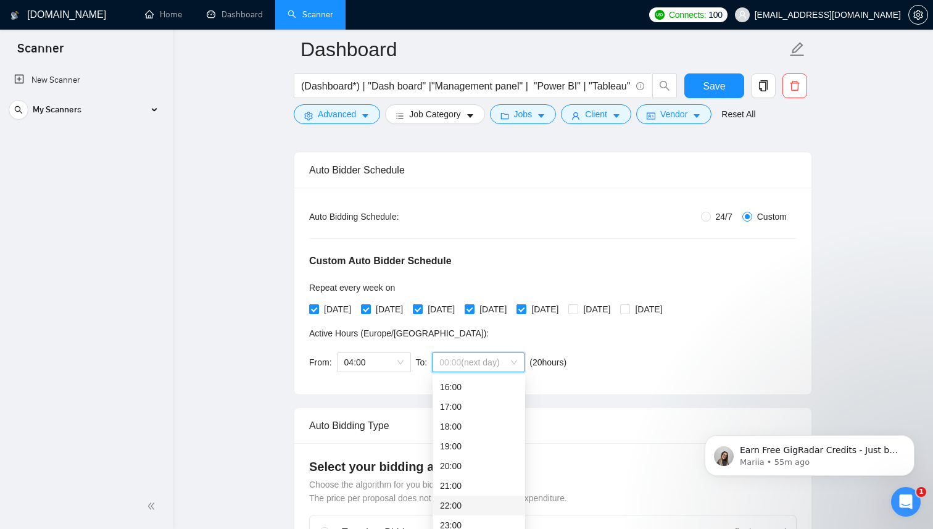
click at [467, 499] on div "22:00" at bounding box center [479, 506] width 78 height 14
click at [642, 384] on div "Auto Bidding Type: Automated (recommended) Semi-automated Auto Bidding Schedule…" at bounding box center [552, 291] width 517 height 207
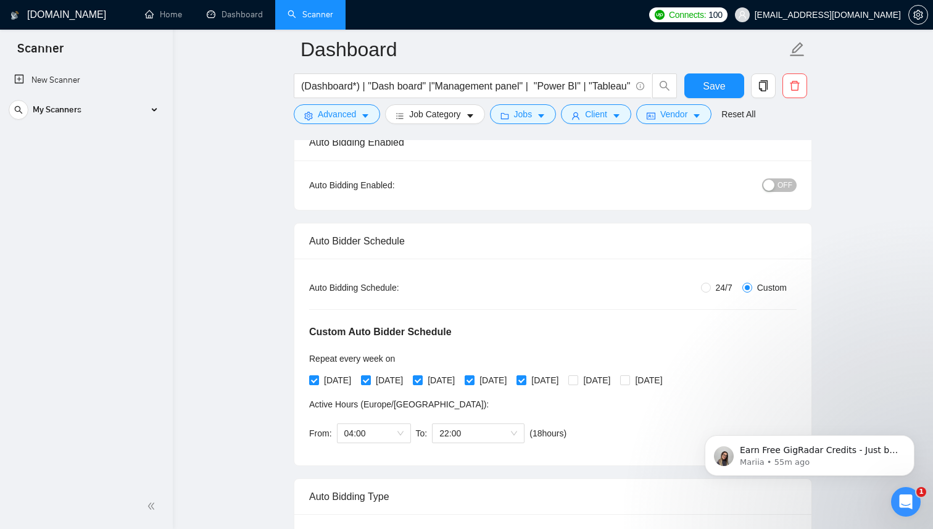
scroll to position [98, 0]
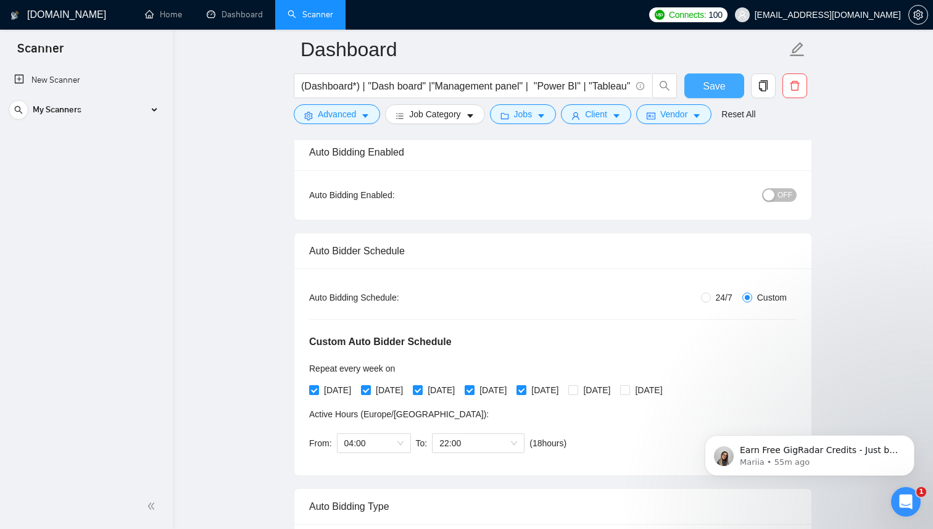
click at [723, 93] on span "Save" at bounding box center [714, 85] width 22 height 15
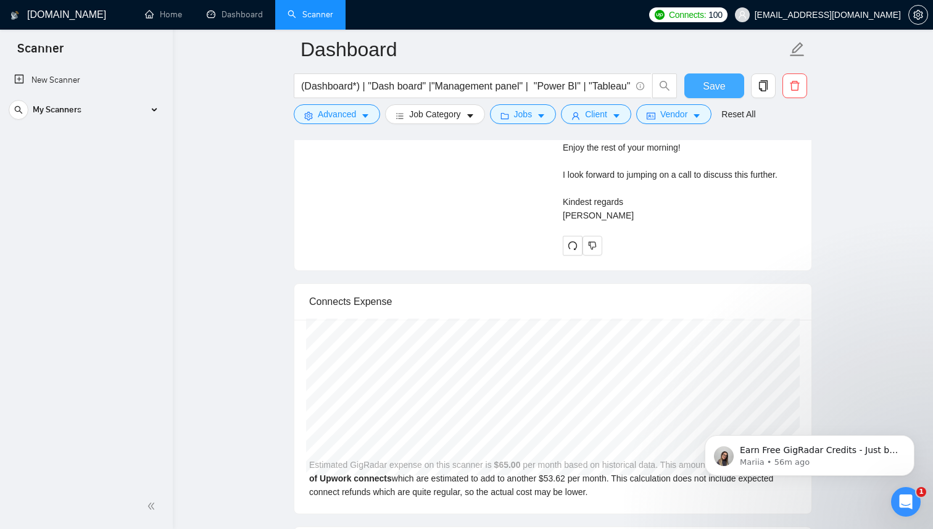
scroll to position [3173, 0]
click at [913, 439] on icon "Dismiss notification" at bounding box center [911, 438] width 7 height 7
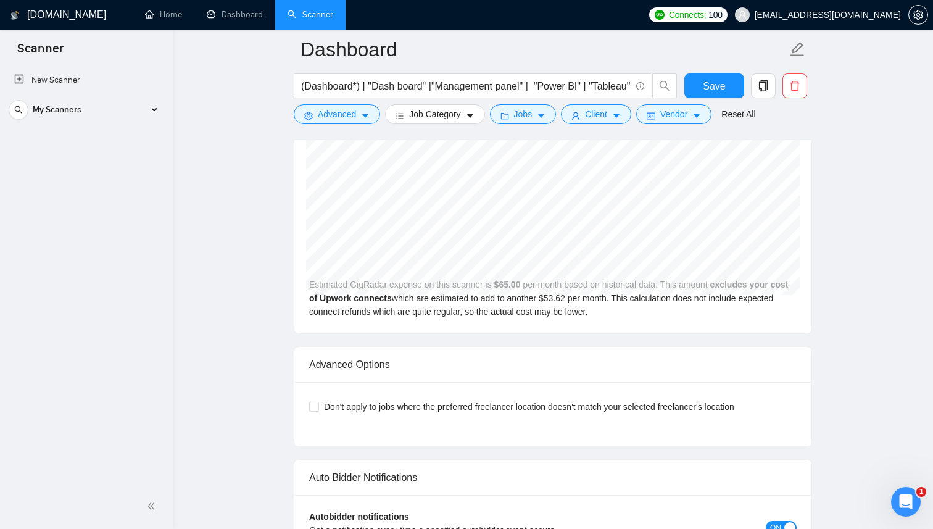
scroll to position [3354, 0]
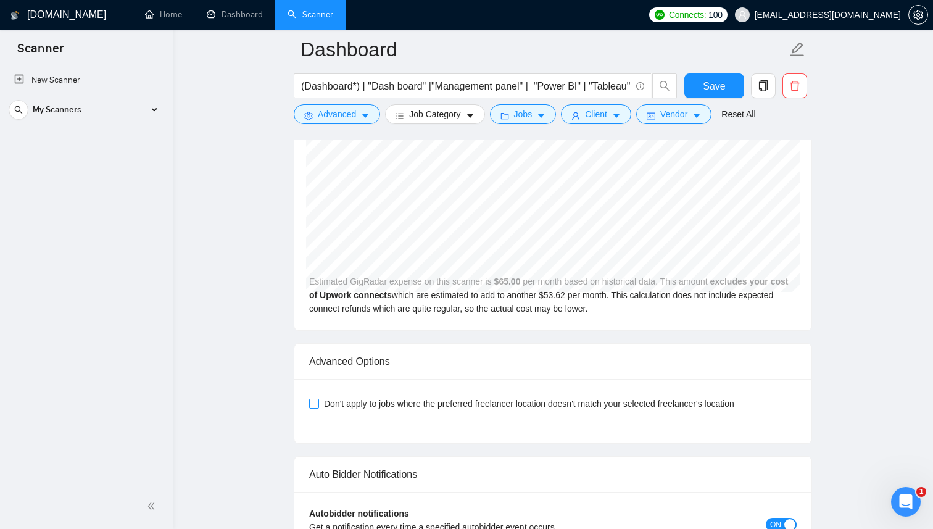
click at [317, 403] on input "Don't apply to jobs where the preferred freelancer location doesn't match your …" at bounding box center [313, 403] width 9 height 9
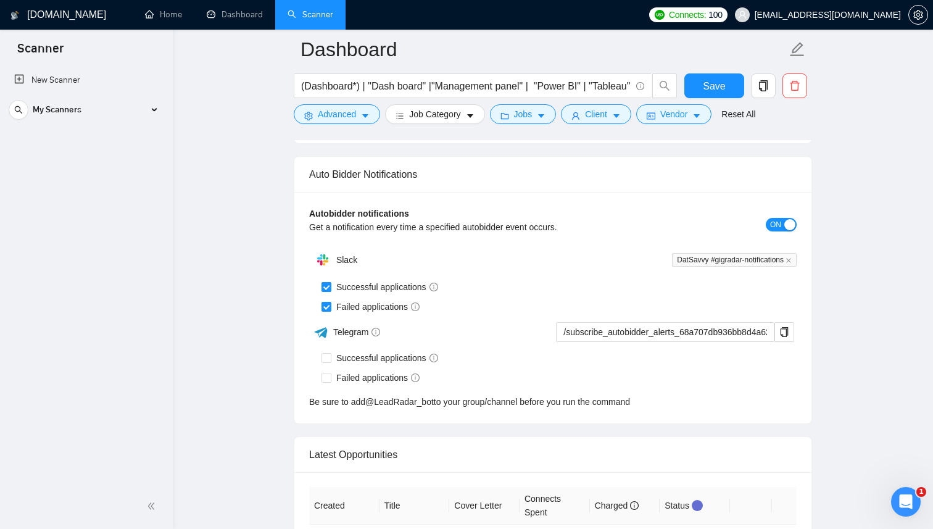
scroll to position [3651, 0]
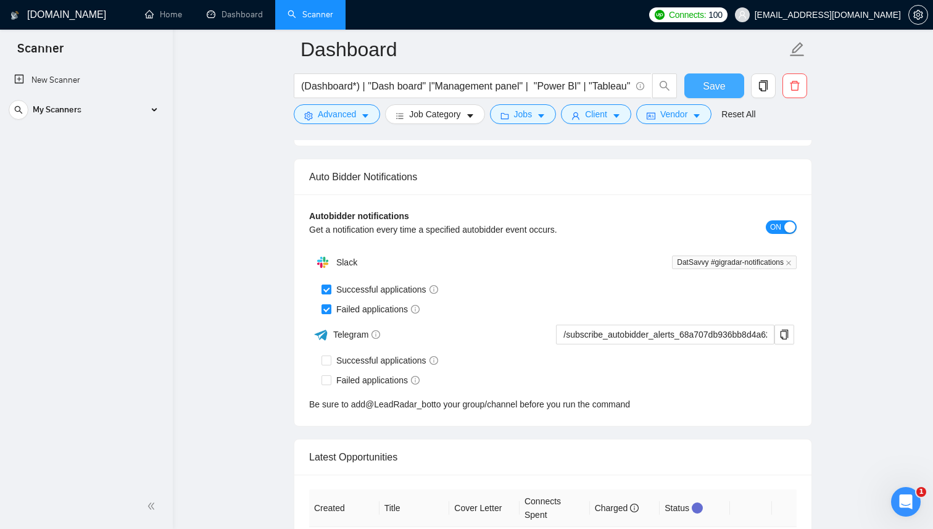
click at [713, 91] on span "Save" at bounding box center [714, 85] width 22 height 15
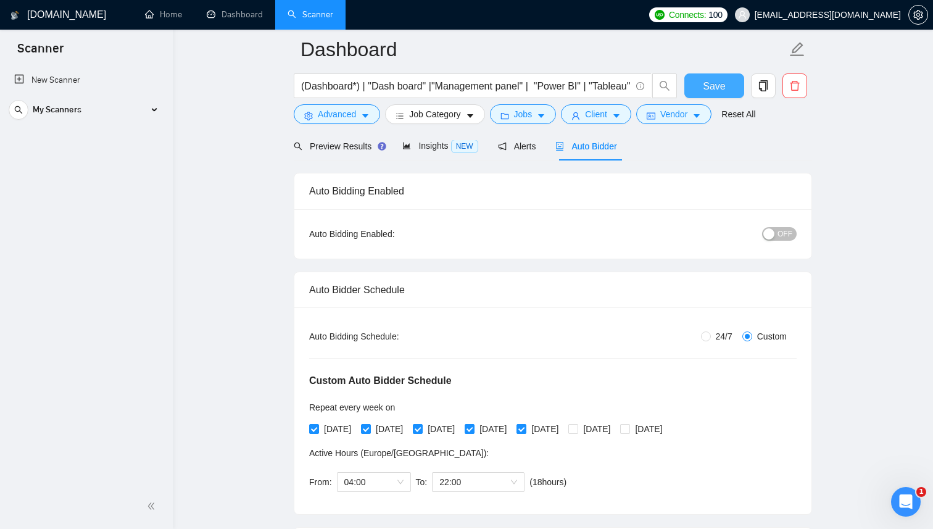
scroll to position [0, 0]
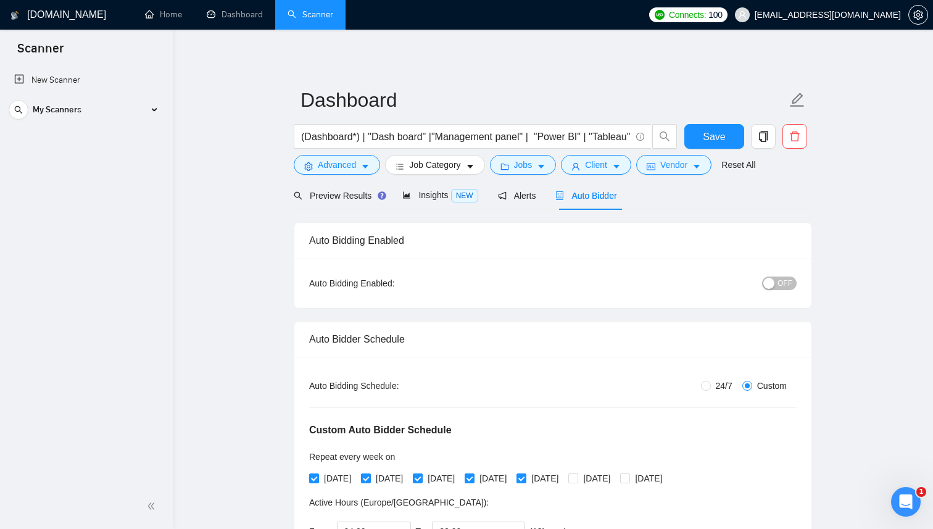
click at [771, 280] on div "button" at bounding box center [768, 283] width 11 height 11
click at [715, 137] on span "Save" at bounding box center [714, 136] width 22 height 15
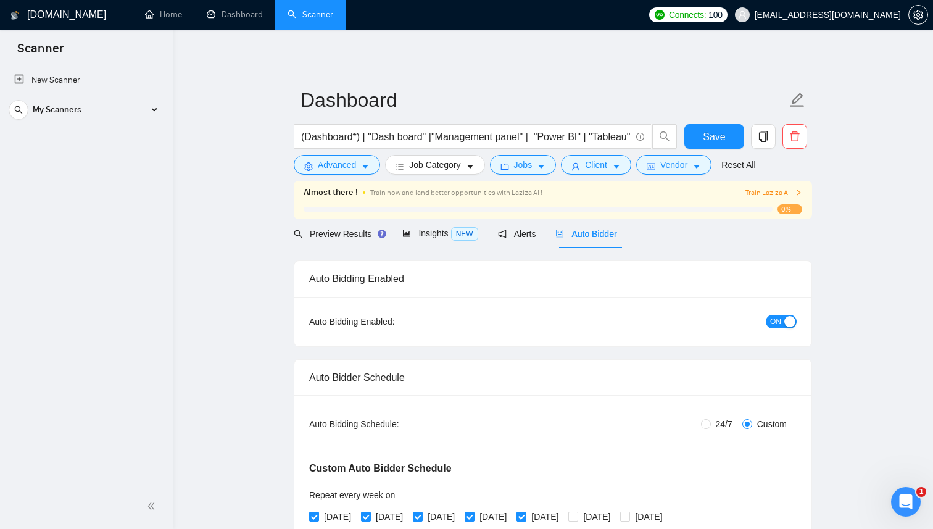
click at [781, 190] on span "Train Laziza AI" at bounding box center [773, 193] width 57 height 12
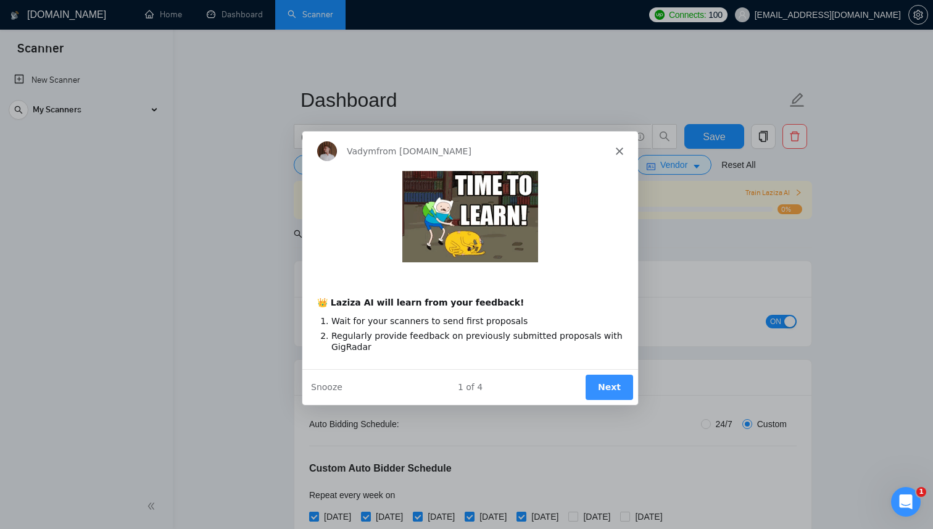
click at [612, 386] on button "Next" at bounding box center [609, 386] width 48 height 25
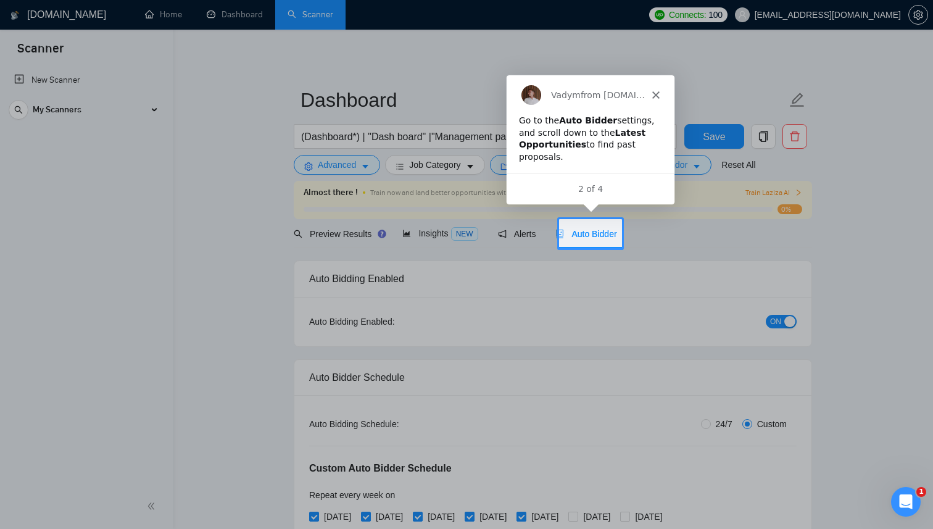
click at [605, 227] on div "Auto Bidder" at bounding box center [585, 234] width 61 height 14
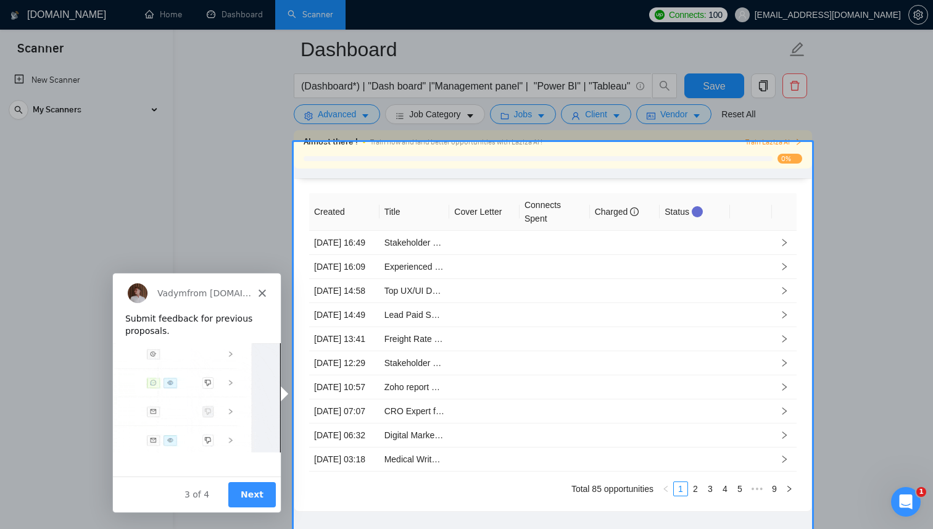
scroll to position [3975, 0]
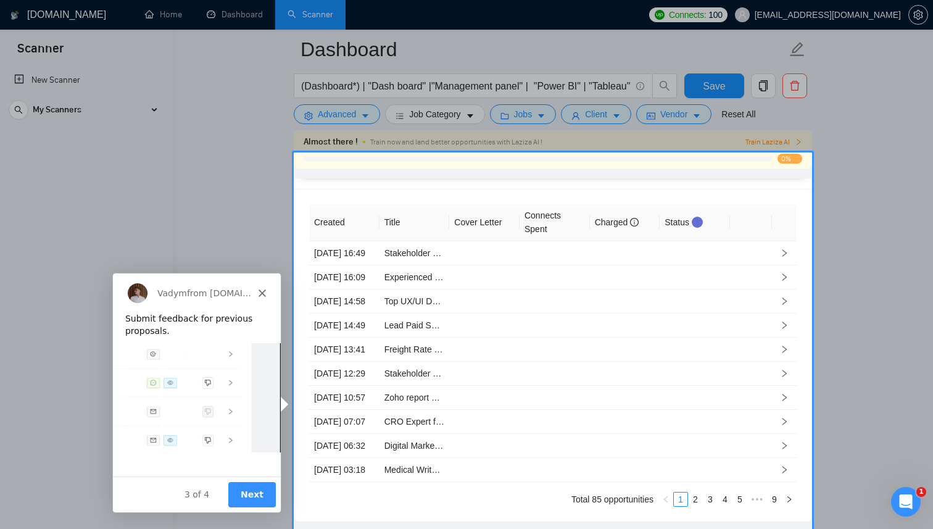
click at [246, 489] on button "Next" at bounding box center [252, 493] width 48 height 25
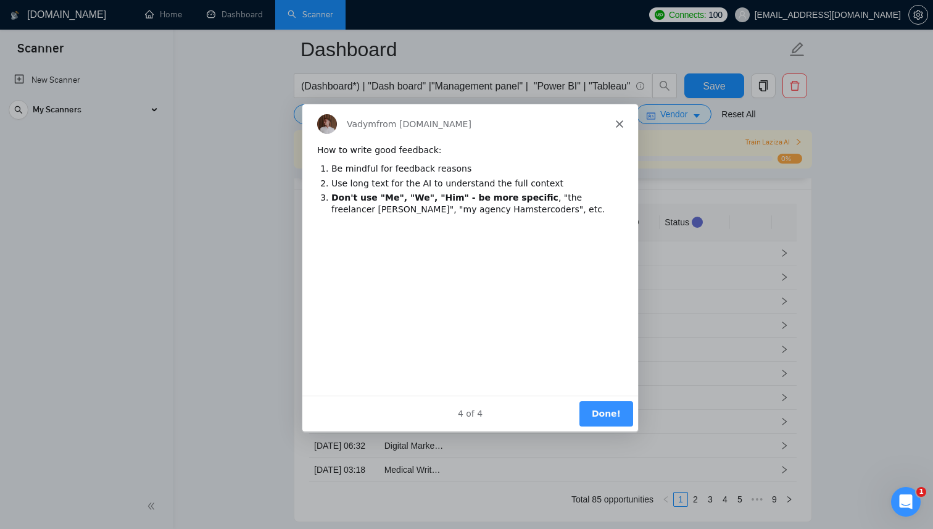
scroll to position [0, 0]
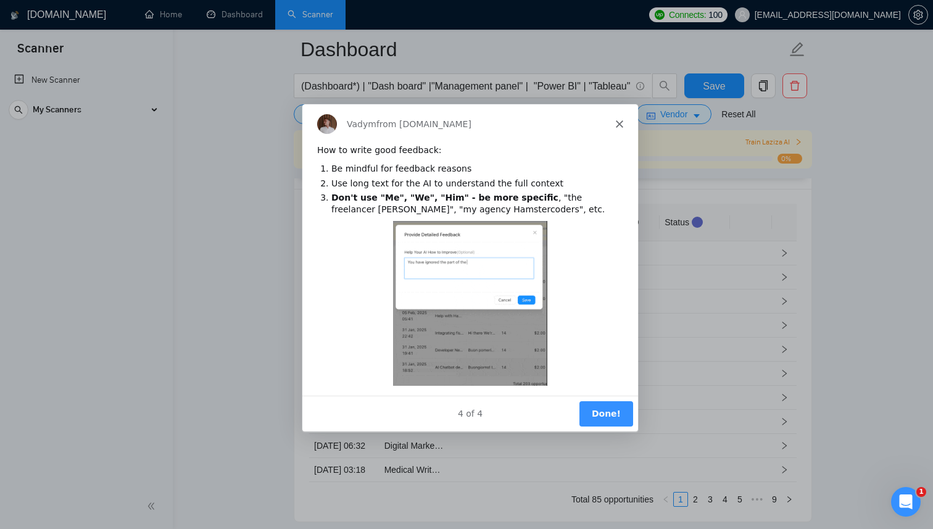
click at [602, 417] on button "Done!" at bounding box center [606, 413] width 54 height 25
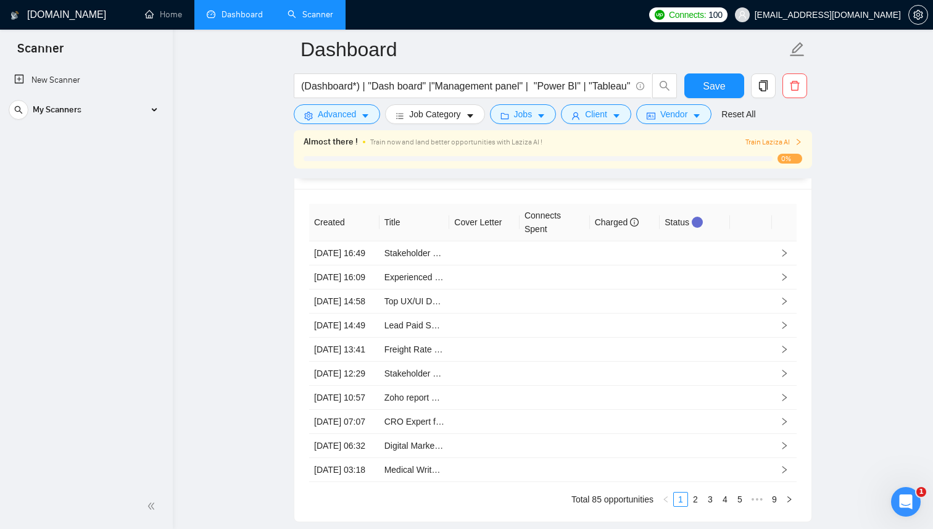
click at [221, 17] on link "Dashboard" at bounding box center [235, 14] width 56 height 10
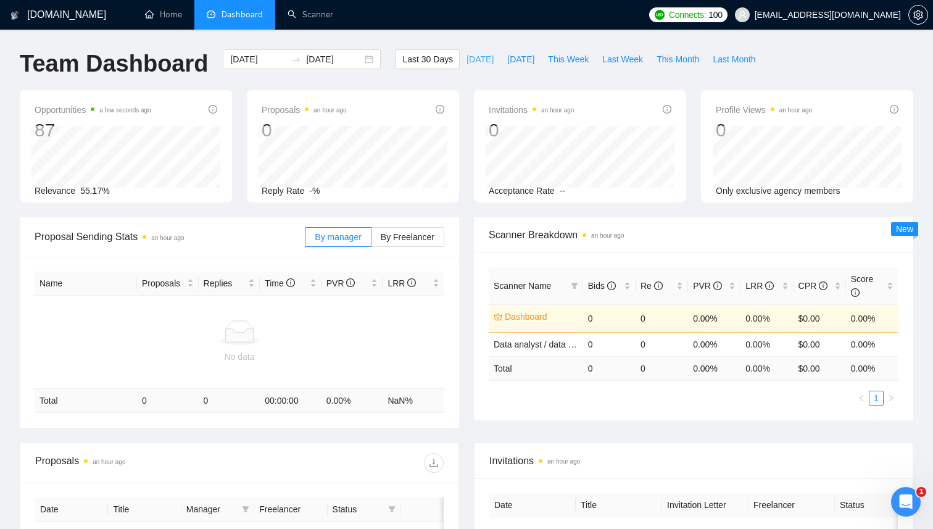
click at [470, 56] on span "[DATE]" at bounding box center [480, 59] width 27 height 14
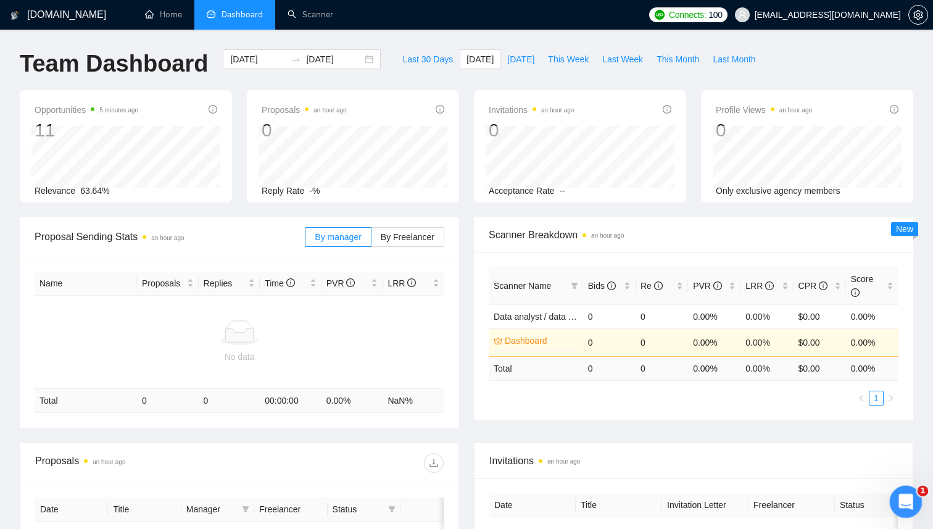
click at [904, 500] on icon "Open Intercom Messenger" at bounding box center [904, 500] width 9 height 10
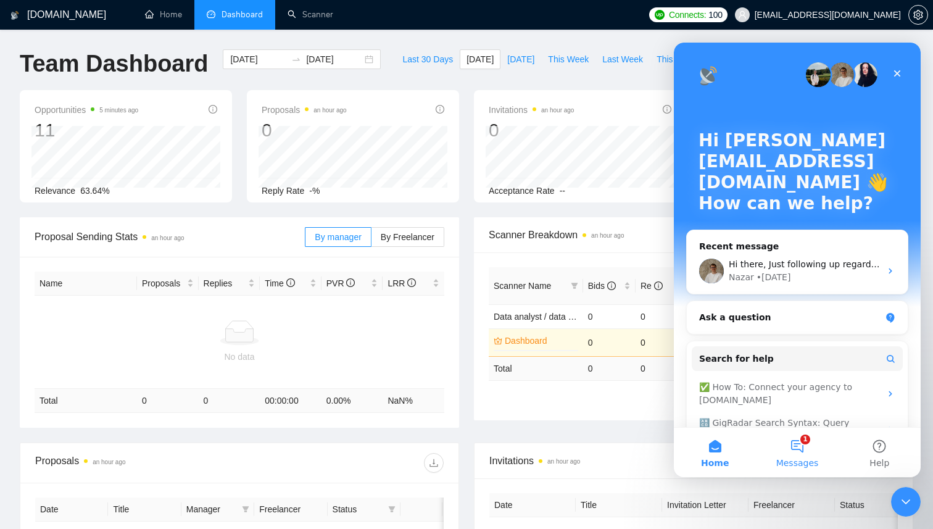
click at [794, 450] on button "1 Messages" at bounding box center [797, 452] width 82 height 49
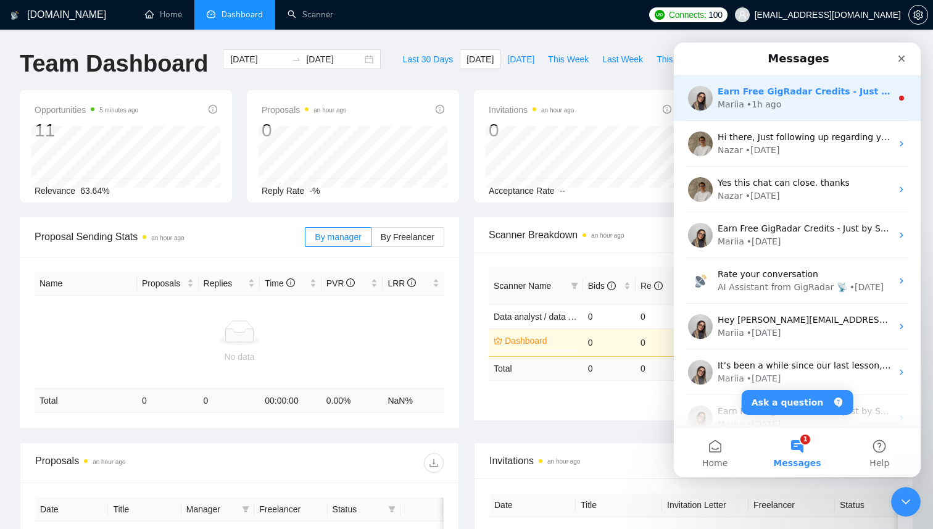
click at [782, 107] on div "Mariia • 1h ago" at bounding box center [805, 104] width 174 height 13
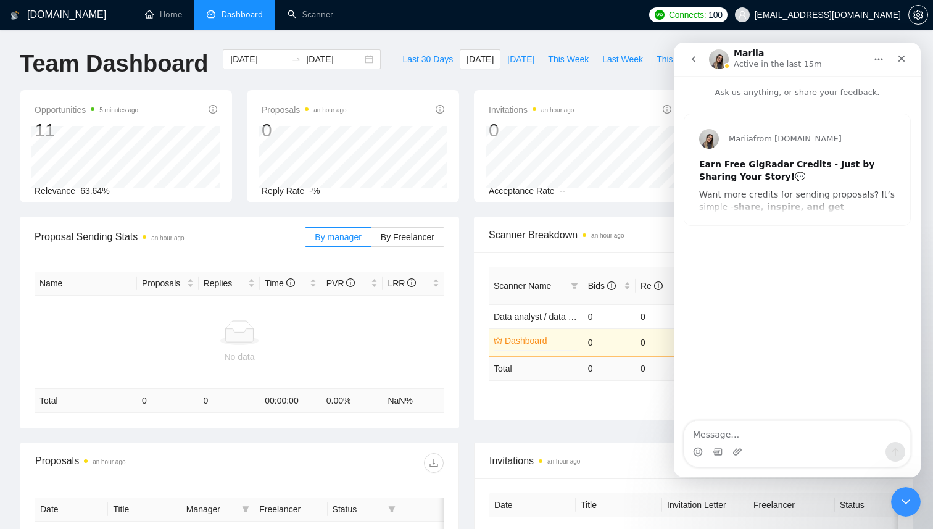
click at [760, 434] on textarea "Message…" at bounding box center [797, 431] width 226 height 21
click at [828, 194] on div "Mariia from [DOMAIN_NAME] Earn Free GigRadar Credits - Just by Sharing Your Sto…" at bounding box center [797, 169] width 226 height 111
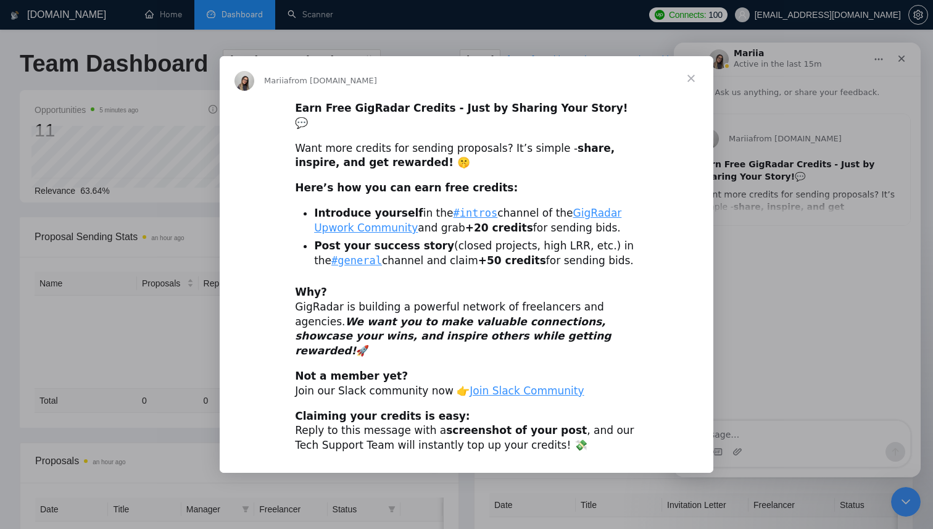
click at [758, 430] on div "Intercom messenger" at bounding box center [466, 264] width 933 height 529
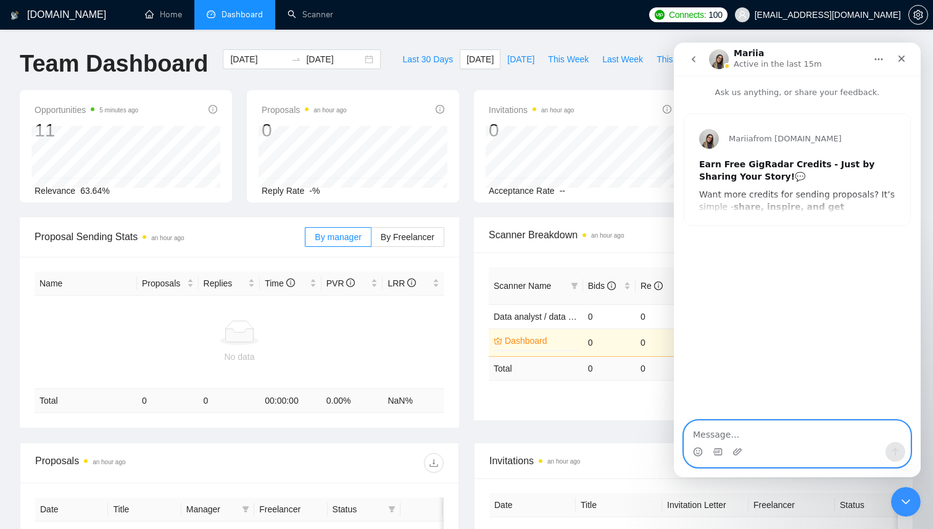
click at [725, 439] on textarea "Message…" at bounding box center [797, 431] width 226 height 21
click at [737, 452] on icon "Upload attachment" at bounding box center [738, 452] width 10 height 10
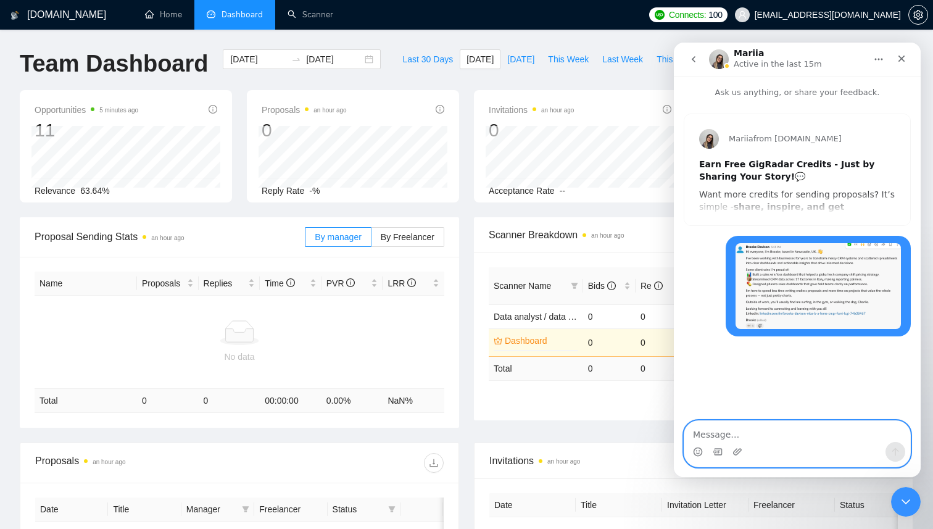
click at [764, 434] on textarea "Message…" at bounding box center [797, 431] width 226 height 21
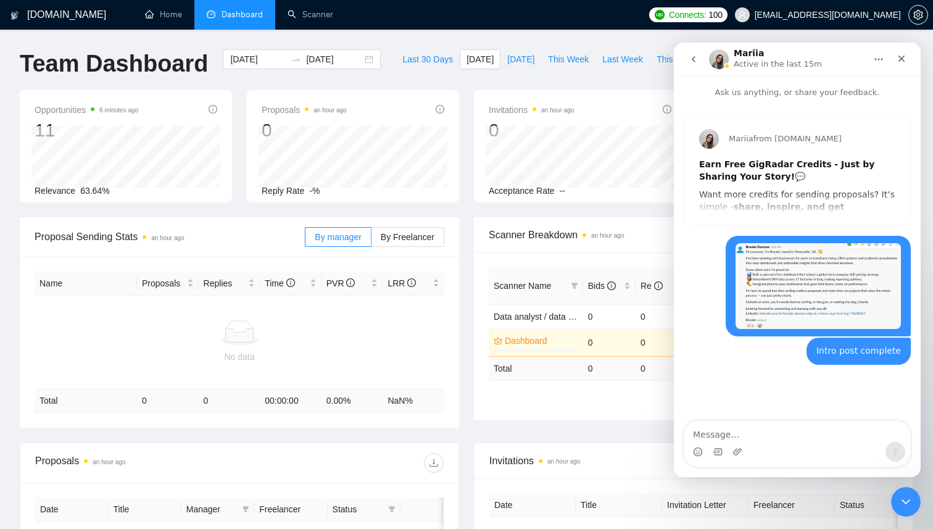
click at [696, 56] on icon "go back" at bounding box center [694, 59] width 10 height 10
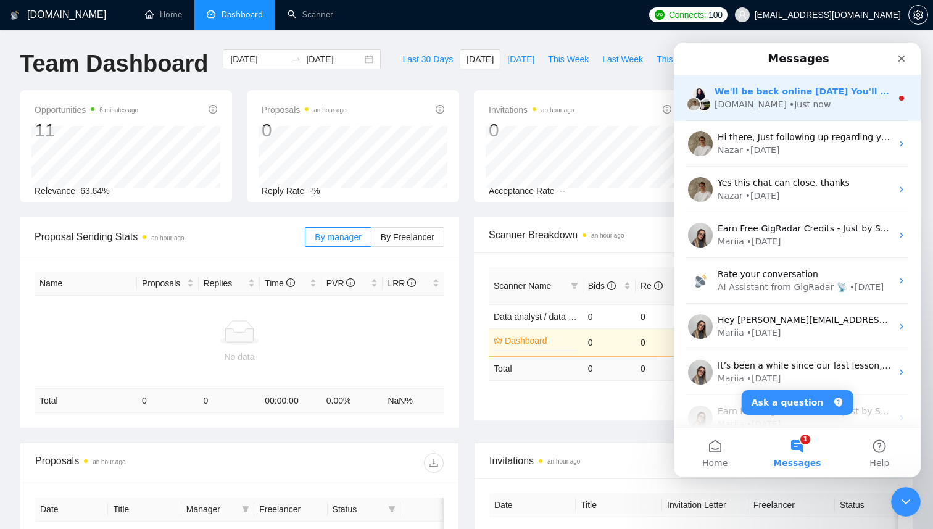
click at [789, 103] on div "• Just now" at bounding box center [809, 104] width 41 height 13
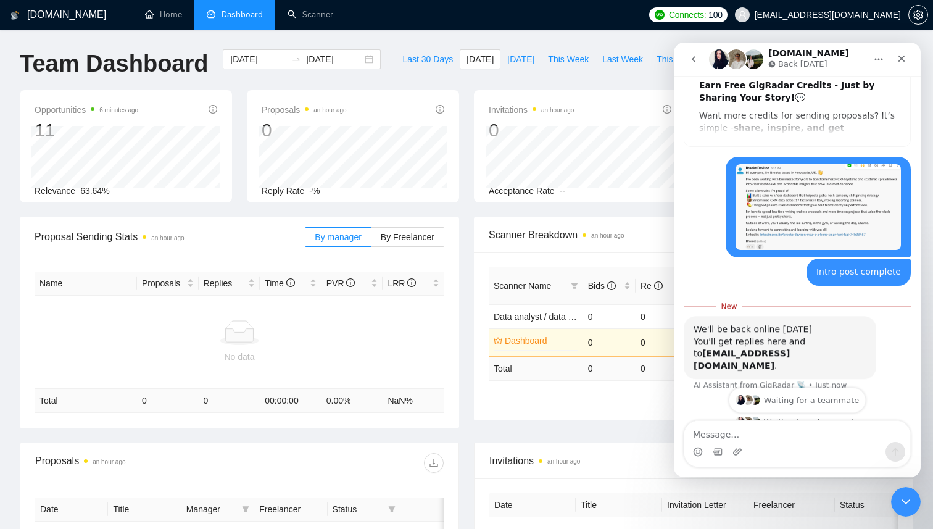
scroll to position [85, 0]
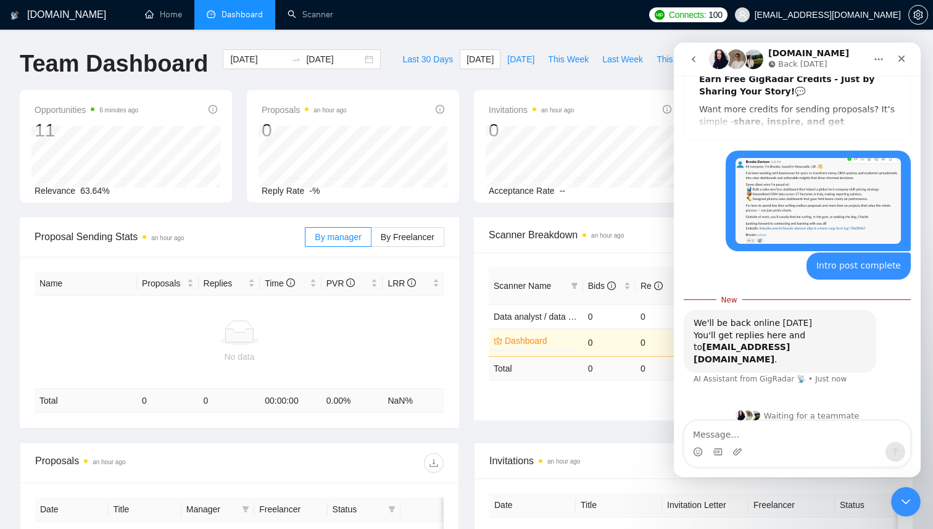
click at [692, 54] on icon "go back" at bounding box center [694, 59] width 10 height 10
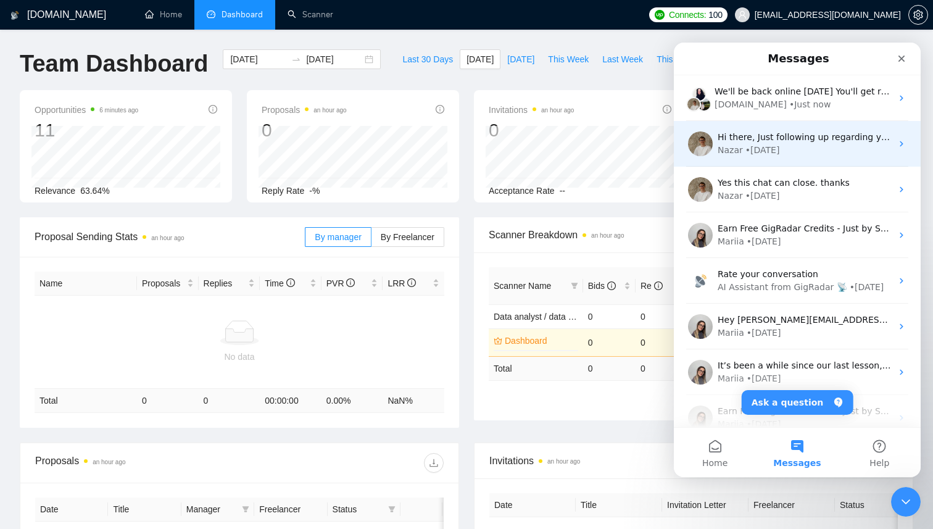
click at [753, 155] on div "• [DATE]" at bounding box center [762, 150] width 35 height 13
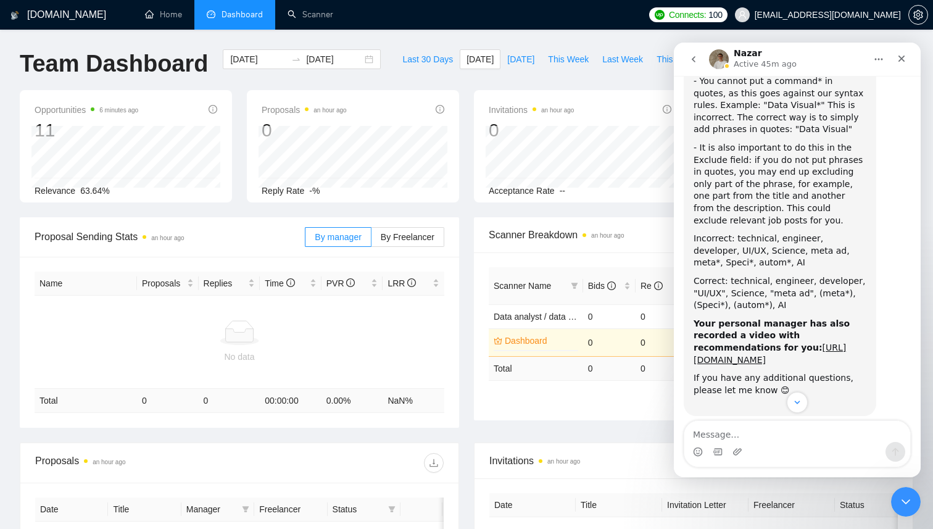
scroll to position [1859, 0]
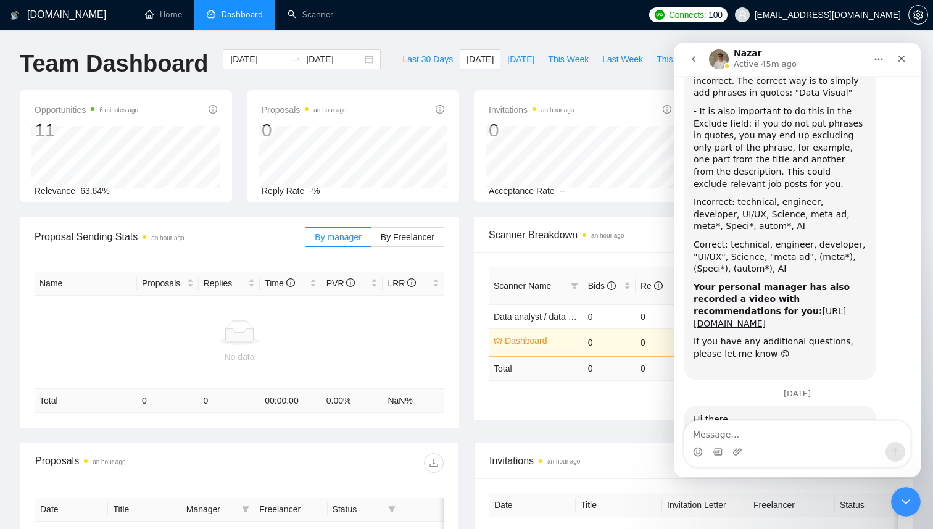
click at [733, 434] on textarea "Message…" at bounding box center [797, 431] width 226 height 21
click at [760, 439] on textarea "Thank you. I appreicate the support" at bounding box center [797, 431] width 226 height 21
click at [762, 436] on textarea "Thank you. I appreicate the support" at bounding box center [797, 431] width 226 height 21
click at [844, 428] on textarea "Thank you. I appreciate the support" at bounding box center [797, 431] width 226 height 21
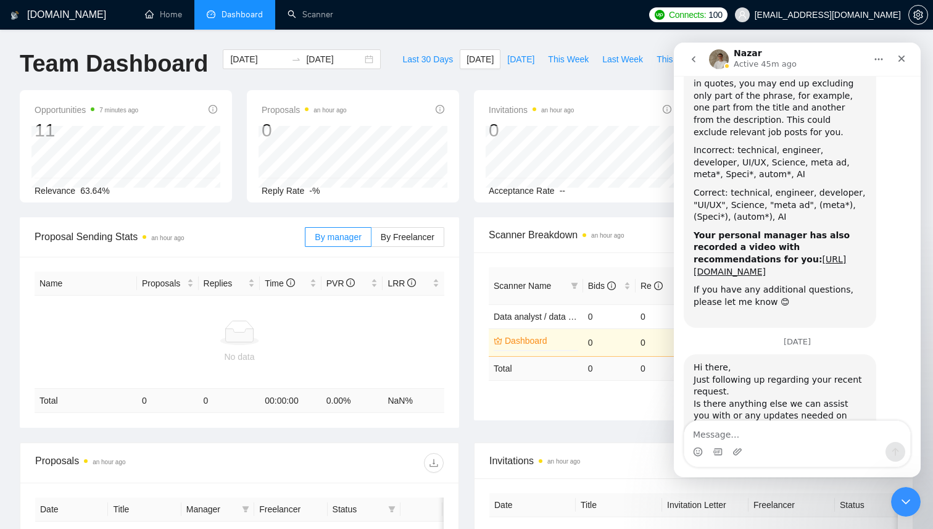
scroll to position [1912, 0]
click at [310, 15] on link "Scanner" at bounding box center [311, 14] width 46 height 10
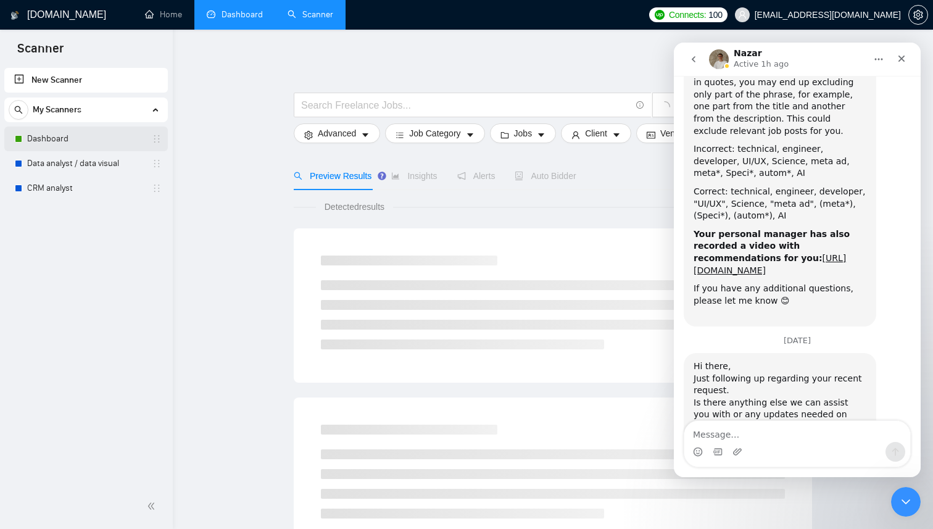
click at [107, 136] on link "Dashboard" at bounding box center [85, 139] width 117 height 25
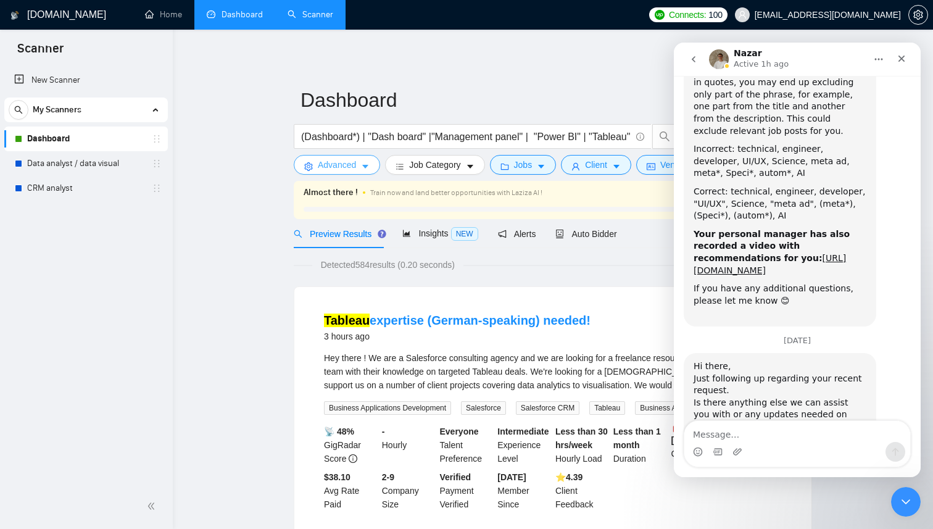
click at [368, 161] on button "Advanced" at bounding box center [337, 165] width 86 height 20
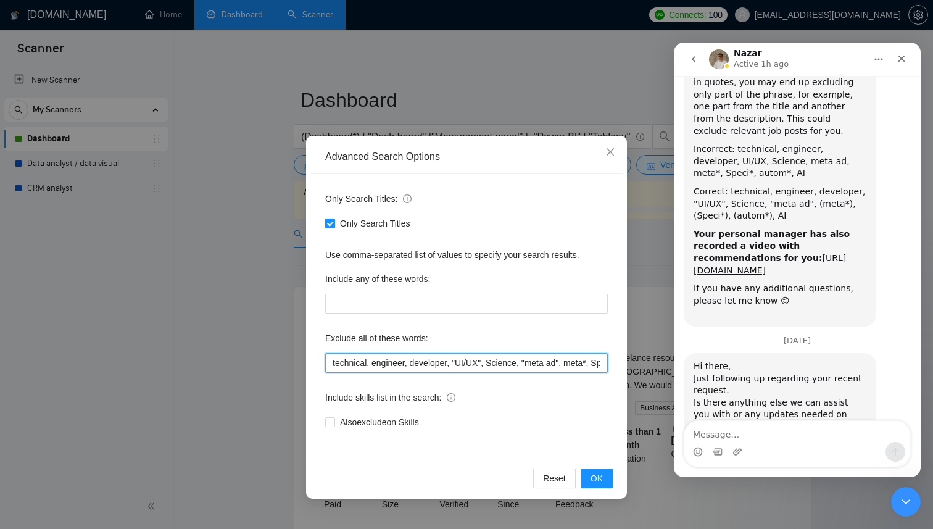
click at [572, 367] on input "technical, engineer, developer, "UI/UX", Science, "meta ad", meta*, Speci*, aut…" at bounding box center [466, 363] width 283 height 20
click at [605, 364] on input "technical, engineer, developer, "UI/UX", Science, "meta ad", meta*, Speci*, aut…" at bounding box center [466, 363] width 283 height 20
paste input ""No agency", "No agencies", "[No agency]", "(No agency)", "[No agencies]", "(No…"
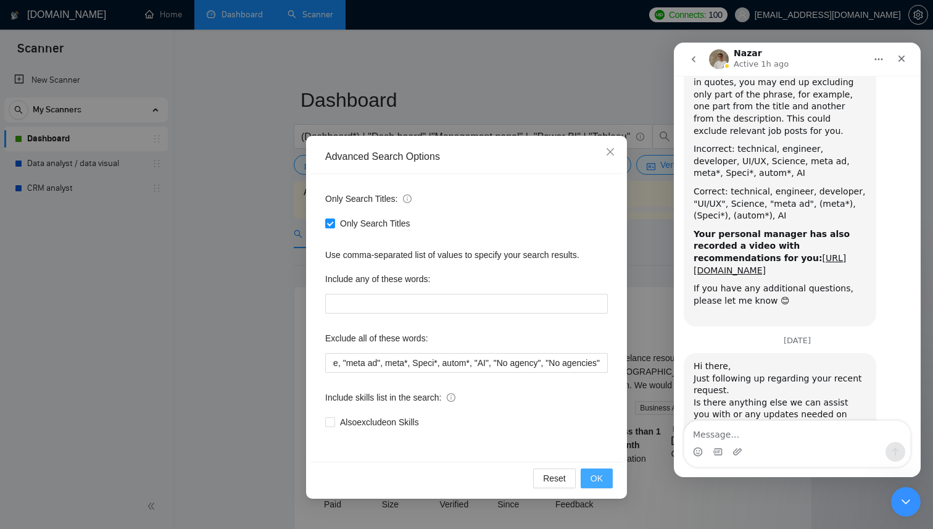
scroll to position [0, 0]
click at [595, 471] on span "OK" at bounding box center [597, 478] width 12 height 14
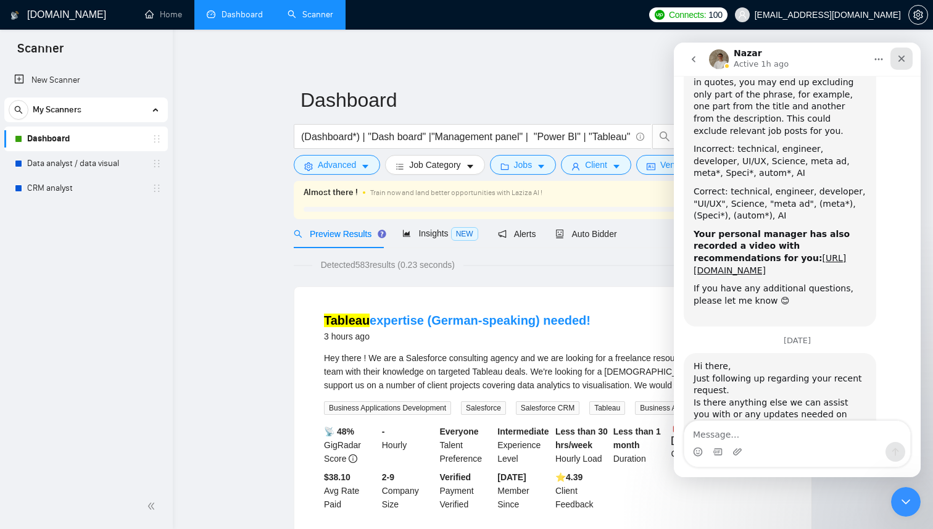
click at [904, 60] on icon "Close" at bounding box center [902, 59] width 10 height 10
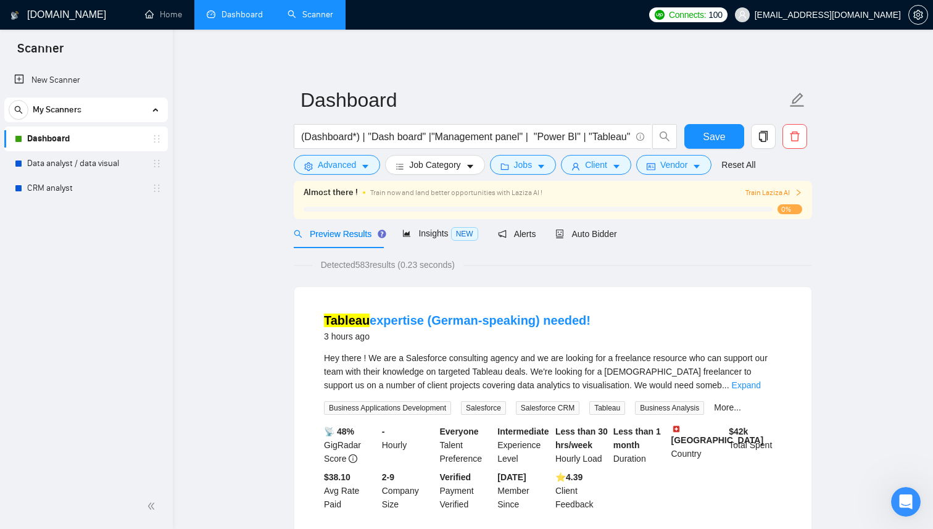
scroll to position [1912, 0]
click at [721, 138] on span "Save" at bounding box center [714, 136] width 22 height 15
click at [349, 159] on span "Advanced" at bounding box center [337, 165] width 38 height 14
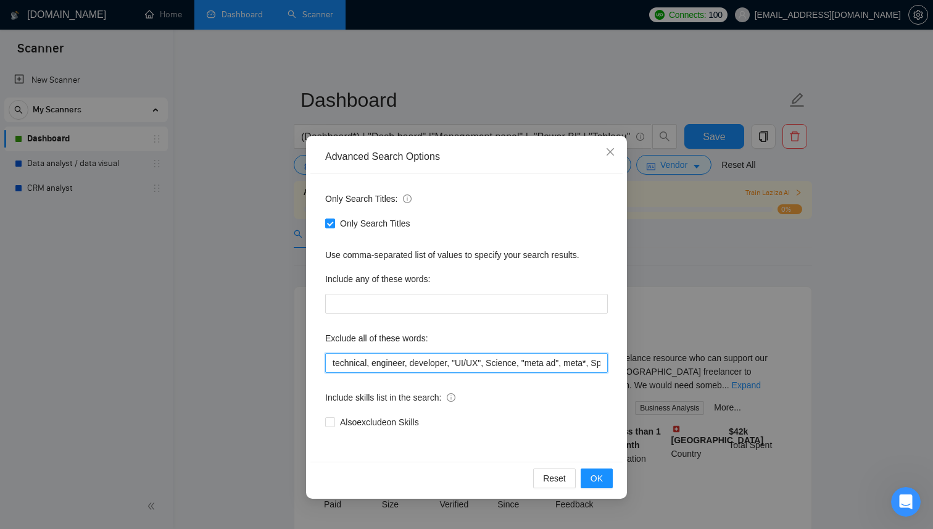
click at [331, 362] on input "technical, engineer, developer, "UI/UX", Science, "meta ad", meta*, Speci*, aut…" at bounding box center [466, 363] width 283 height 20
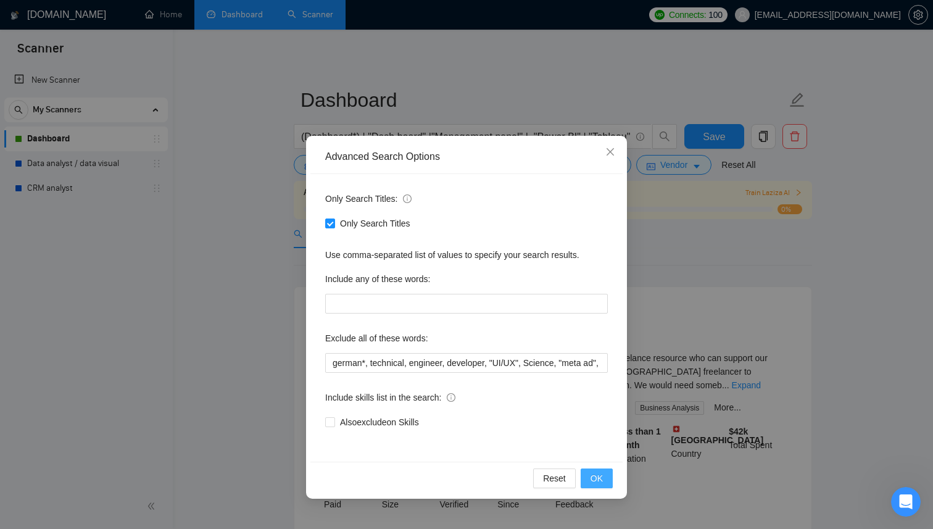
click at [592, 477] on span "OK" at bounding box center [597, 478] width 12 height 14
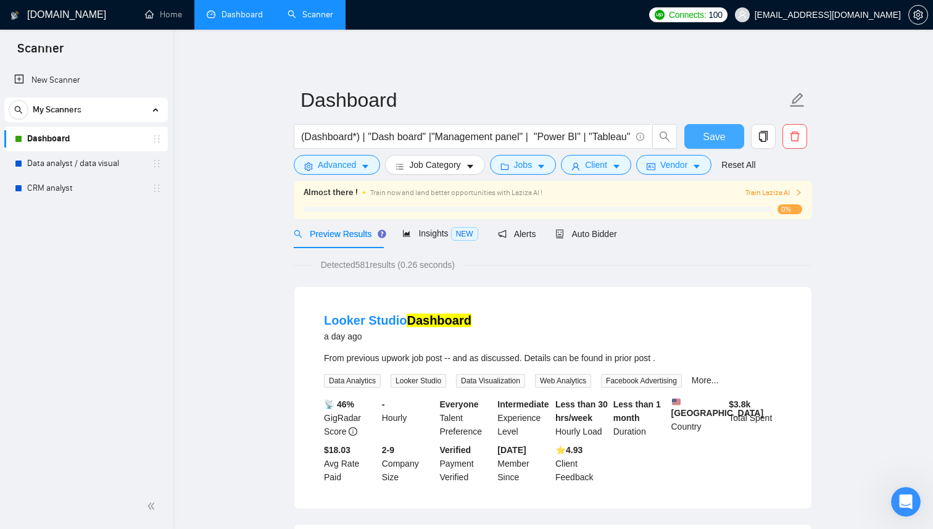
click at [715, 143] on span "Save" at bounding box center [714, 136] width 22 height 15
click at [234, 20] on link "Dashboard" at bounding box center [235, 14] width 56 height 10
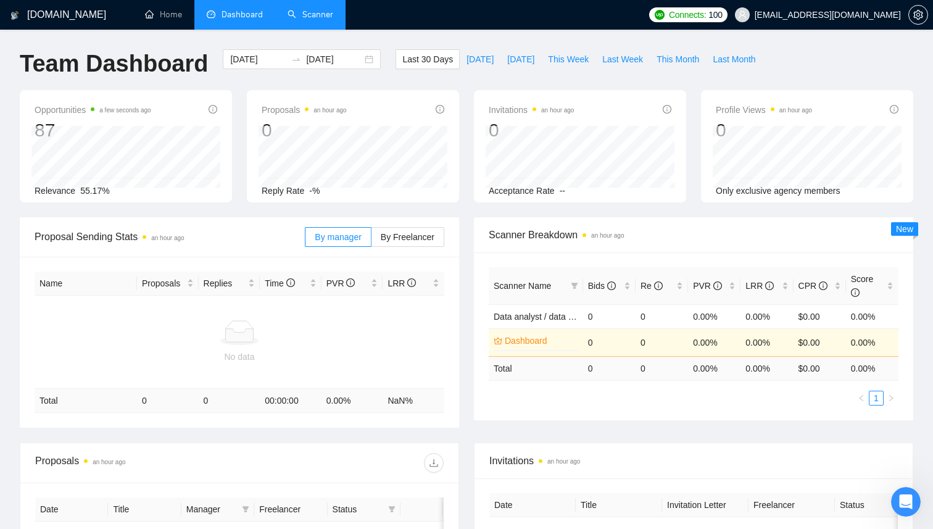
click at [312, 20] on link "Scanner" at bounding box center [311, 14] width 46 height 10
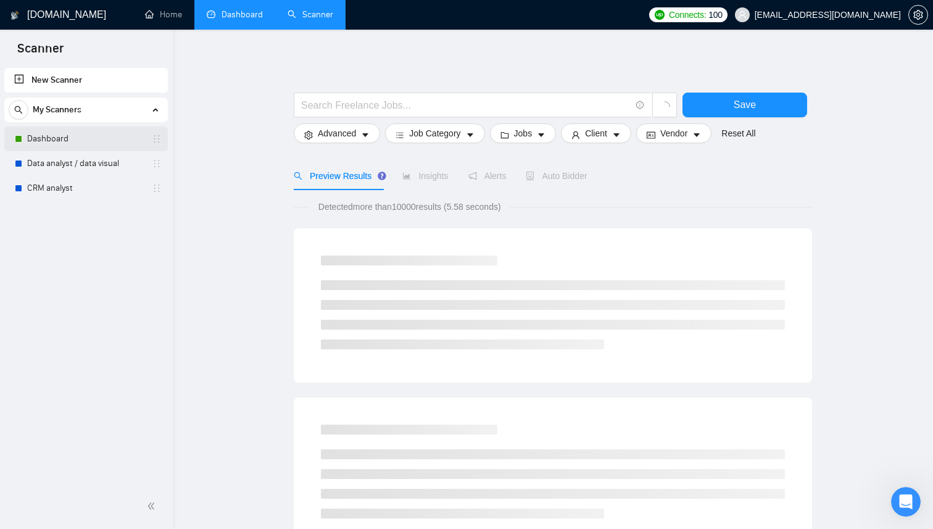
click at [105, 141] on link "Dashboard" at bounding box center [85, 139] width 117 height 25
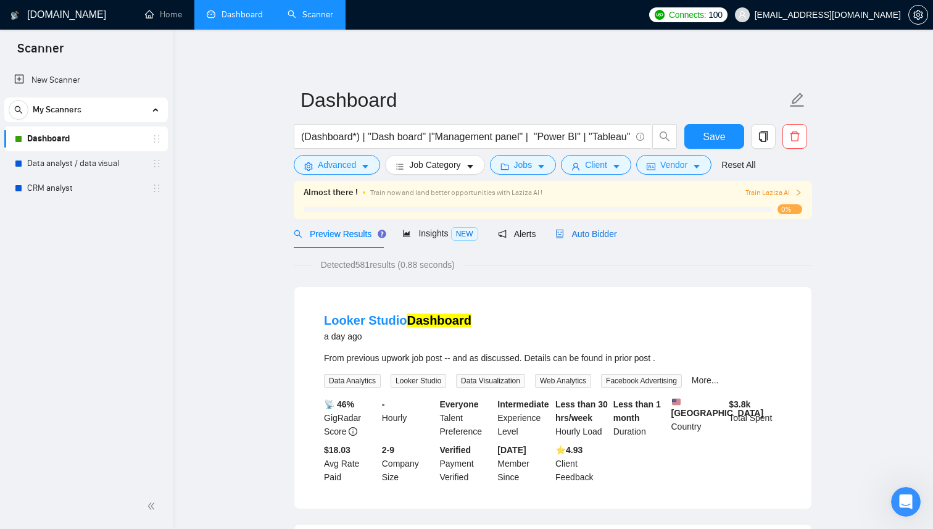
click at [597, 233] on span "Auto Bidder" at bounding box center [585, 234] width 61 height 10
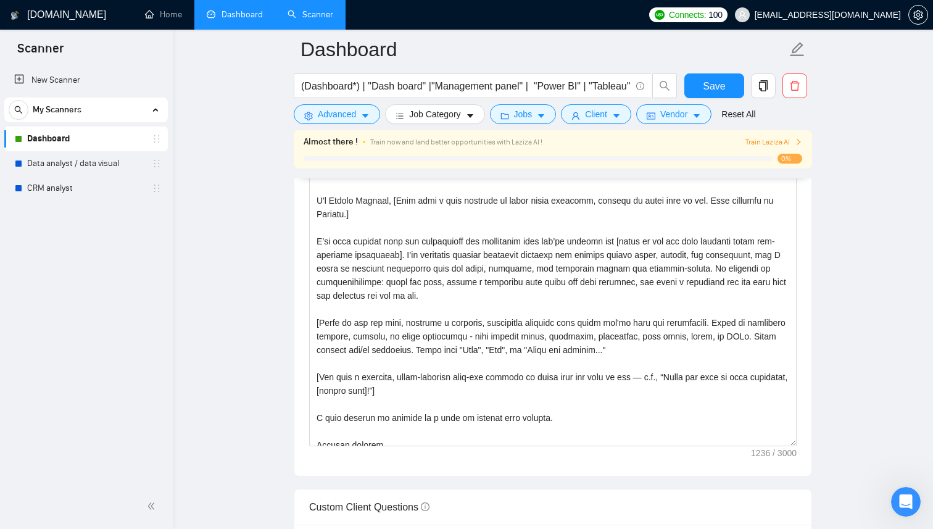
scroll to position [8, 0]
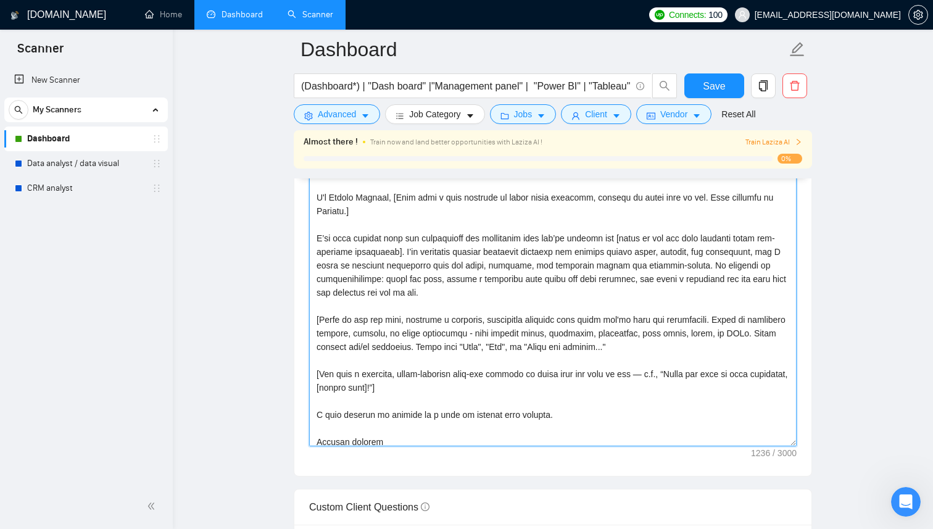
click at [555, 397] on textarea "Cover letter template:" at bounding box center [553, 307] width 488 height 278
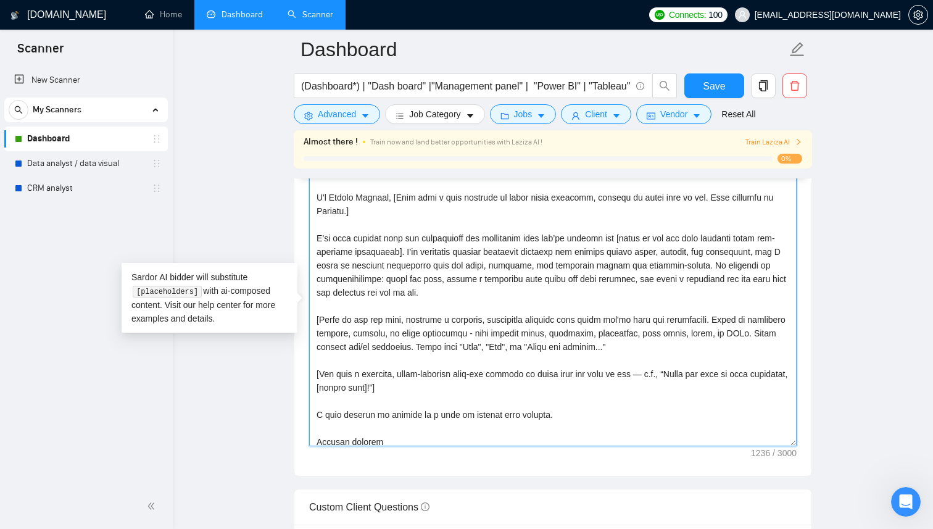
click at [545, 394] on textarea "Cover letter template:" at bounding box center [553, 307] width 488 height 278
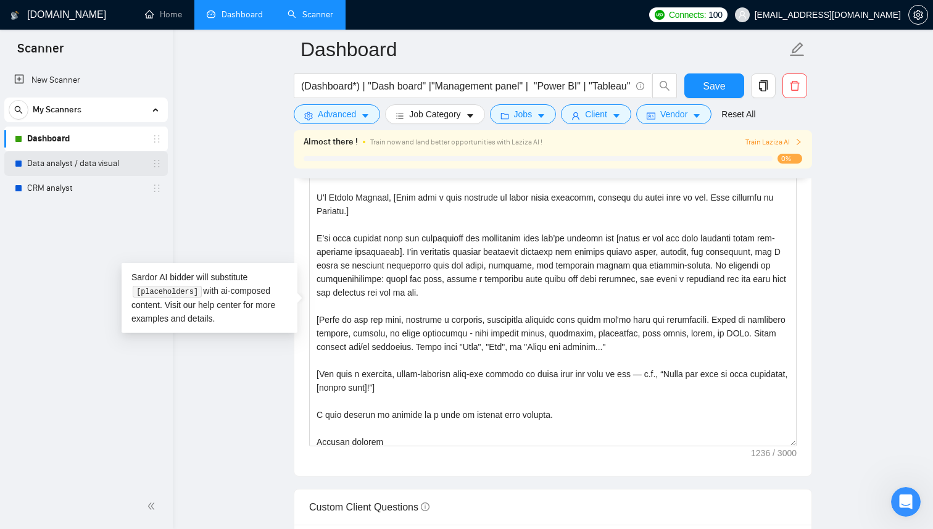
click at [105, 165] on link "Data analyst / data visual" at bounding box center [85, 163] width 117 height 25
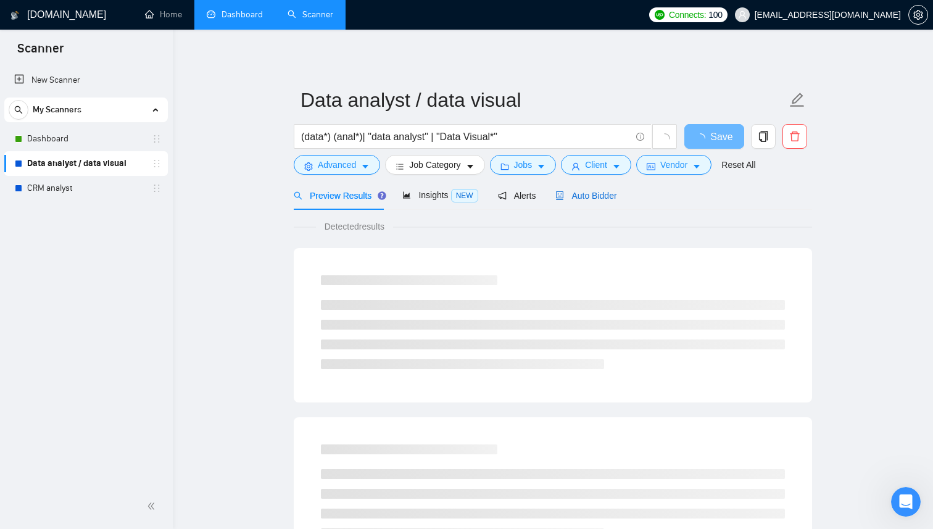
click at [591, 198] on span "Auto Bidder" at bounding box center [585, 196] width 61 height 10
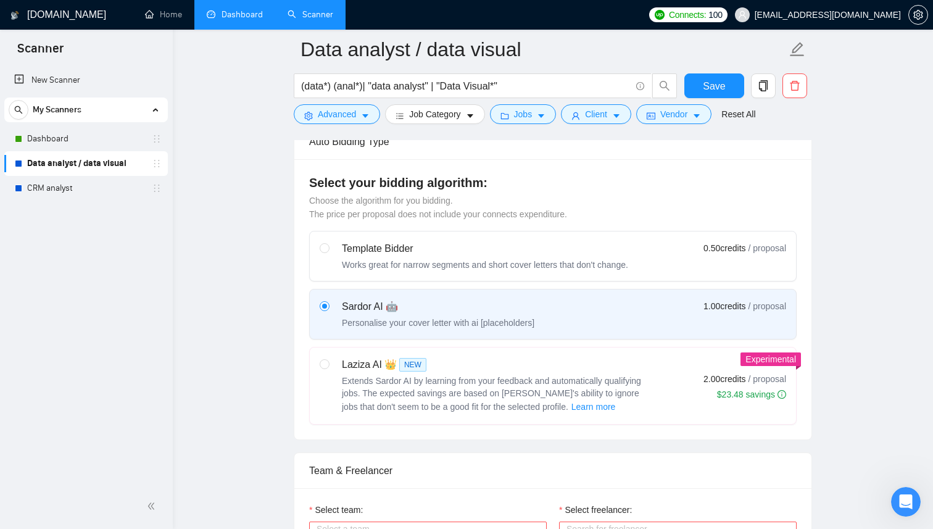
scroll to position [312, 0]
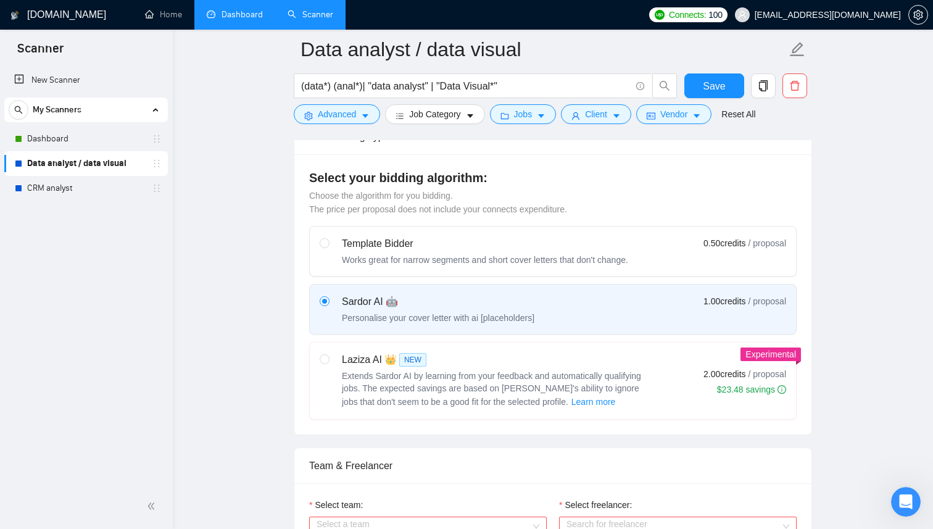
click at [674, 393] on div "Laziza AI 👑 NEW Extends Sardor AI by learning from your feedback and automatica…" at bounding box center [553, 380] width 467 height 57
click at [328, 363] on input "radio" at bounding box center [324, 358] width 9 height 9
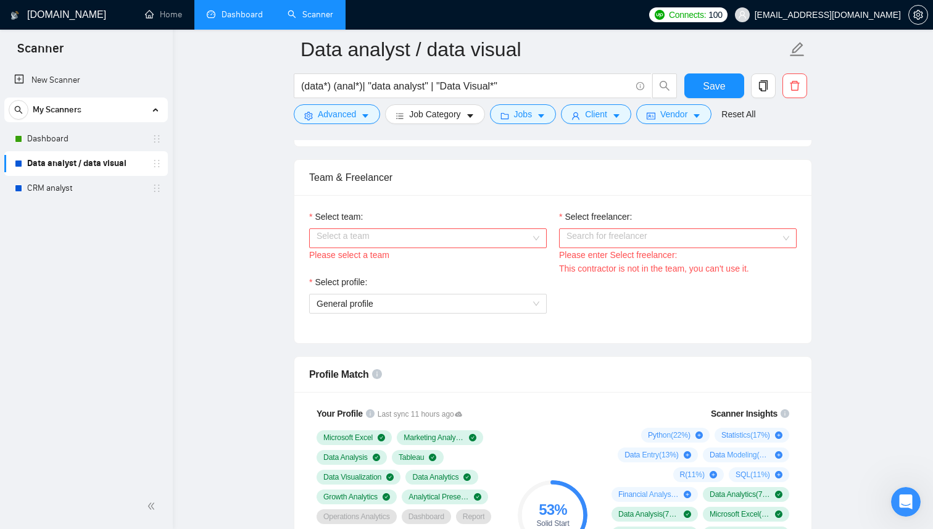
scroll to position [605, 0]
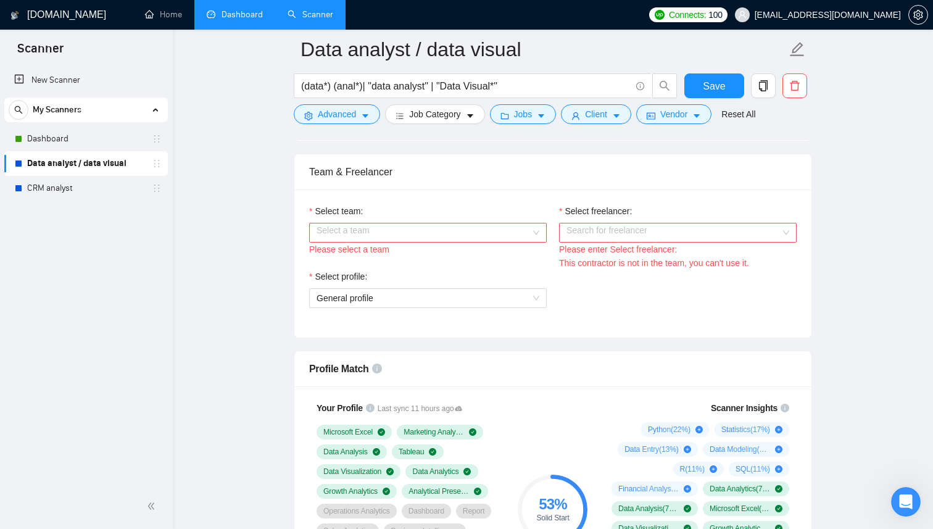
click at [467, 234] on input "Select team:" at bounding box center [424, 232] width 214 height 19
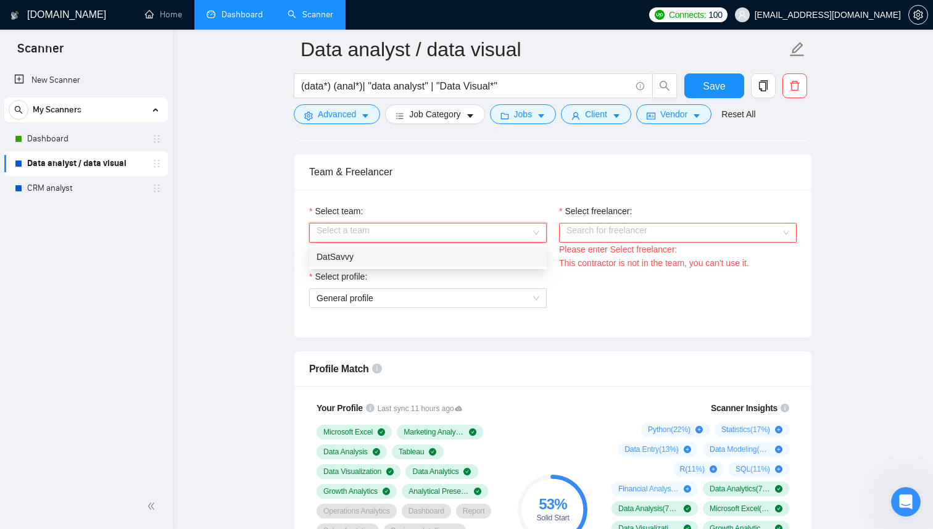
click at [439, 262] on div "DatSavvy" at bounding box center [428, 257] width 223 height 14
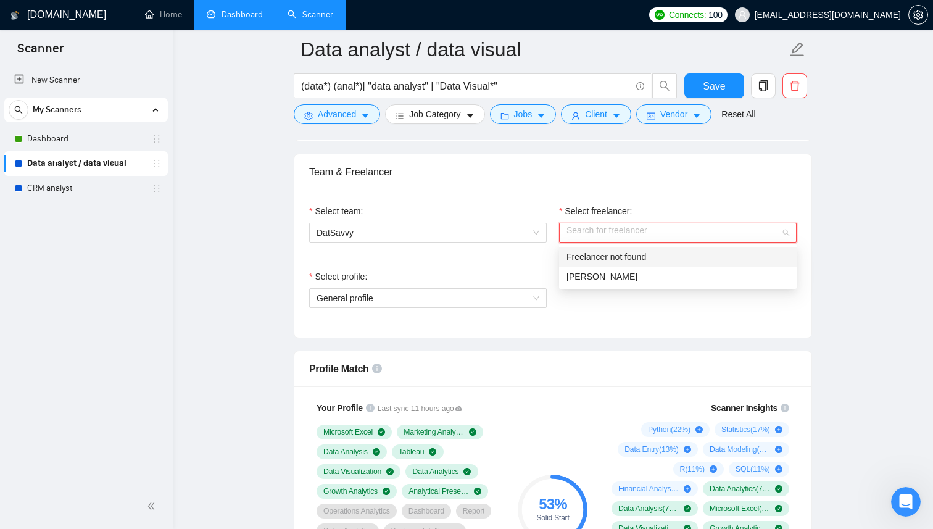
click at [627, 235] on input "Select freelancer:" at bounding box center [674, 232] width 214 height 19
click at [621, 280] on span "[PERSON_NAME]" at bounding box center [602, 277] width 71 height 10
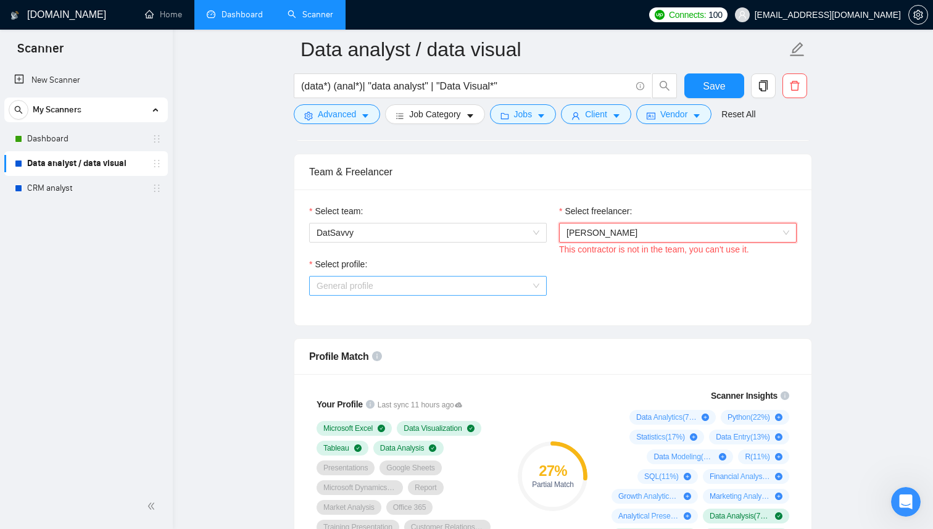
click at [501, 282] on span "General profile" at bounding box center [428, 285] width 223 height 19
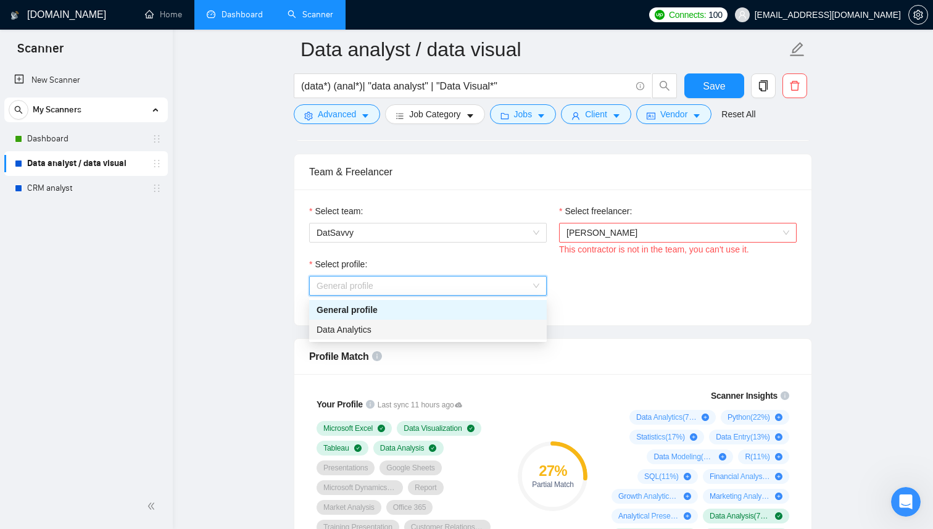
click at [446, 331] on div "Data Analytics" at bounding box center [428, 330] width 223 height 14
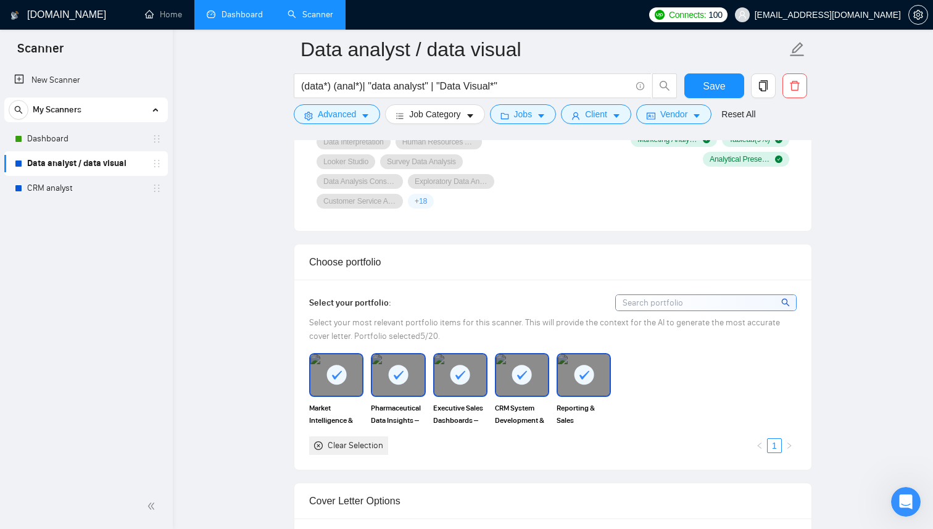
scroll to position [1003, 0]
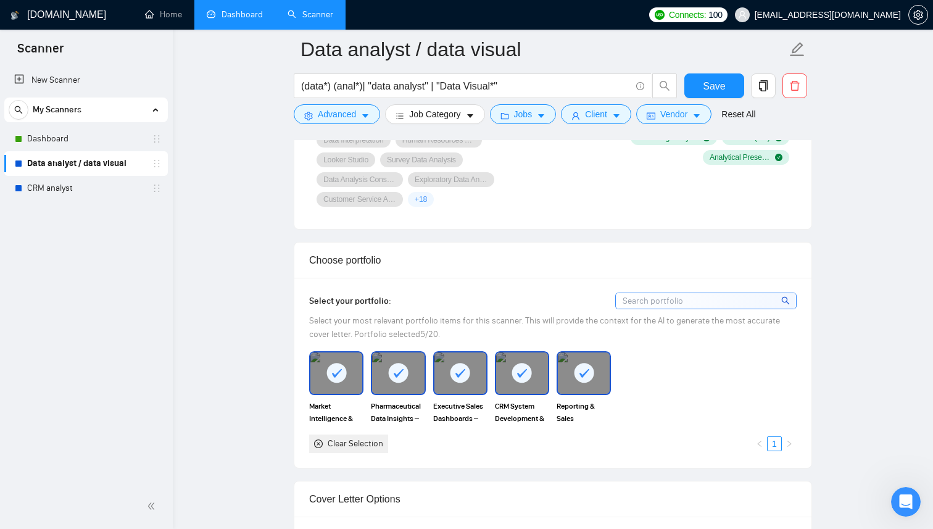
click at [517, 372] on rect at bounding box center [522, 373] width 20 height 20
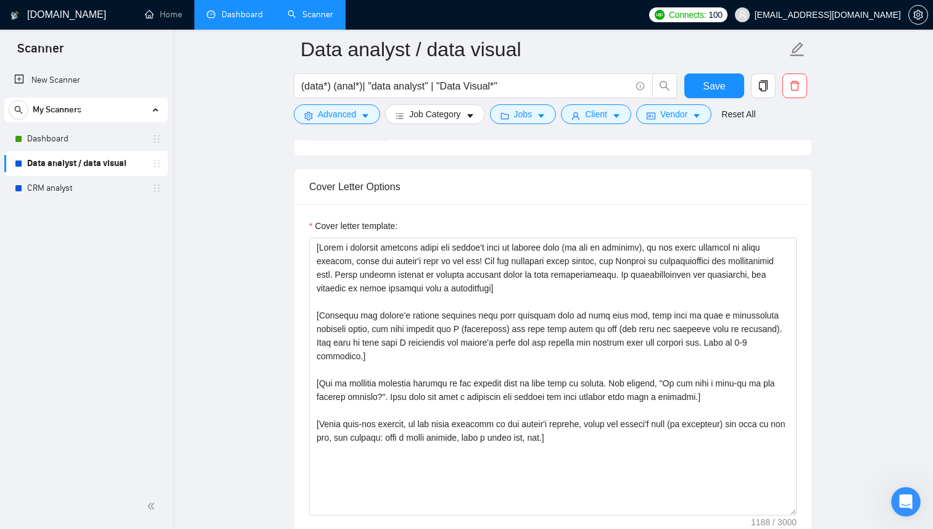
scroll to position [1319, 0]
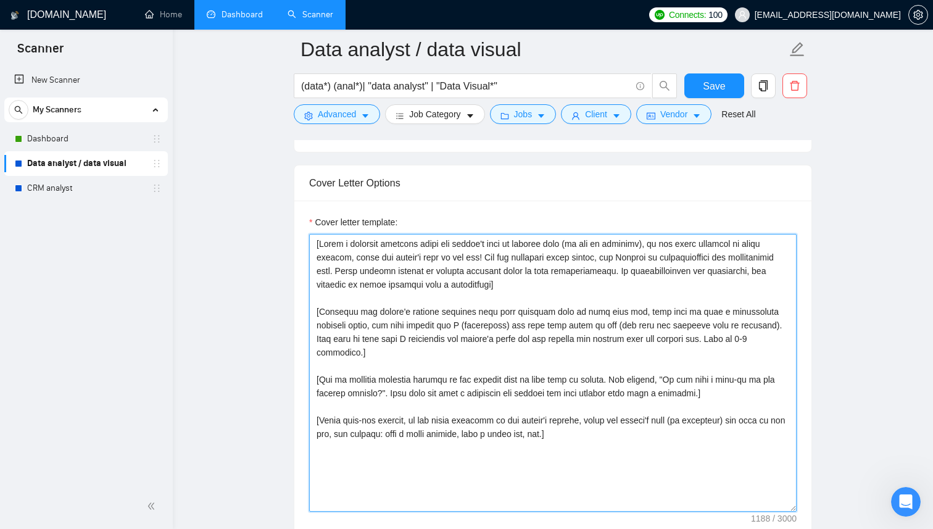
click at [530, 432] on textarea "Cover letter template:" at bounding box center [553, 373] width 488 height 278
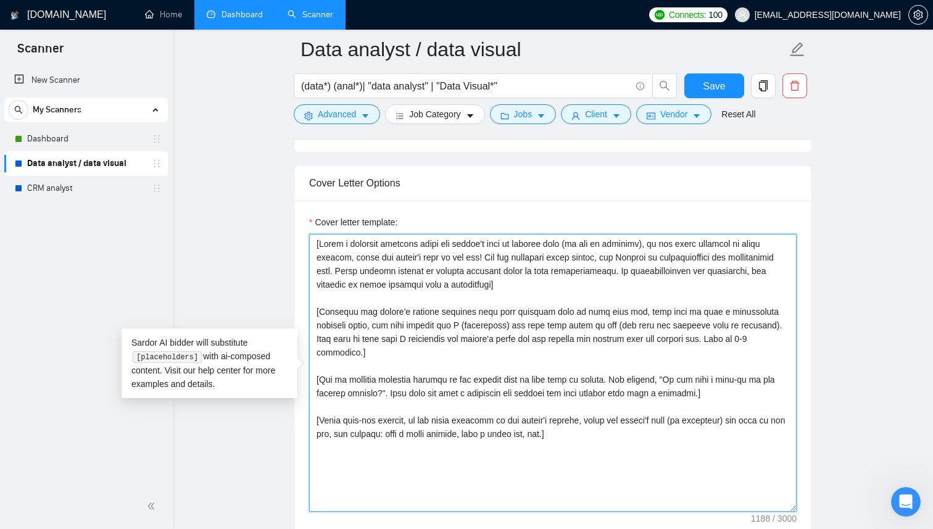
paste textarea "Lo, [ipsumd sita, co adi eli seddoei temp inci], U'l Etdolo Magnaal, [Enim admi…"
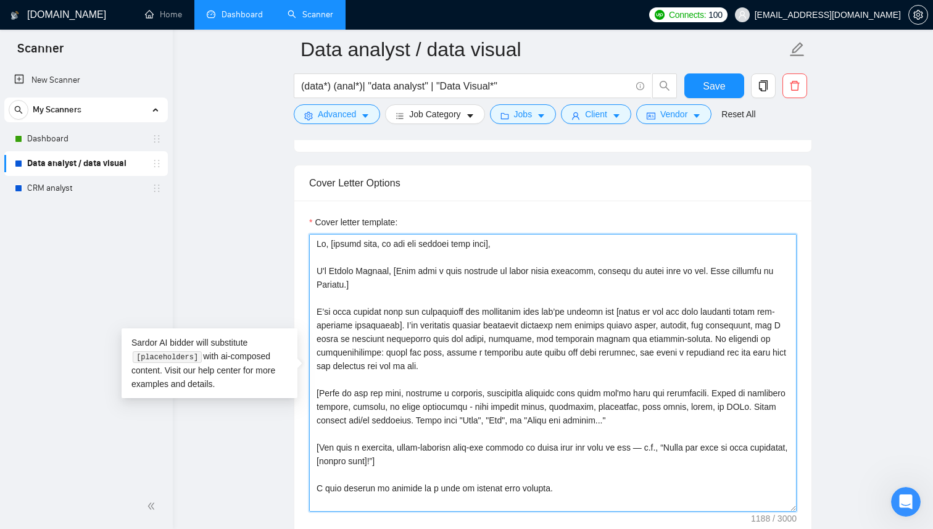
scroll to position [23, 0]
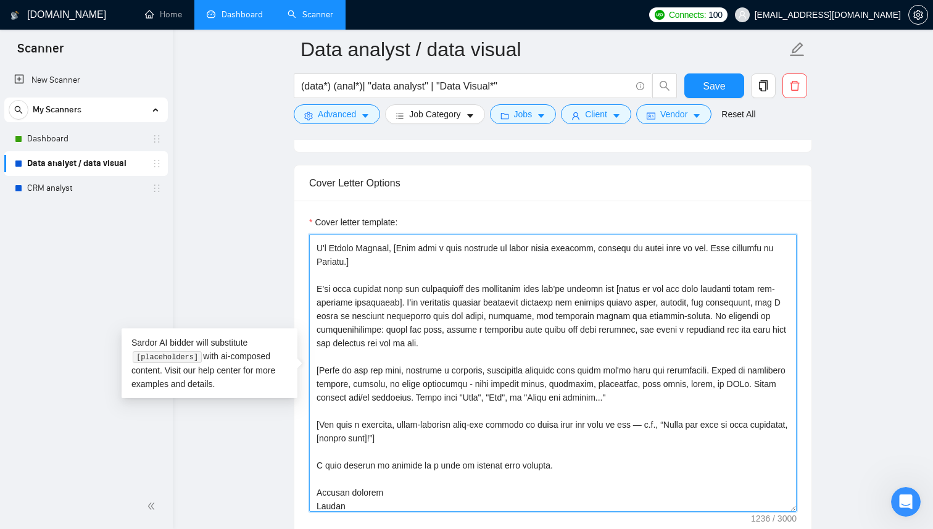
drag, startPoint x: 459, startPoint y: 347, endPoint x: 414, endPoint y: 306, distance: 60.7
click at [414, 306] on textarea "Cover letter template:" at bounding box center [553, 373] width 488 height 278
paste textarea "I’ve delivered data analytics and dashboard projects across sales, finance, and…"
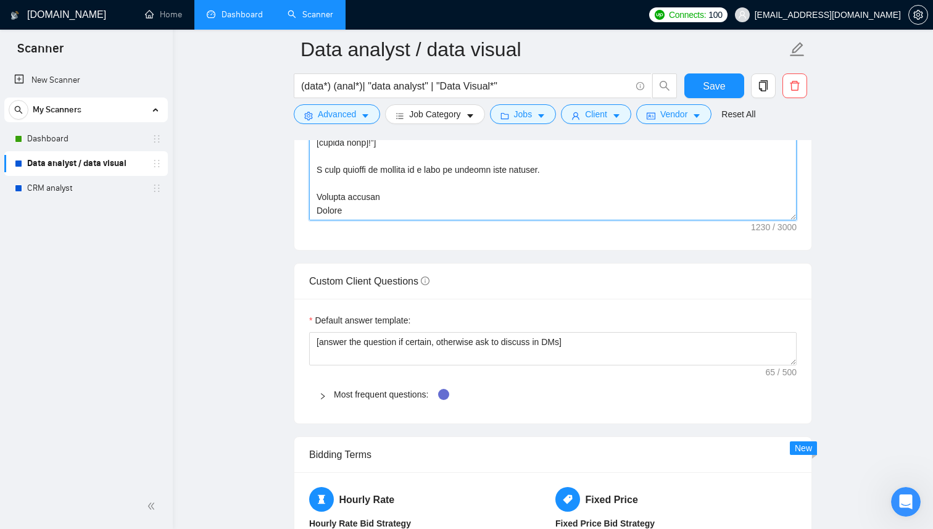
scroll to position [1615, 0]
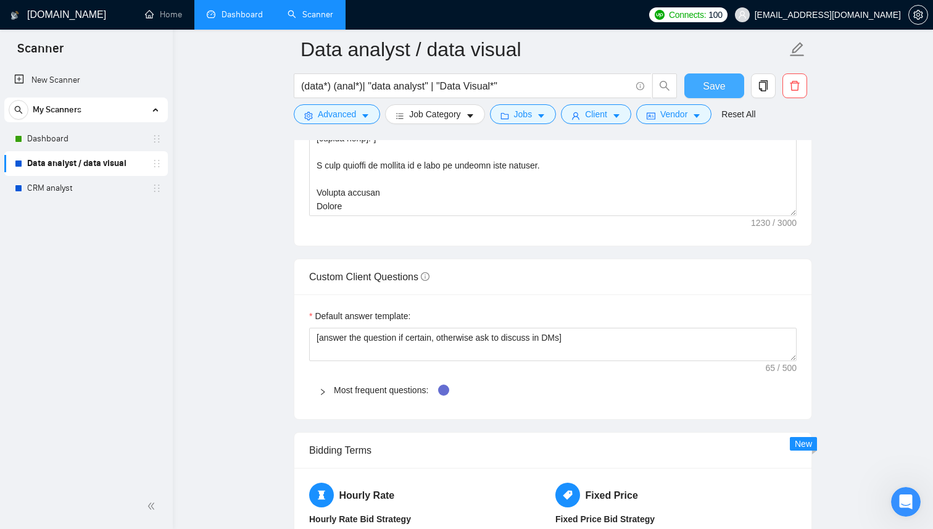
click at [724, 89] on span "Save" at bounding box center [714, 85] width 22 height 15
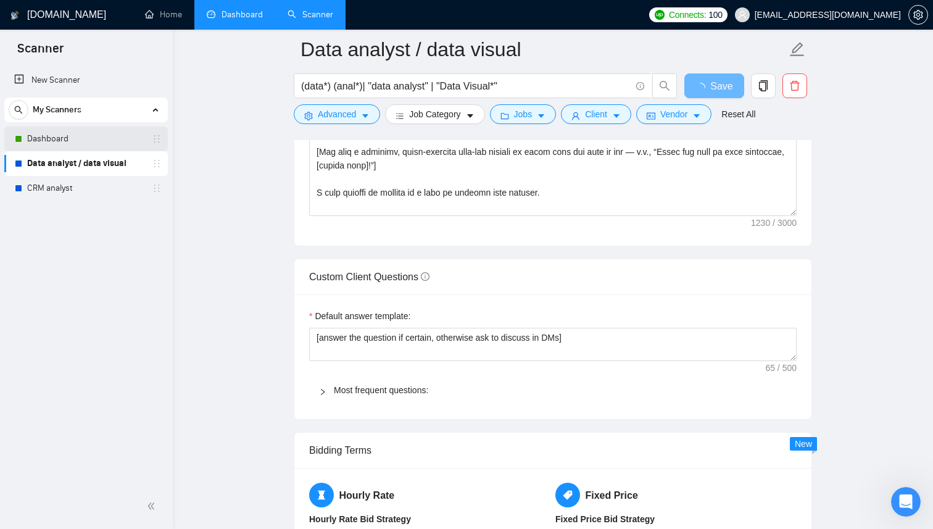
click at [83, 141] on link "Dashboard" at bounding box center [85, 139] width 117 height 25
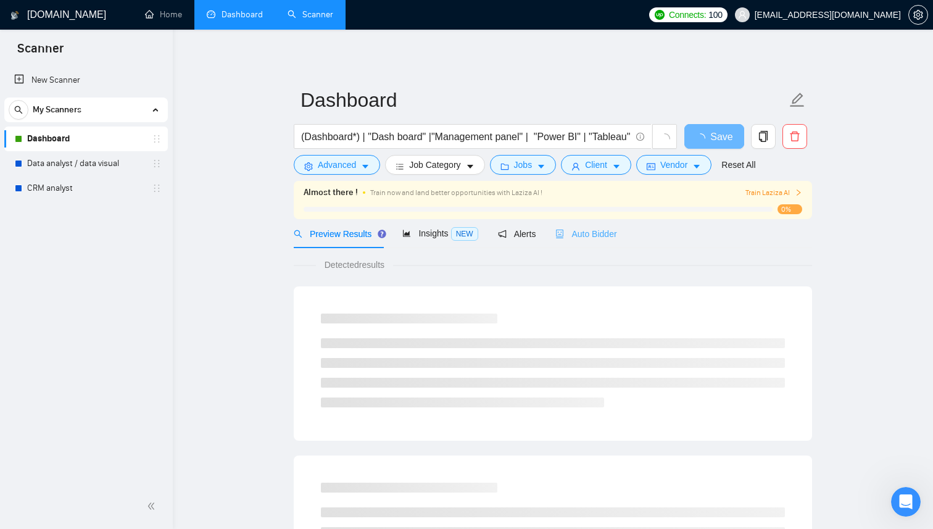
click at [602, 241] on div "Auto Bidder" at bounding box center [585, 233] width 61 height 29
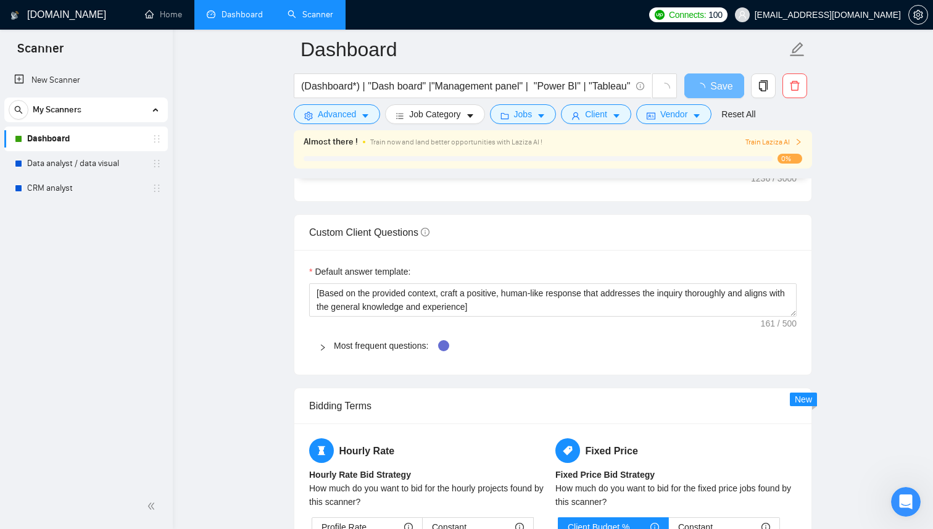
scroll to position [1799, 0]
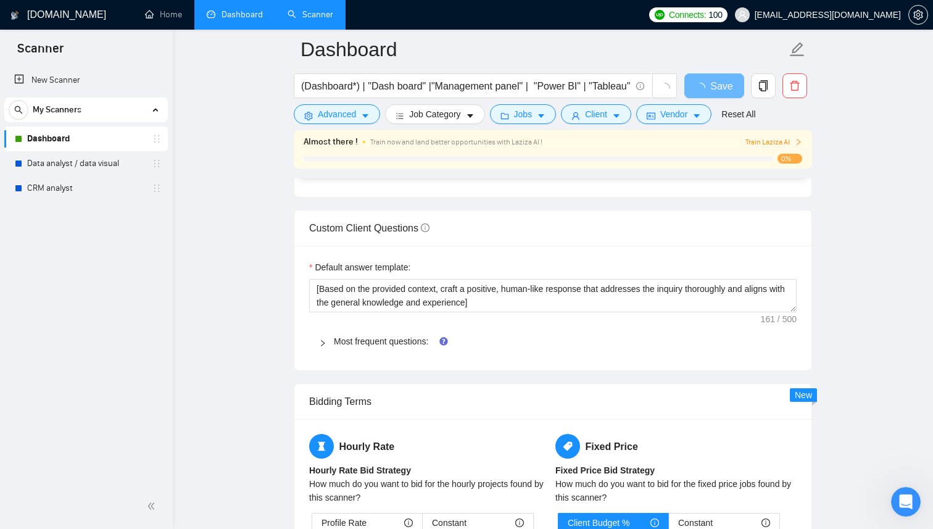
click at [407, 346] on span "Most frequent questions:" at bounding box center [560, 341] width 453 height 14
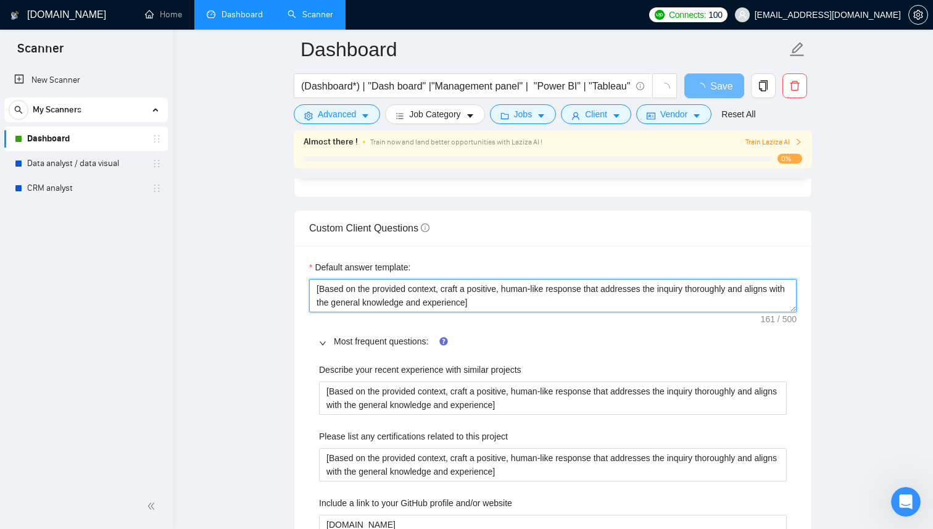
drag, startPoint x: 516, startPoint y: 304, endPoint x: 306, endPoint y: 288, distance: 210.5
click at [120, 164] on link "Data analyst / data visual" at bounding box center [85, 163] width 117 height 25
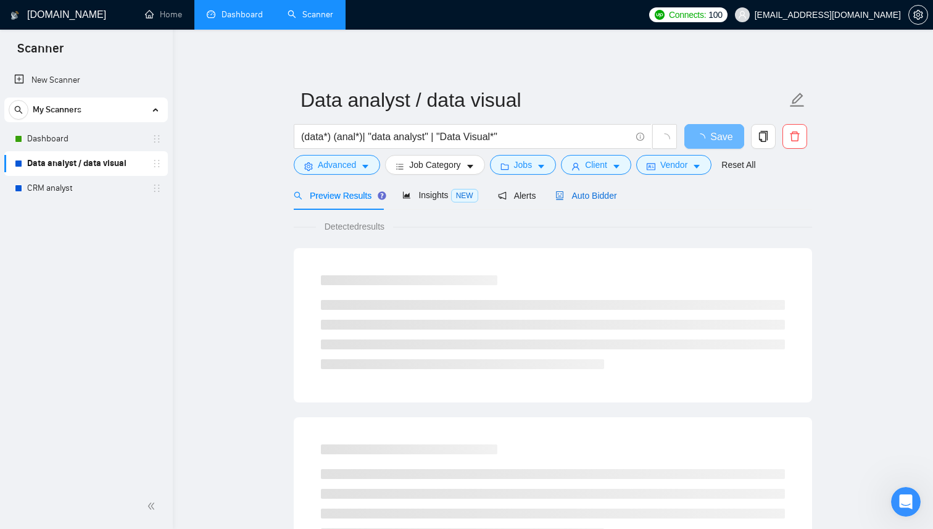
click at [600, 194] on span "Auto Bidder" at bounding box center [585, 196] width 61 height 10
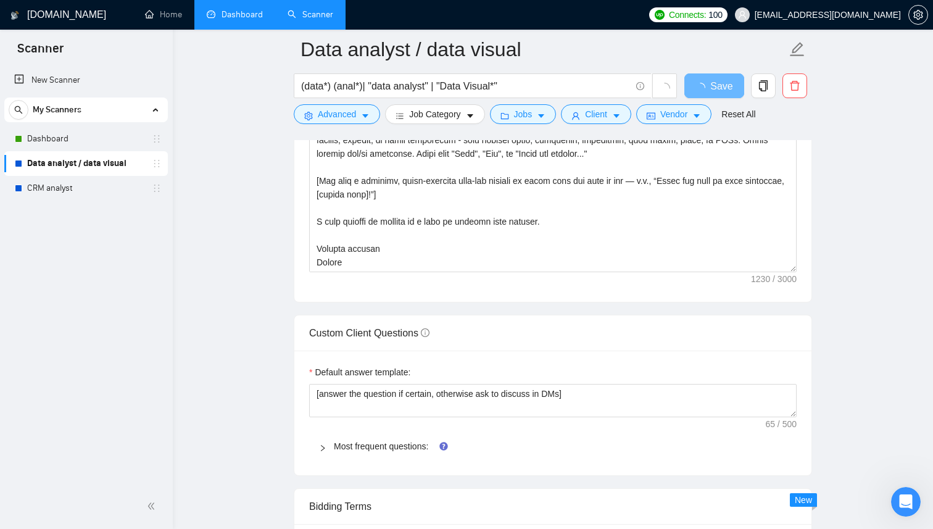
scroll to position [1536, 0]
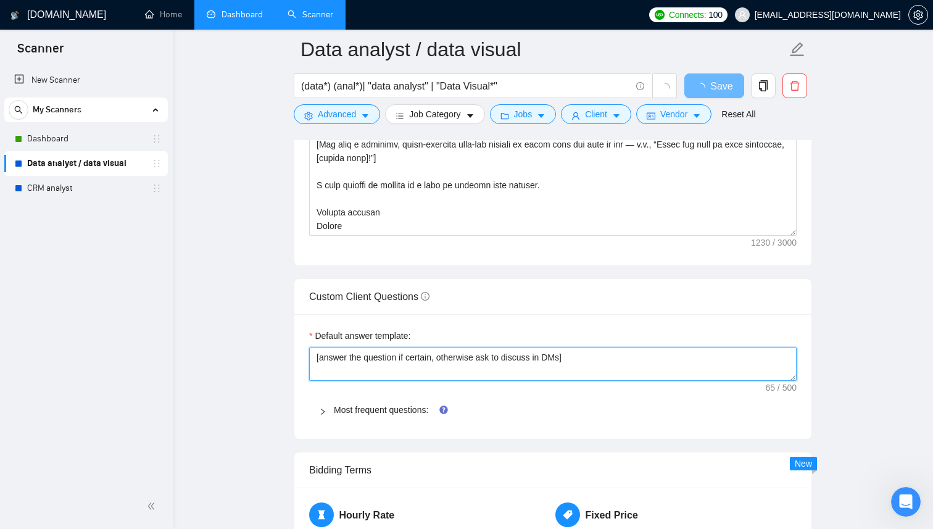
click at [590, 351] on textarea "[answer the question if certain, otherwise ask to discuss in DMs]" at bounding box center [553, 363] width 488 height 33
paste textarea "Based on the provided context, craft a positive, human-like response that addre…"
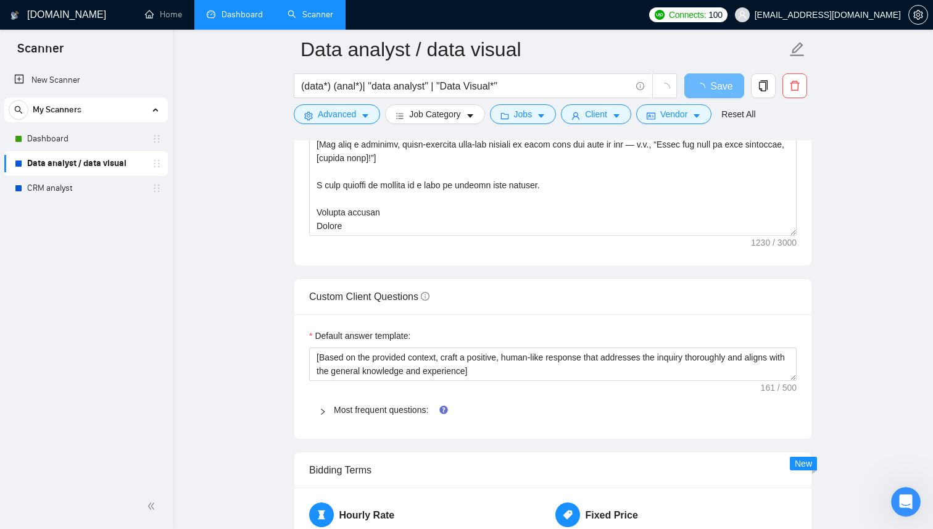
click at [353, 403] on span "Most frequent questions:" at bounding box center [560, 410] width 453 height 14
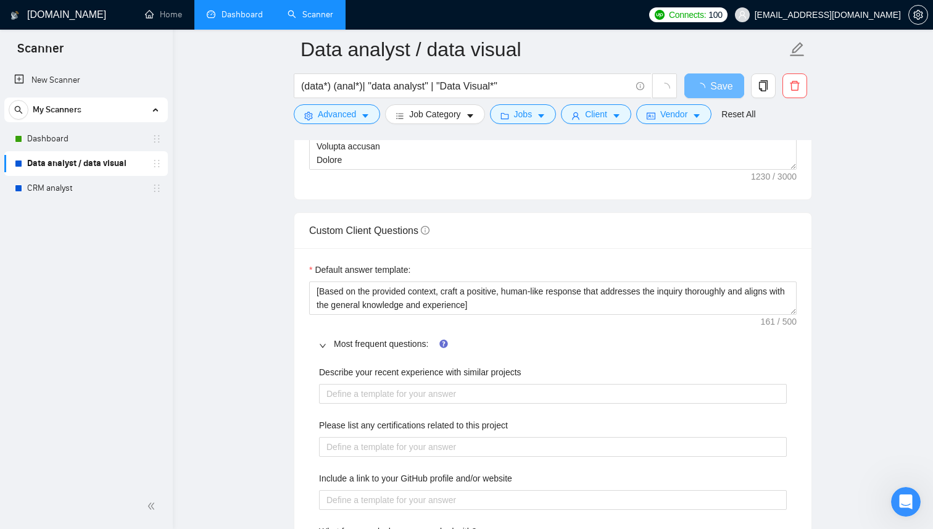
scroll to position [1648, 0]
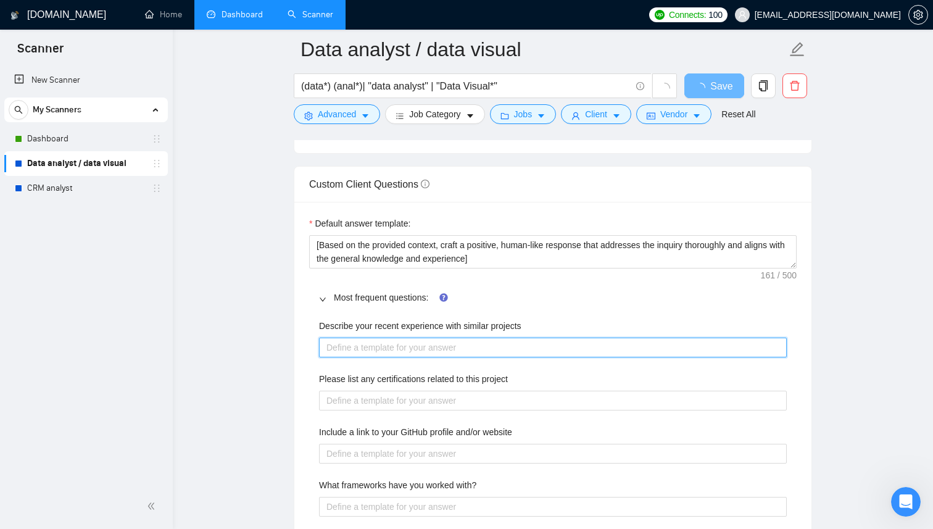
click at [475, 339] on projects "Describe your recent experience with similar projects" at bounding box center [553, 348] width 468 height 20
paste projects "[Based on the provided context, craft a positive, human-like response that addr…"
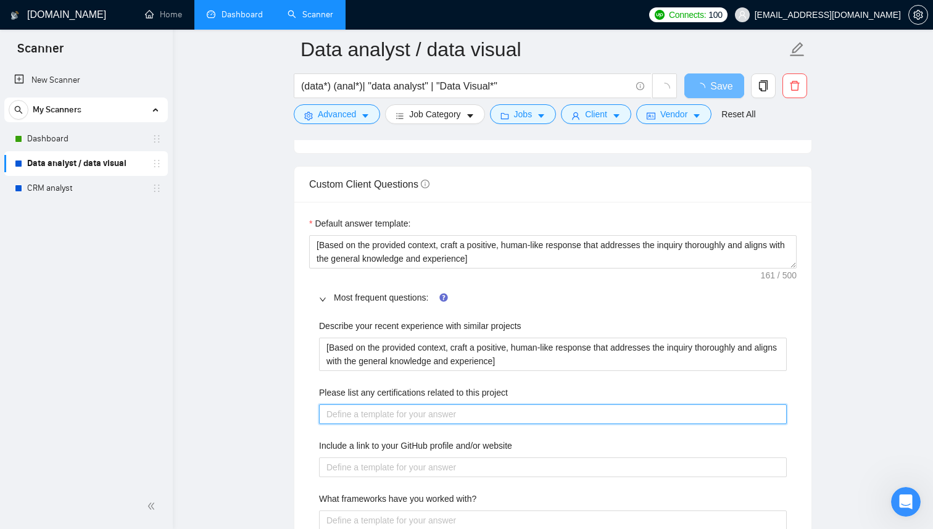
click at [422, 409] on project "Please list any certifications related to this project" at bounding box center [553, 414] width 468 height 20
paste project "[Based on the provided context, craft a positive, human-like response that addr…"
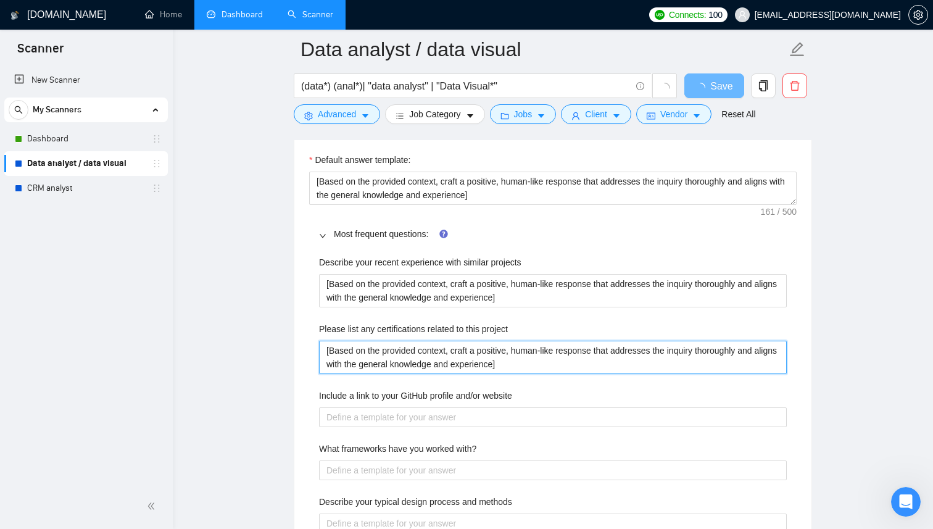
scroll to position [1721, 0]
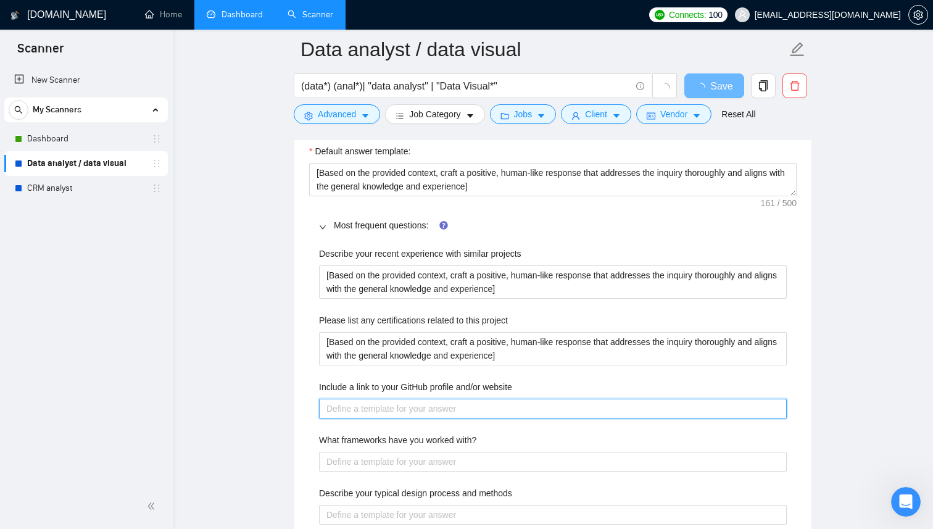
click at [423, 410] on website "Include a link to your GitHub profile and/or website" at bounding box center [553, 409] width 468 height 20
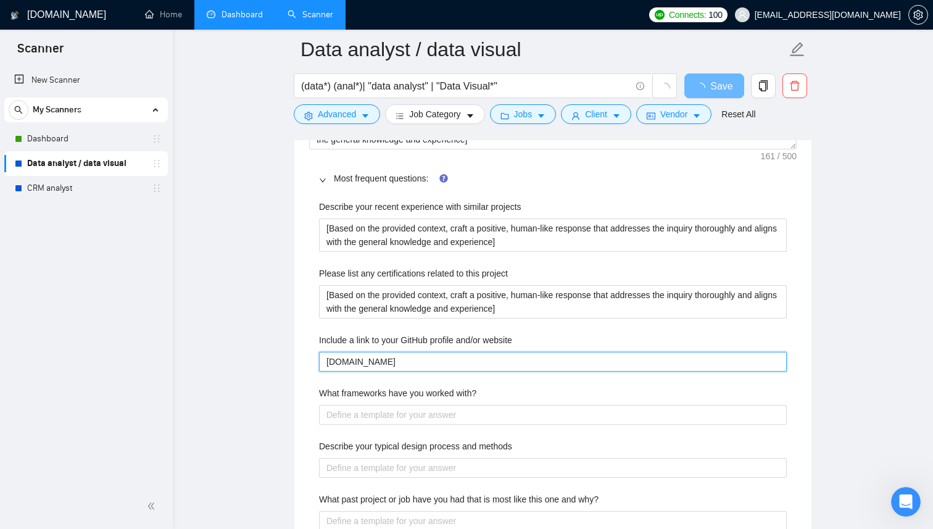
scroll to position [1771, 0]
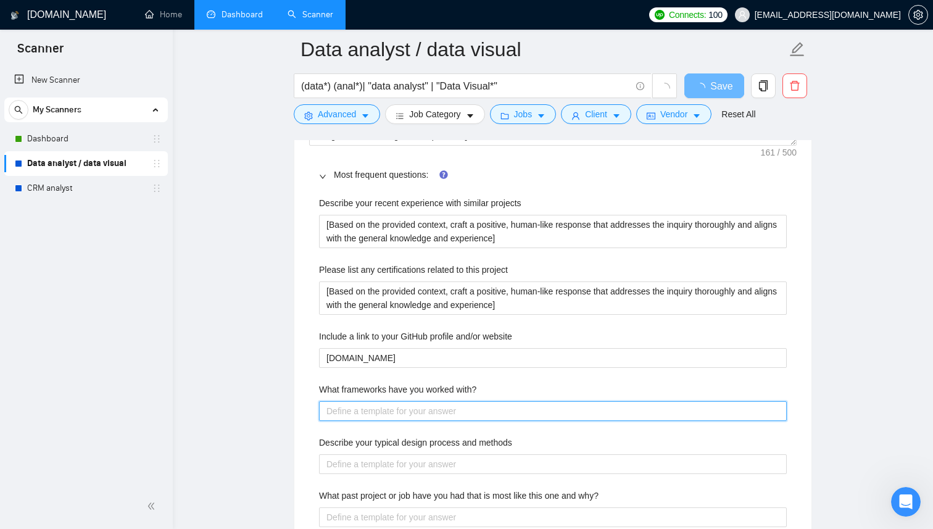
click at [392, 410] on with\? "What frameworks have you worked with?" at bounding box center [553, 411] width 468 height 20
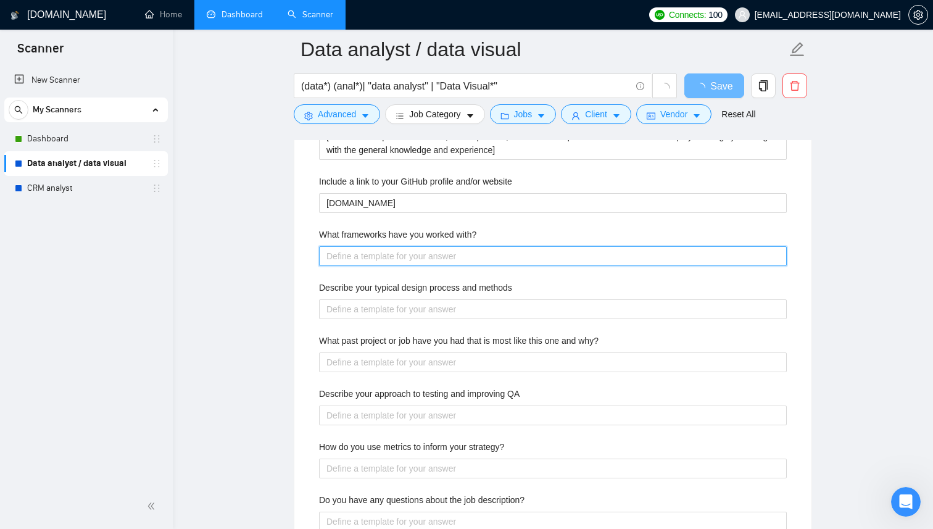
scroll to position [1927, 0]
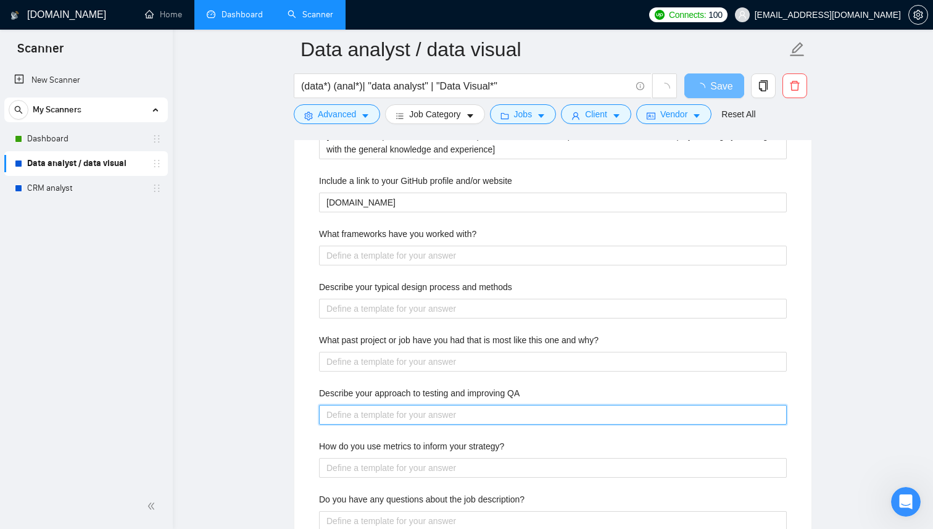
click at [388, 413] on QA "Describe your approach to testing and improving QA" at bounding box center [553, 415] width 468 height 20
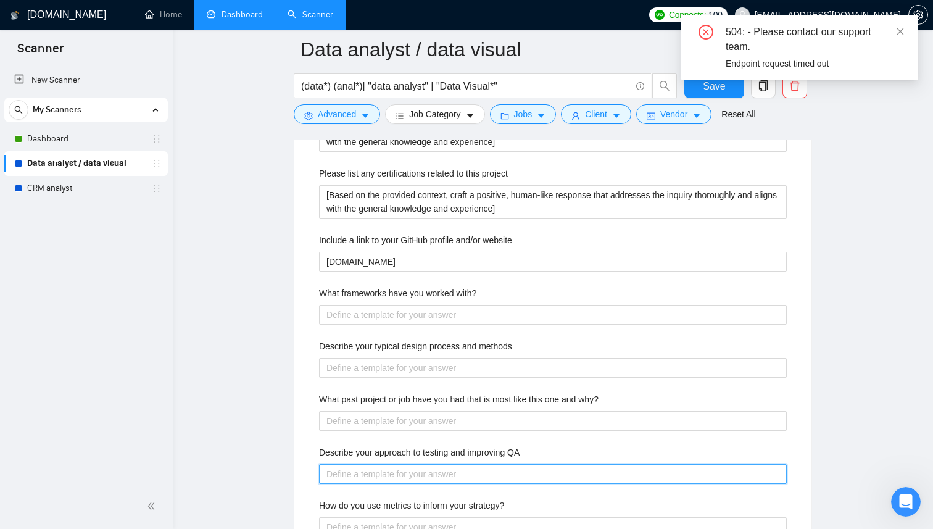
paste QA "[Based on the provided context, craft a positive, human-like response that addr…"
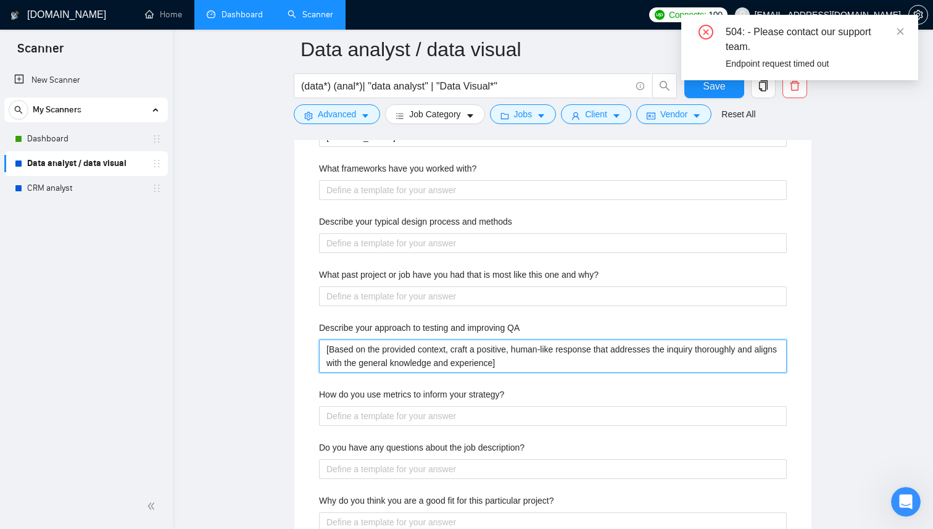
scroll to position [2056, 0]
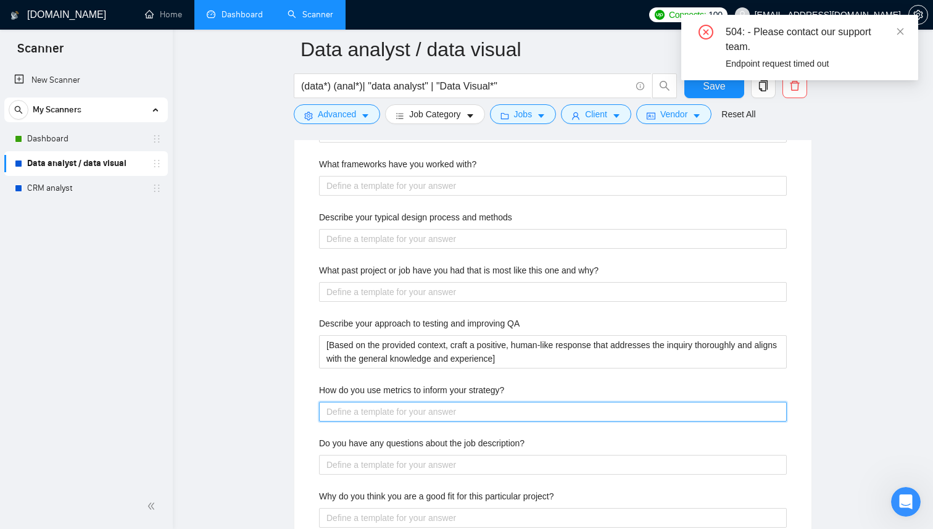
click at [386, 416] on strategy\? "How do you use metrics to inform your strategy?" at bounding box center [553, 412] width 468 height 20
paste strategy\? "[Based on the provided context, craft a positive, human-like response that addr…"
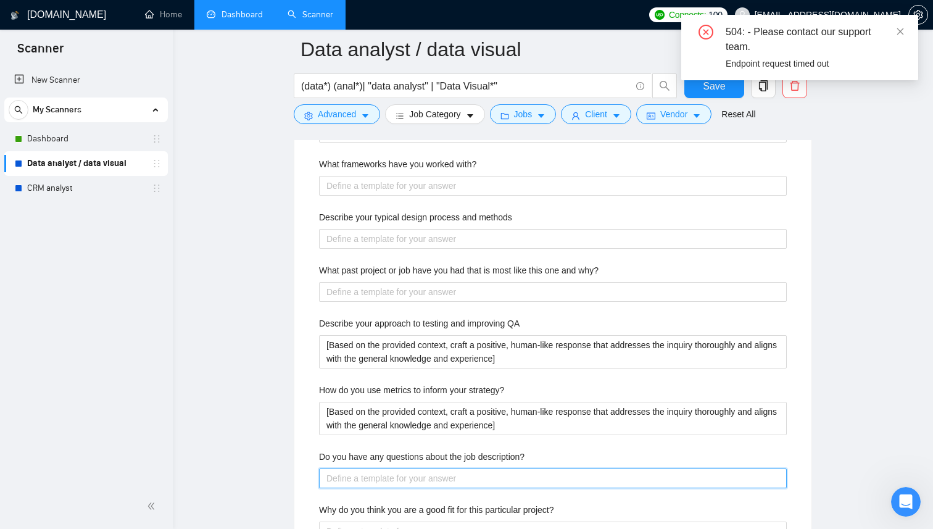
click at [374, 477] on description\? "Do you have any questions about the job description?" at bounding box center [553, 478] width 468 height 20
paste description\? "[Based on the provided context, craft a positive, human-like response that addr…"
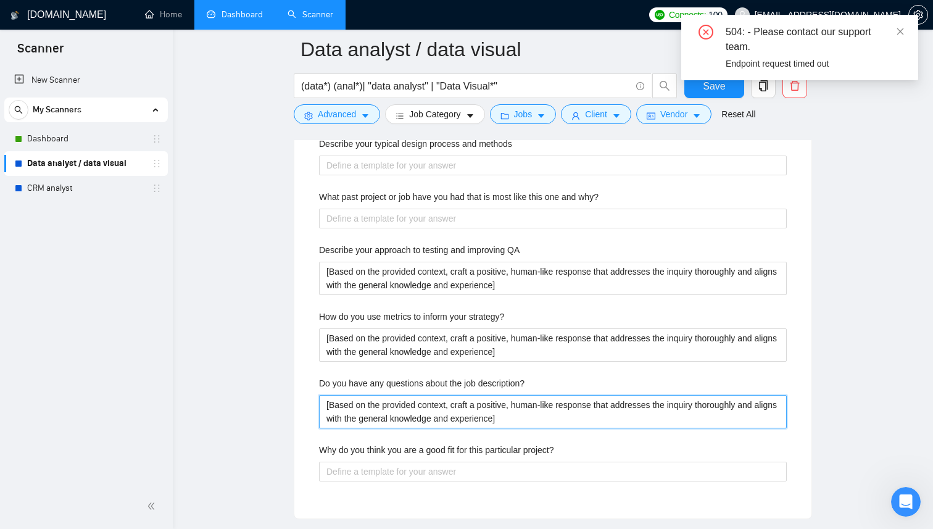
scroll to position [2132, 0]
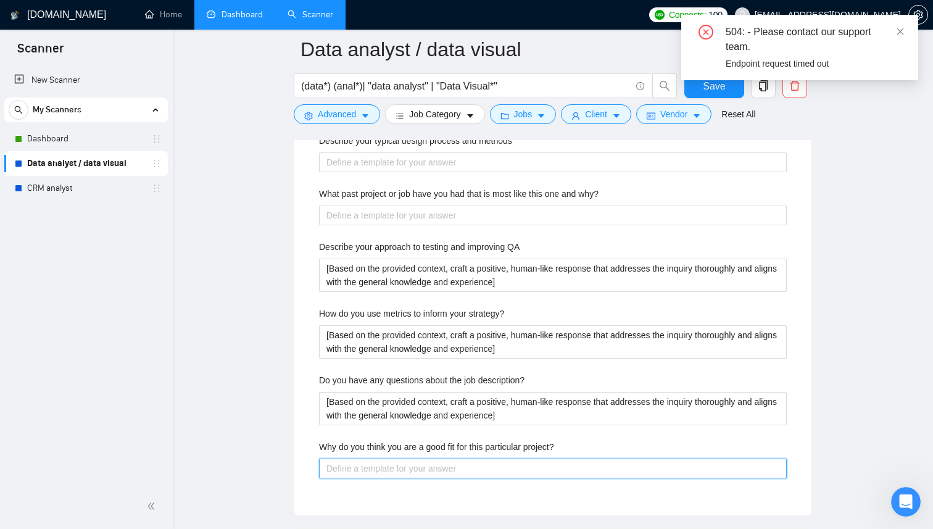
click at [374, 476] on project\? "Why do you think you are a good fit for this particular project?" at bounding box center [553, 469] width 468 height 20
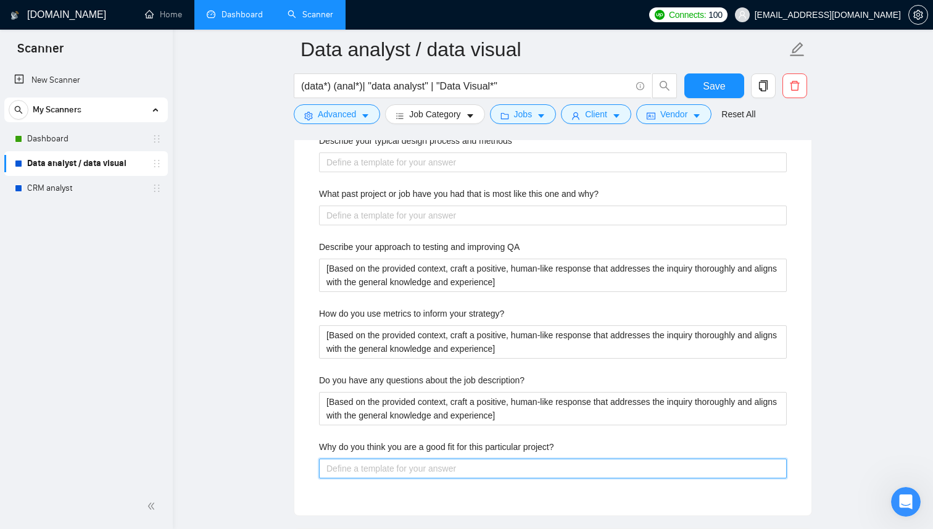
paste project\? "[Based on the provided context, craft a positive, human-like response that addr…"
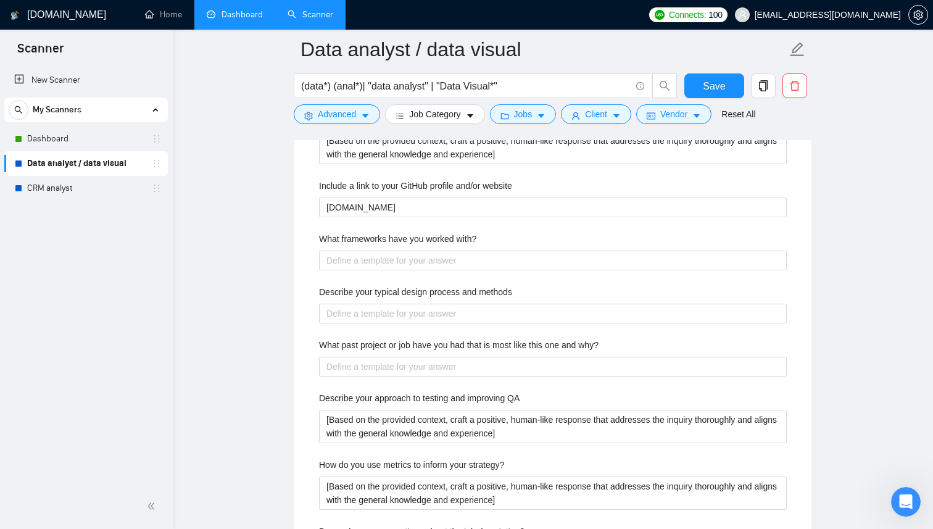
scroll to position [1980, 0]
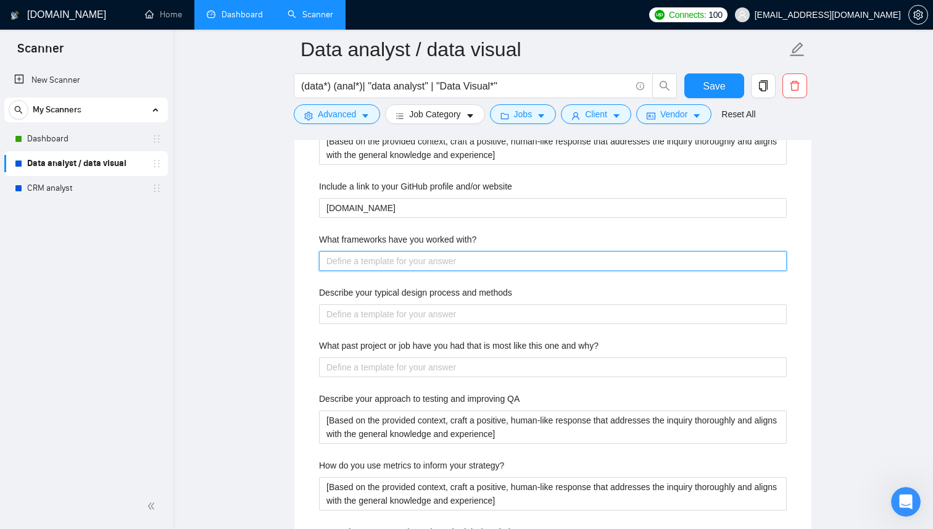
click at [488, 268] on with\? "What frameworks have you worked with?" at bounding box center [553, 261] width 468 height 20
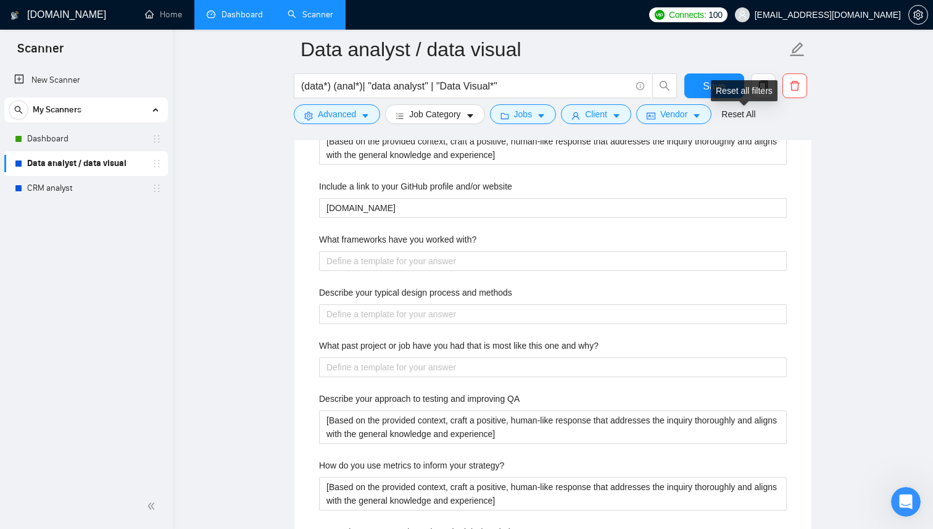
click at [728, 90] on div "Reset all filters" at bounding box center [744, 90] width 67 height 21
click at [707, 86] on span "Save" at bounding box center [714, 85] width 22 height 15
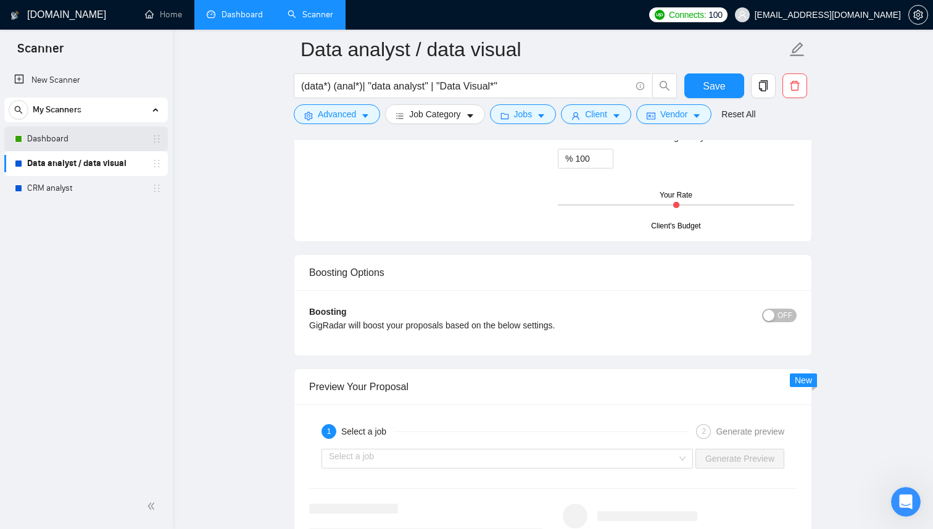
click at [99, 141] on link "Dashboard" at bounding box center [85, 139] width 117 height 25
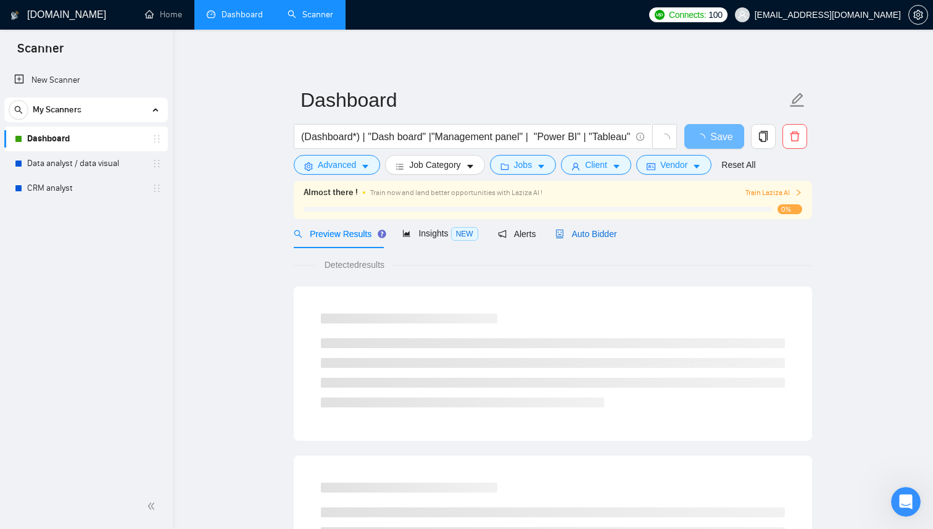
click at [609, 236] on span "Auto Bidder" at bounding box center [585, 234] width 61 height 10
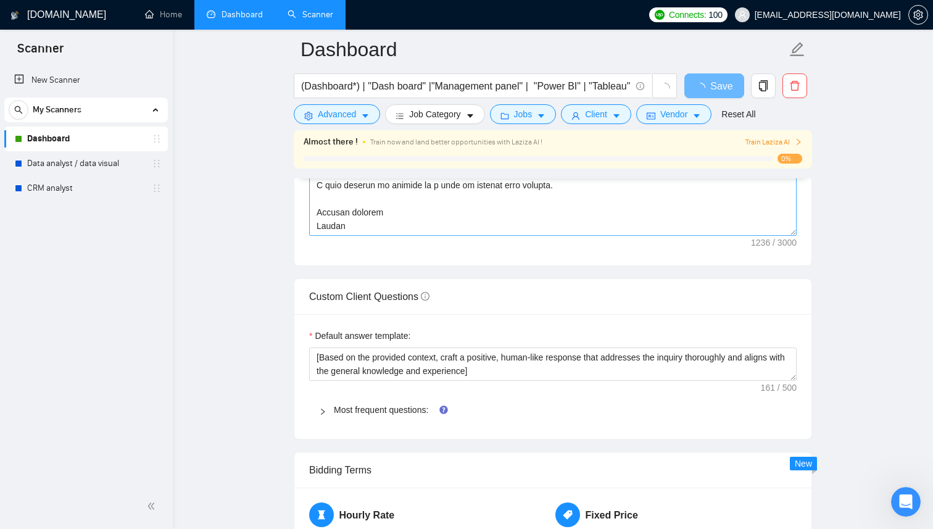
scroll to position [1754, 0]
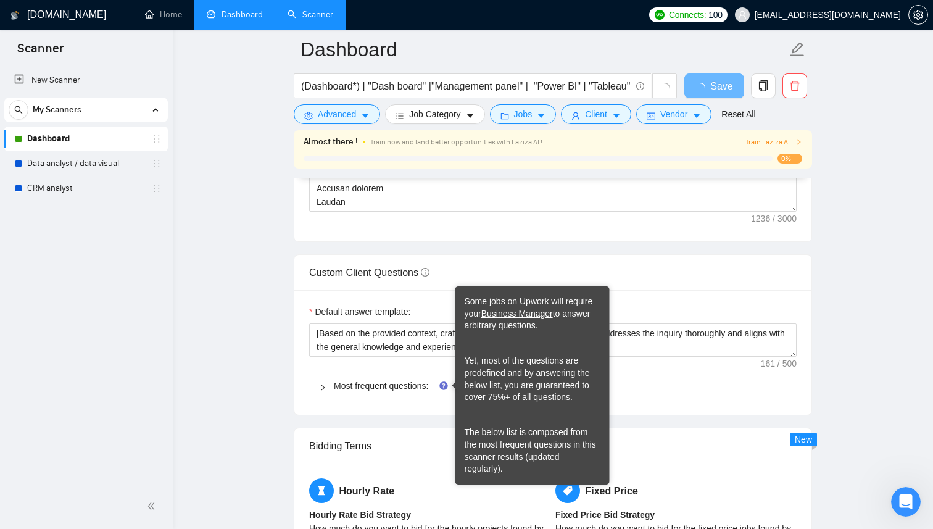
click at [434, 377] on div "Most frequent questions:" at bounding box center [553, 386] width 488 height 28
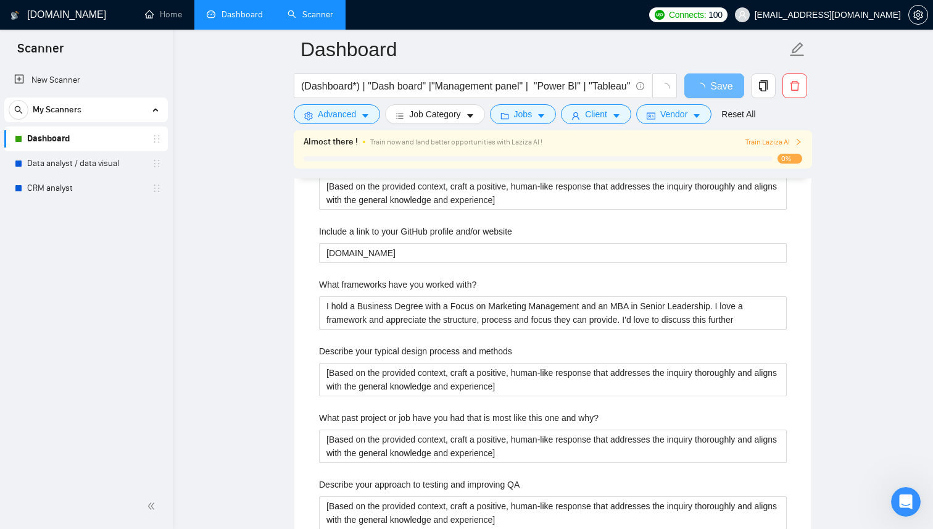
scroll to position [2070, 0]
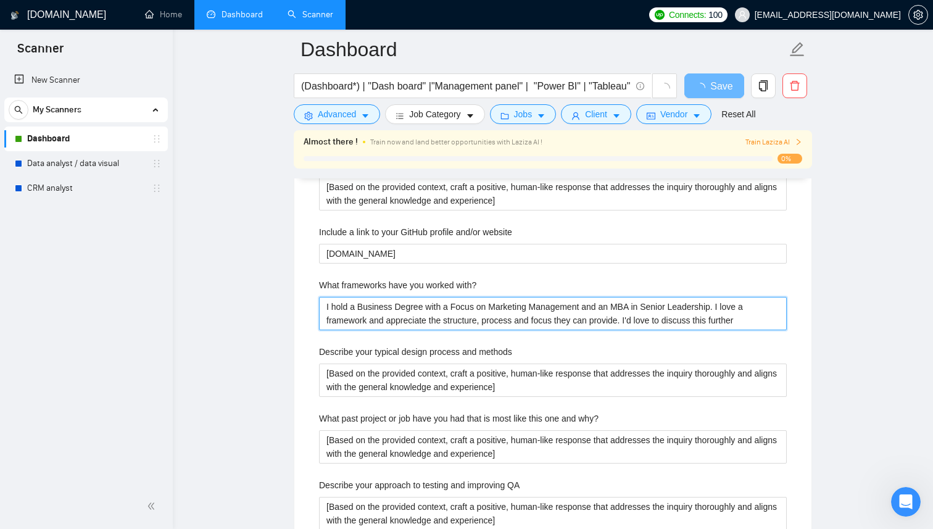
click at [491, 316] on with\? "I hold a Business Degree with a Focus on Marketing Management and an MBA in Sen…" at bounding box center [553, 313] width 468 height 33
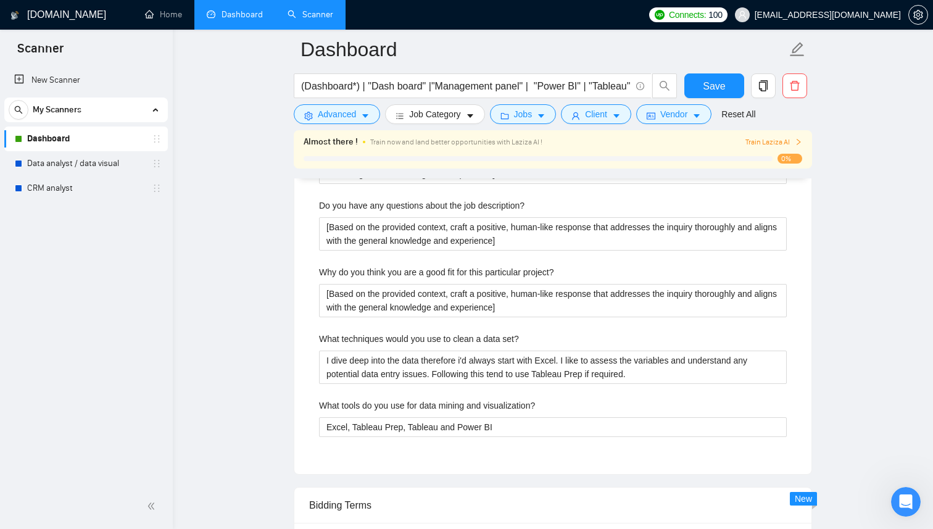
scroll to position [2543, 0]
click at [72, 163] on link "Data analyst / data visual" at bounding box center [85, 163] width 117 height 25
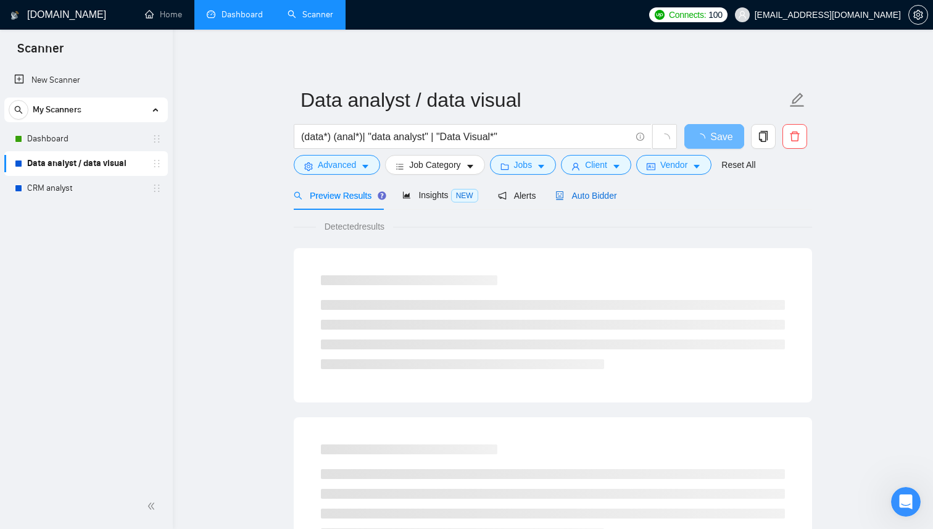
click at [597, 192] on span "Auto Bidder" at bounding box center [585, 196] width 61 height 10
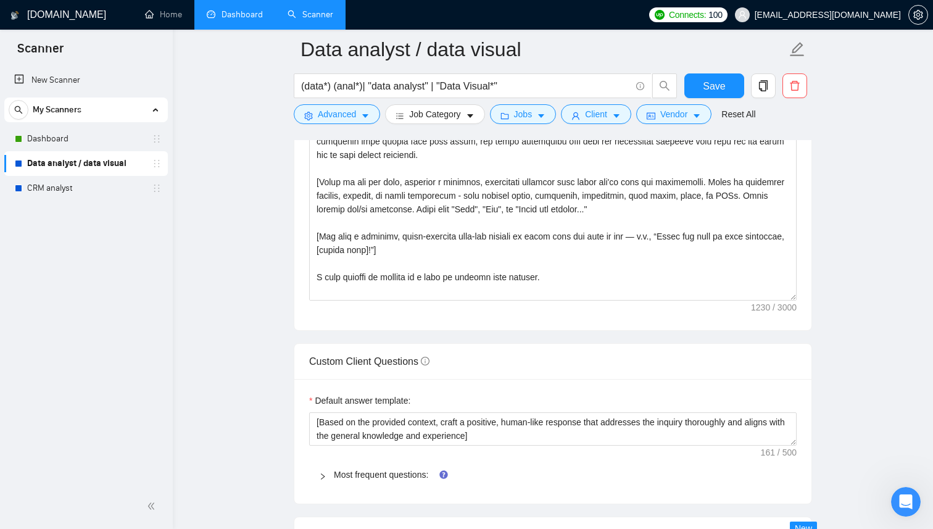
scroll to position [27, 0]
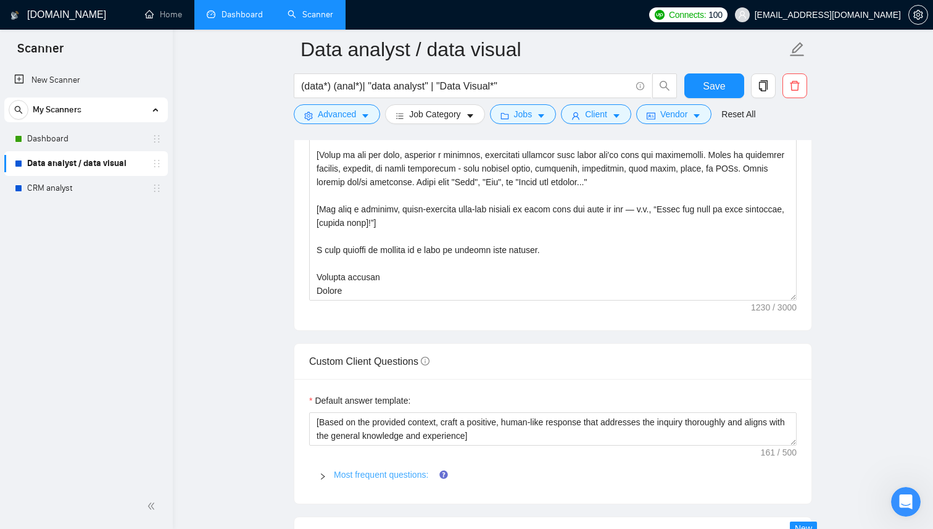
click at [417, 471] on link "Most frequent questions:" at bounding box center [381, 475] width 94 height 10
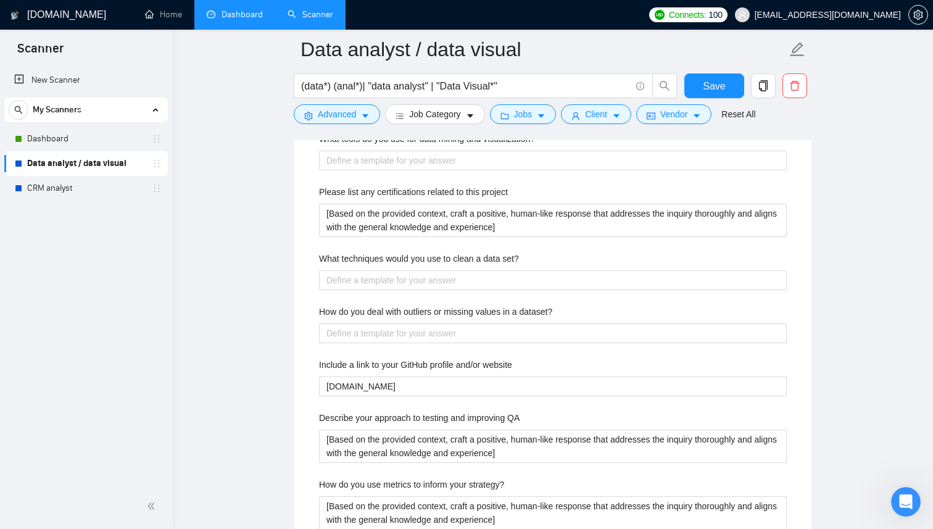
scroll to position [1961, 0]
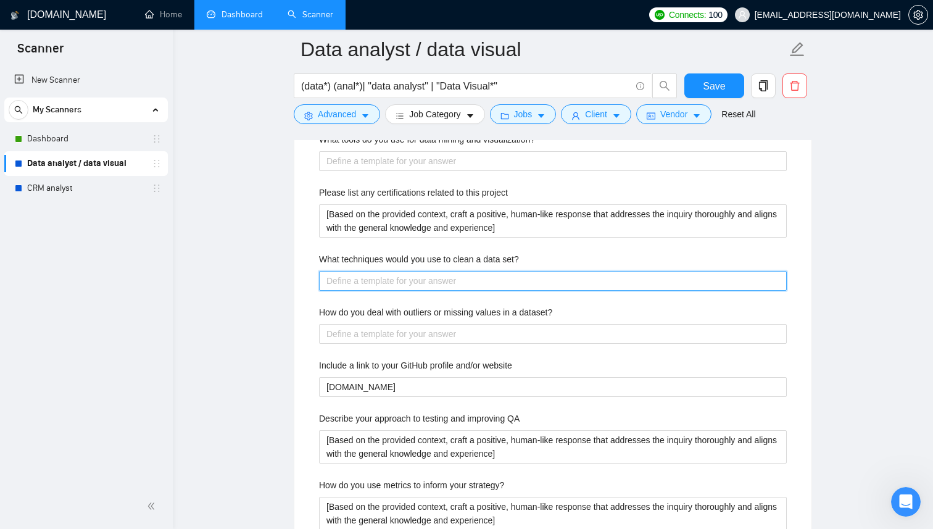
click at [509, 286] on set\? "What techniques would you use to clean a data set?" at bounding box center [553, 281] width 468 height 20
paste set\? "I hold a Business Degree with a Focus on Marketing Management and an MBA in Sen…"
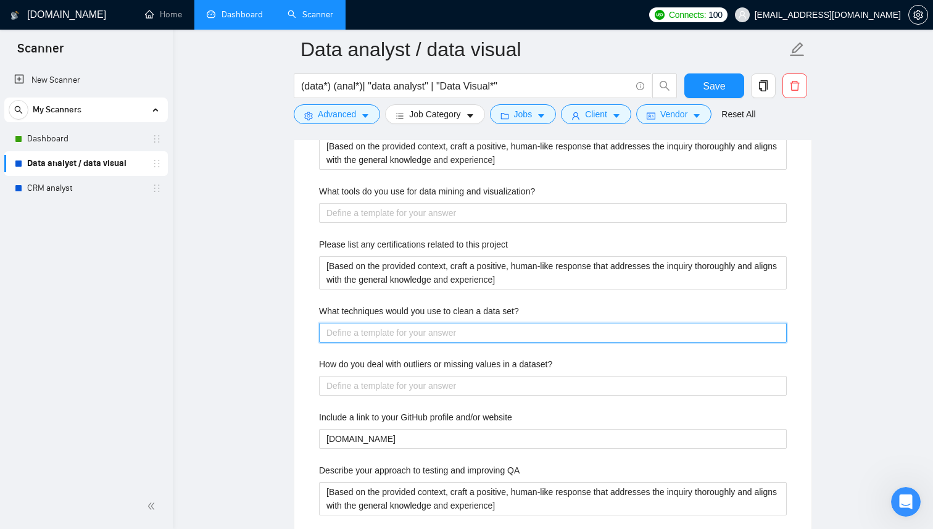
scroll to position [1905, 0]
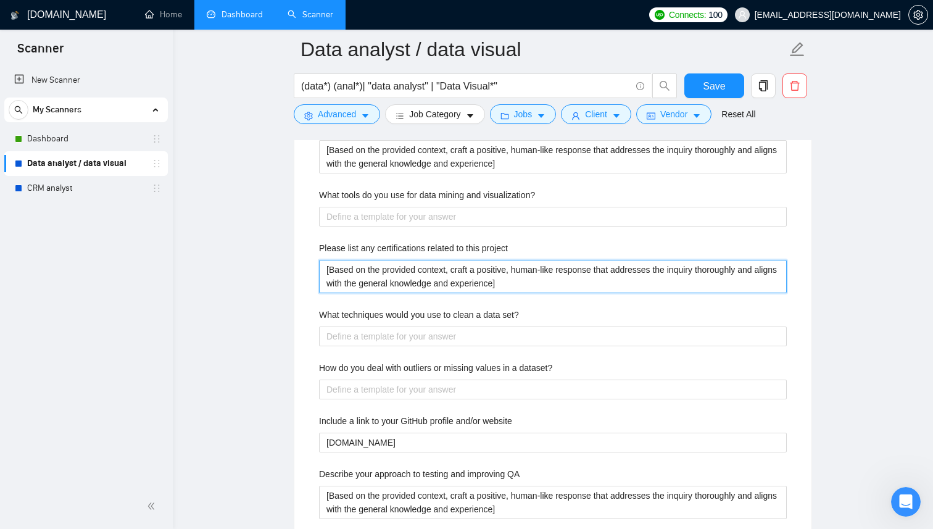
drag, startPoint x: 539, startPoint y: 278, endPoint x: 309, endPoint y: 270, distance: 230.3
click at [309, 270] on div "Default answer template: [Based on the provided context, craft a positive, huma…" at bounding box center [552, 380] width 517 height 752
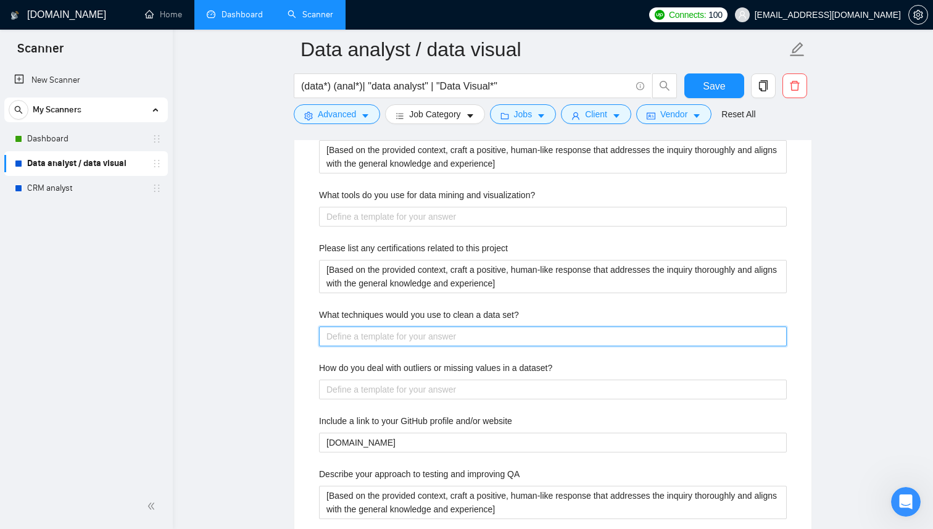
click at [376, 339] on set\? "What techniques would you use to clean a data set?" at bounding box center [553, 336] width 468 height 20
click at [395, 335] on set\? "I like to get up close to the data" at bounding box center [553, 336] width 468 height 20
click at [466, 336] on set\? "I like to get to take a deep dive to the data" at bounding box center [553, 336] width 468 height 20
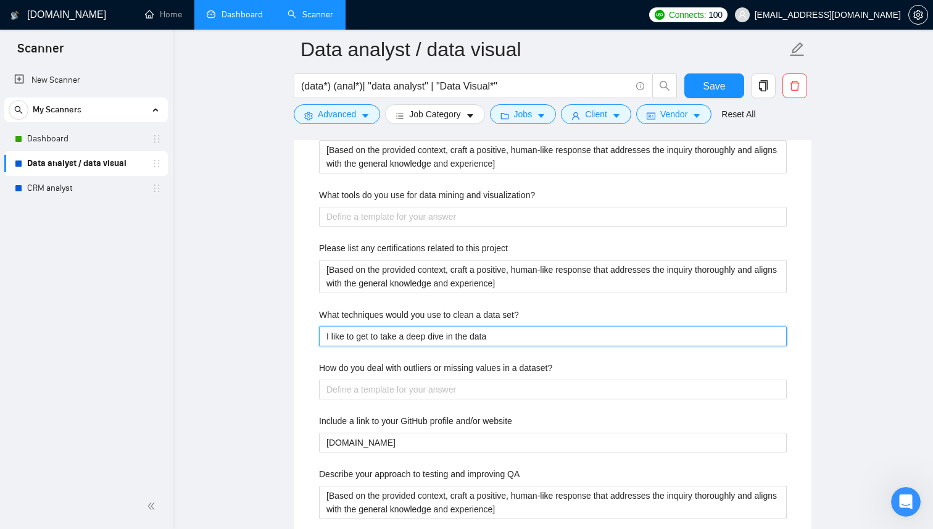
click at [520, 337] on set\? "I like to get to take a deep dive in the data" at bounding box center [553, 336] width 468 height 20
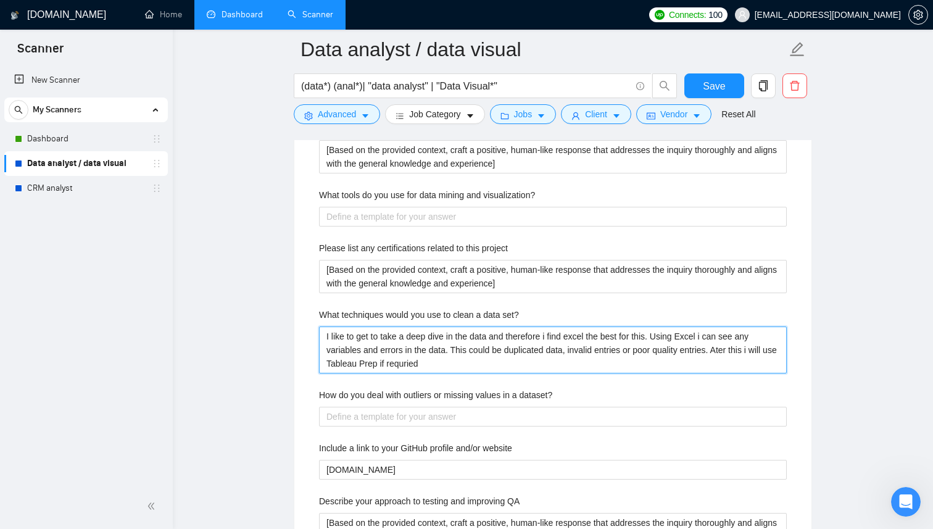
click at [428, 362] on set\? "I like to get to take a deep dive in the data and therefore i find excel the be…" at bounding box center [553, 349] width 468 height 47
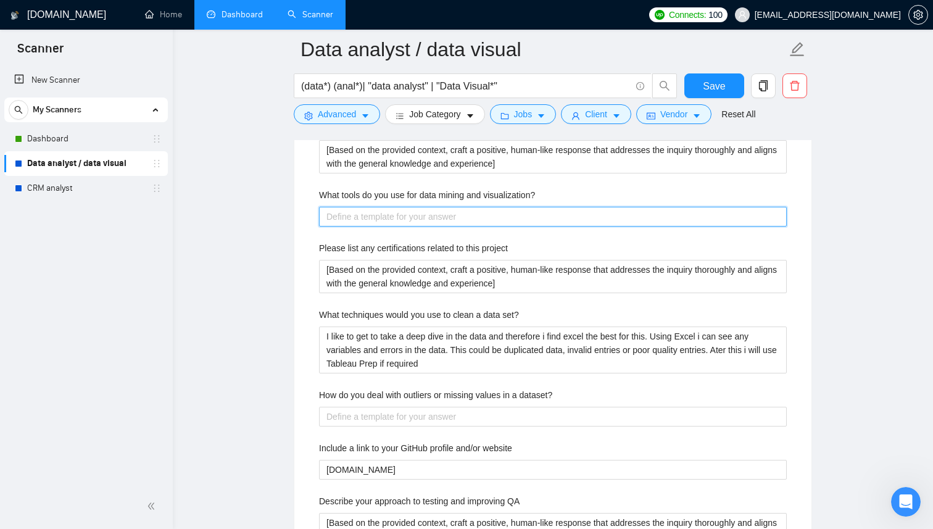
click at [480, 216] on visualization\? "What tools do you use for data mining and visualization?" at bounding box center [553, 217] width 468 height 20
click at [471, 222] on visualization\? "What tools do you use for data mining and visualization?" at bounding box center [553, 217] width 468 height 20
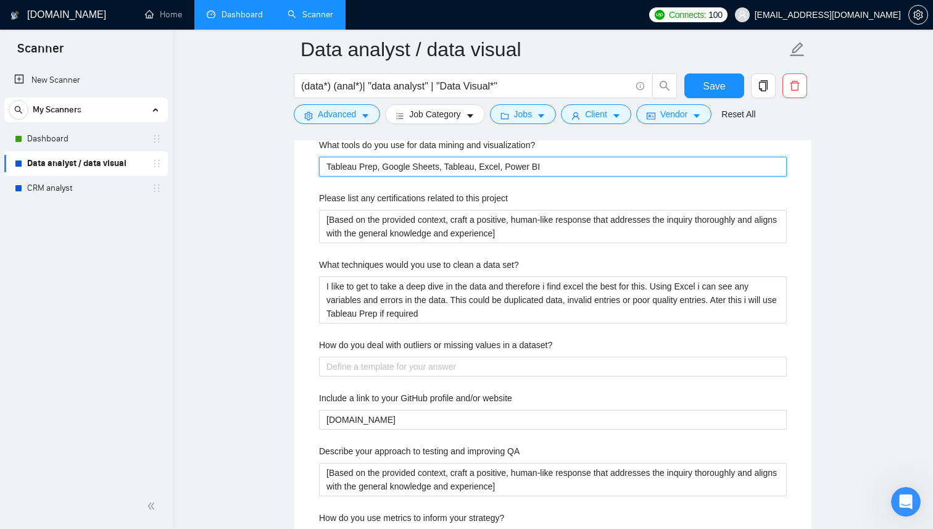
scroll to position [1958, 0]
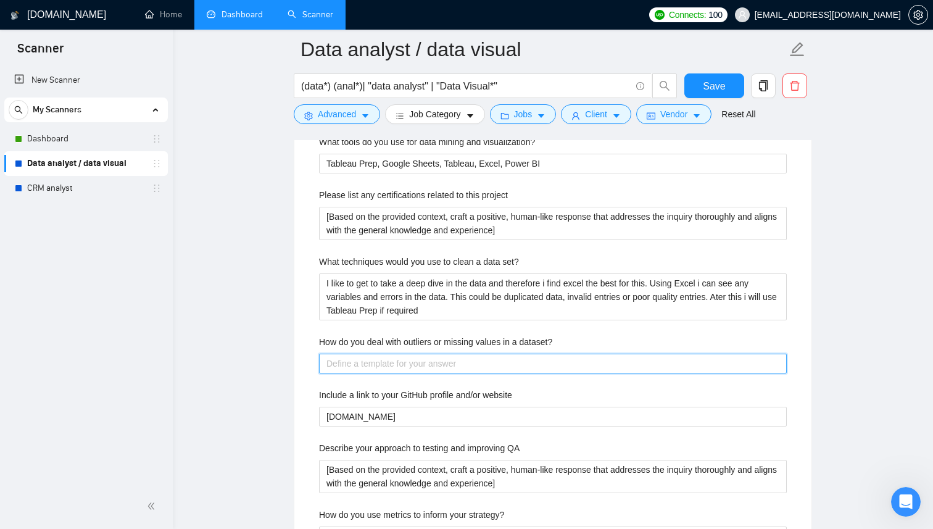
drag, startPoint x: 480, startPoint y: 216, endPoint x: 475, endPoint y: 361, distance: 145.1
click at [475, 361] on dataset\? "How do you deal with outliers or missing values in a dataset?" at bounding box center [553, 364] width 468 height 20
drag, startPoint x: 475, startPoint y: 361, endPoint x: 460, endPoint y: 367, distance: 16.6
click at [460, 367] on dataset\? "How do you deal with outliers or missing values in a dataset?" at bounding box center [553, 364] width 468 height 20
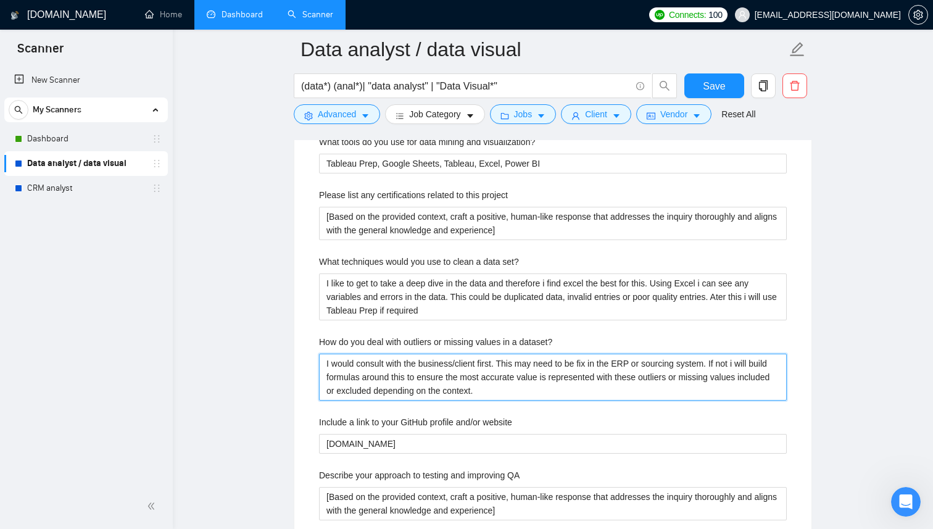
click at [440, 391] on dataset\? "I would consult with the business/client first. This may need to be fix in the …" at bounding box center [553, 377] width 468 height 47
click at [594, 361] on dataset\? "I would consult with the business/client first. This may need to be fix in the …" at bounding box center [553, 377] width 468 height 47
click at [639, 380] on dataset\? "I would consult with the business/client first. This may need to be fixed in th…" at bounding box center [553, 377] width 468 height 47
click at [589, 389] on dataset\? "I would consult with the business/client first. This may need to be fixed in th…" at bounding box center [553, 377] width 468 height 47
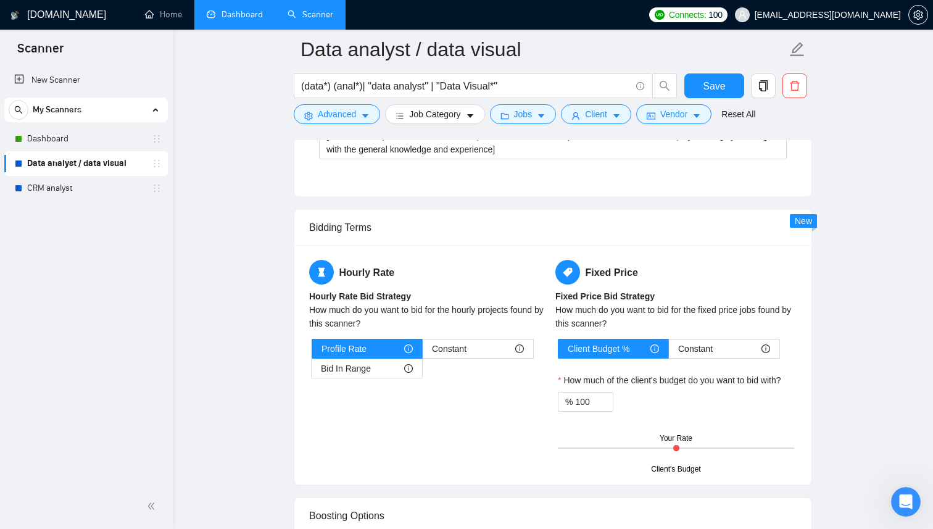
scroll to position [2537, 0]
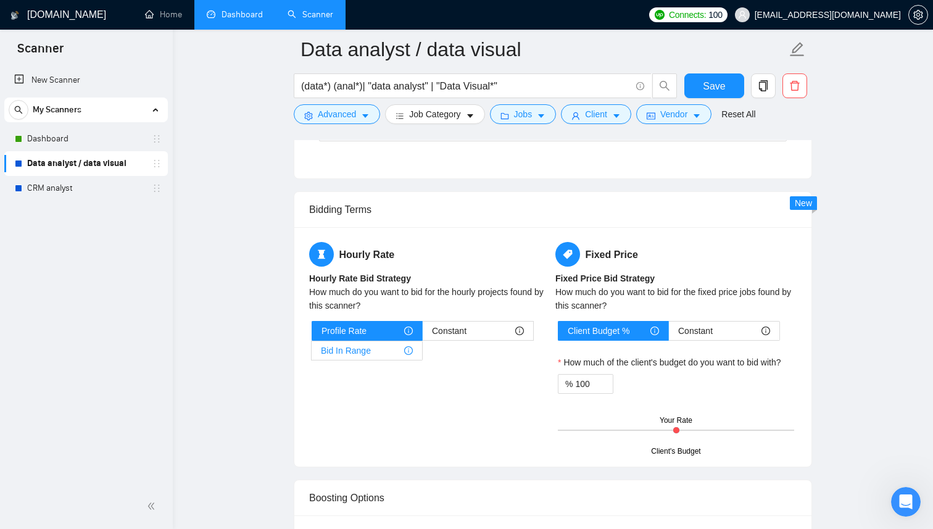
click at [397, 345] on div "Bid In Range" at bounding box center [367, 350] width 92 height 19
click at [312, 354] on input "Bid In Range" at bounding box center [312, 354] width 0 height 0
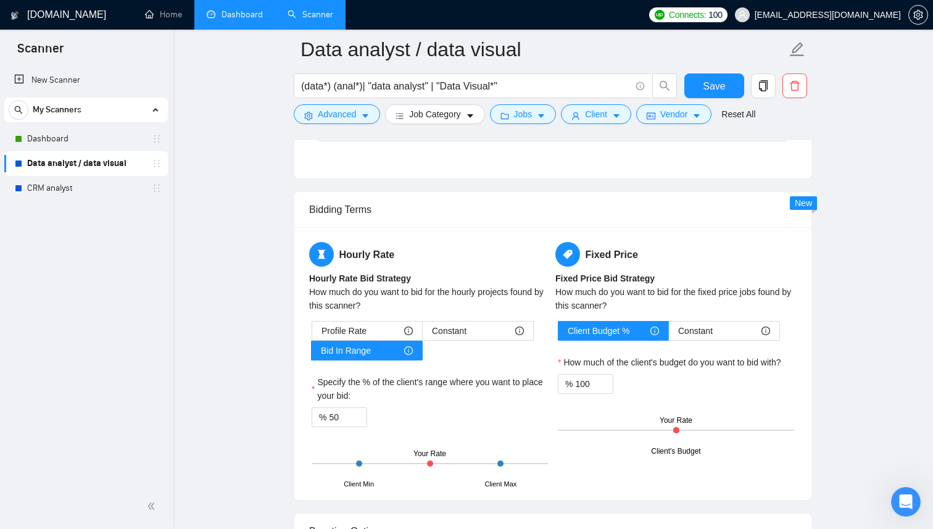
click at [477, 463] on div at bounding box center [430, 463] width 236 height 1
click at [349, 419] on input "50" at bounding box center [348, 417] width 38 height 19
click at [417, 418] on div "% 80" at bounding box center [430, 417] width 236 height 20
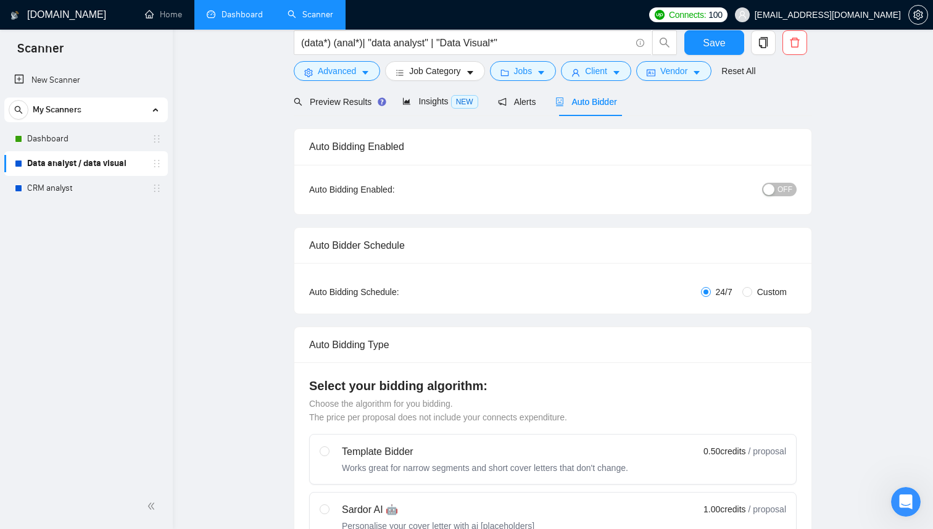
scroll to position [0, 0]
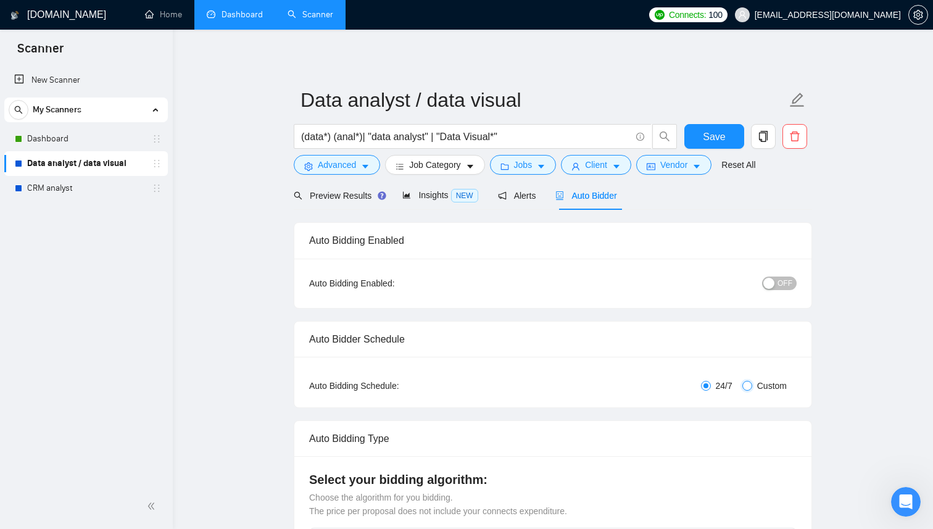
click at [747, 388] on input "Custom" at bounding box center [747, 386] width 10 height 10
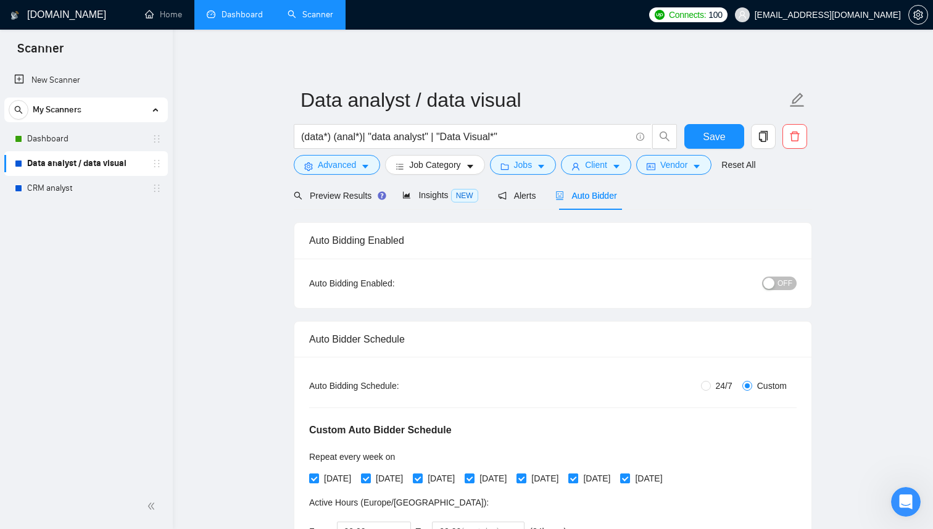
click at [577, 479] on input "[DATE]" at bounding box center [572, 477] width 9 height 9
click at [629, 473] on input "[DATE]" at bounding box center [624, 477] width 9 height 9
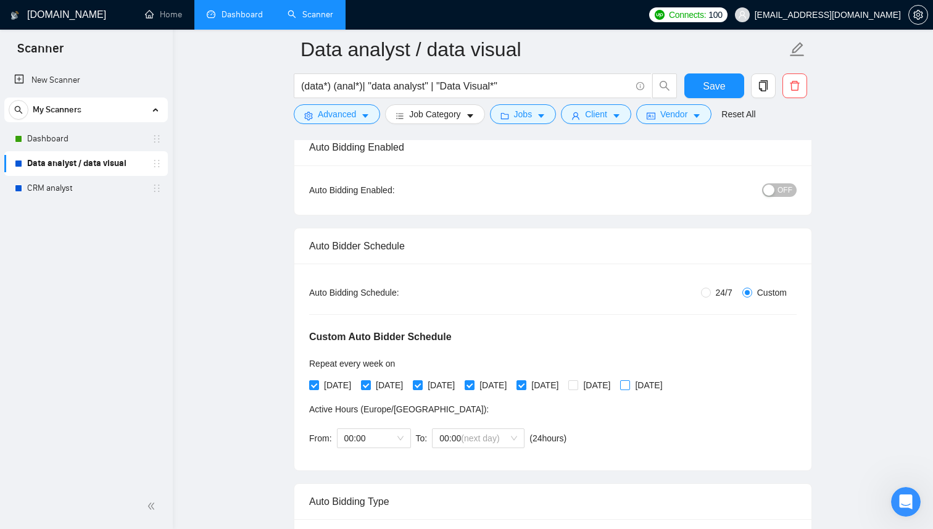
scroll to position [170, 0]
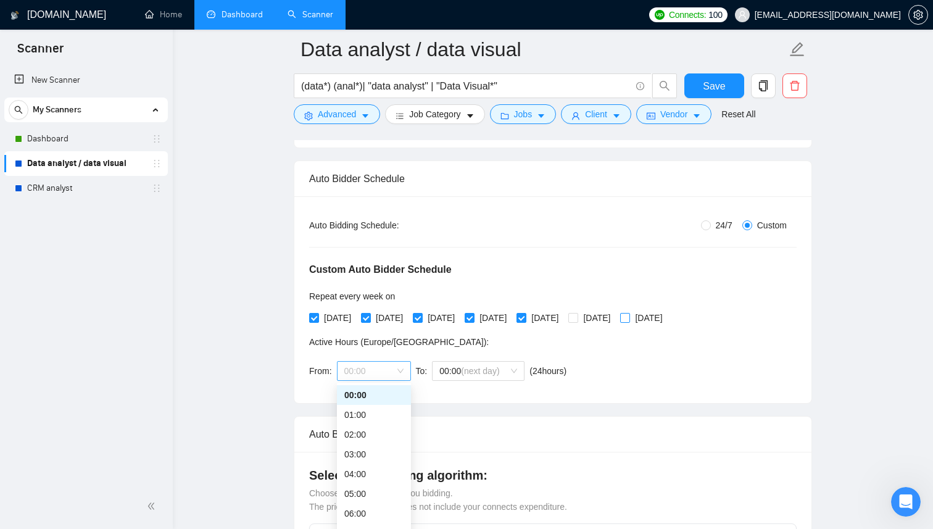
click at [372, 372] on span "00:00" at bounding box center [373, 371] width 59 height 19
click at [375, 402] on div "04:00" at bounding box center [373, 407] width 59 height 14
click at [486, 371] on span "(next day)" at bounding box center [480, 371] width 38 height 10
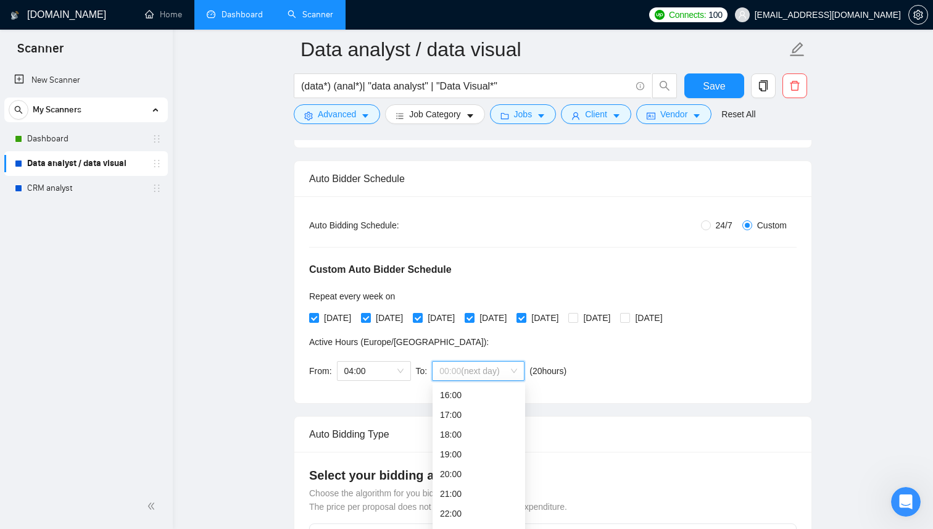
scroll to position [187, 0]
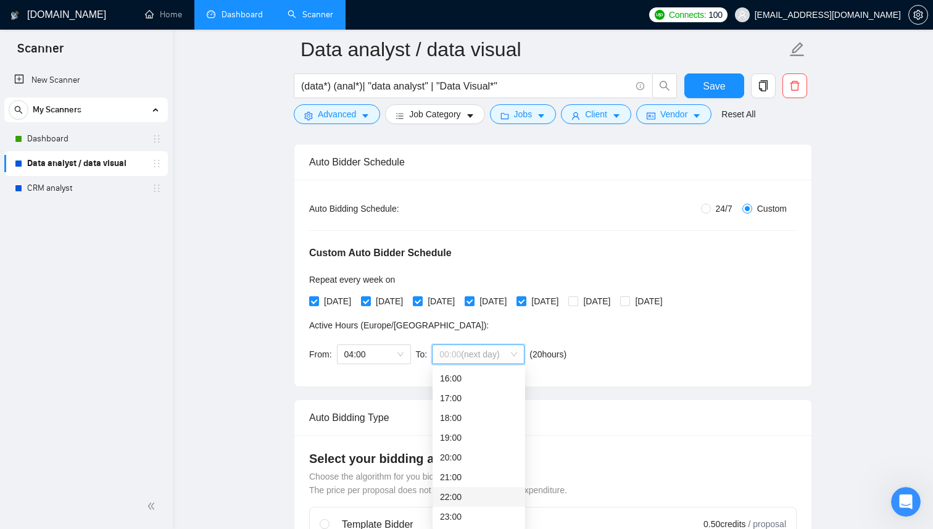
click at [474, 495] on div "22:00" at bounding box center [479, 497] width 78 height 14
click at [646, 367] on div "Custom Auto Bidder Schedule Repeat every week [DATE] [DATE] [DATE] [DATE] [DATE…" at bounding box center [553, 293] width 488 height 156
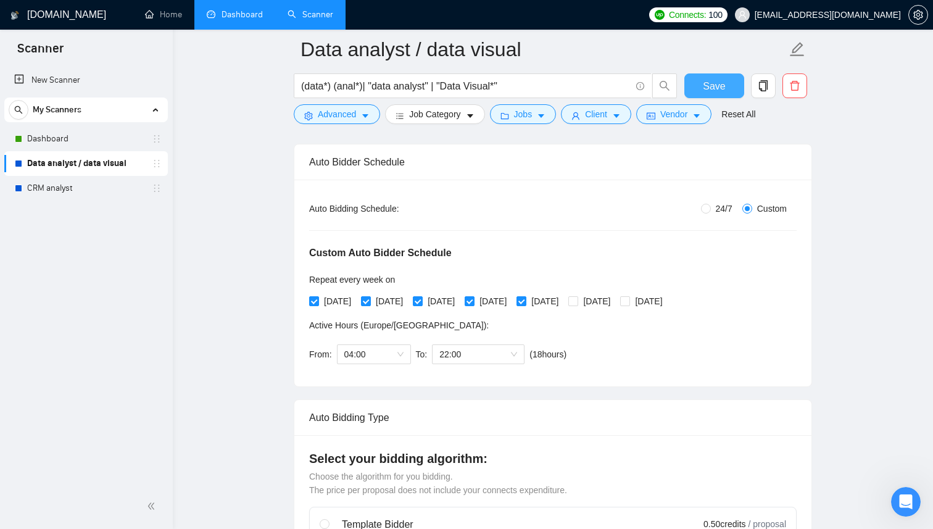
click at [720, 88] on span "Save" at bounding box center [714, 85] width 22 height 15
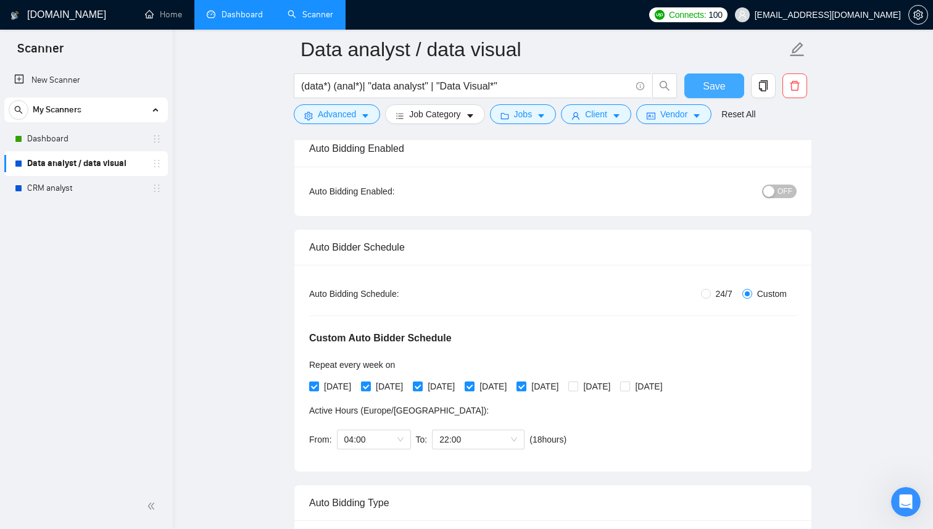
scroll to position [88, 0]
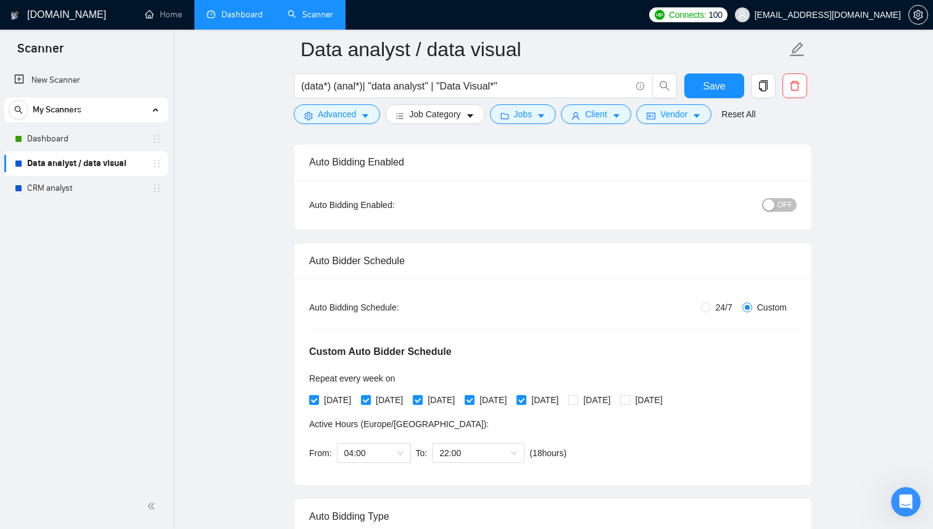
click at [773, 207] on div "button" at bounding box center [768, 204] width 11 height 11
click at [724, 89] on button "Save" at bounding box center [714, 85] width 60 height 25
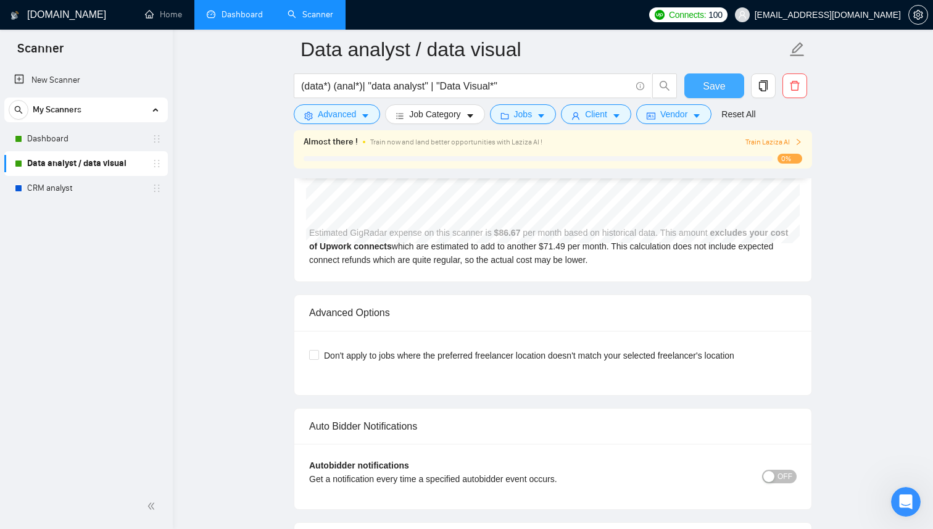
scroll to position [2867, 0]
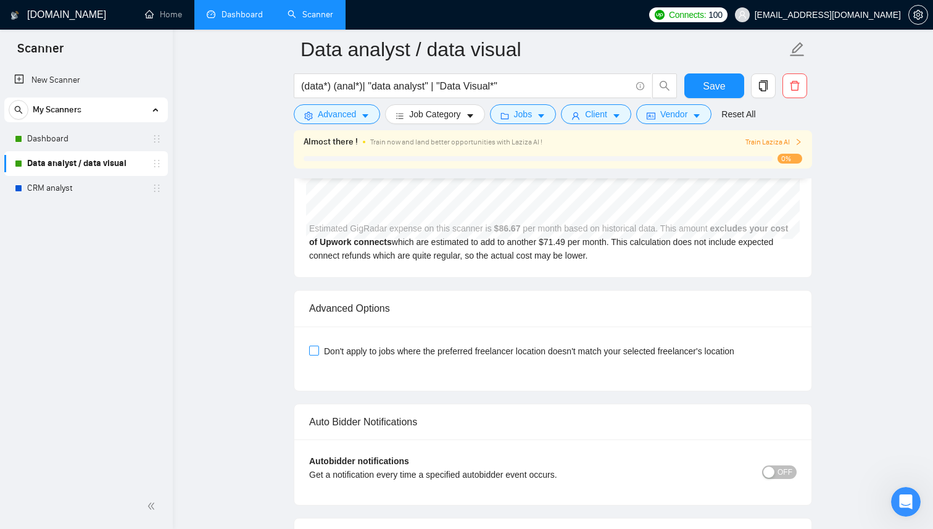
click at [316, 350] on input "Don't apply to jobs where the preferred freelancer location doesn't match your …" at bounding box center [313, 350] width 9 height 9
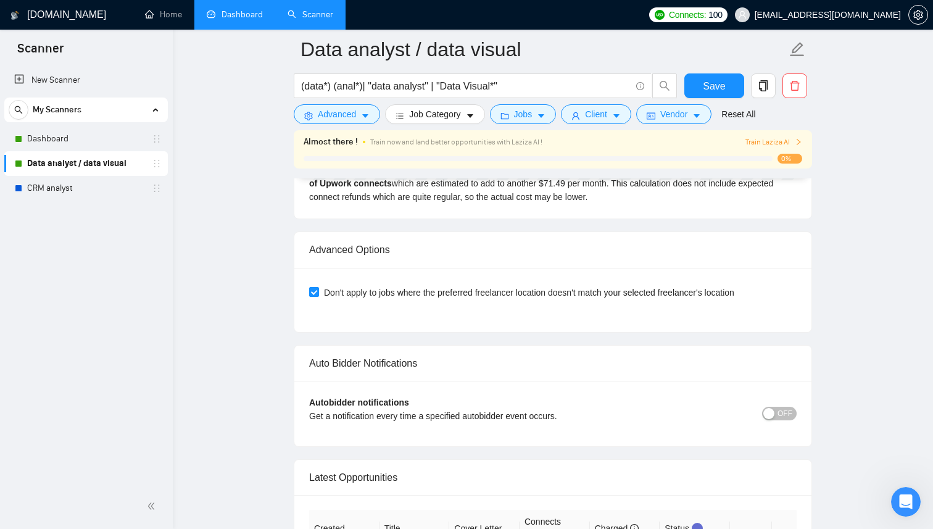
scroll to position [2978, 0]
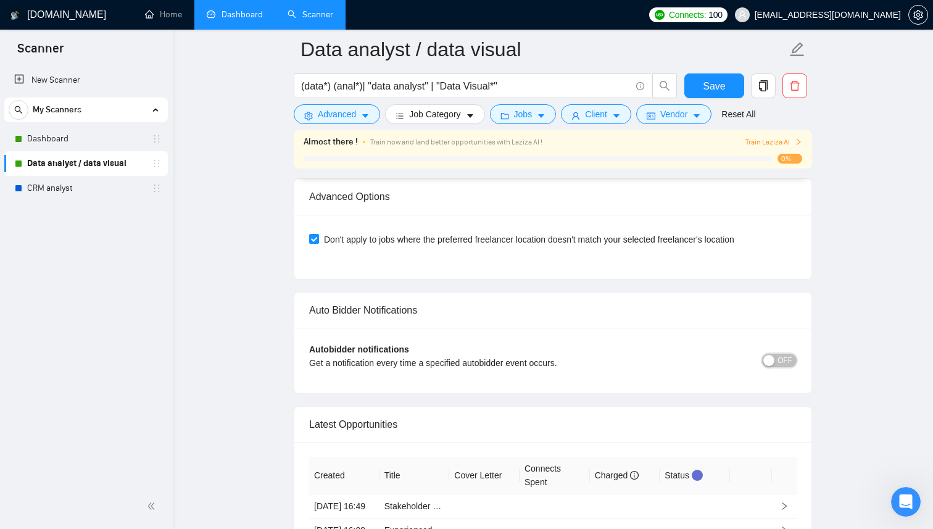
click at [777, 362] on button "OFF" at bounding box center [779, 361] width 35 height 14
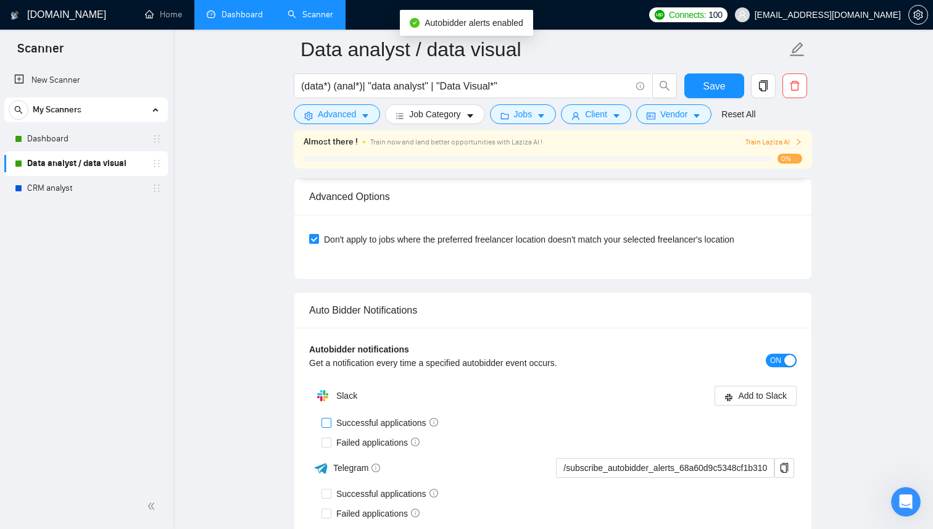
click at [328, 425] on input "Successful applications" at bounding box center [326, 422] width 9 height 9
click at [327, 440] on input "Failed applications" at bounding box center [326, 442] width 9 height 9
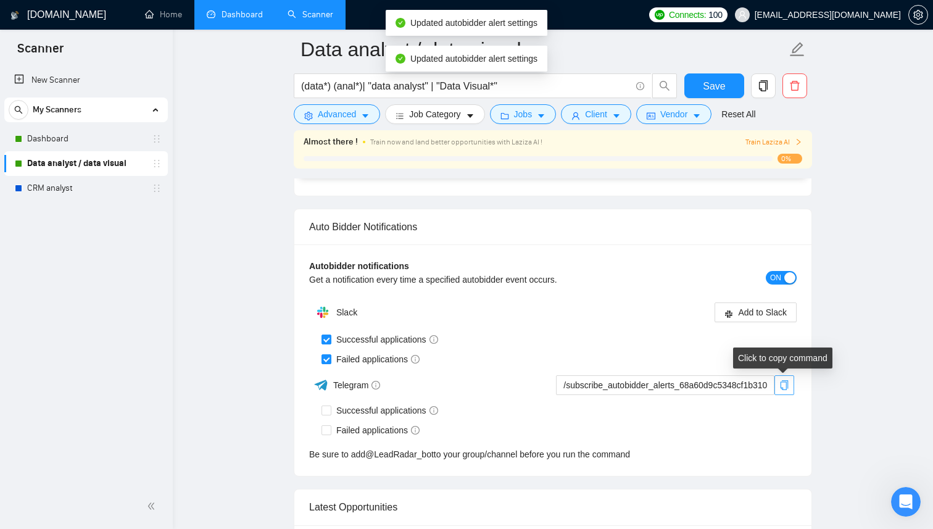
click at [781, 391] on button "button" at bounding box center [784, 385] width 20 height 20
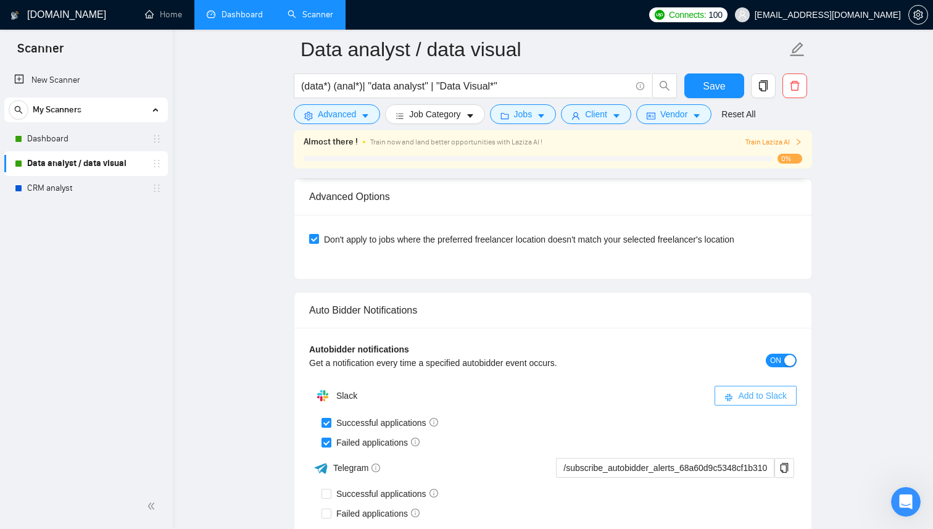
click at [742, 394] on span "Add to Slack" at bounding box center [762, 396] width 49 height 14
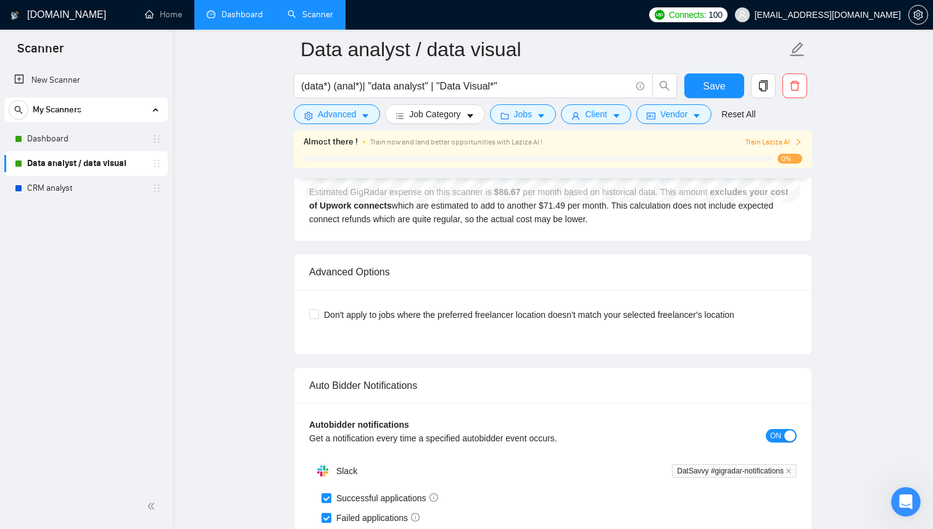
scroll to position [2882, 0]
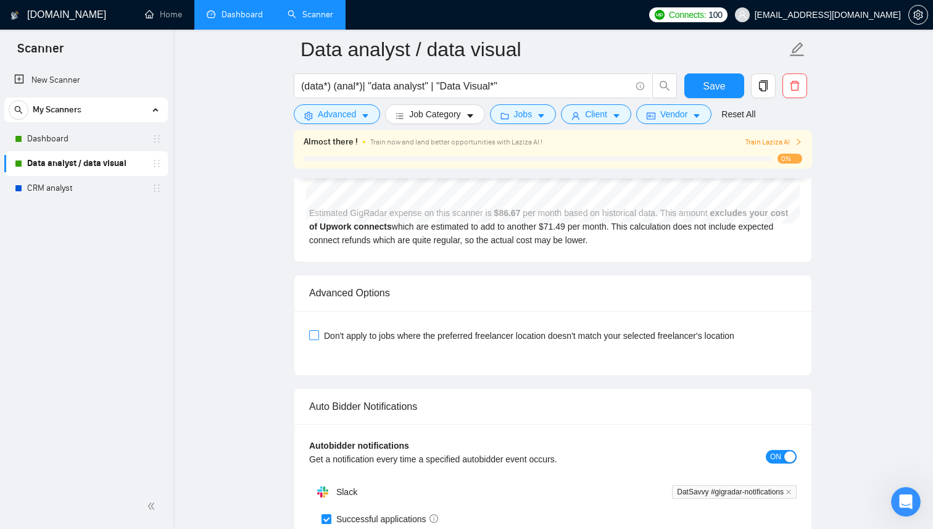
click at [315, 338] on input "Don't apply to jobs where the preferred freelancer location doesn't match your …" at bounding box center [313, 334] width 9 height 9
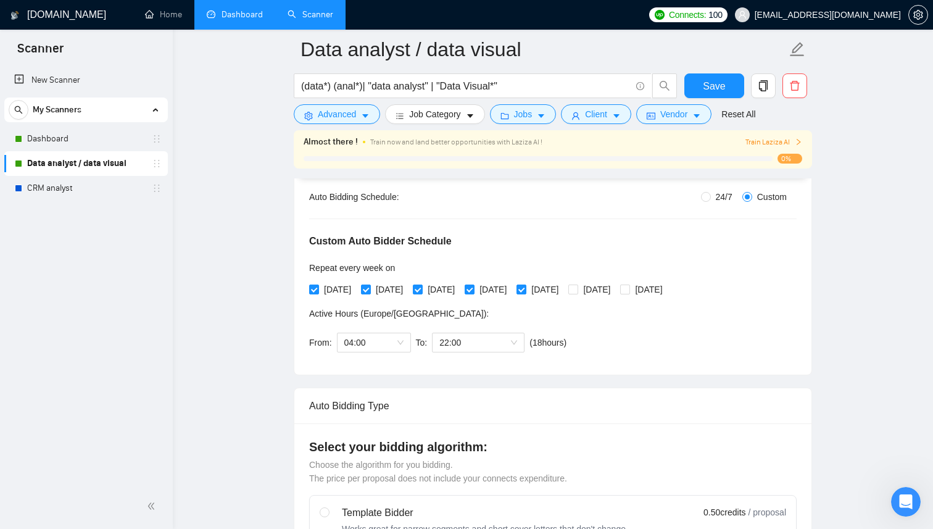
scroll to position [184, 0]
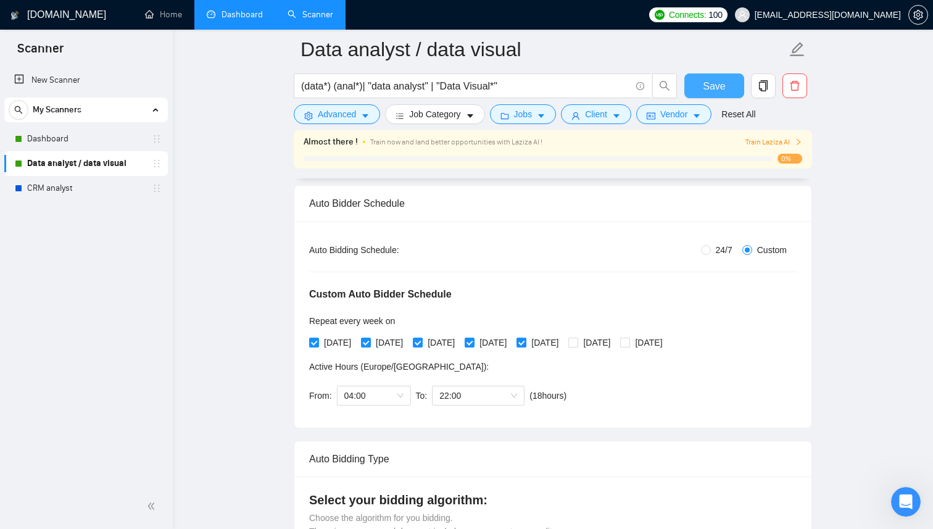
click at [724, 83] on span "Save" at bounding box center [714, 85] width 22 height 15
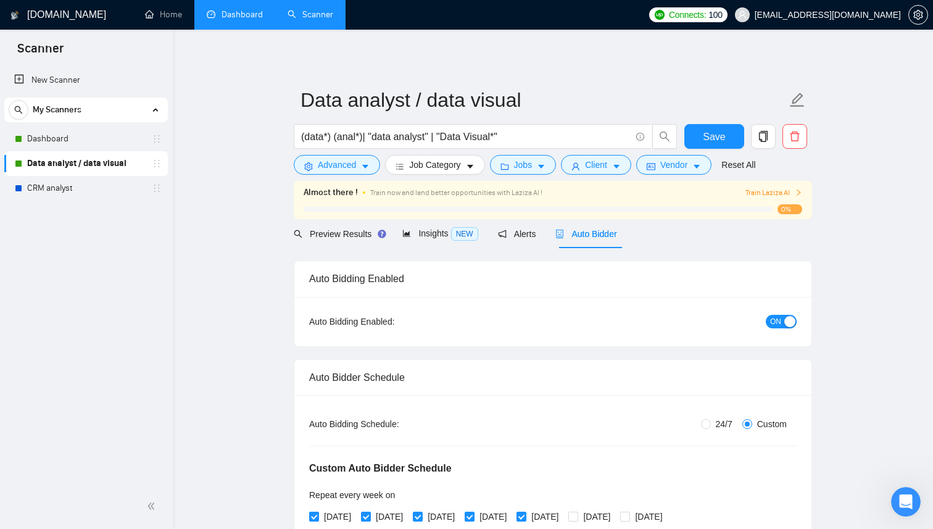
click at [242, 17] on link "Dashboard" at bounding box center [235, 14] width 56 height 10
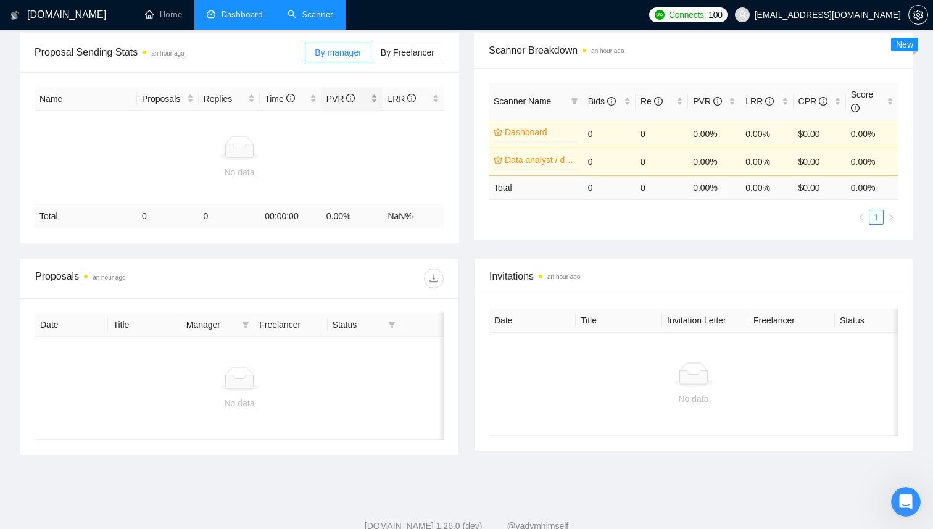
scroll to position [220, 0]
